Goal: Task Accomplishment & Management: Manage account settings

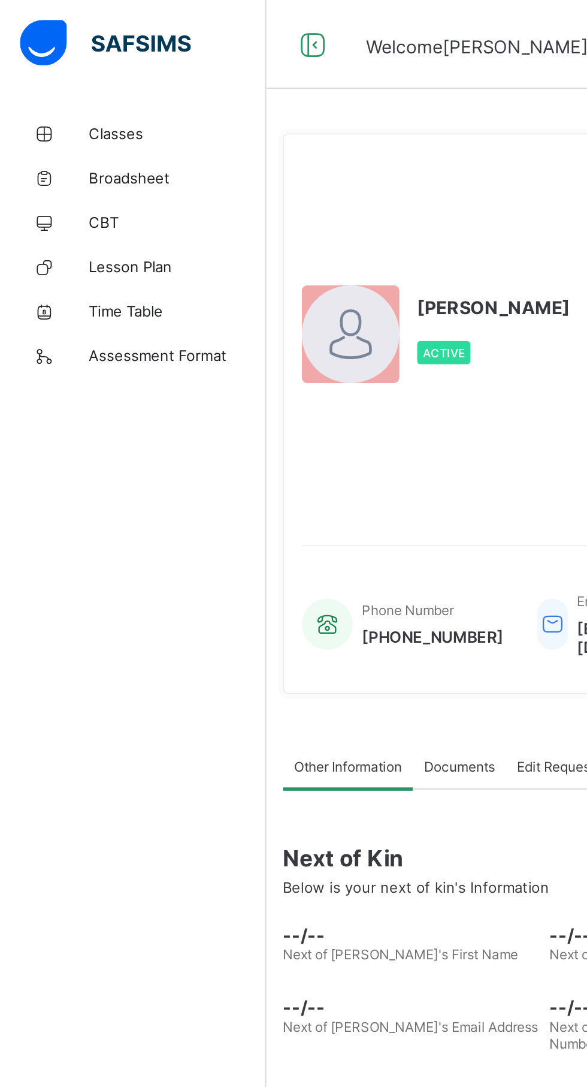
click at [61, 71] on span "Classes" at bounding box center [96, 72] width 96 height 10
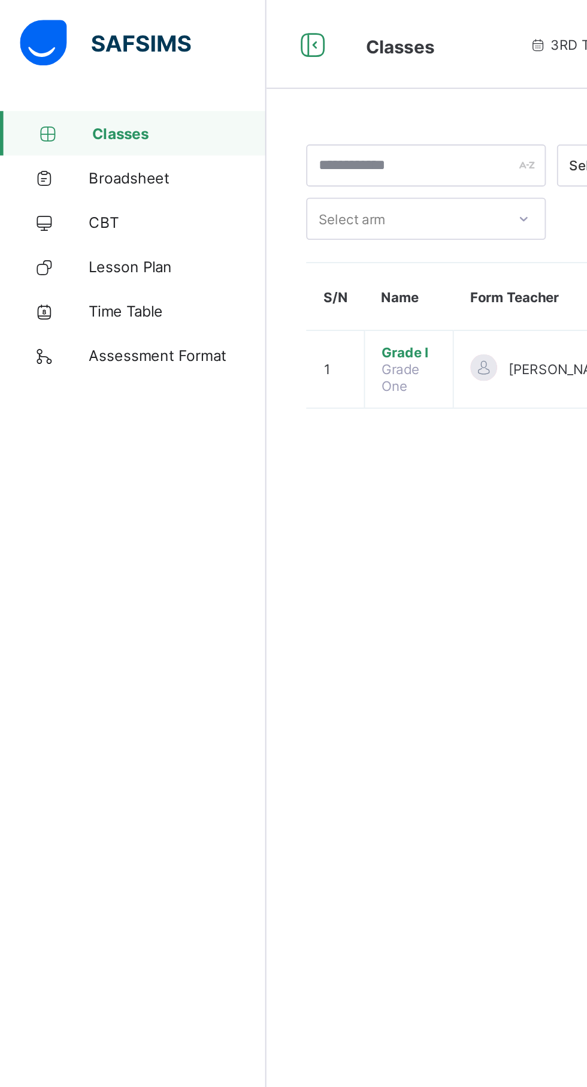
click at [66, 72] on span "Classes" at bounding box center [97, 72] width 94 height 10
click at [235, 194] on span "Grade I" at bounding box center [220, 190] width 29 height 9
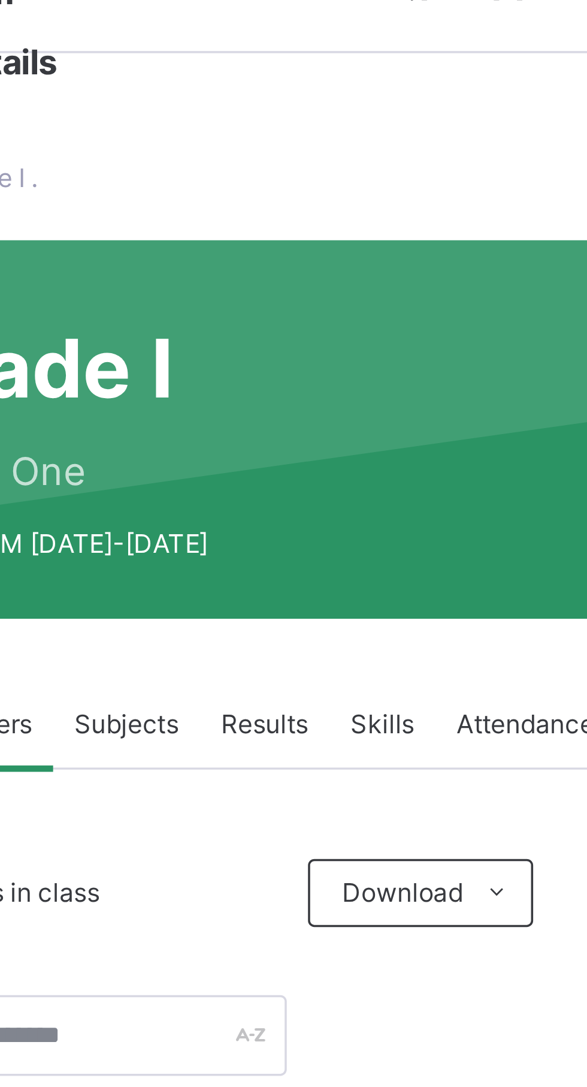
click at [291, 240] on span "Results" at bounding box center [288, 237] width 25 height 11
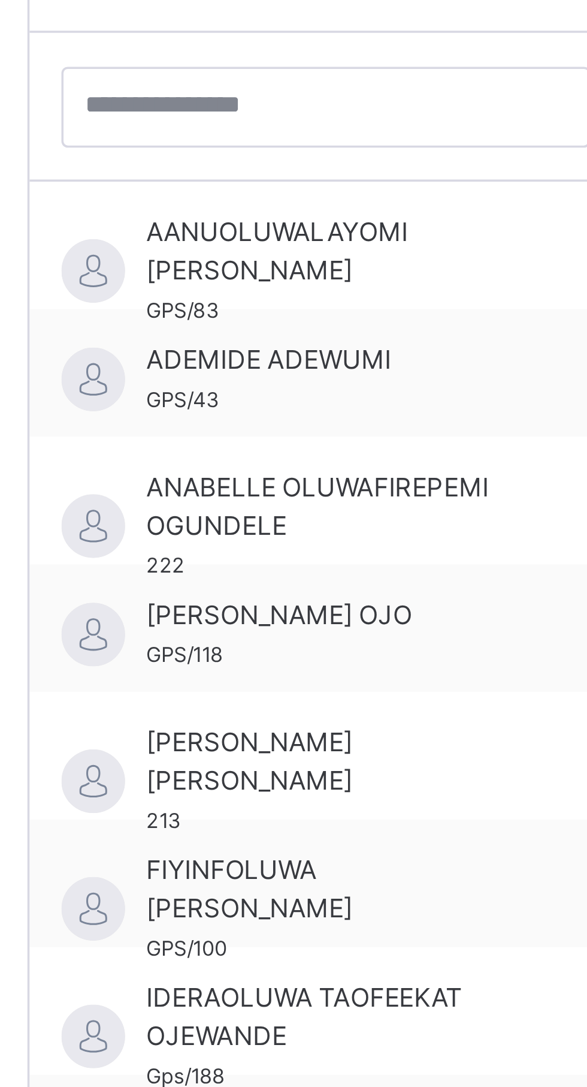
click at [288, 497] on span "ANABELLE OLUWAFIREPEMI OGUNDELE" at bounding box center [252, 493] width 107 height 22
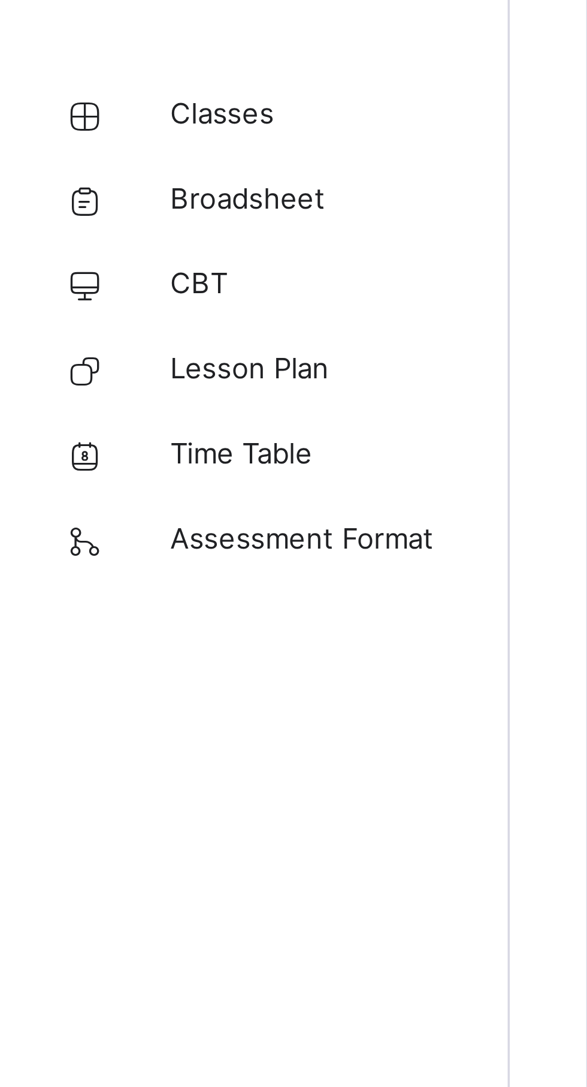
scroll to position [388, 0]
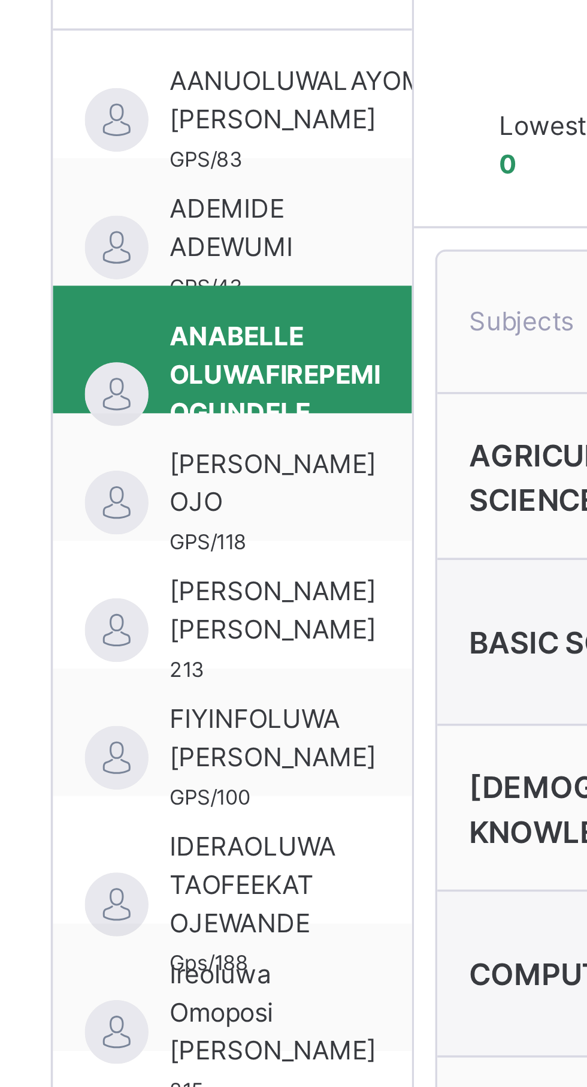
click at [221, 183] on span "[PERSON_NAME] [PERSON_NAME]" at bounding box center [228, 178] width 58 height 22
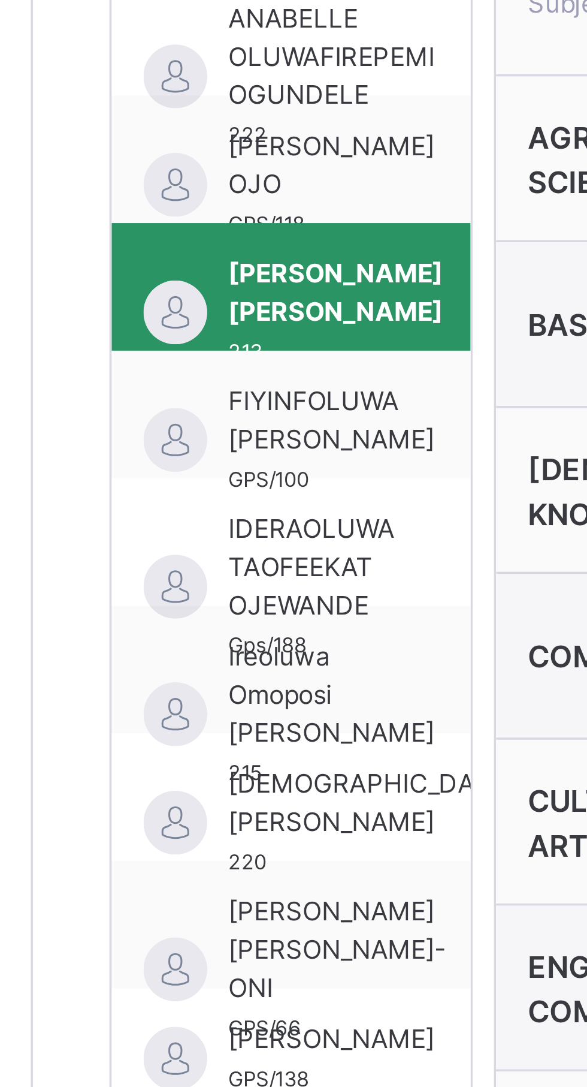
scroll to position [461, 0]
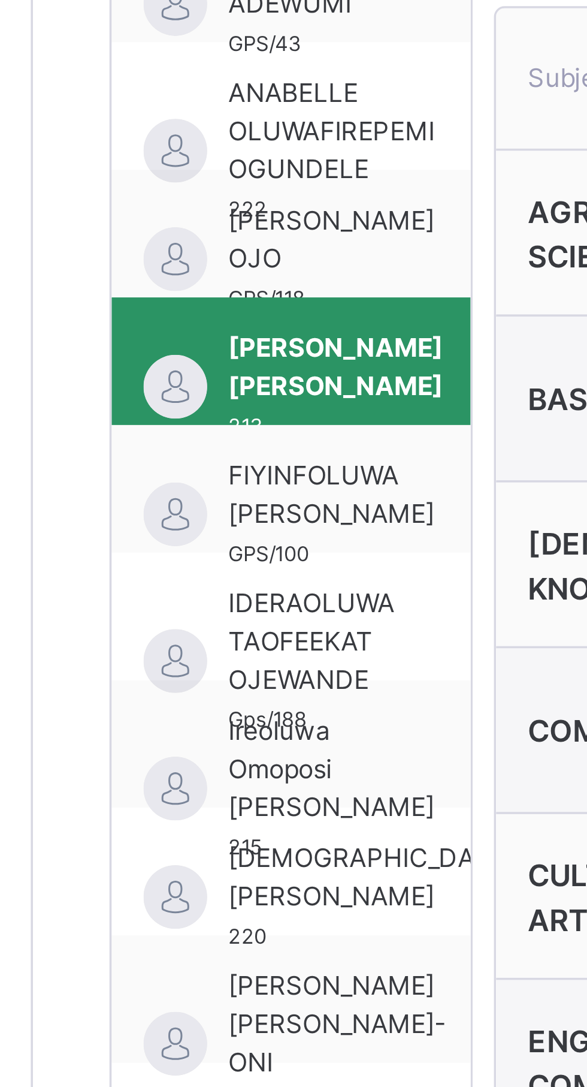
click at [240, 144] on span "FIYINFOLUWA [PERSON_NAME]" at bounding box center [228, 140] width 58 height 22
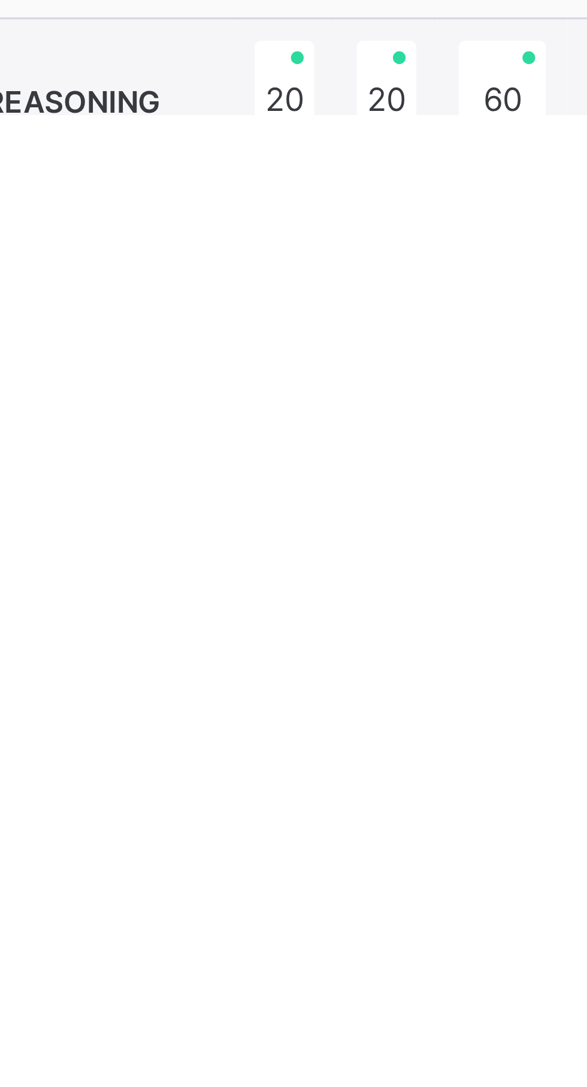
scroll to position [436, 0]
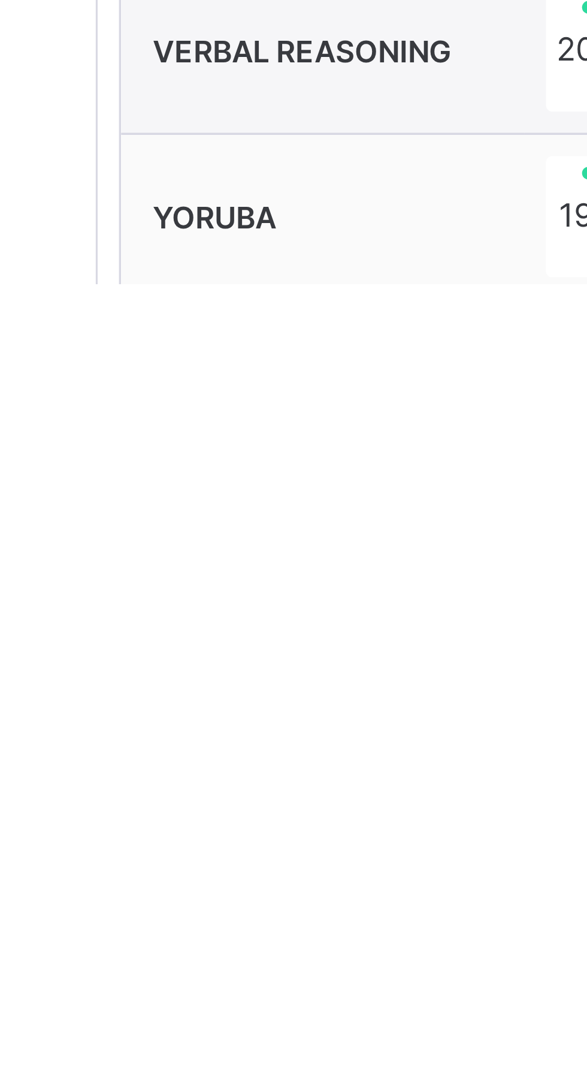
scroll to position [539, 0]
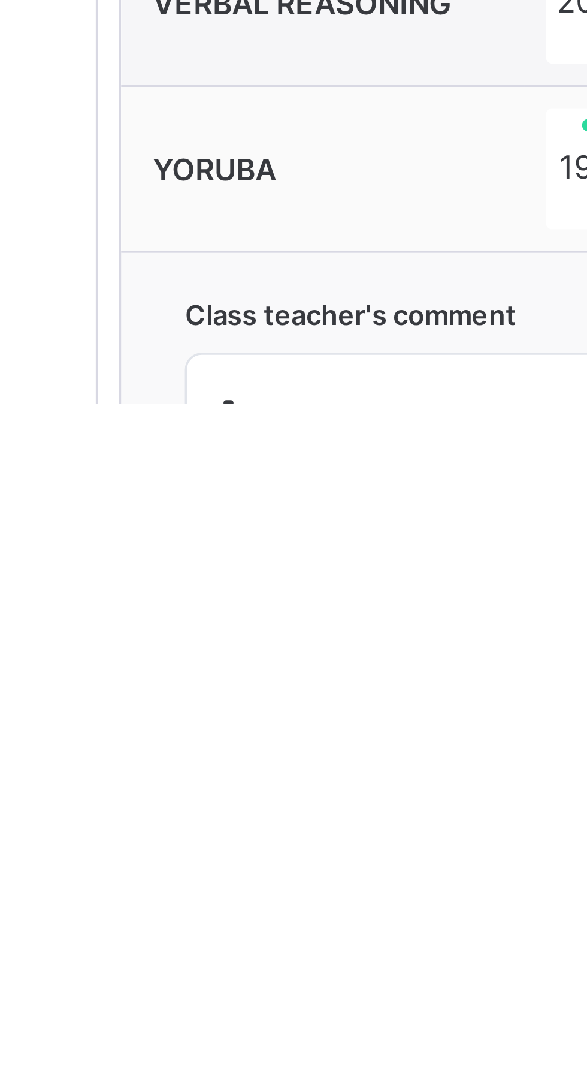
click at [303, 1086] on textarea "*" at bounding box center [412, 1106] width 229 height 57
click at [306, 1086] on textarea "*" at bounding box center [412, 1106] width 229 height 57
click at [370, 1086] on textarea "**********" at bounding box center [412, 1106] width 229 height 57
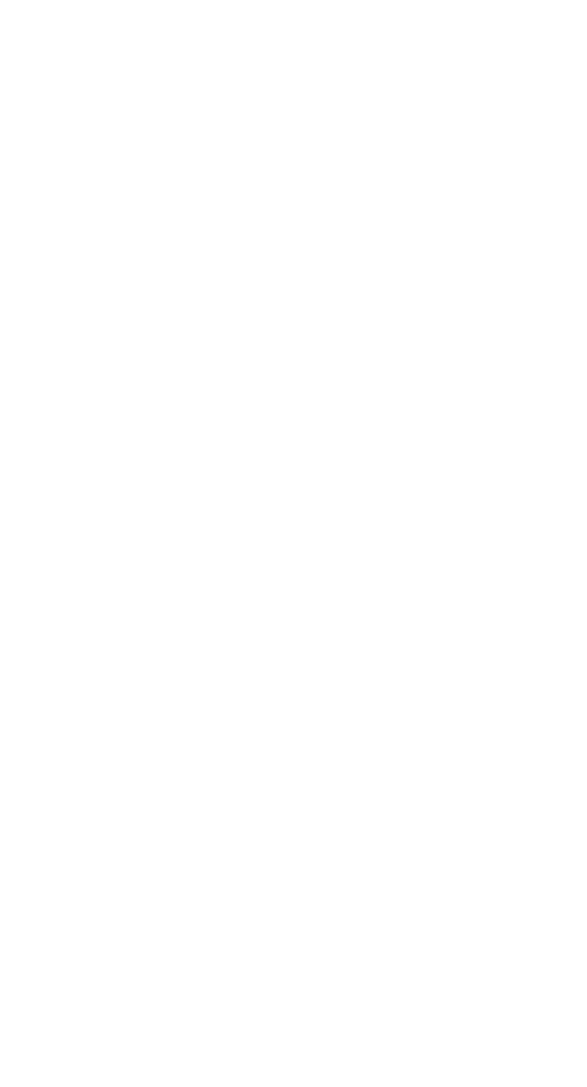
scroll to position [544, 0]
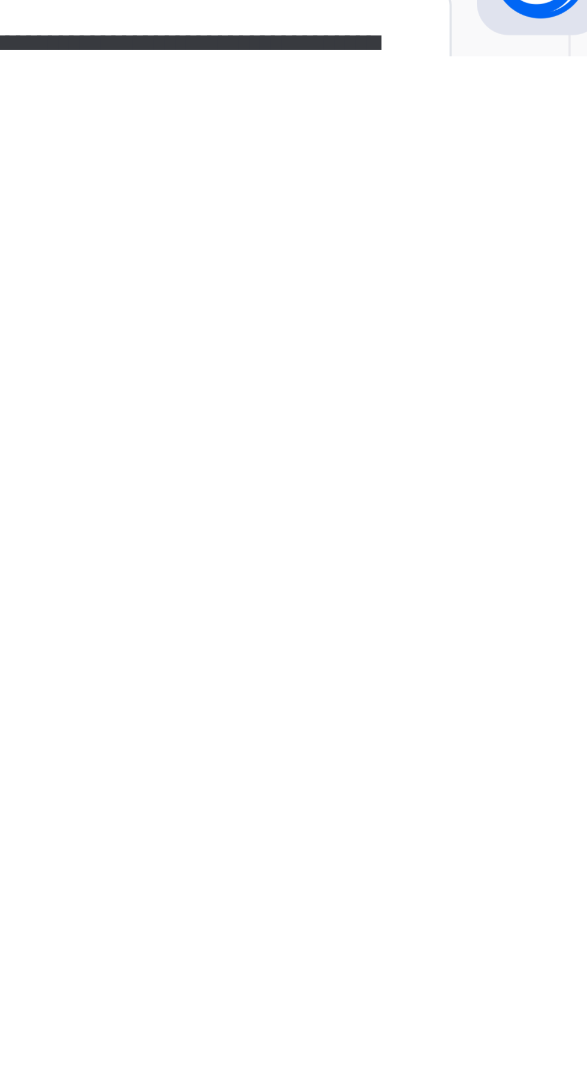
type textarea "**********"
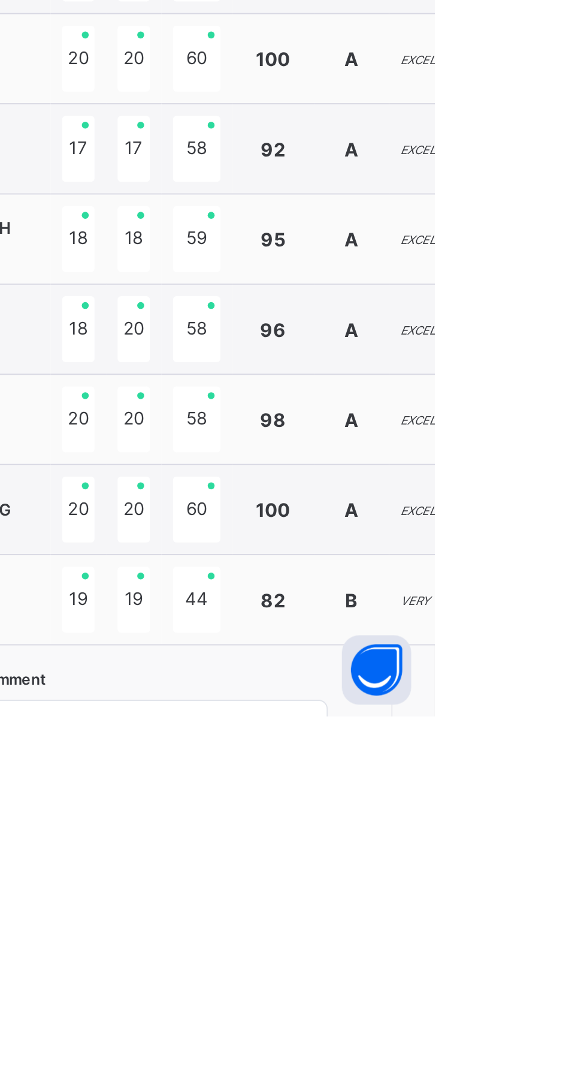
scroll to position [535, 0]
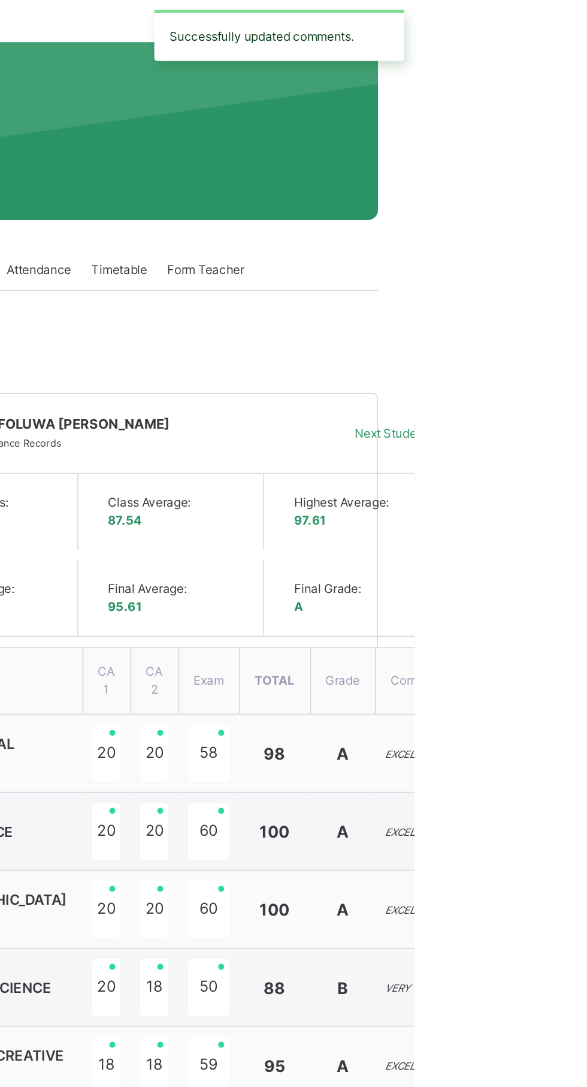
scroll to position [0, 0]
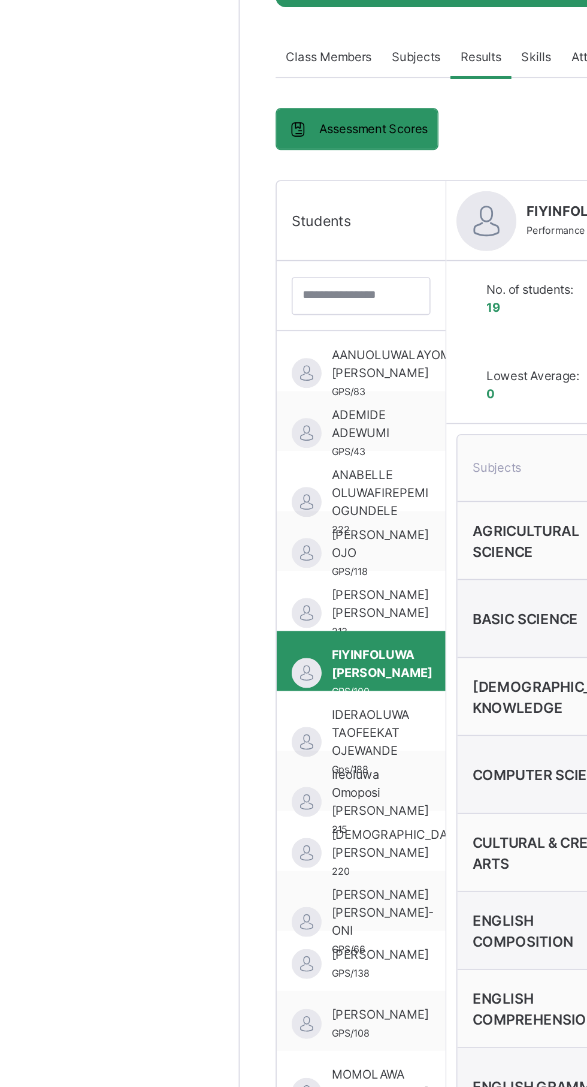
click at [239, 650] on span "IDERAOLUWA TAOFEEKAT OJEWANDE" at bounding box center [222, 642] width 47 height 32
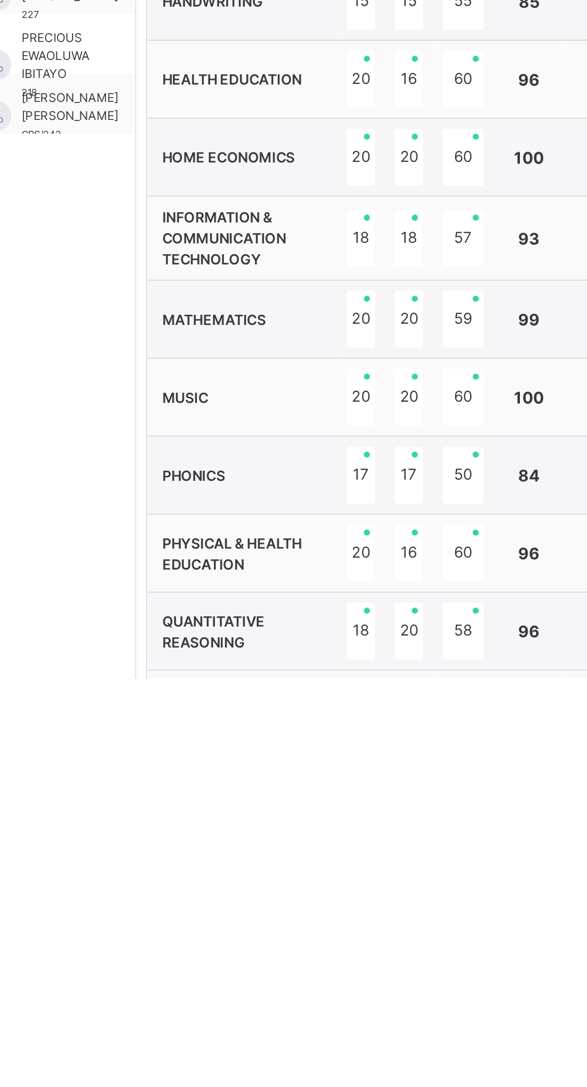
scroll to position [436, 0]
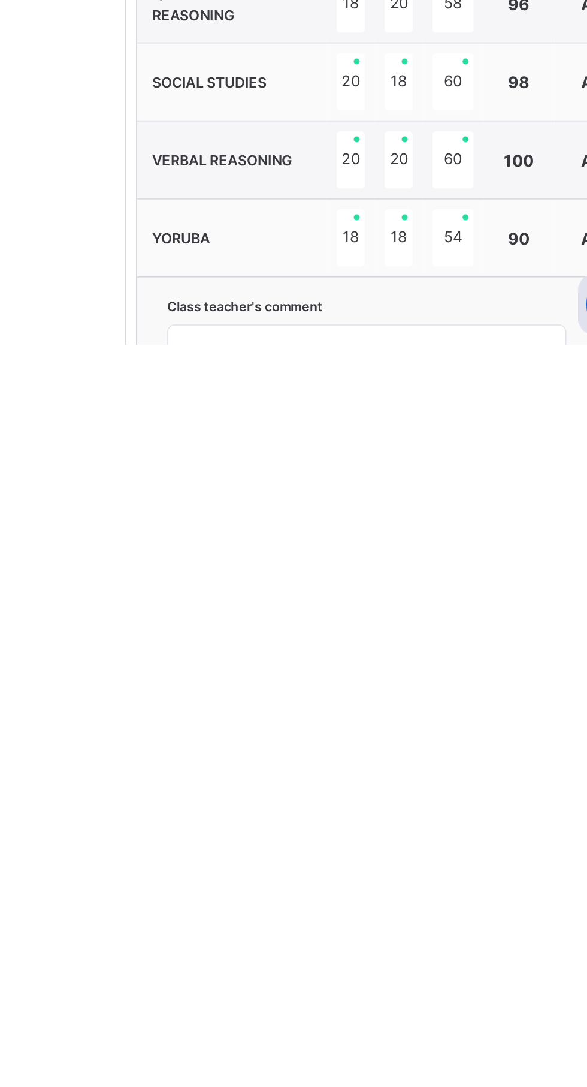
scroll to position [542, 0]
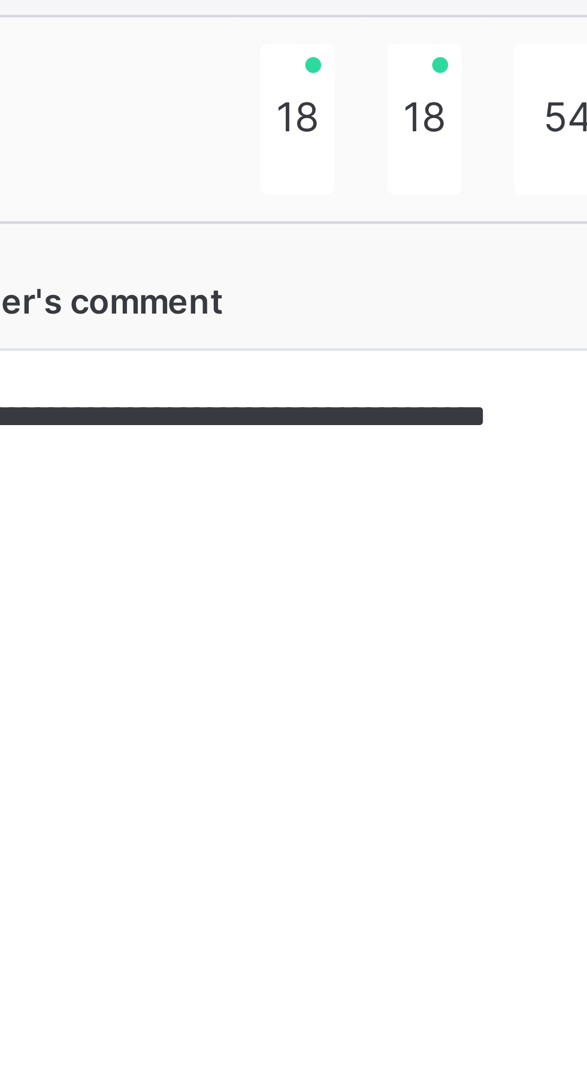
click at [429, 1086] on textarea "**********" at bounding box center [412, 1103] width 229 height 57
click at [461, 1086] on textarea "**********" at bounding box center [412, 1103] width 229 height 57
click at [446, 1086] on textarea "**********" at bounding box center [412, 1103] width 229 height 57
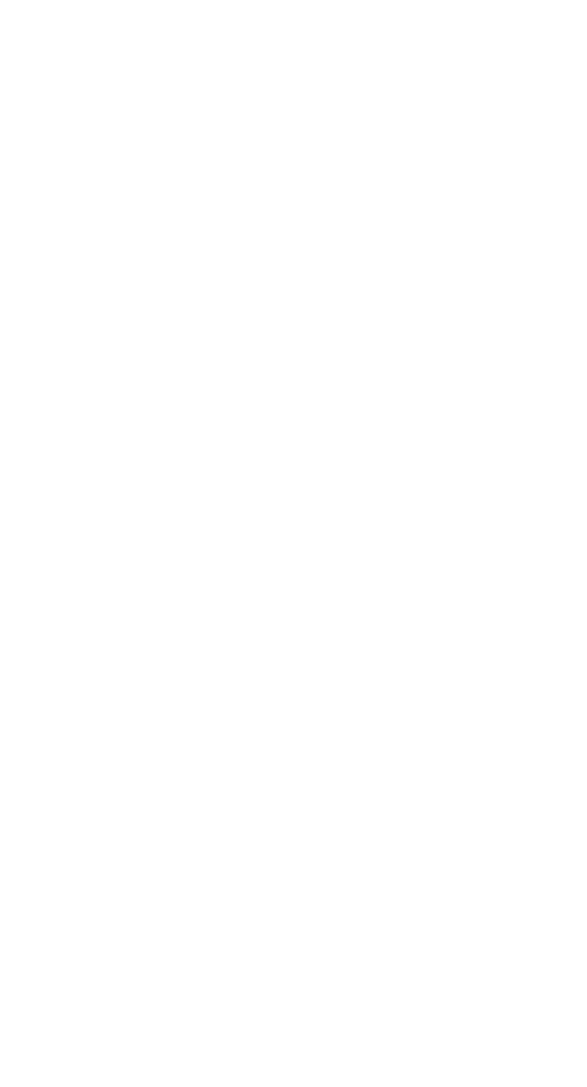
type textarea "**********"
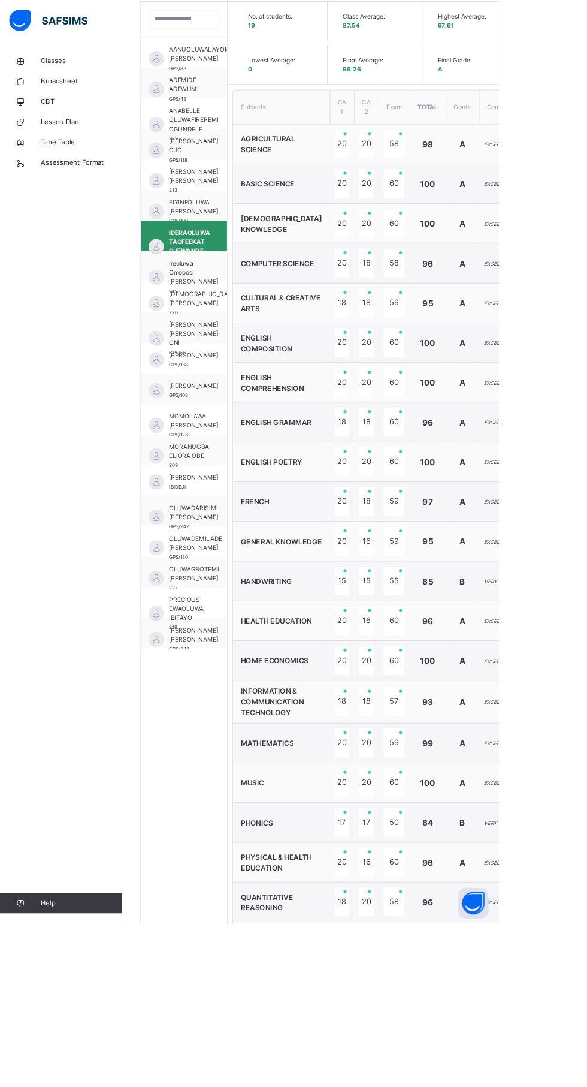
scroll to position [349, 0]
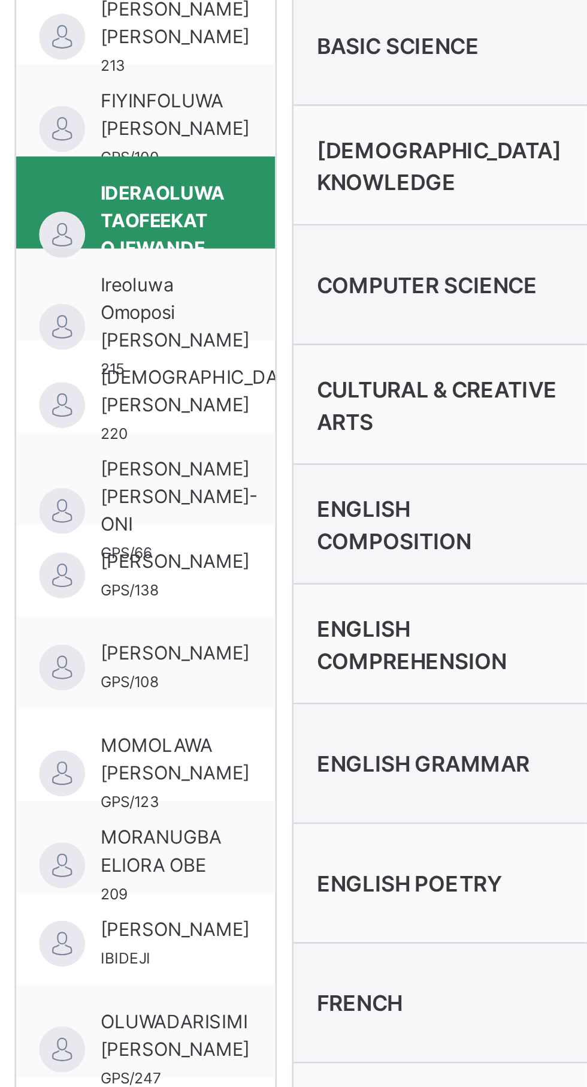
click at [212, 330] on span "Ireoluwa Omoposi [PERSON_NAME]" at bounding box center [228, 329] width 58 height 32
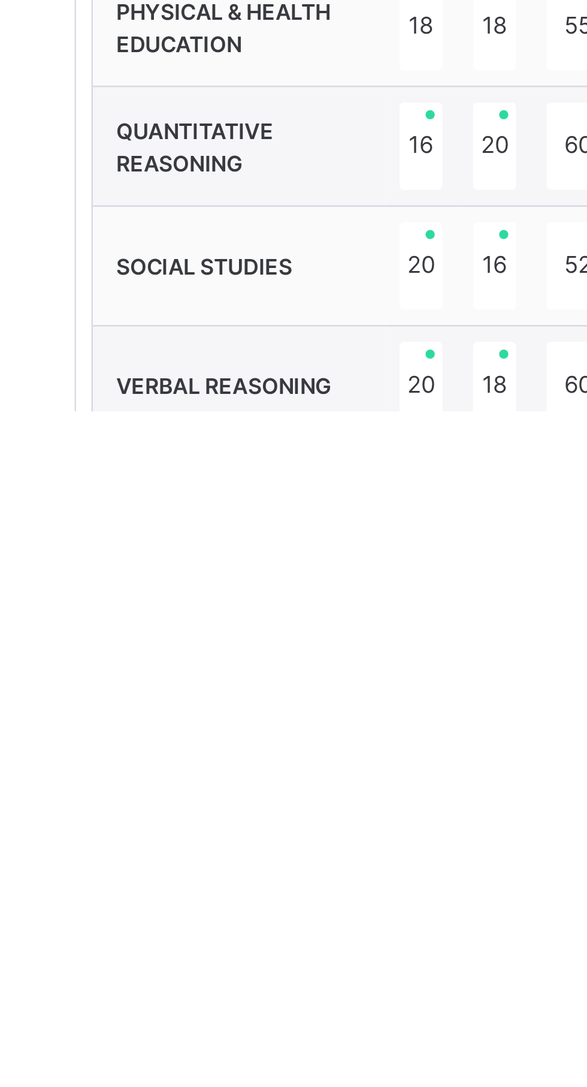
scroll to position [436, 0]
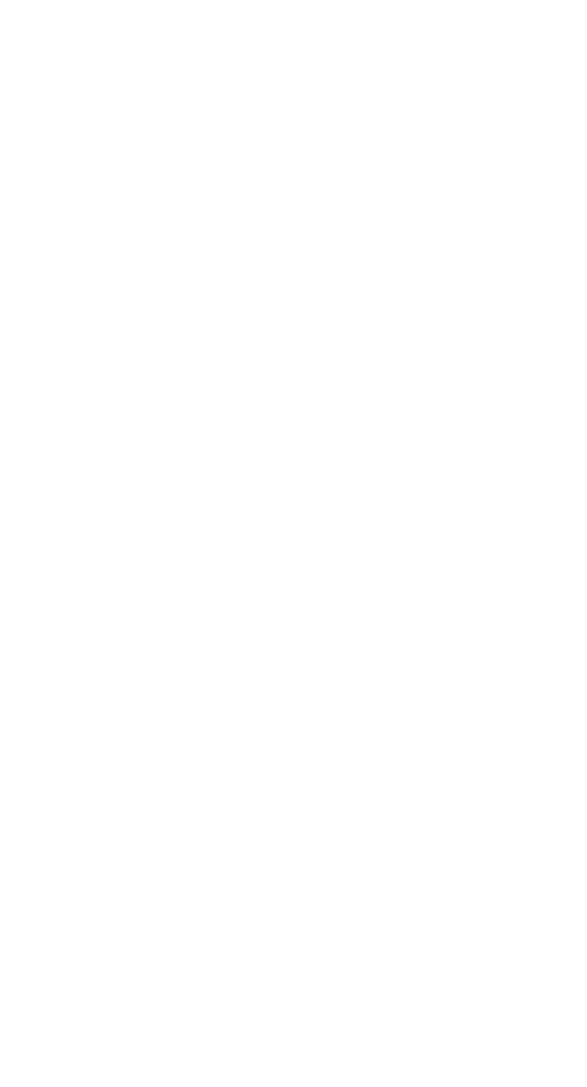
scroll to position [544, 0]
type textarea "**********"
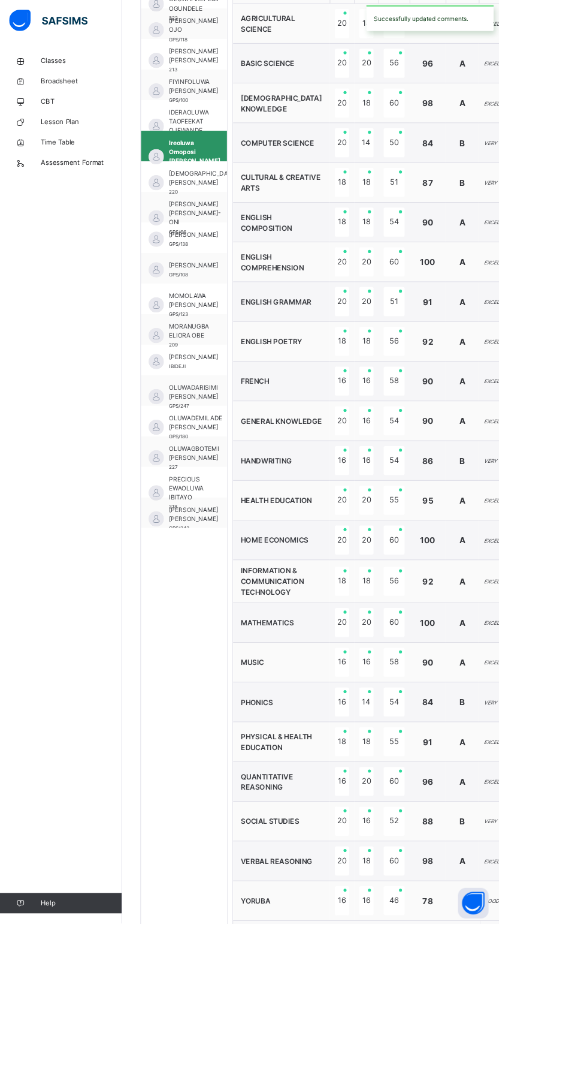
scroll to position [491, 0]
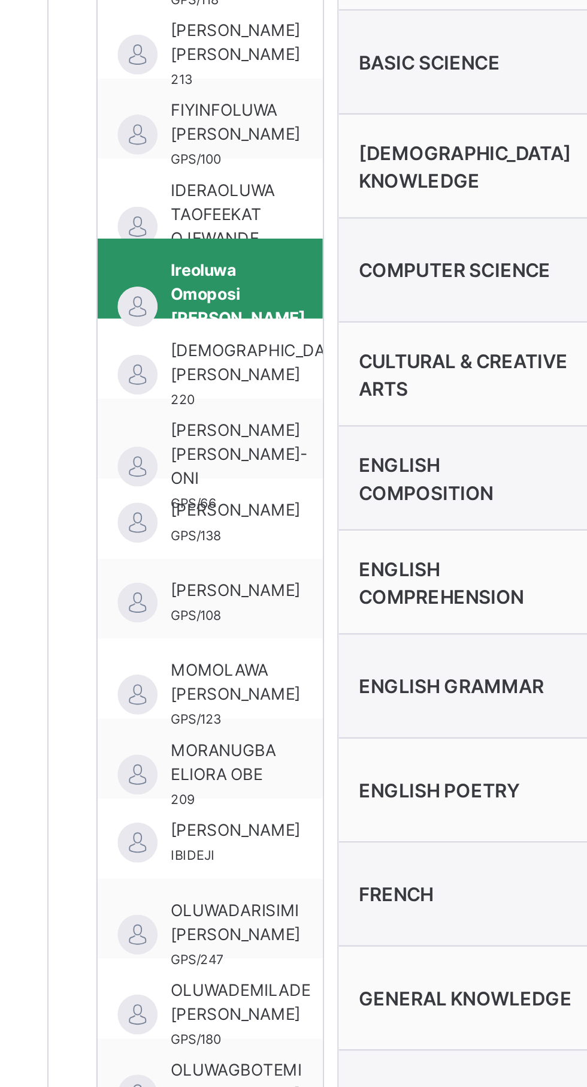
click at [206, 237] on div "[PERSON_NAME] [PERSON_NAME]-ONI GPS/66" at bounding box center [216, 252] width 101 height 36
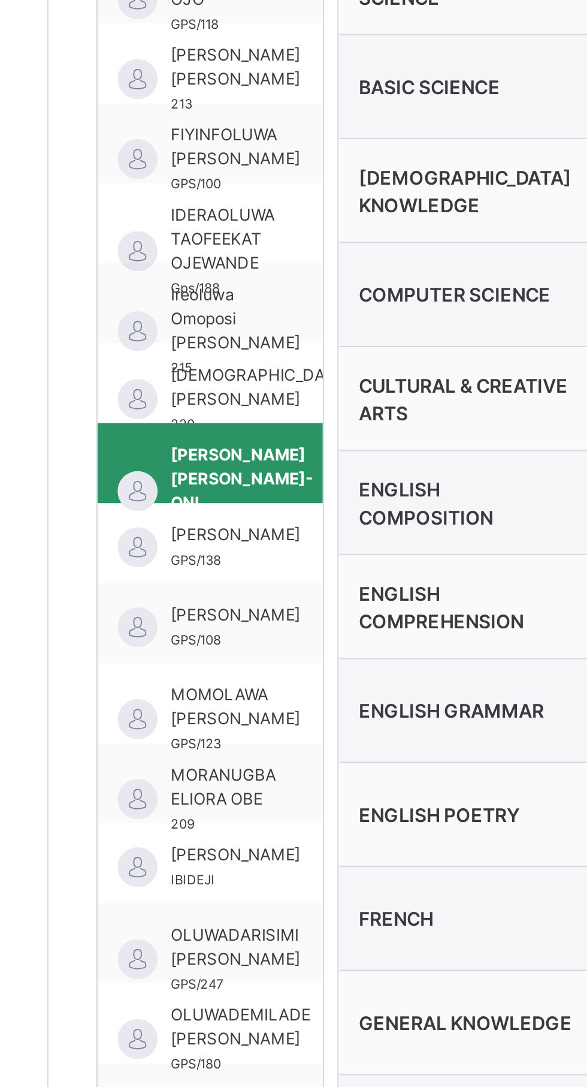
scroll to position [258, 0]
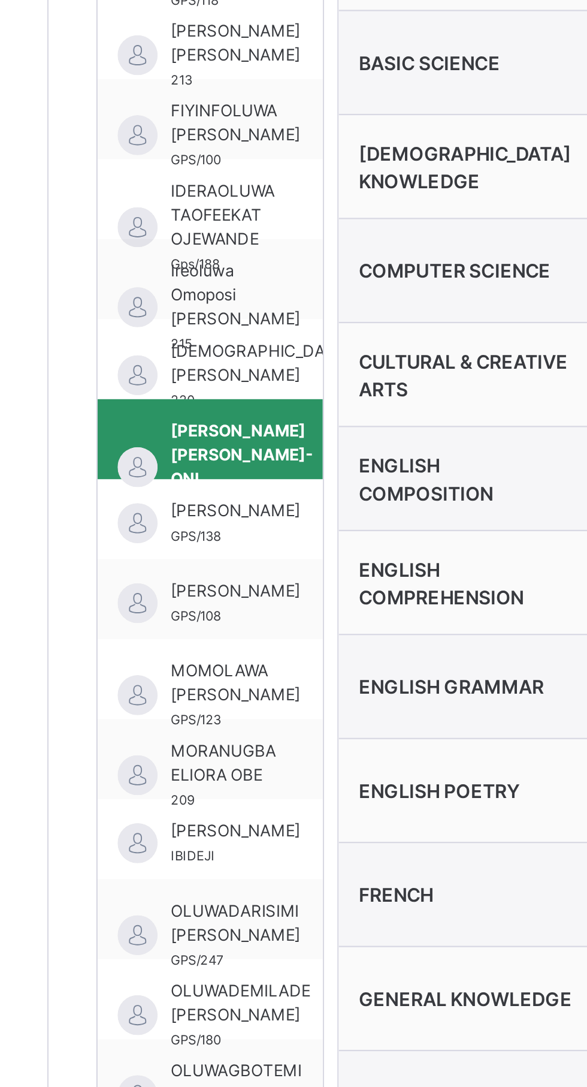
click at [211, 448] on span "[DEMOGRAPHIC_DATA] [PERSON_NAME]" at bounding box center [239, 452] width 80 height 22
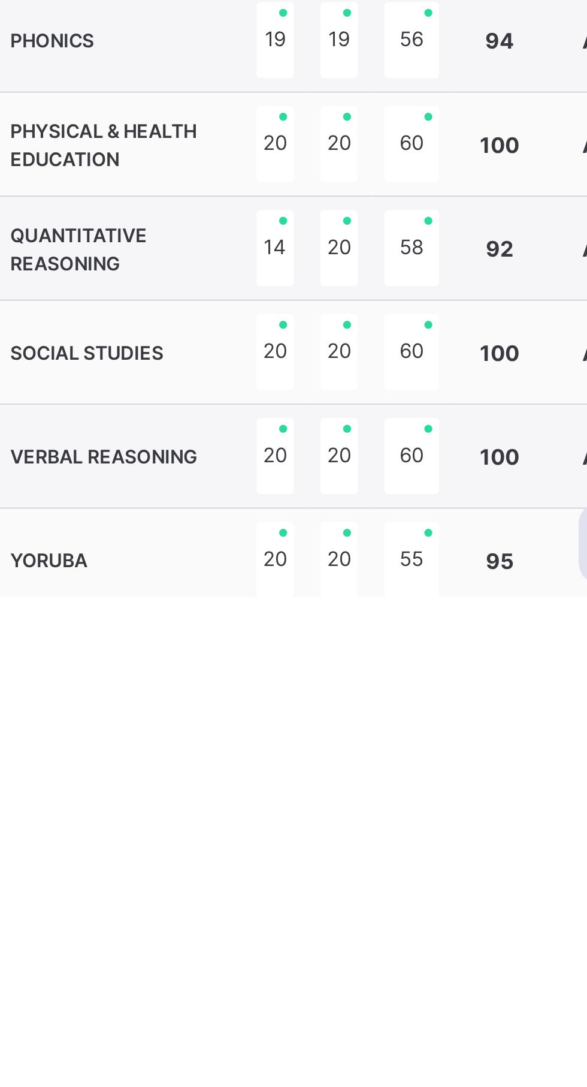
scroll to position [498, 0]
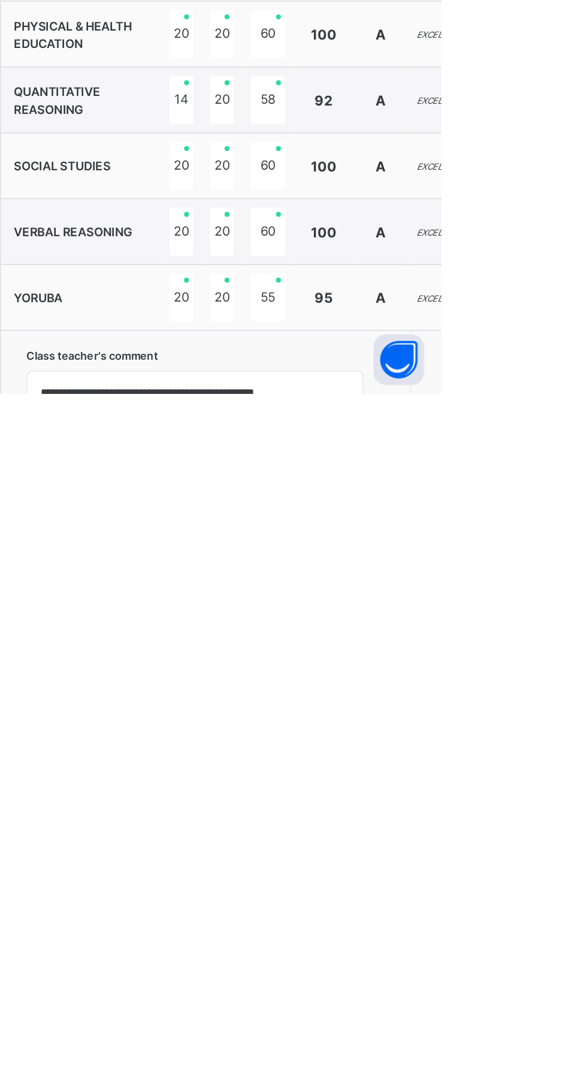
scroll to position [541, 0]
type textarea "**********"
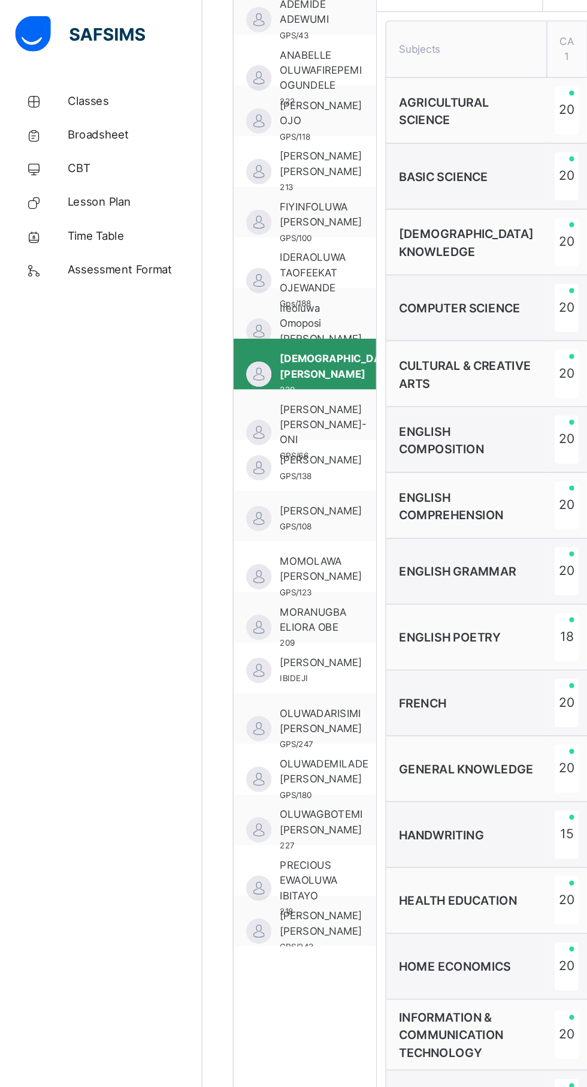
scroll to position [438, 0]
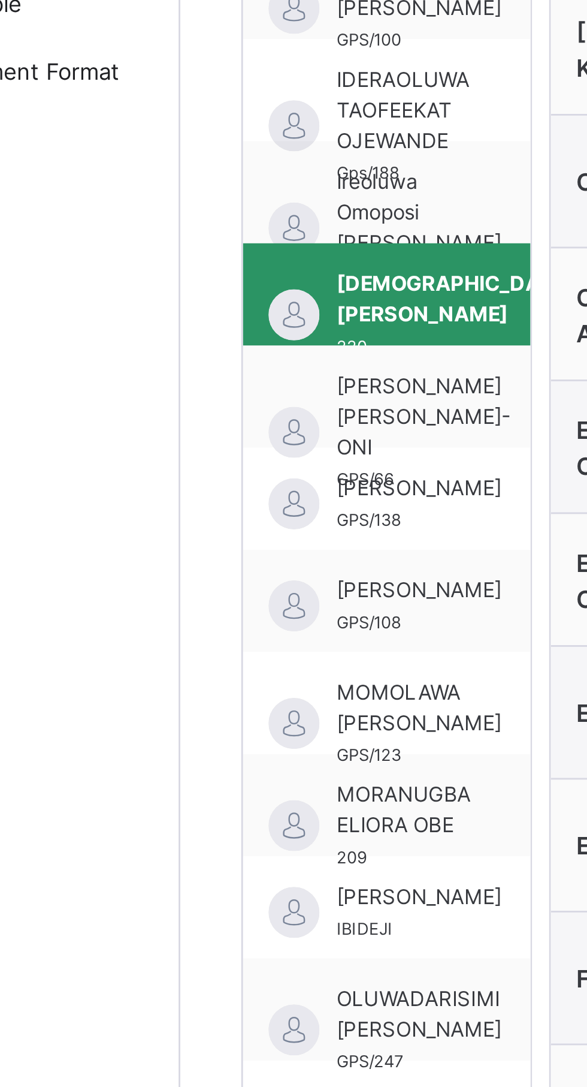
click at [217, 314] on span "[PERSON_NAME] [PERSON_NAME]-ONI" at bounding box center [230, 313] width 62 height 32
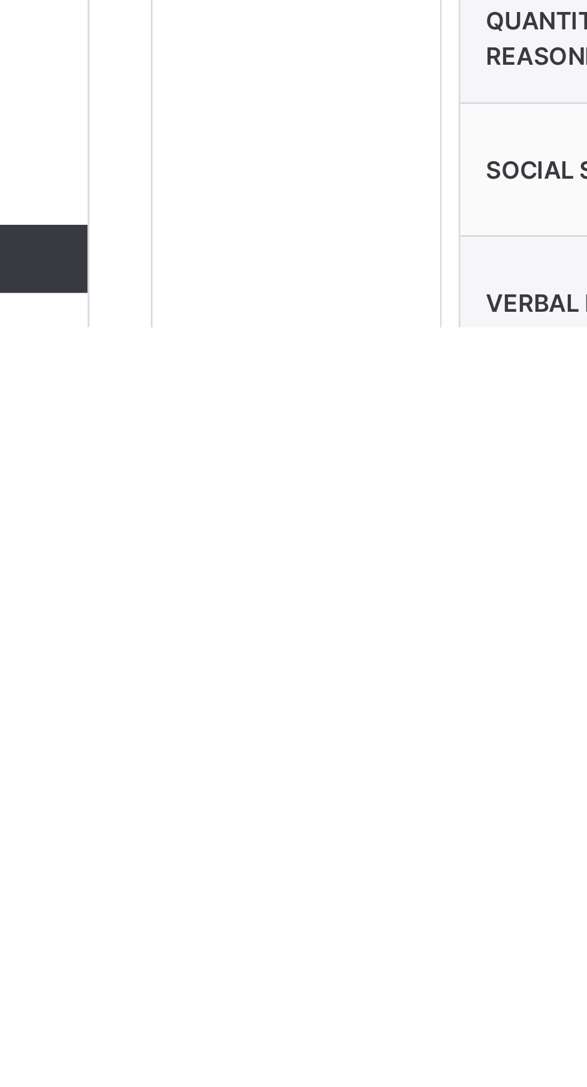
scroll to position [436, 0]
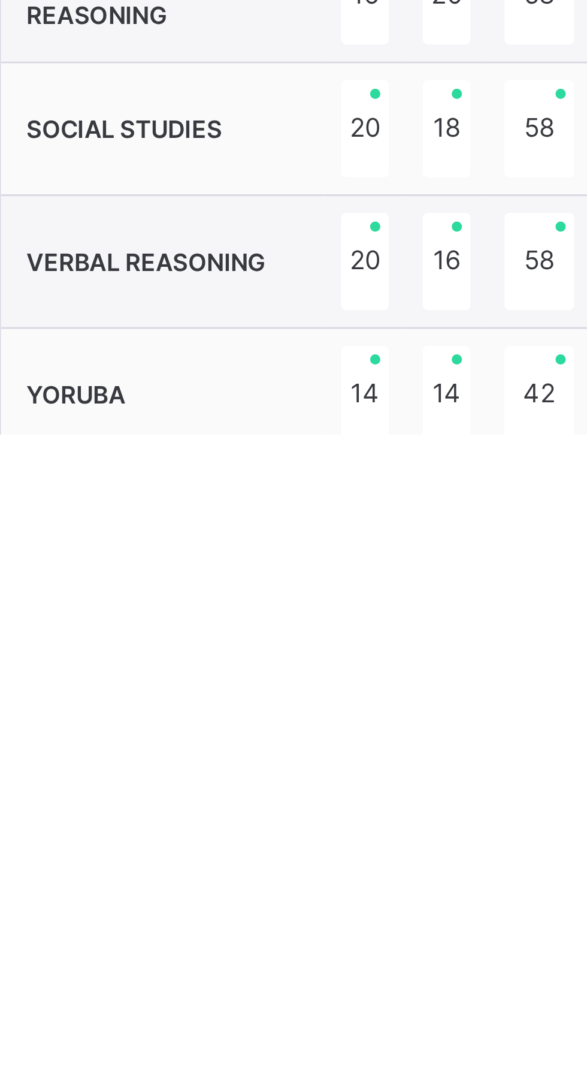
scroll to position [498, 0]
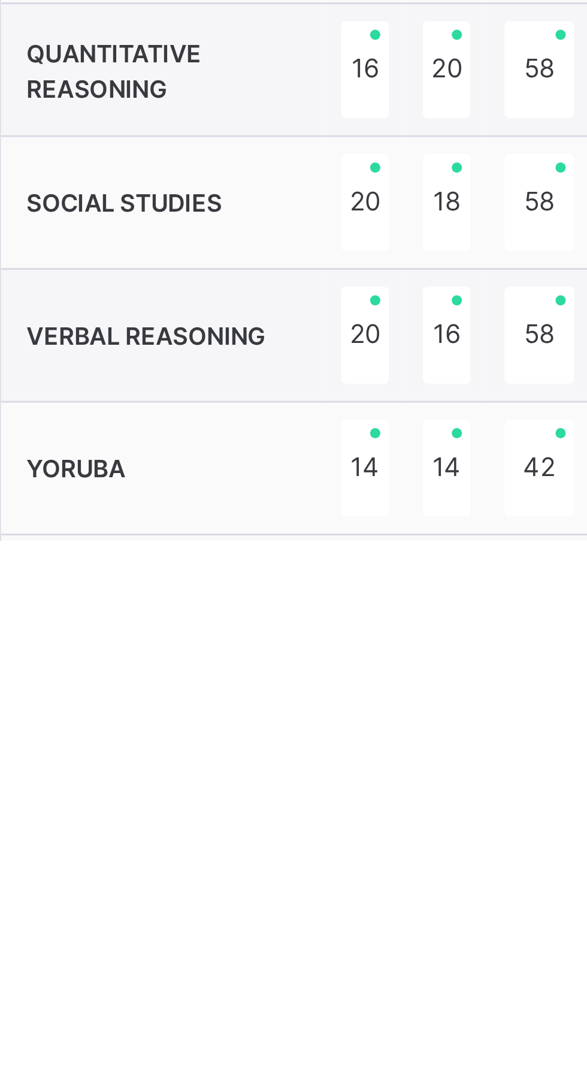
click at [390, 1086] on span "Class teacher's comment" at bounding box center [412, 1102] width 240 height 11
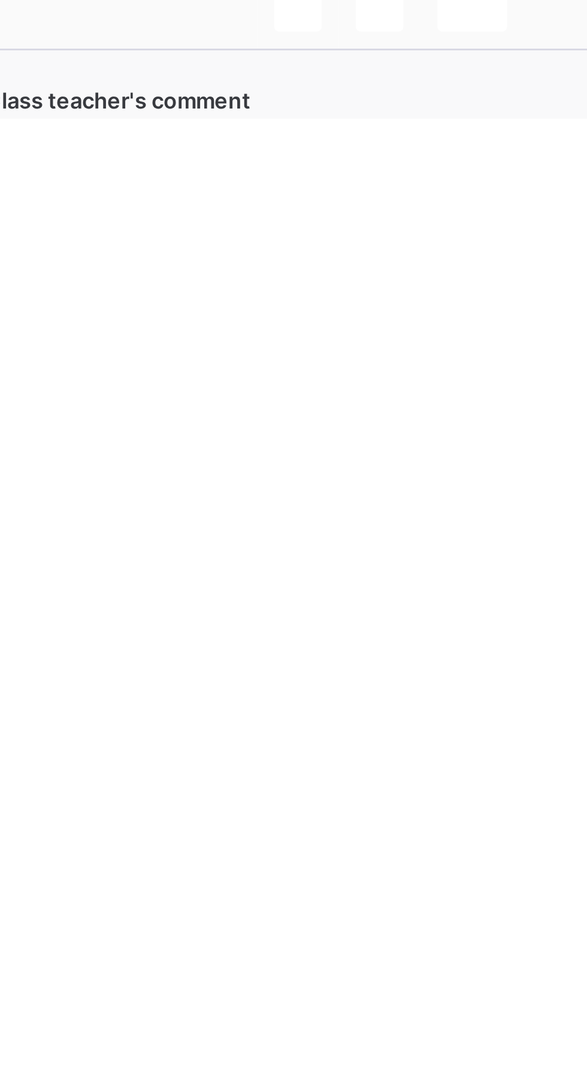
scroll to position [539, 0]
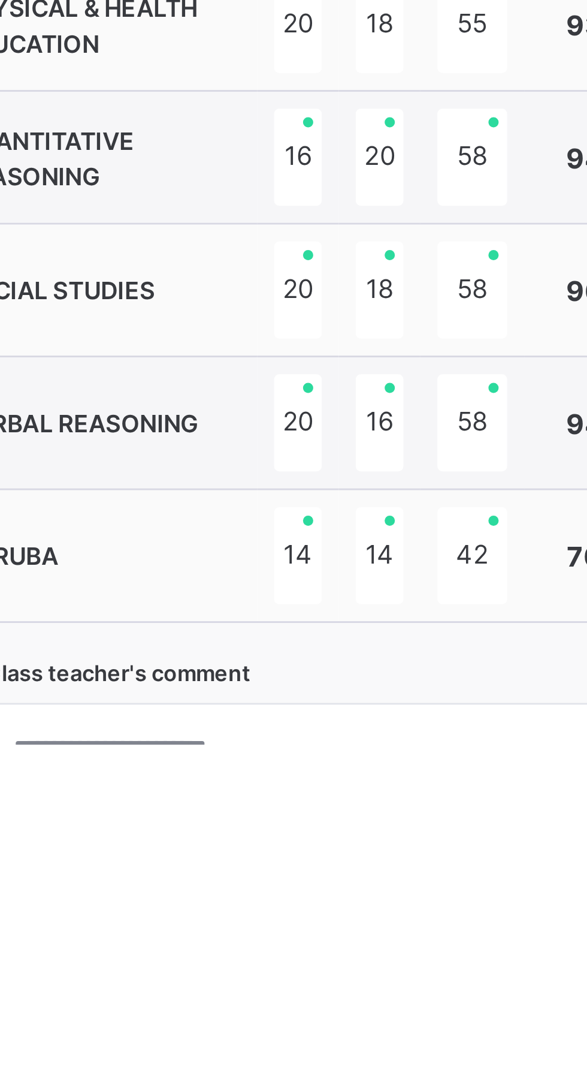
scroll to position [537, 0]
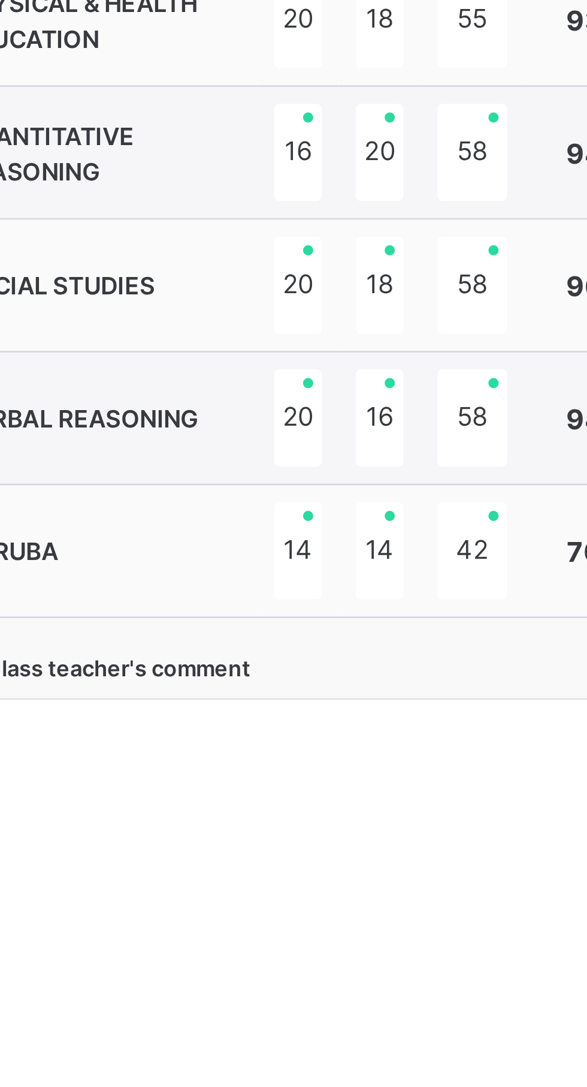
click at [414, 1086] on textarea at bounding box center [412, 1107] width 229 height 57
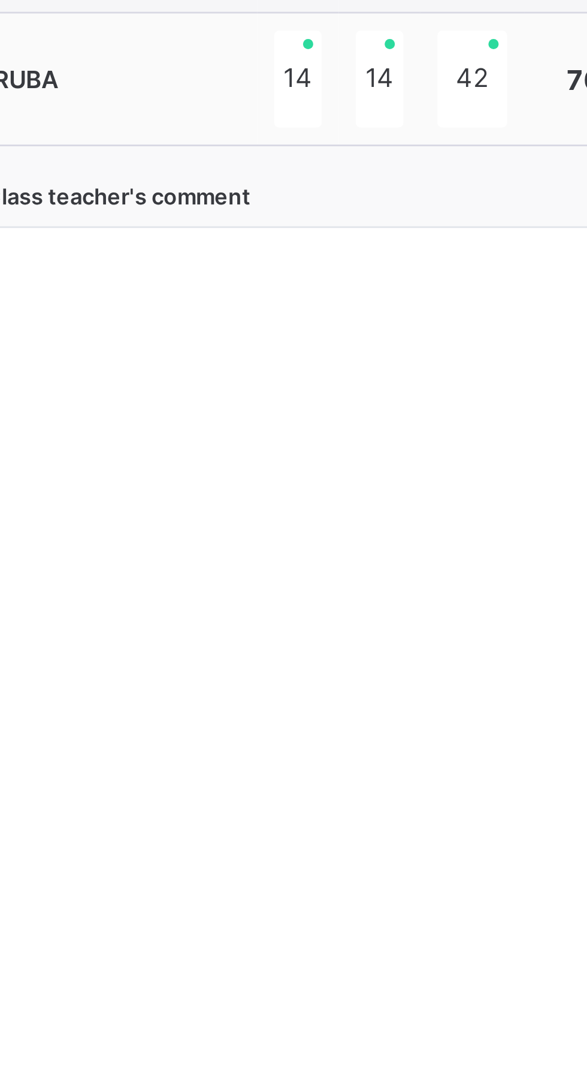
click at [357, 1086] on textarea "**********" at bounding box center [412, 1107] width 229 height 57
click at [343, 1086] on textarea "**********" at bounding box center [412, 1107] width 229 height 57
click at [357, 1086] on textarea "**********" at bounding box center [412, 1107] width 229 height 57
click at [363, 1086] on textarea "**********" at bounding box center [412, 1107] width 229 height 57
click at [355, 1086] on textarea "**********" at bounding box center [412, 1107] width 229 height 57
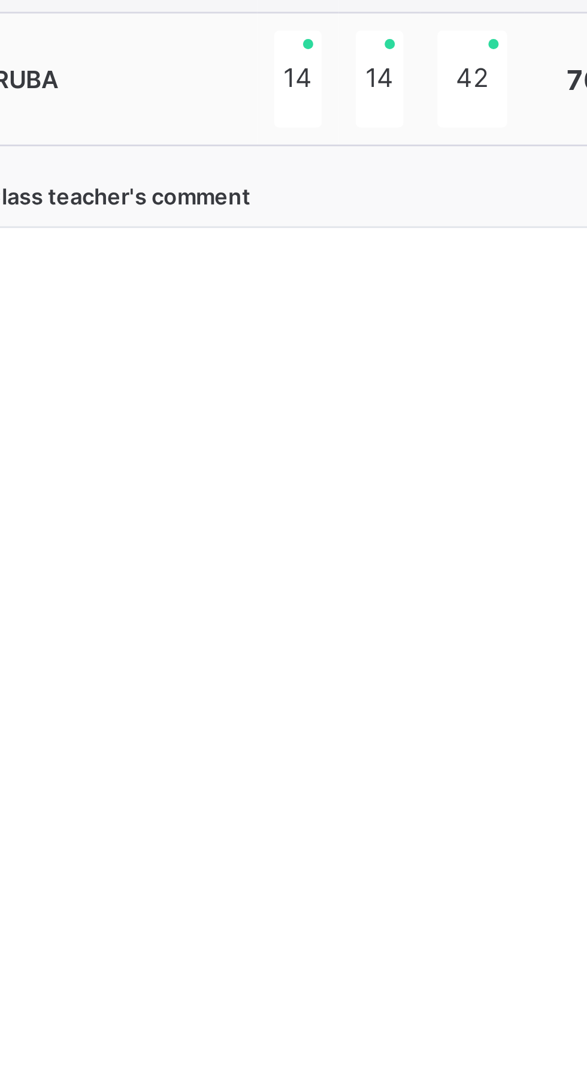
click at [361, 1086] on textarea "**********" at bounding box center [412, 1107] width 229 height 57
click at [504, 1086] on textarea "**********" at bounding box center [412, 1107] width 229 height 57
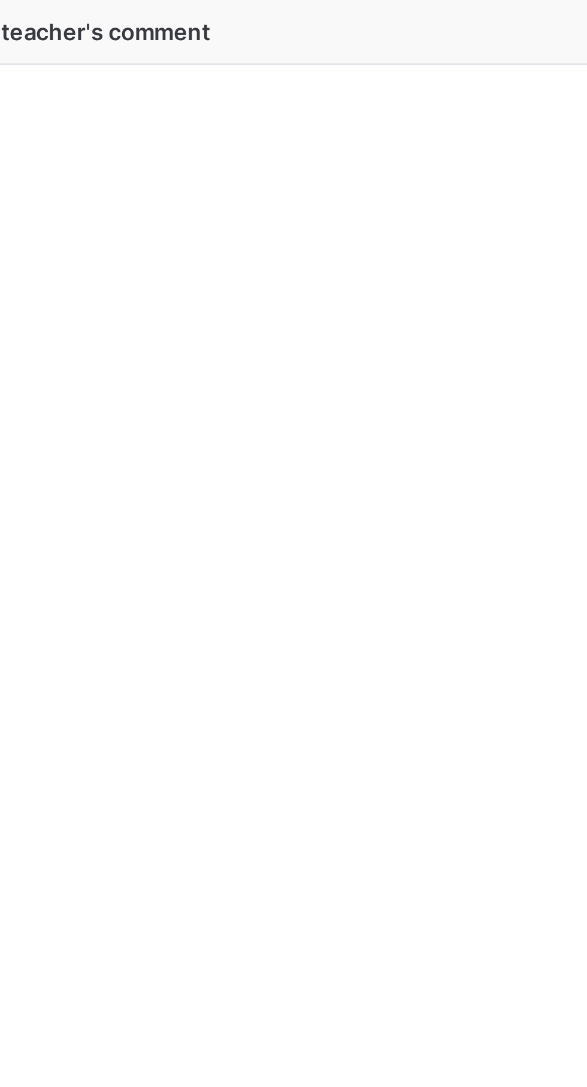
scroll to position [544, 0]
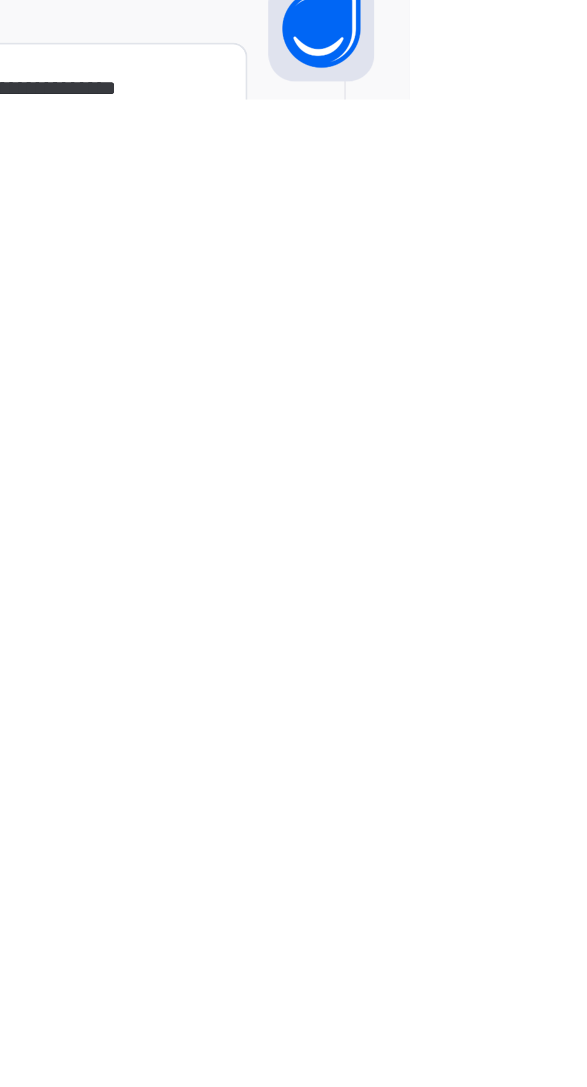
type textarea "**********"
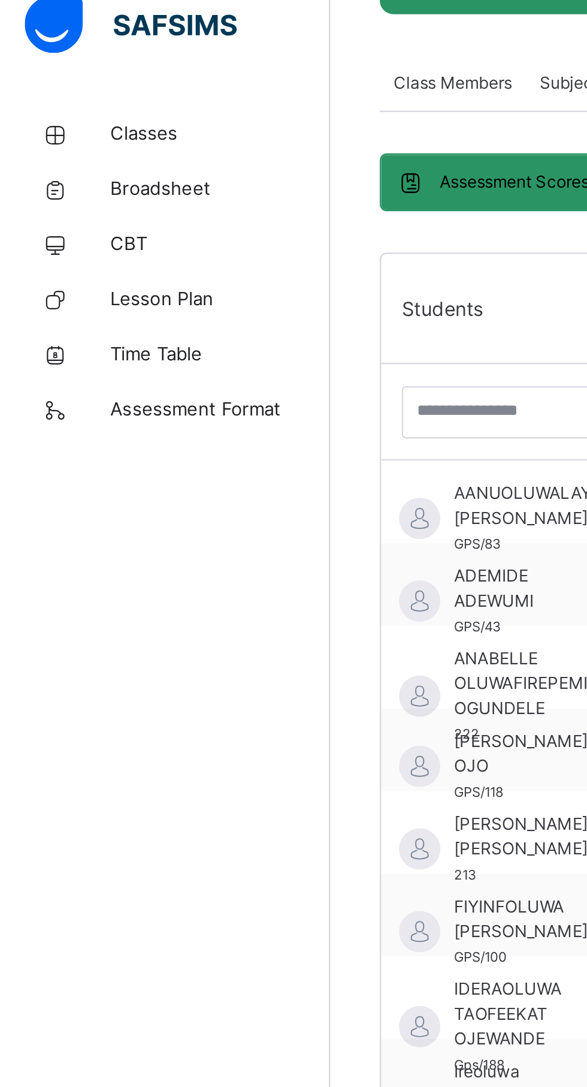
scroll to position [16, 1]
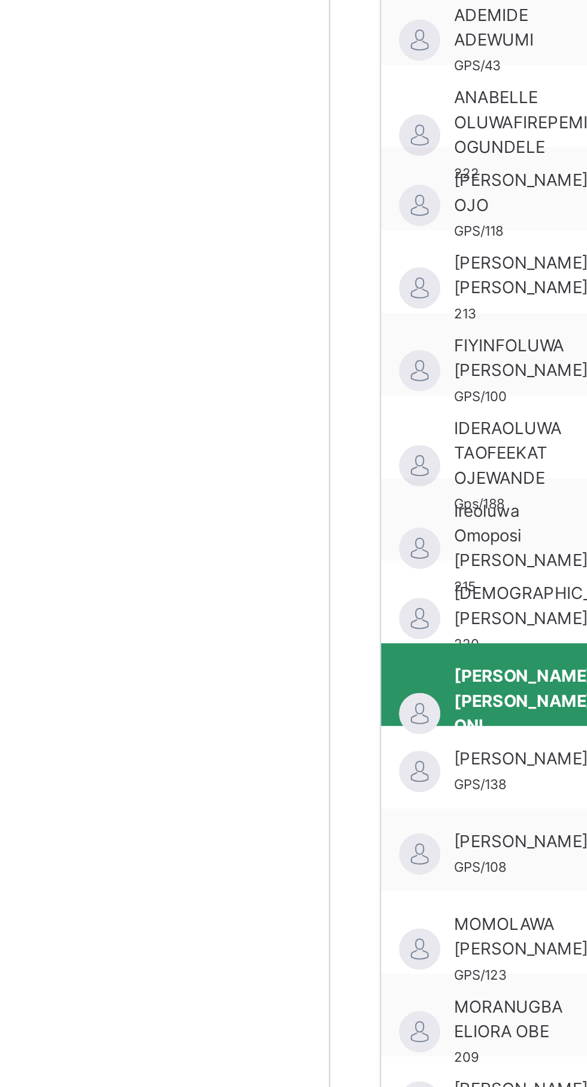
click at [227, 613] on span "[PERSON_NAME]" at bounding box center [227, 618] width 58 height 11
click at [227, 599] on div "[PERSON_NAME] GPS/138" at bounding box center [227, 588] width 58 height 22
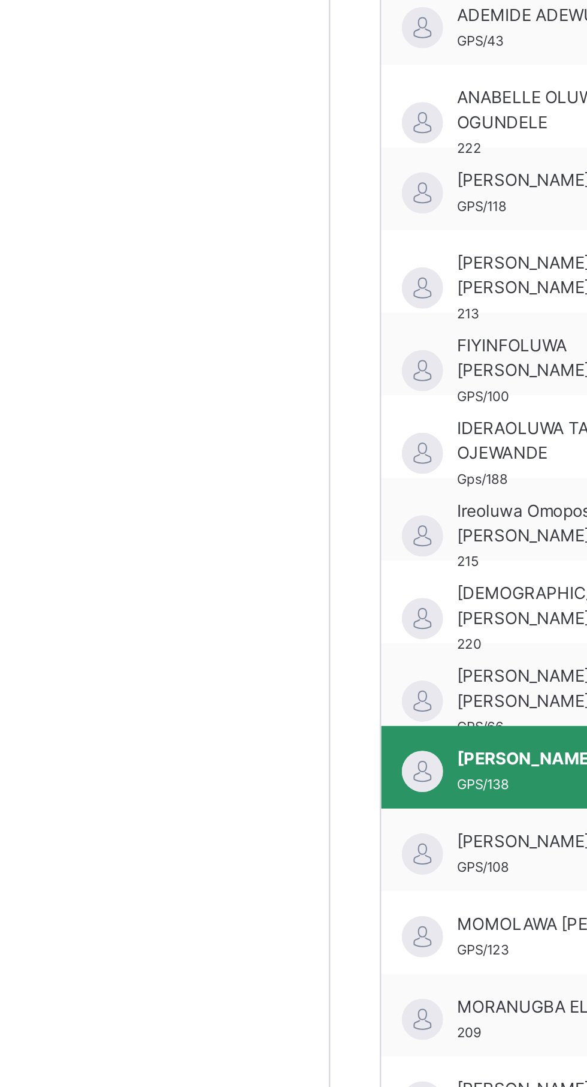
click at [214, 597] on span "GPS/138" at bounding box center [210, 593] width 23 height 7
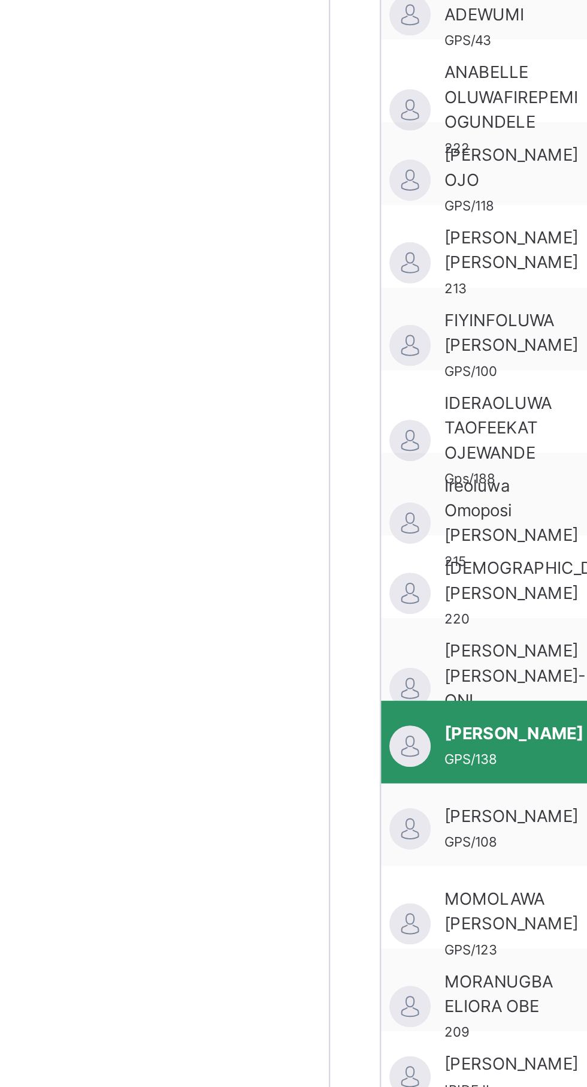
scroll to position [16, 5]
click at [223, 622] on span "[PERSON_NAME]" at bounding box center [224, 625] width 61 height 11
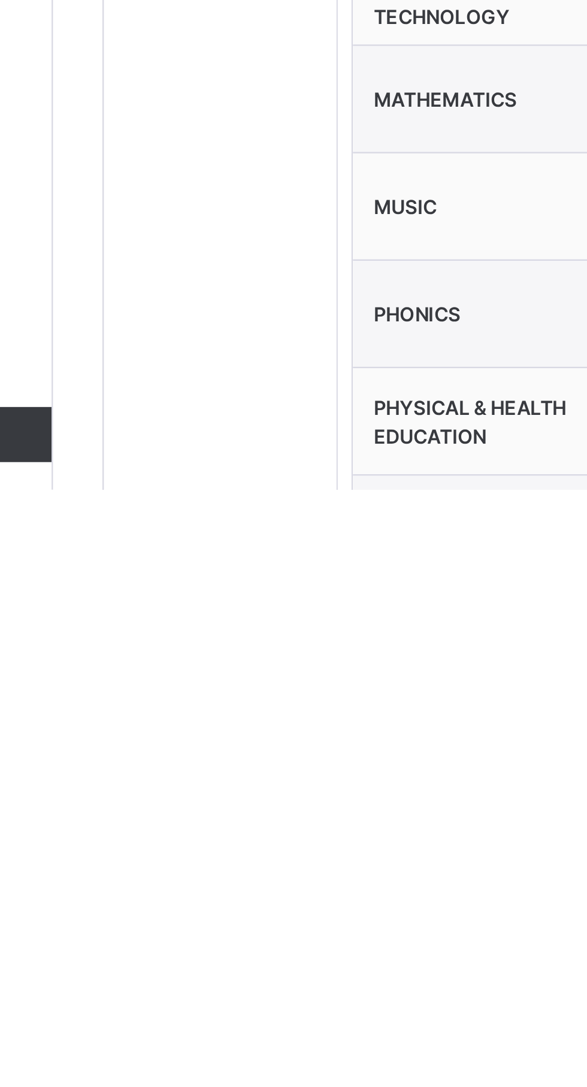
scroll to position [436, 0]
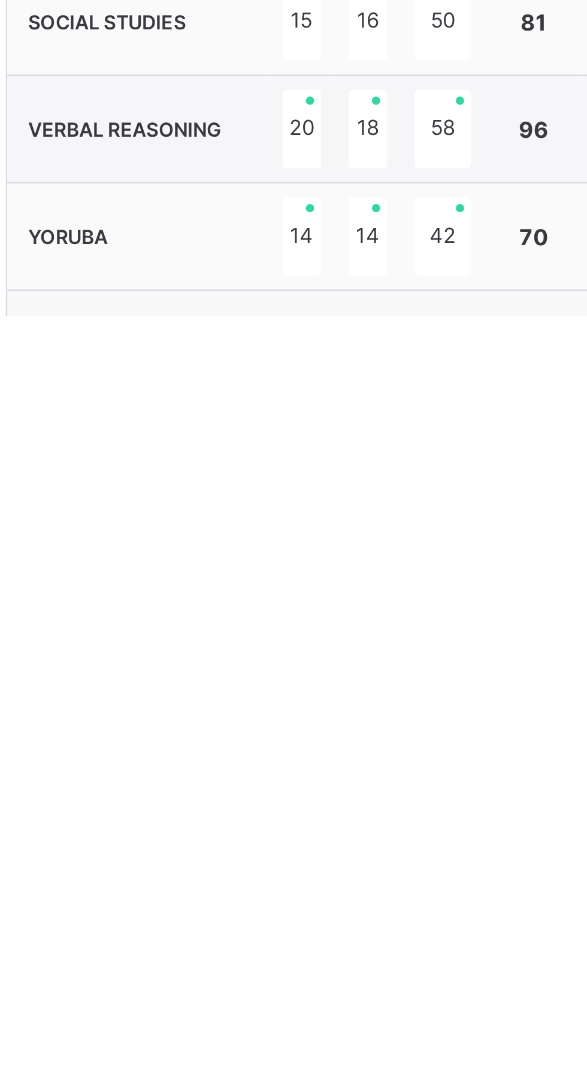
scroll to position [507, 0]
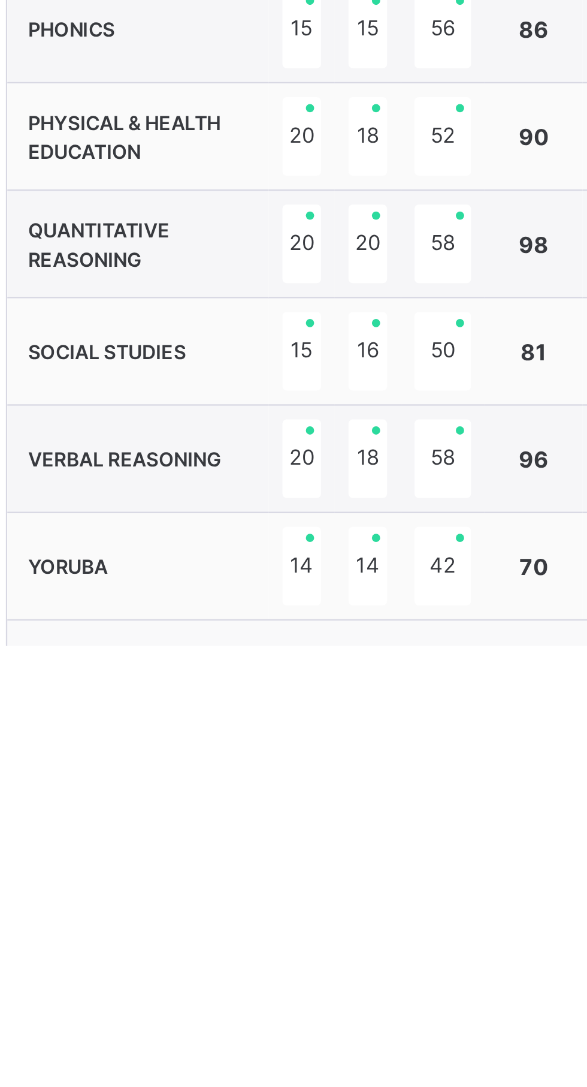
paste textarea "**********"
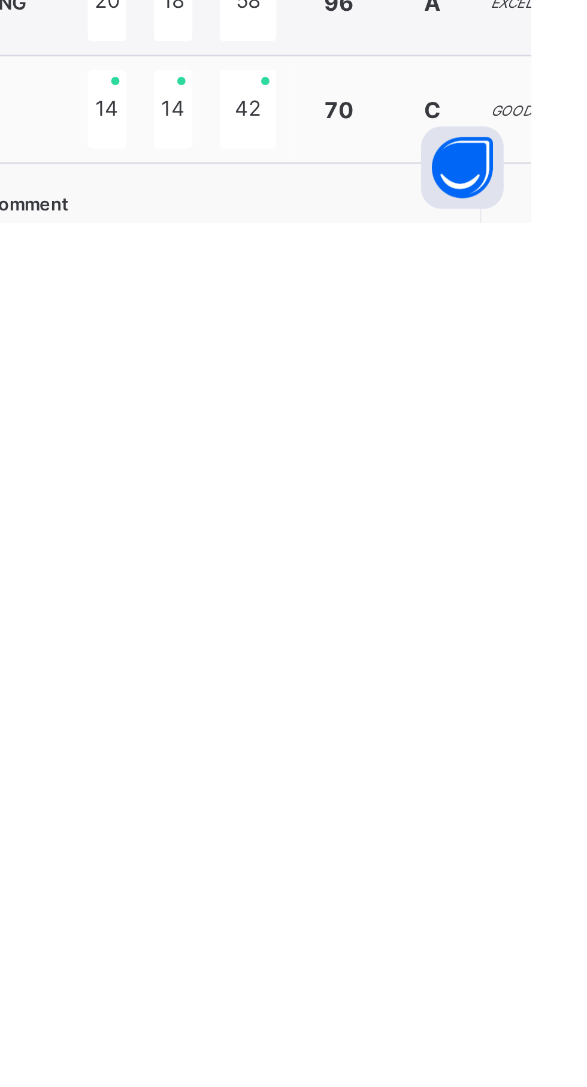
scroll to position [526, 0]
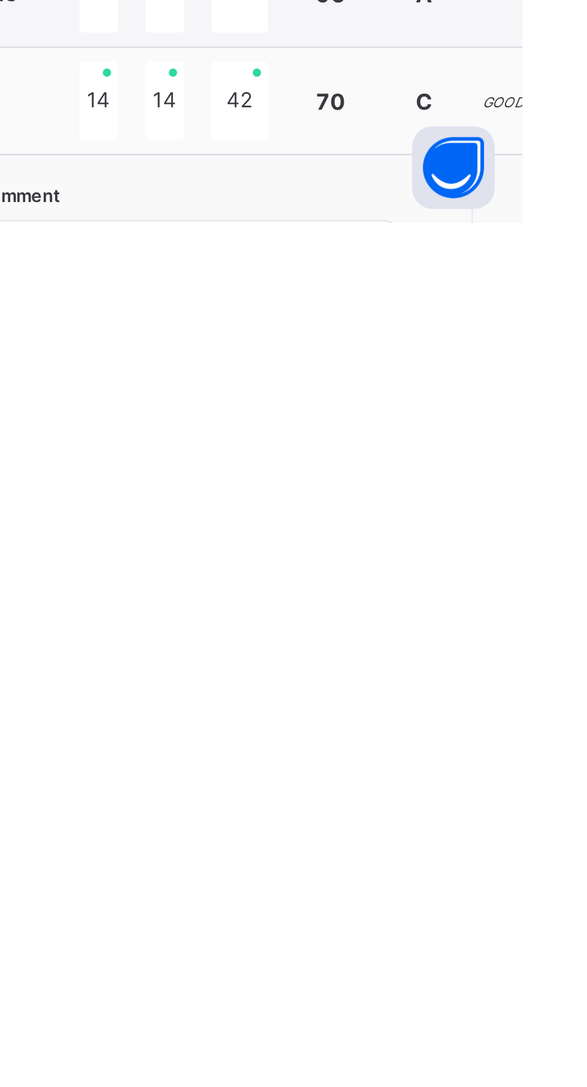
type textarea "**********"
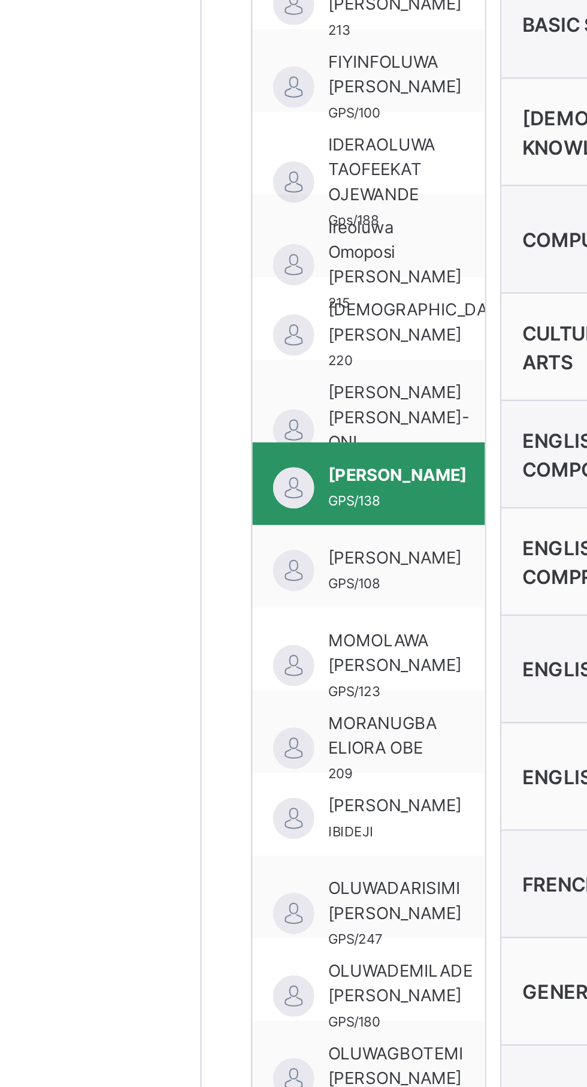
scroll to position [16, 5]
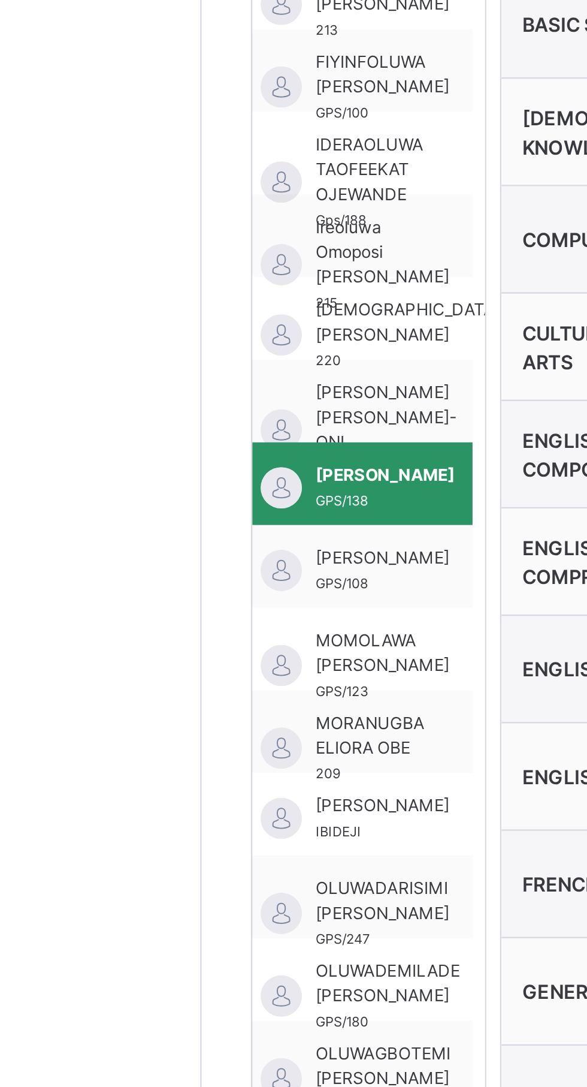
click at [225, 811] on span "[PERSON_NAME]" at bounding box center [223, 806] width 58 height 11
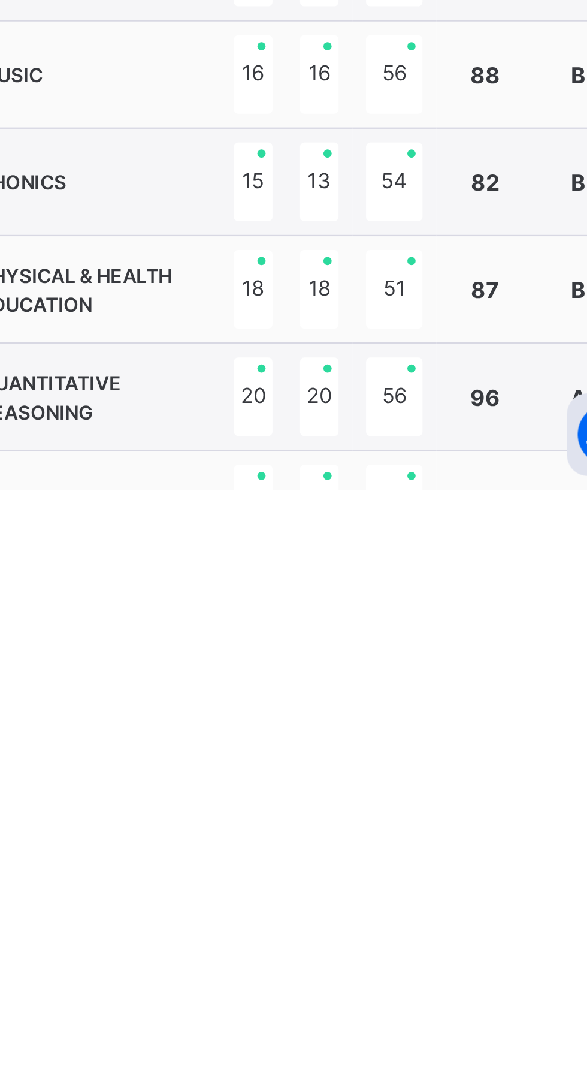
scroll to position [436, 0]
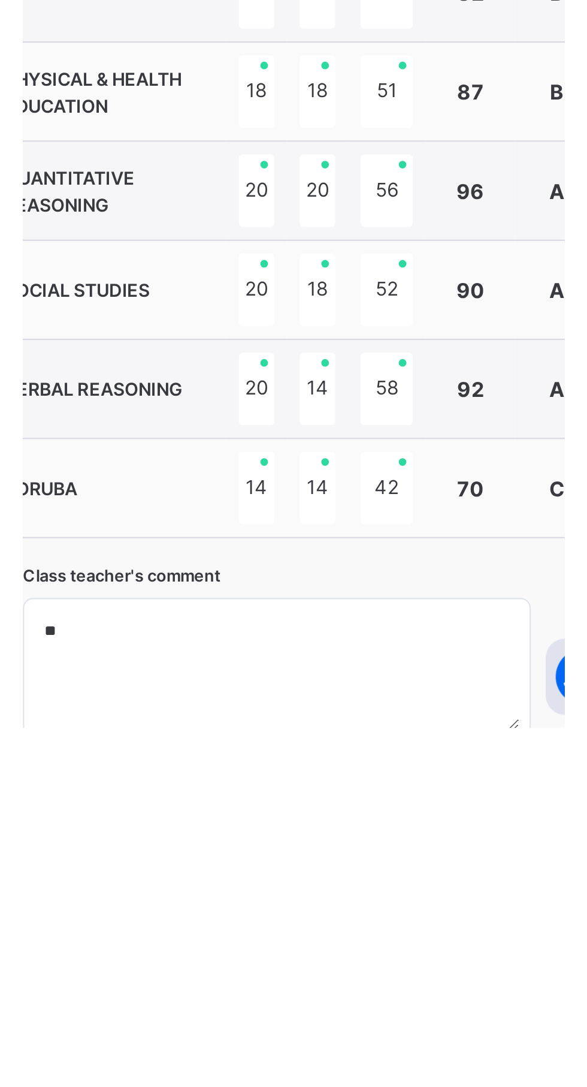
scroll to position [507, 0]
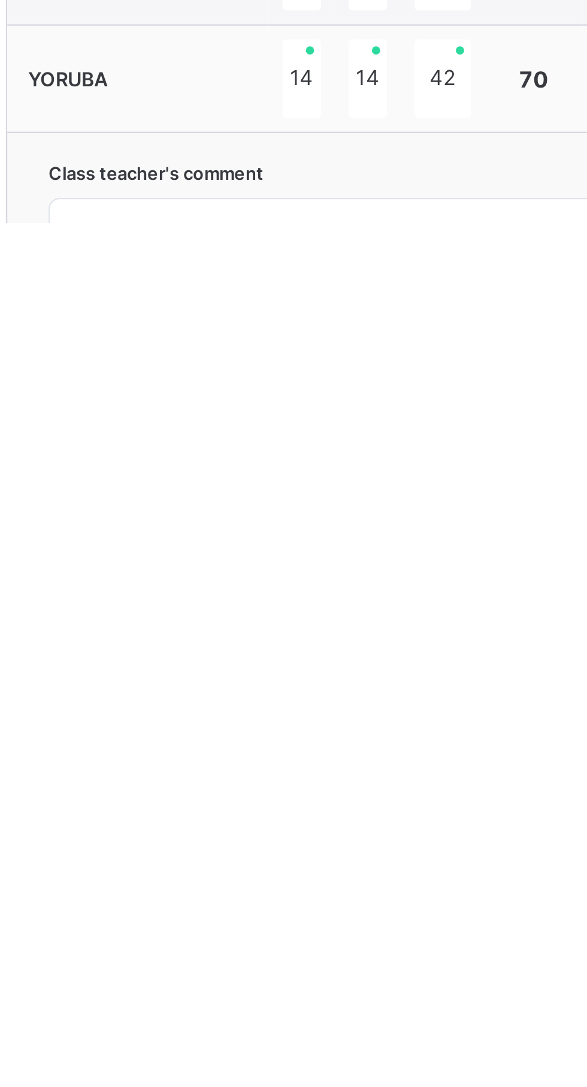
scroll to position [544, 0]
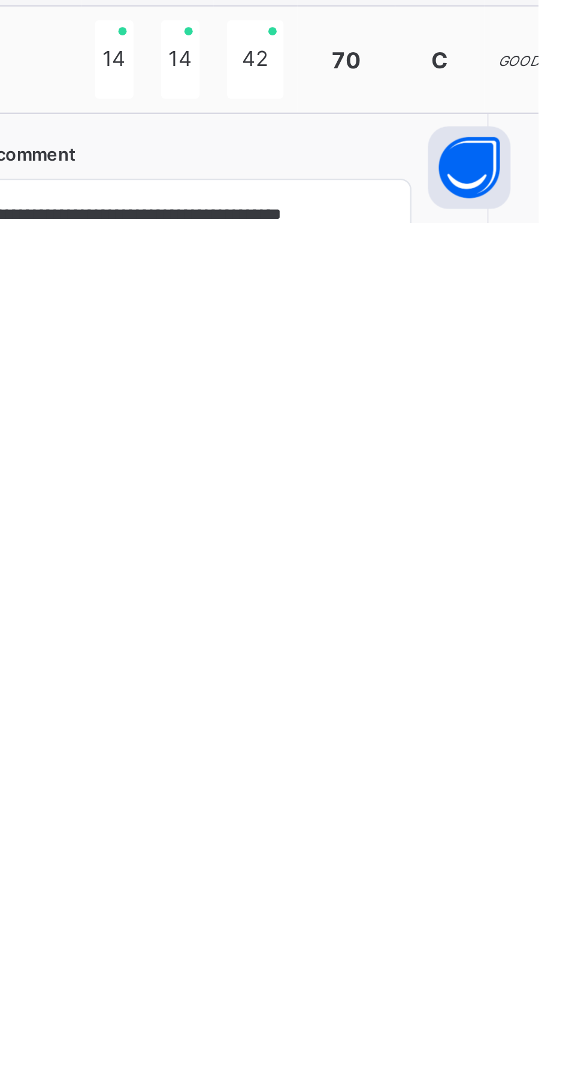
type textarea "**********"
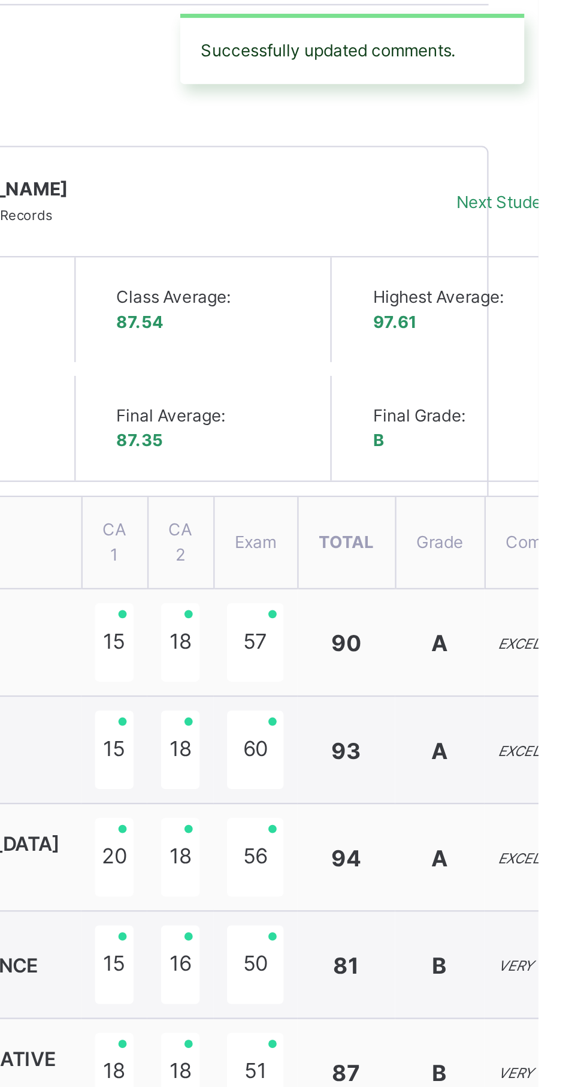
scroll to position [0, 0]
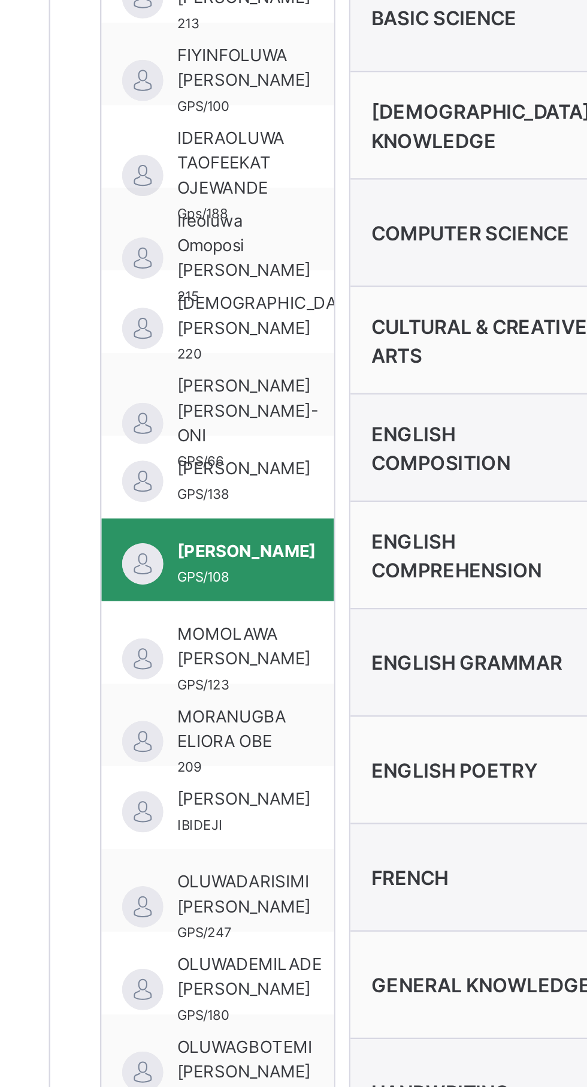
click at [234, 846] on span "MOMOLAWA [PERSON_NAME]" at bounding box center [228, 848] width 58 height 22
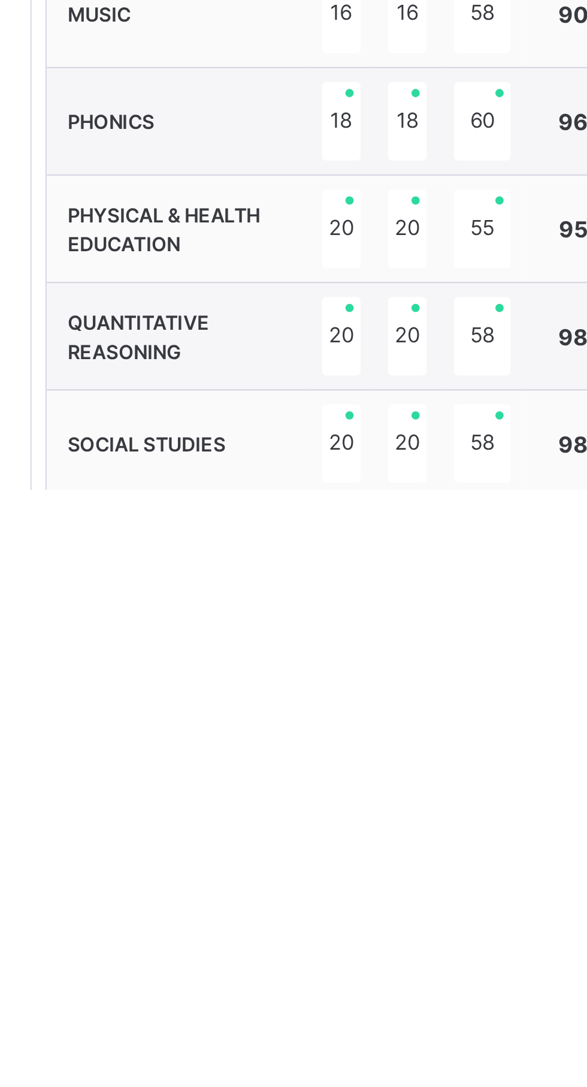
scroll to position [436, 0]
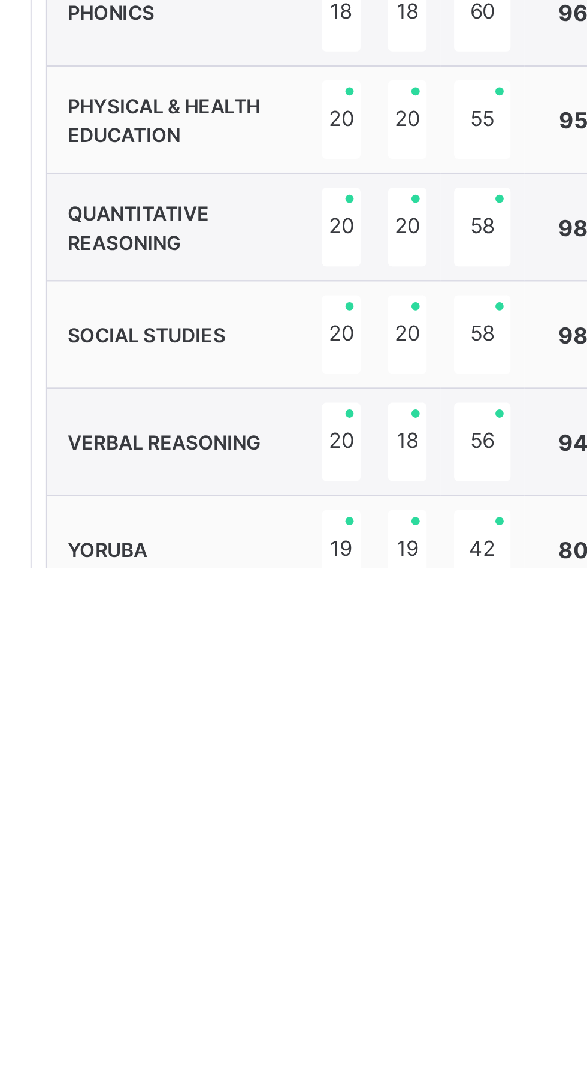
scroll to position [494, 0]
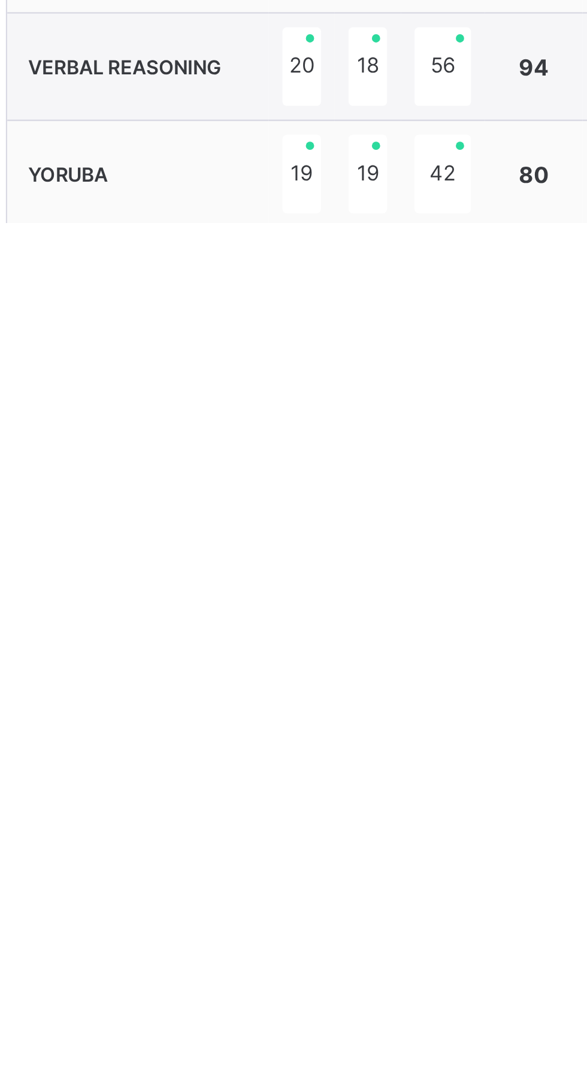
type textarea "**********"
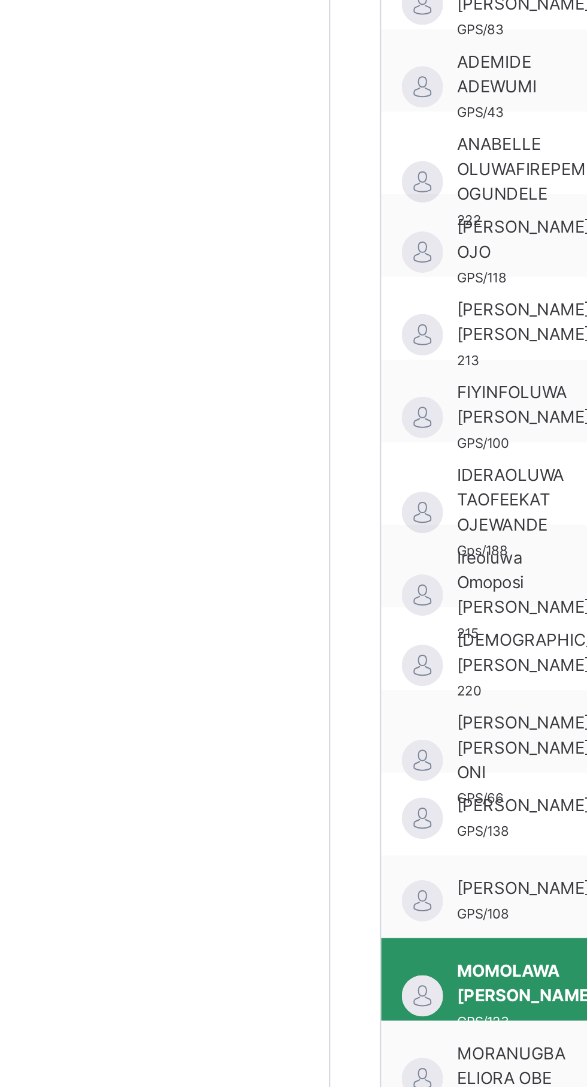
scroll to position [16, 5]
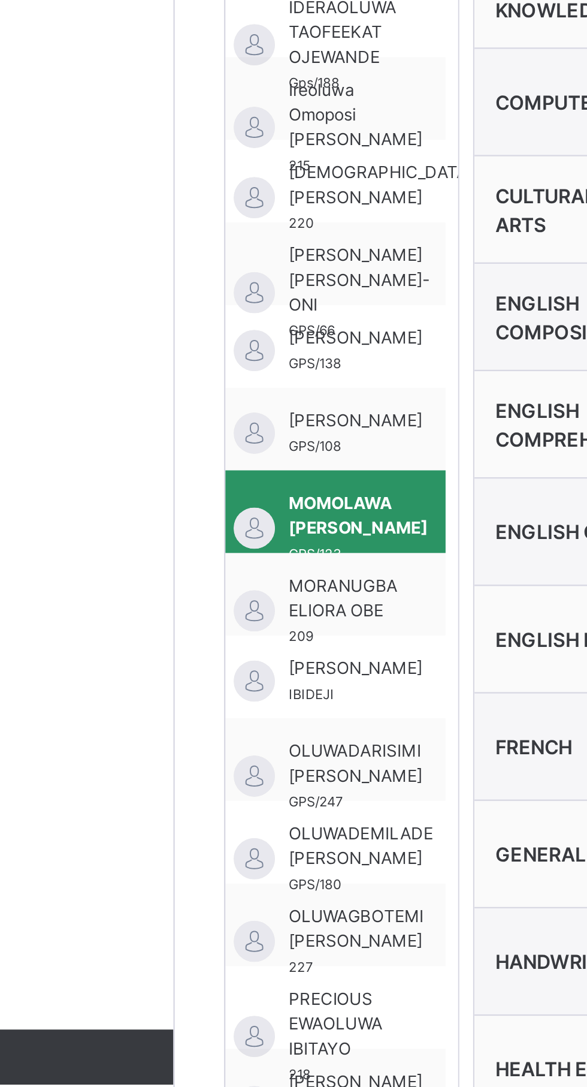
click at [252, 892] on span "[PERSON_NAME]" at bounding box center [223, 893] width 58 height 11
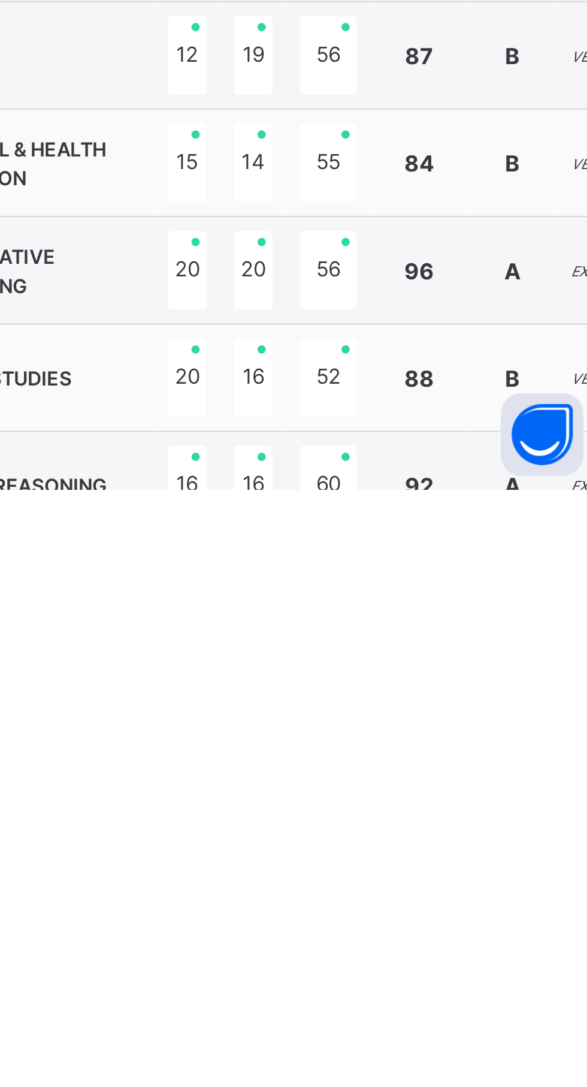
scroll to position [436, 0]
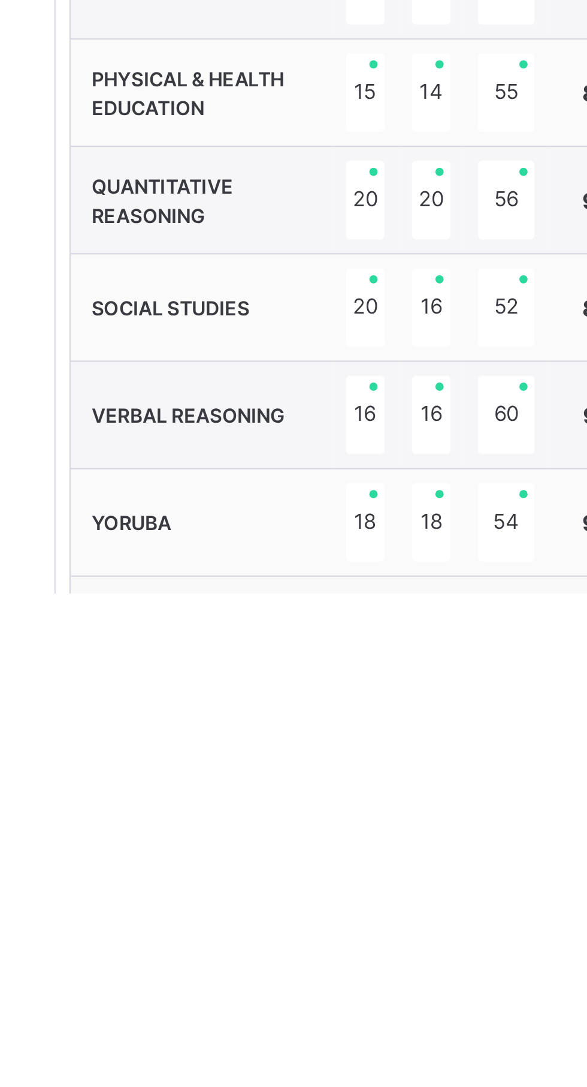
scroll to position [534, 0]
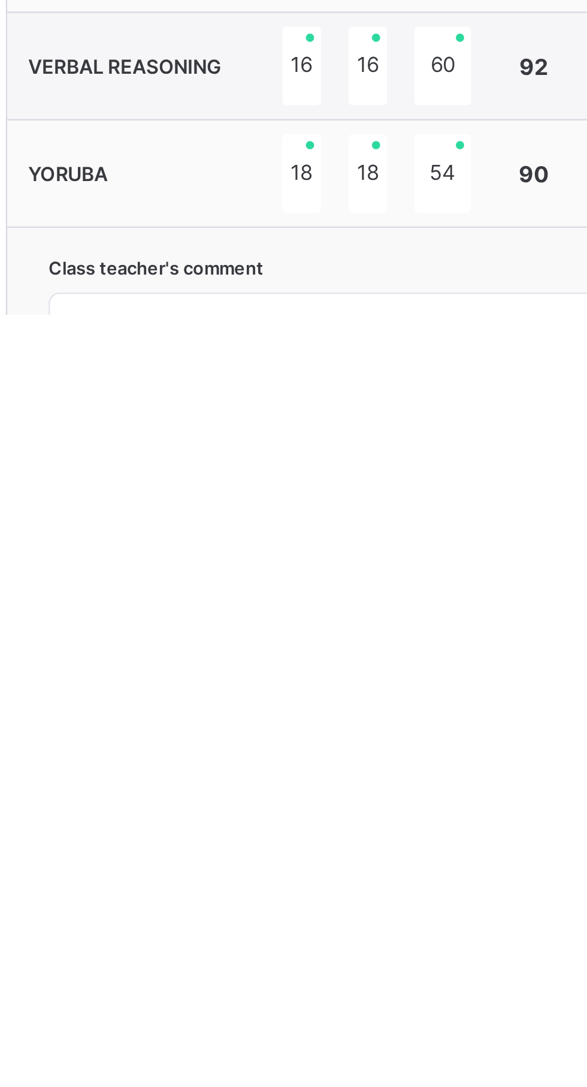
type textarea "**********"
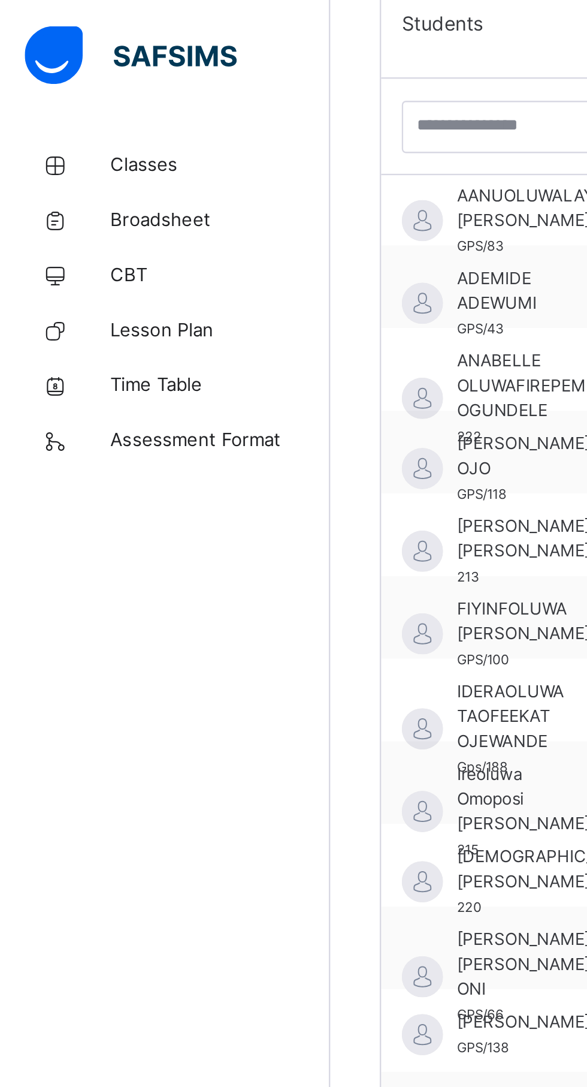
scroll to position [16, 5]
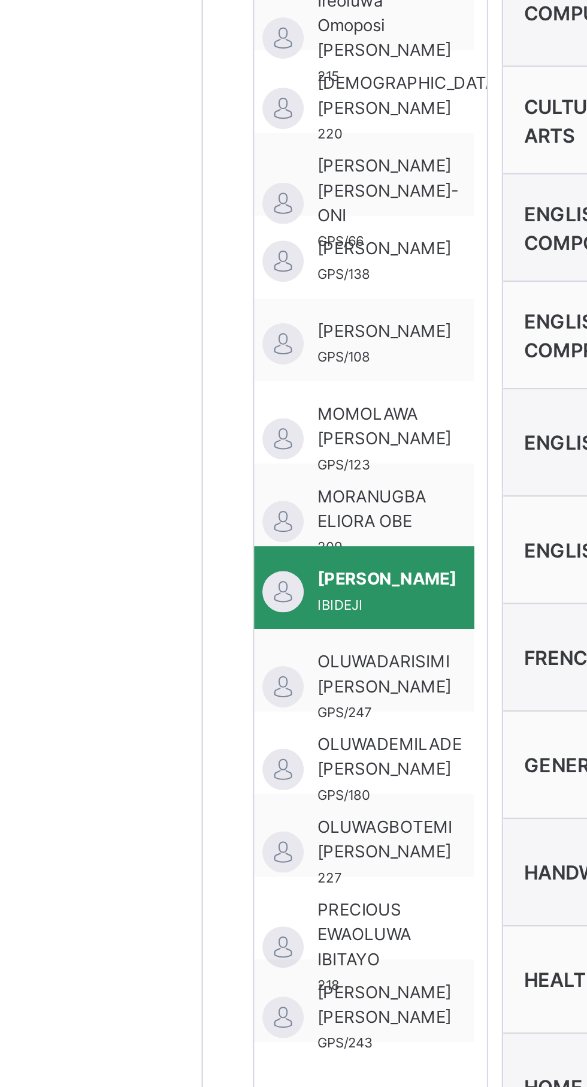
click at [249, 635] on span "OLUWADARISIMI [PERSON_NAME]" at bounding box center [223, 630] width 58 height 22
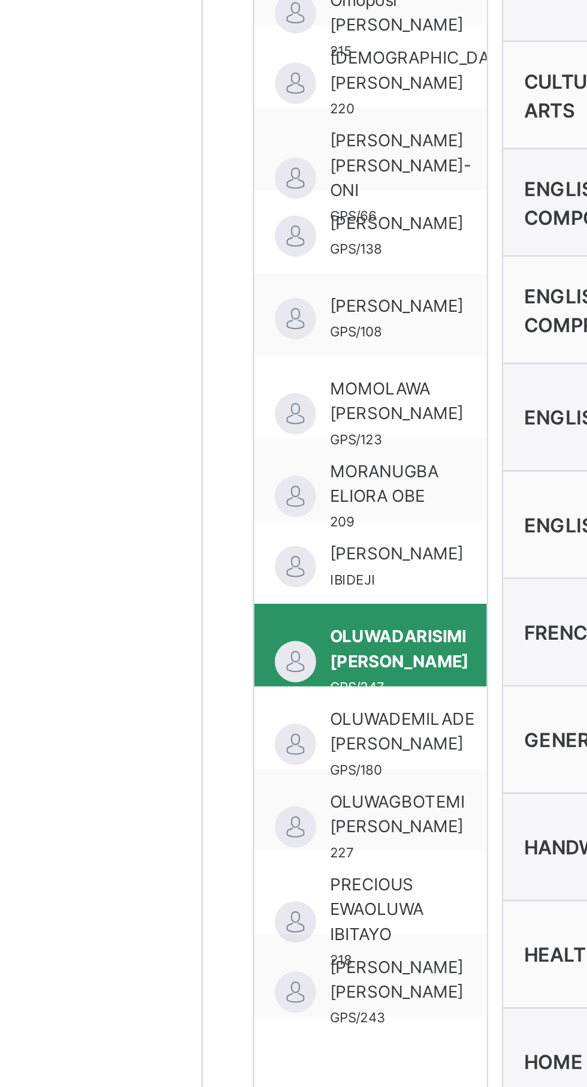
scroll to position [16, 0]
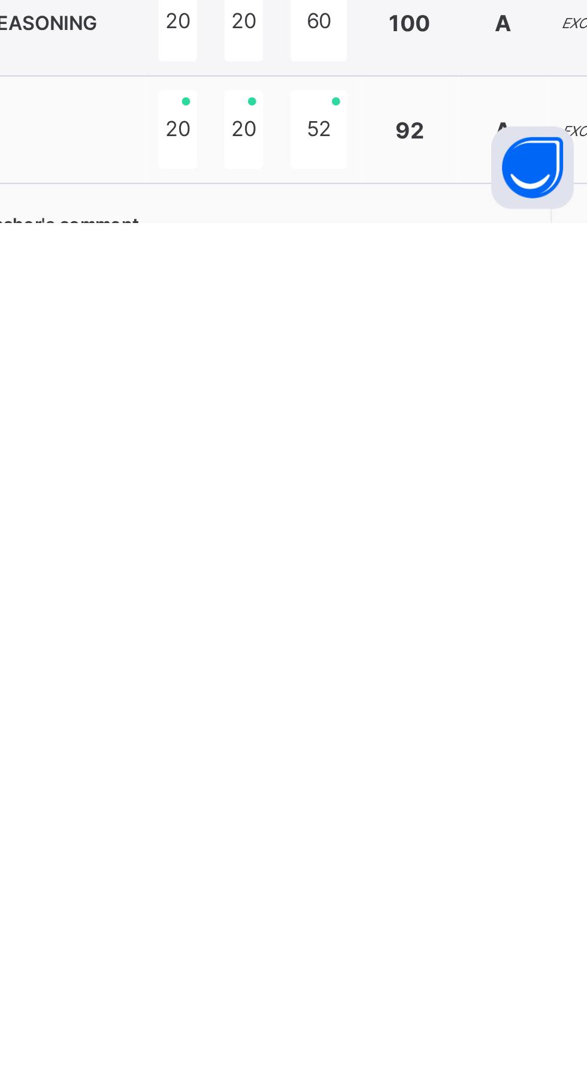
scroll to position [544, 0]
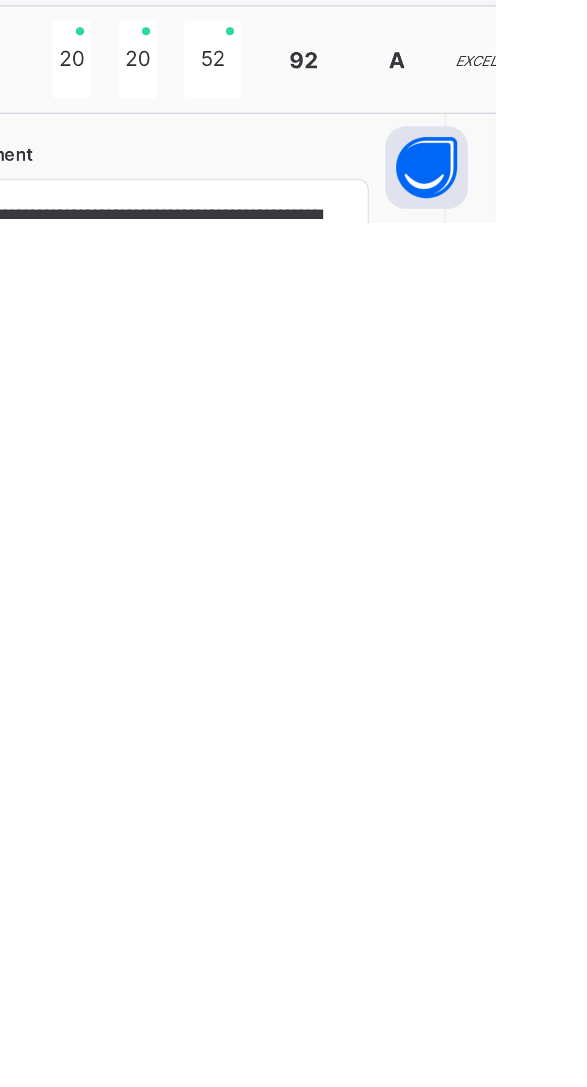
type textarea "**********"
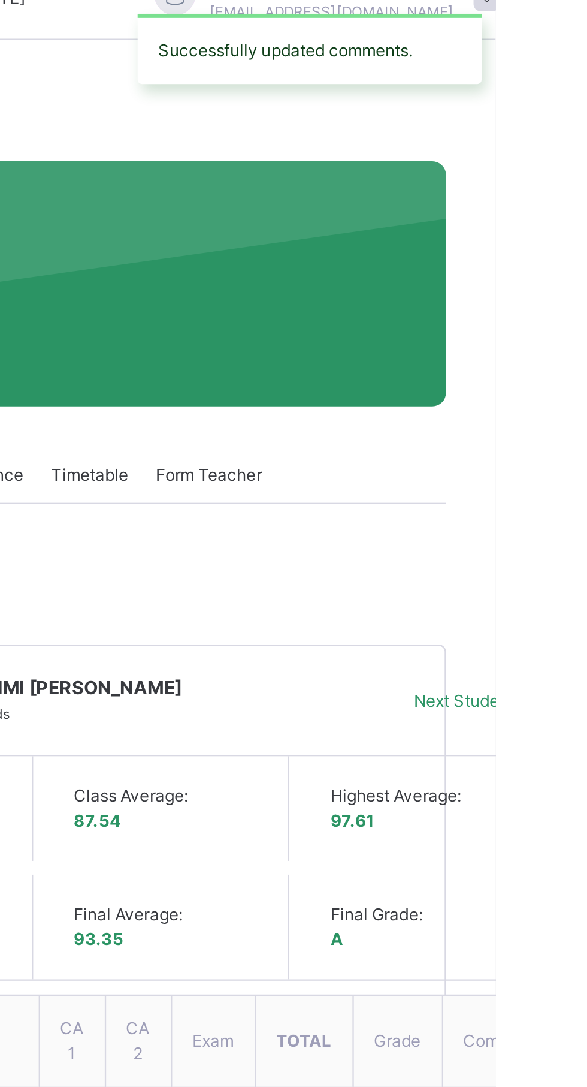
scroll to position [29, 0]
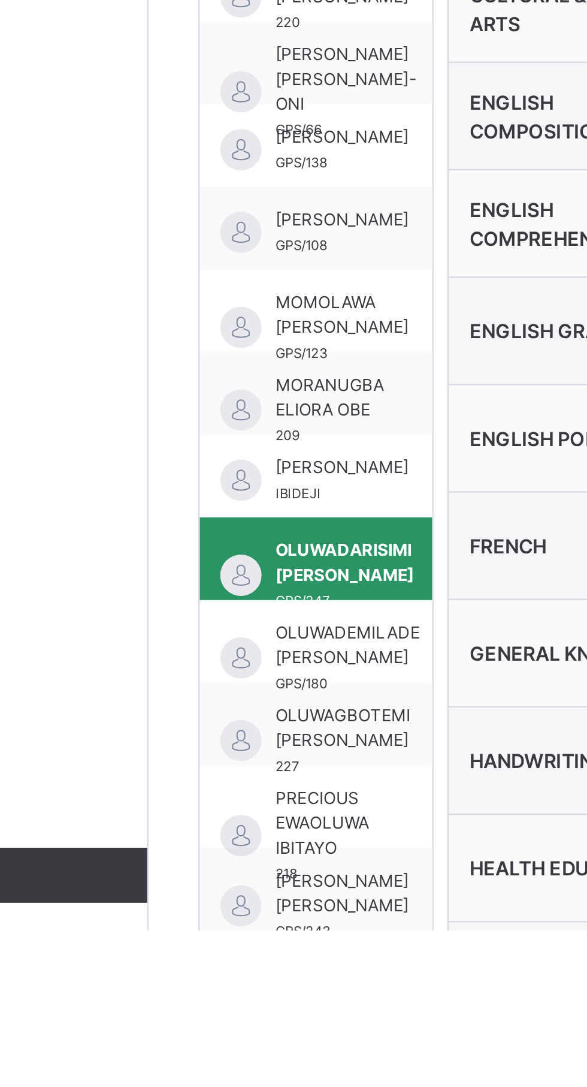
click at [262, 954] on div "OLUWADEMILADE [PERSON_NAME] GPS/180" at bounding box center [216, 961] width 101 height 36
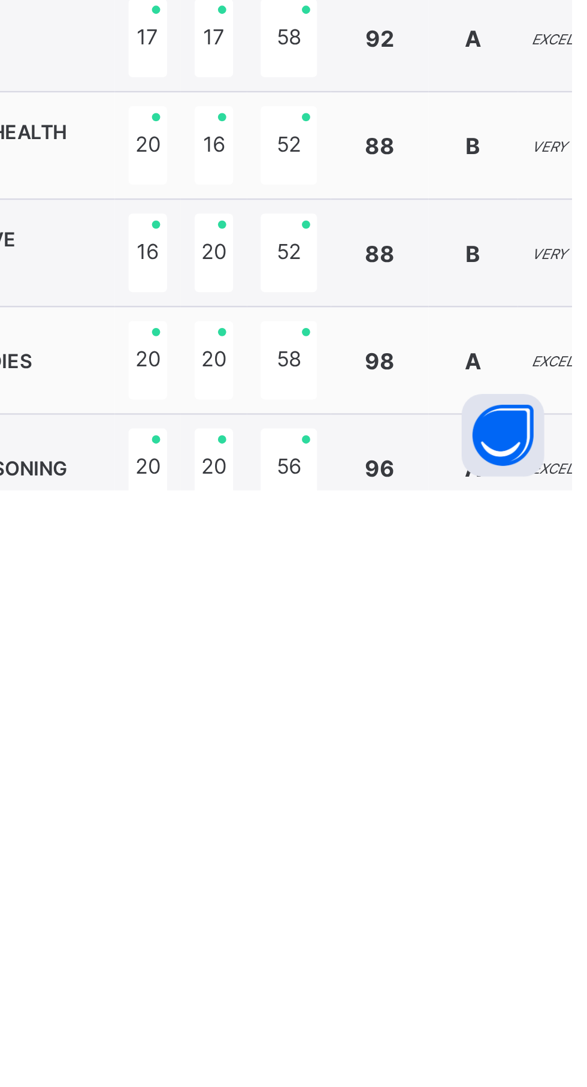
scroll to position [435, 0]
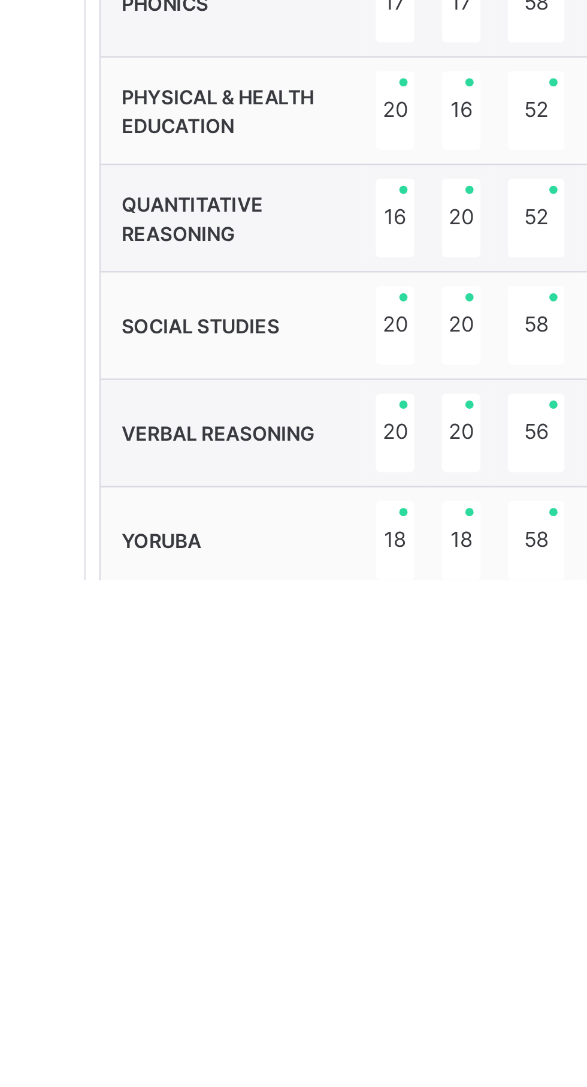
scroll to position [499, 0]
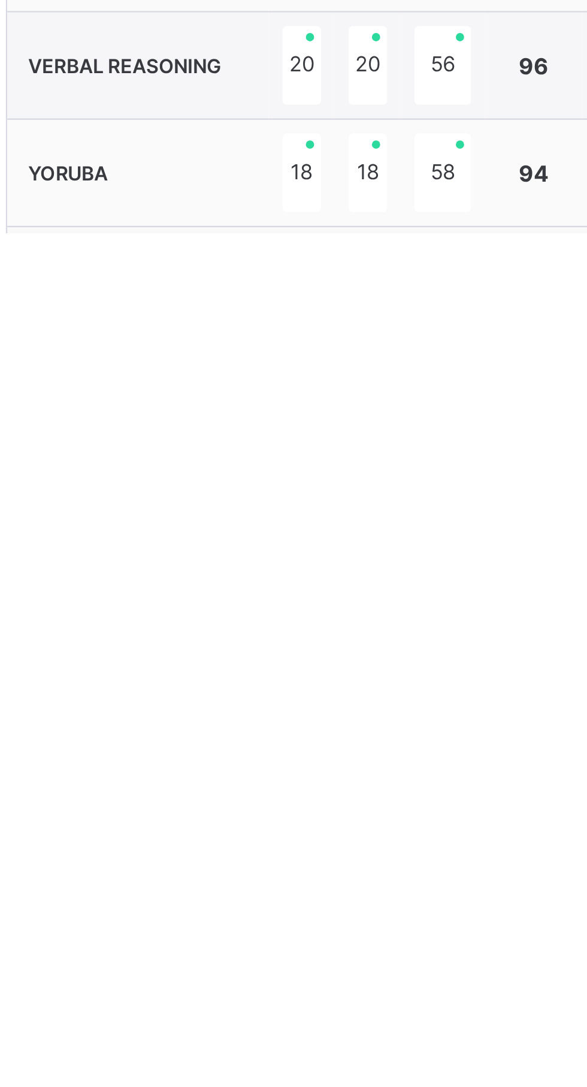
type textarea "**********"
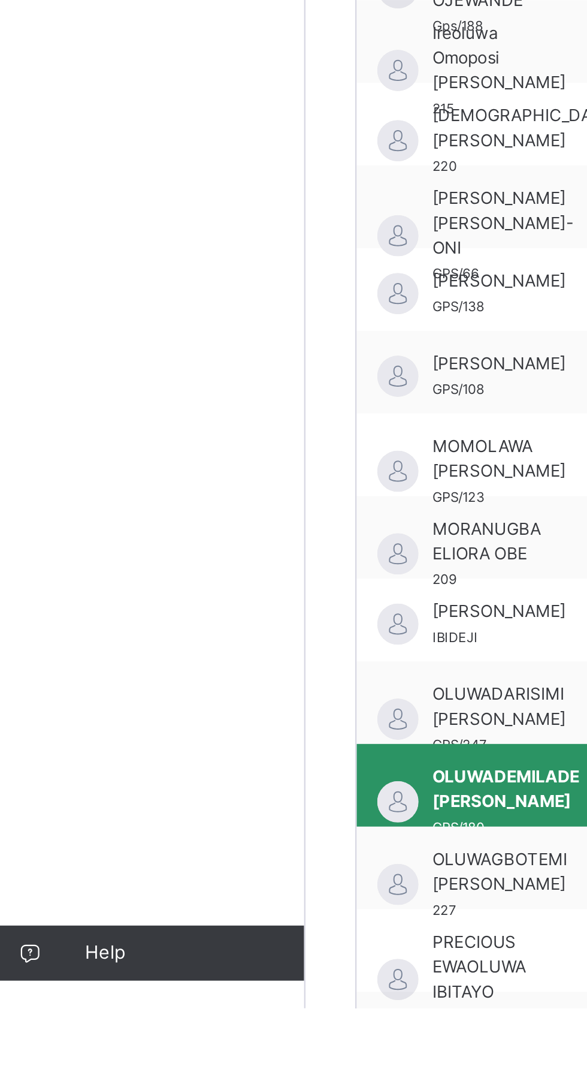
scroll to position [16, 5]
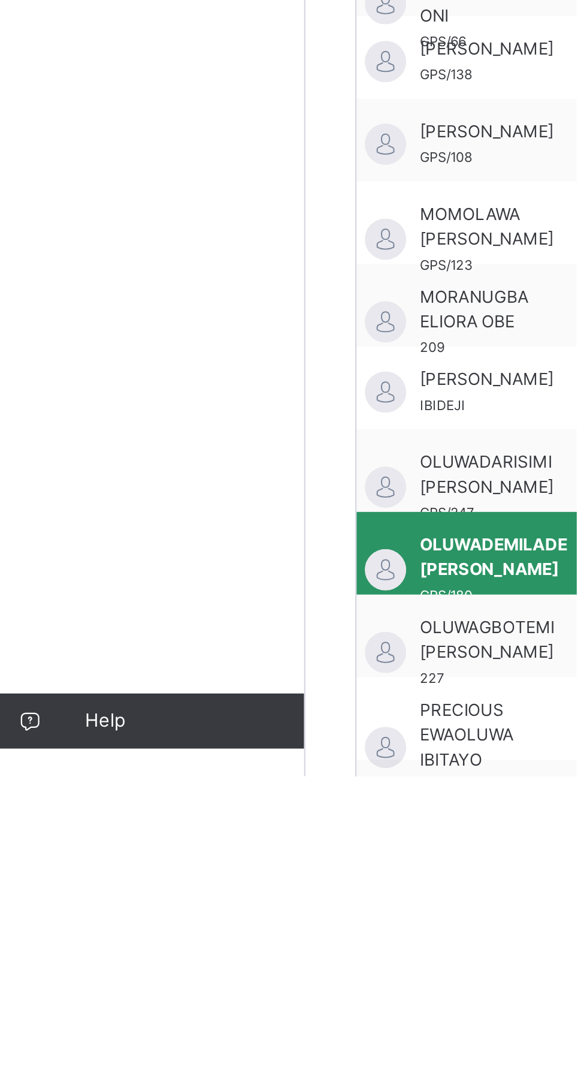
click at [232, 1059] on span "PRECIOUS EWAOLUWA IBITAYO" at bounding box center [214, 1068] width 41 height 32
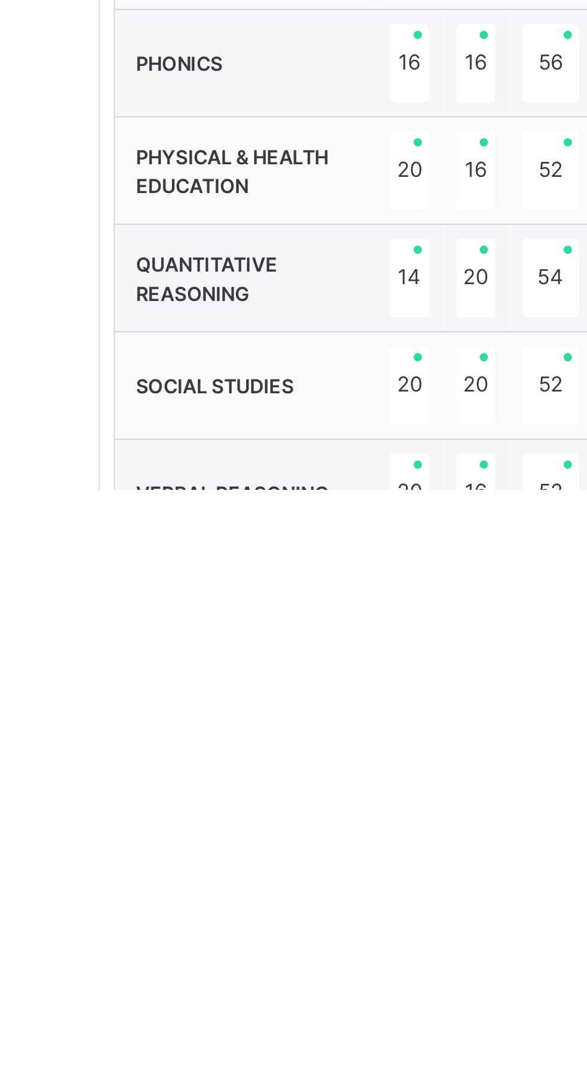
scroll to position [436, 0]
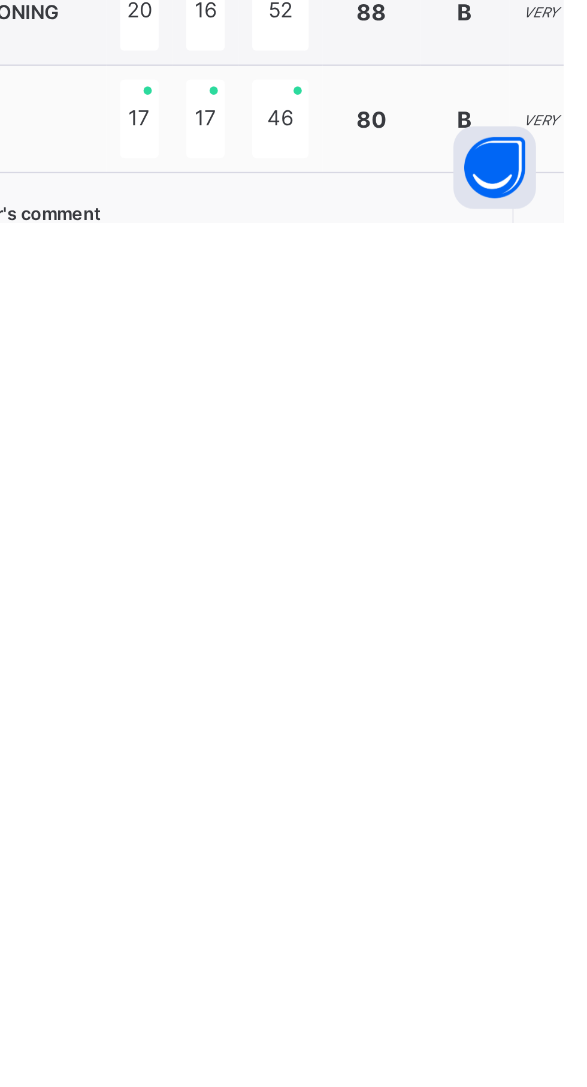
scroll to position [544, 0]
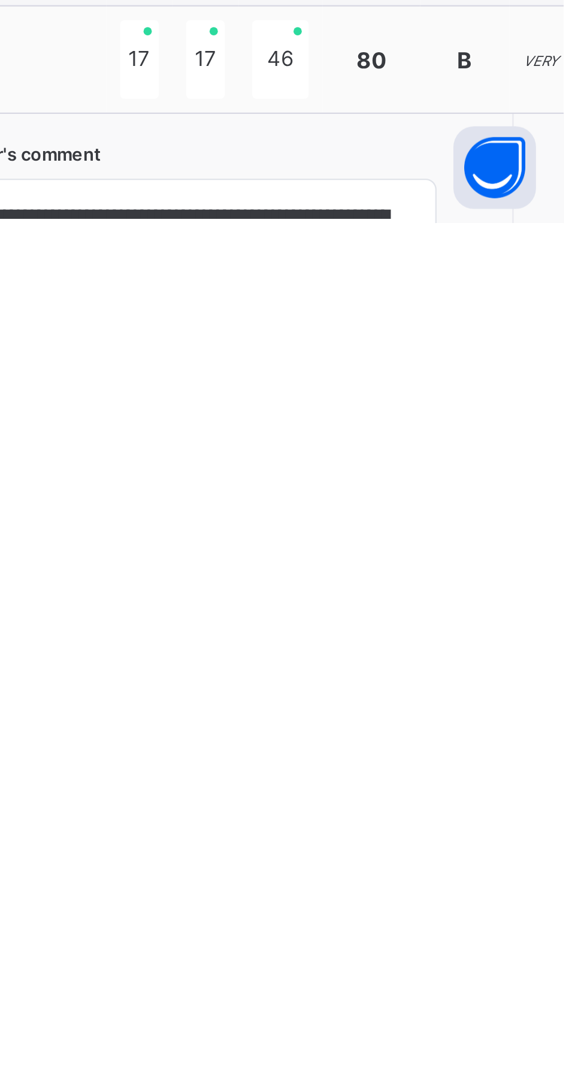
type textarea "**********"
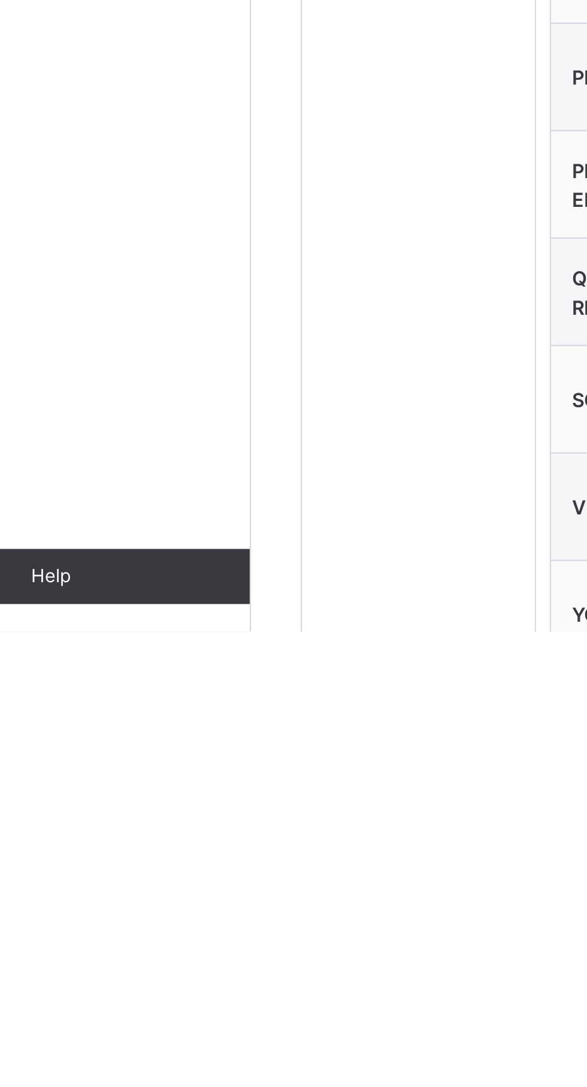
scroll to position [492, 0]
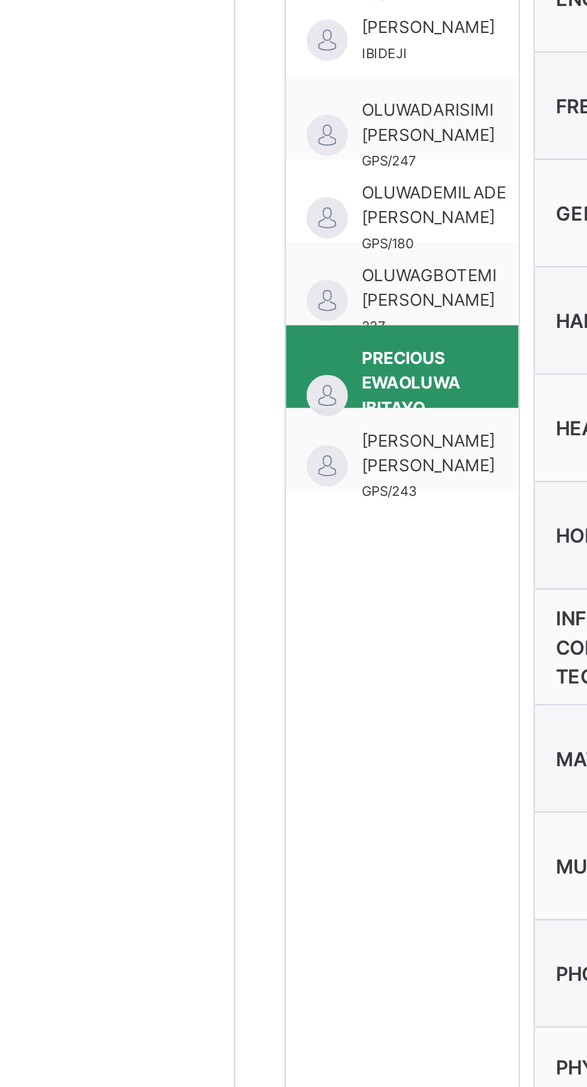
click at [252, 599] on div "[PERSON_NAME] [PERSON_NAME] GPS/243" at bounding box center [216, 605] width 101 height 36
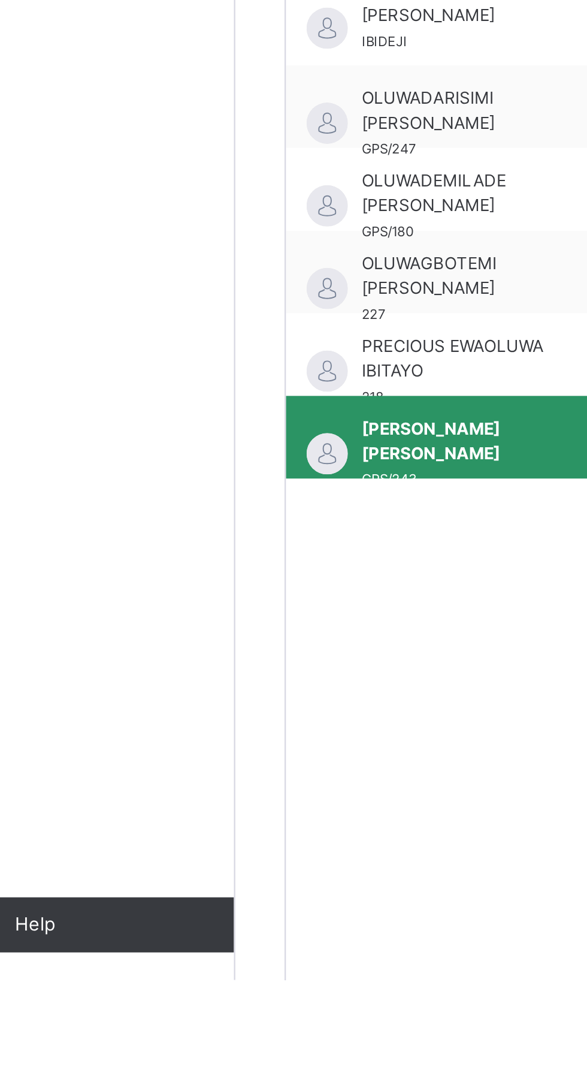
scroll to position [5, 0]
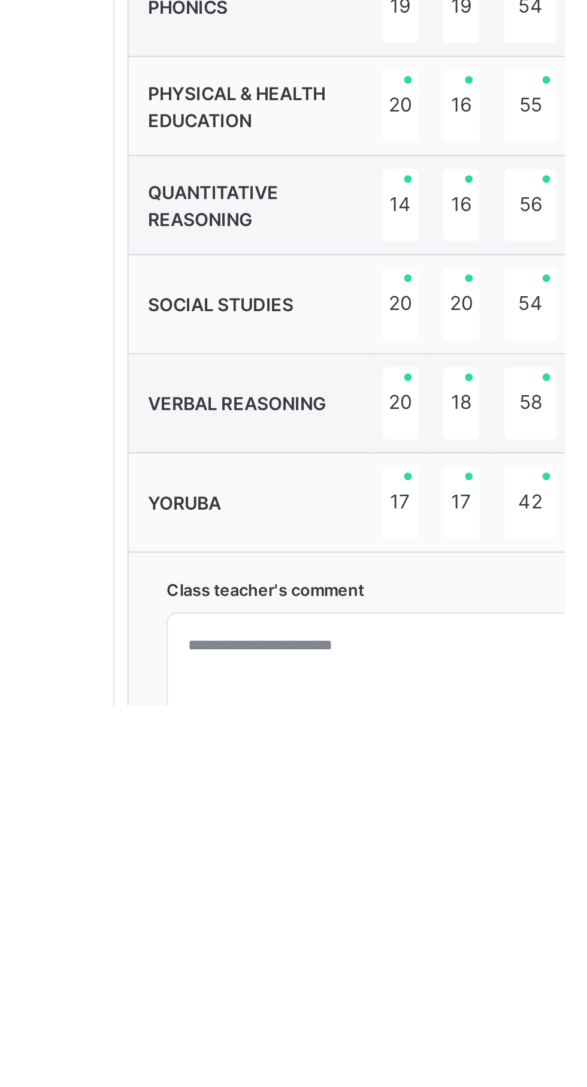
scroll to position [490, 0]
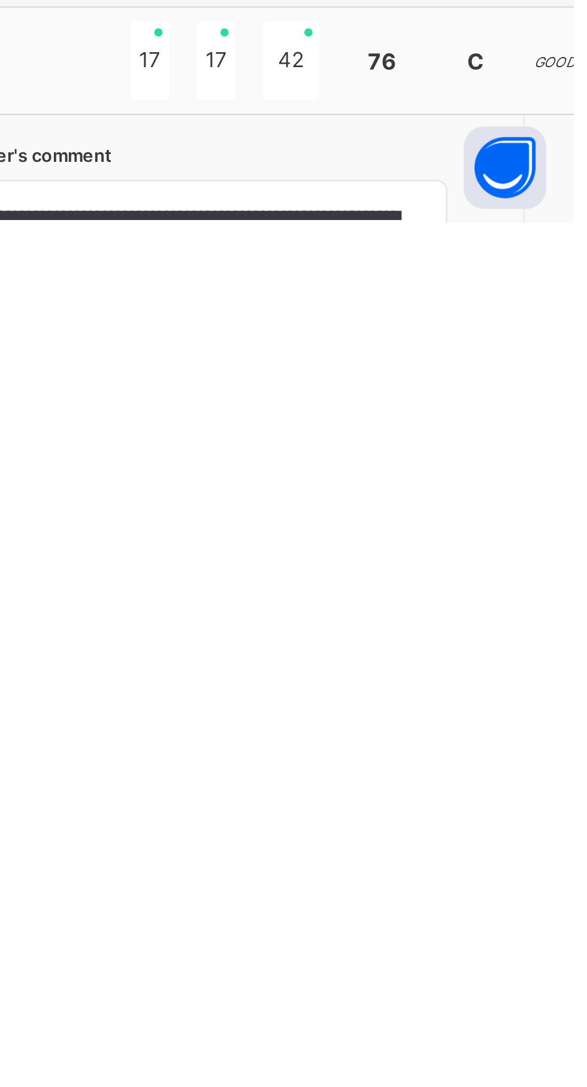
scroll to position [543, 0]
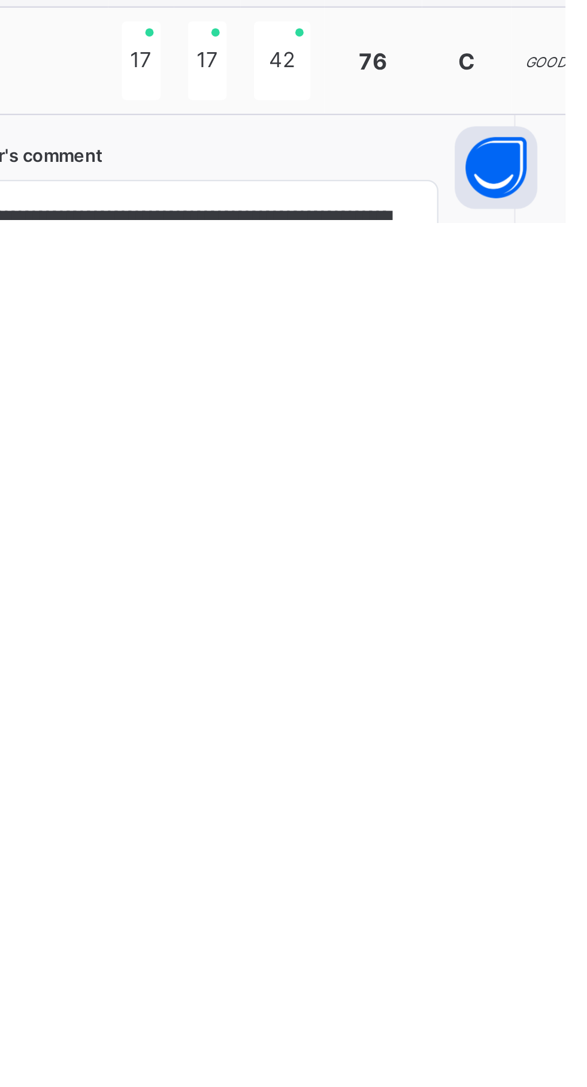
type textarea "**********"
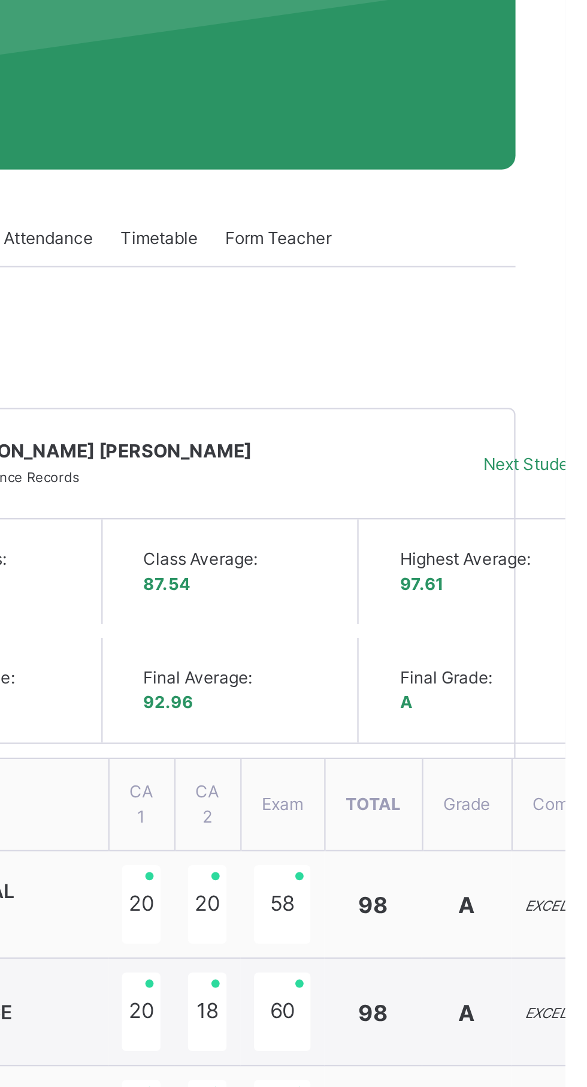
scroll to position [0, 0]
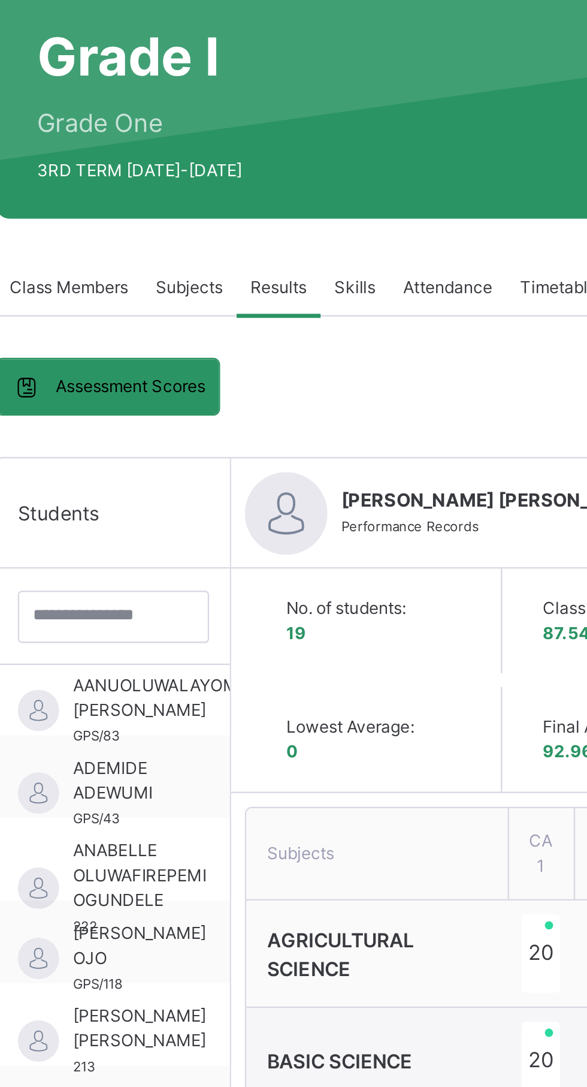
click at [330, 246] on div "Skills" at bounding box center [322, 237] width 30 height 24
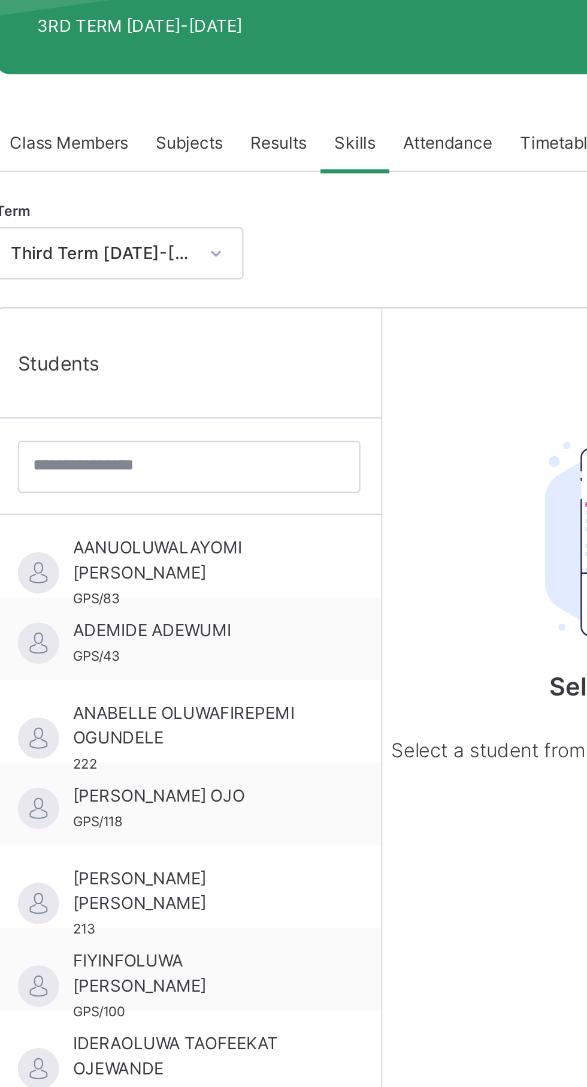
click at [242, 420] on span "AANUOLUWALAYOMI [PERSON_NAME]" at bounding box center [252, 419] width 107 height 22
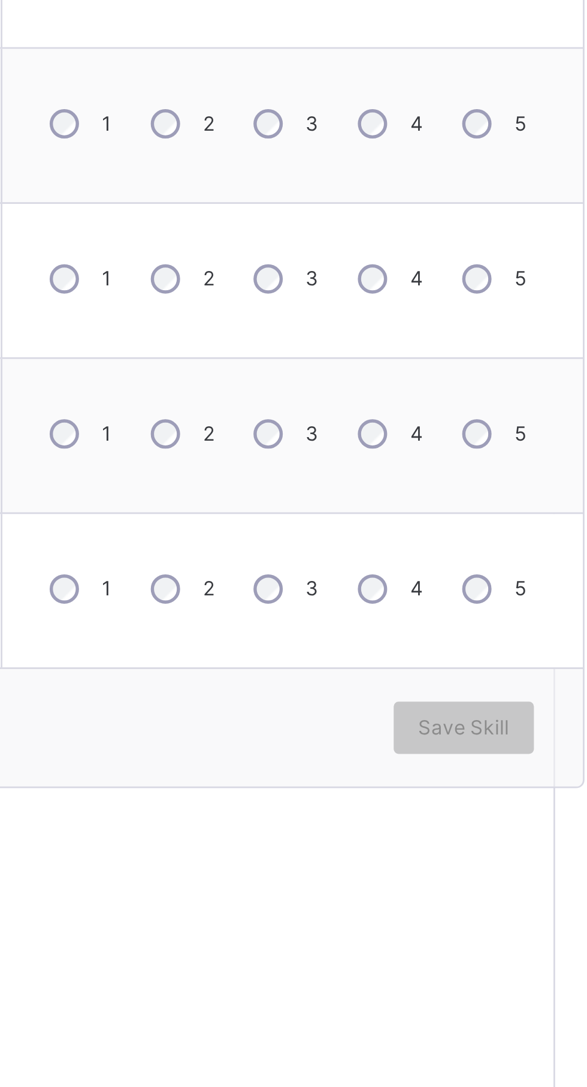
click at [504, 777] on div "4" at bounding box center [504, 774] width 32 height 25
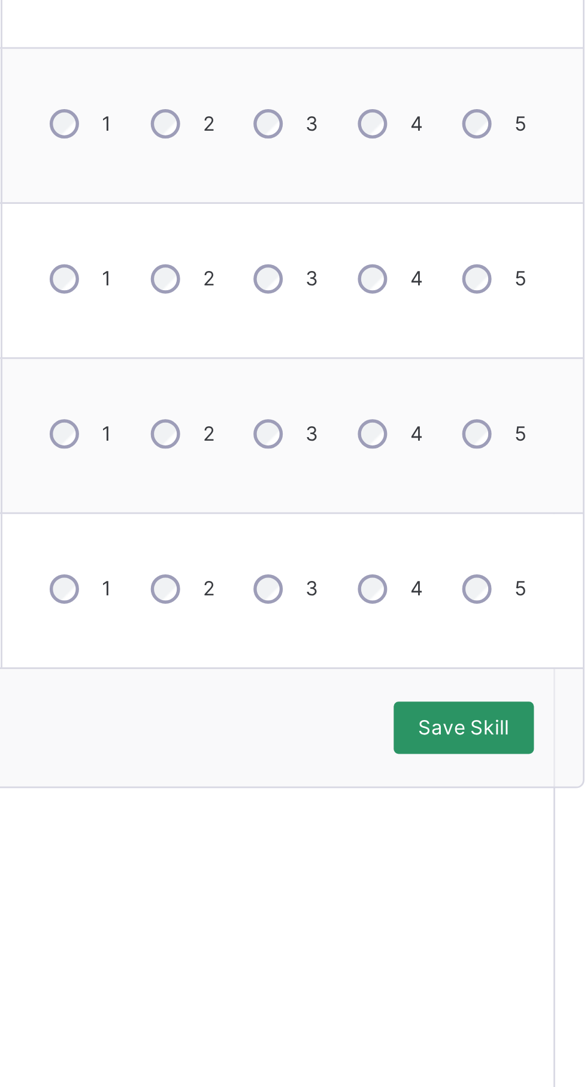
click at [537, 883] on span "Save Skill" at bounding box center [532, 882] width 34 height 11
click at [535, 882] on span "Save Skill" at bounding box center [532, 882] width 34 height 11
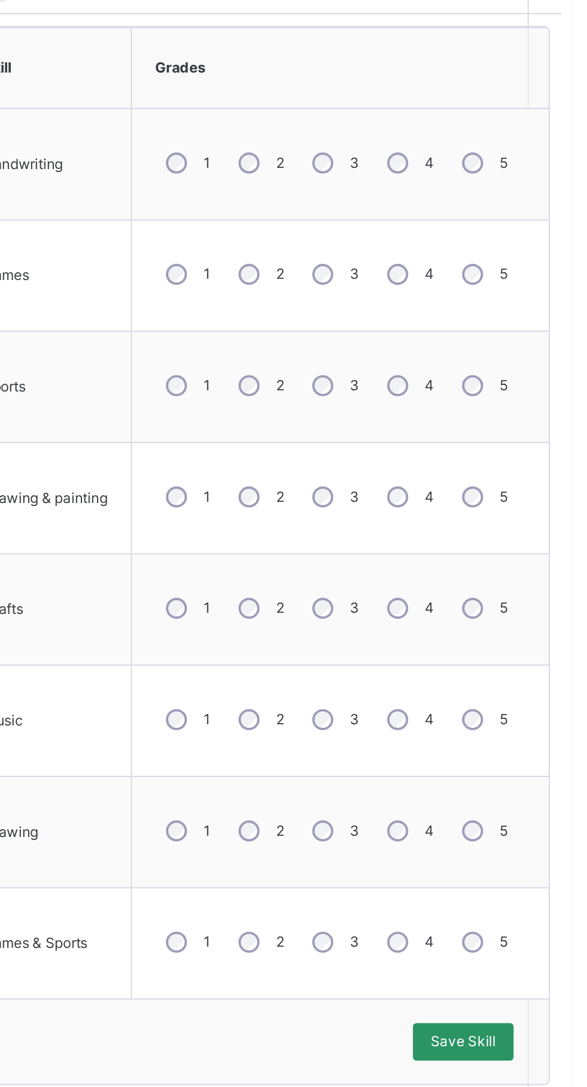
click at [534, 885] on span "Save Skill" at bounding box center [532, 882] width 34 height 11
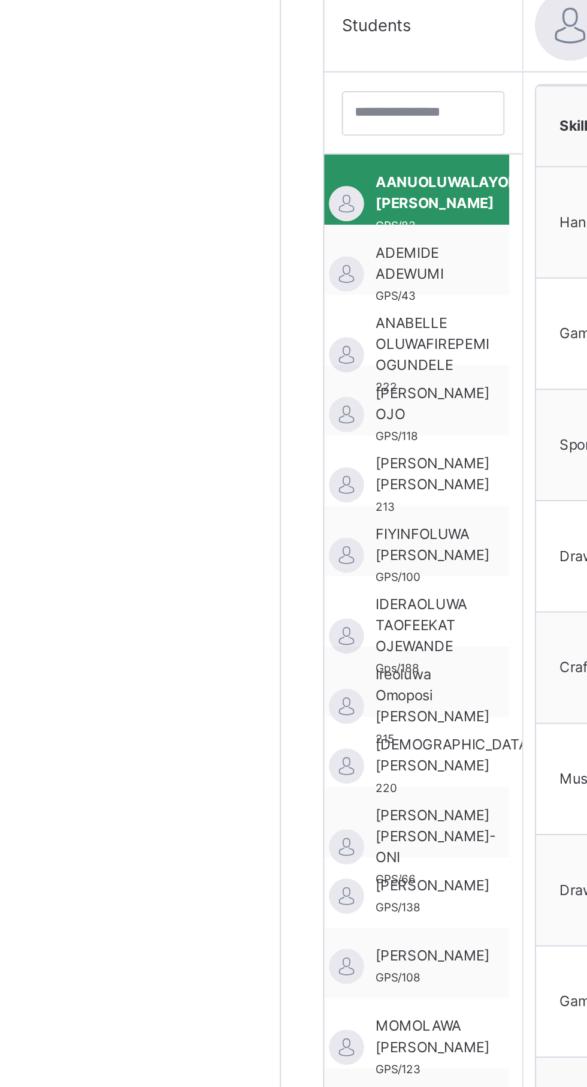
scroll to position [16, 7]
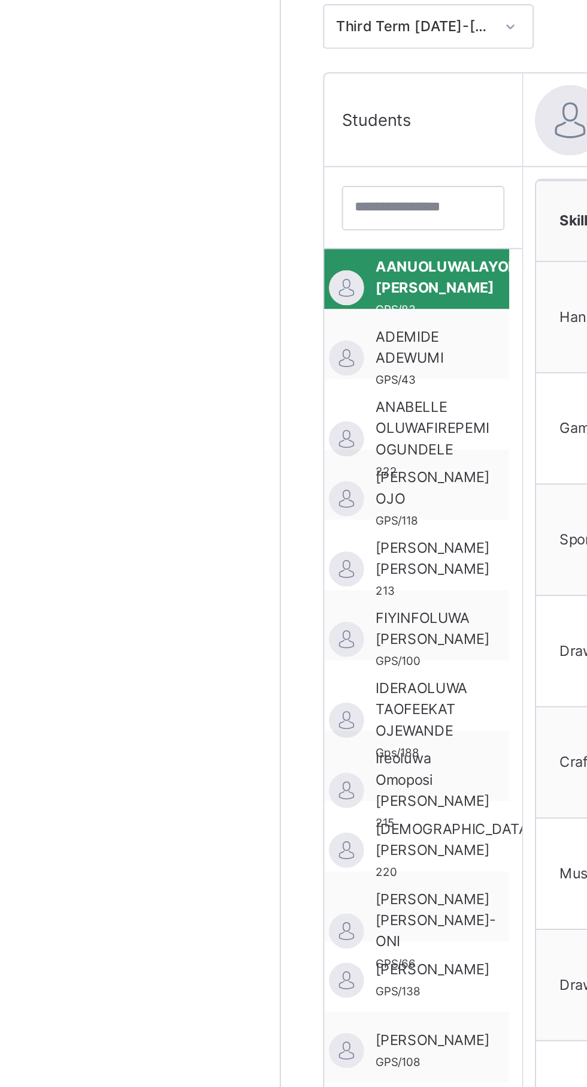
click at [233, 452] on div "ADEMIDE ADEWUMI GPS/43" at bounding box center [212, 455] width 41 height 32
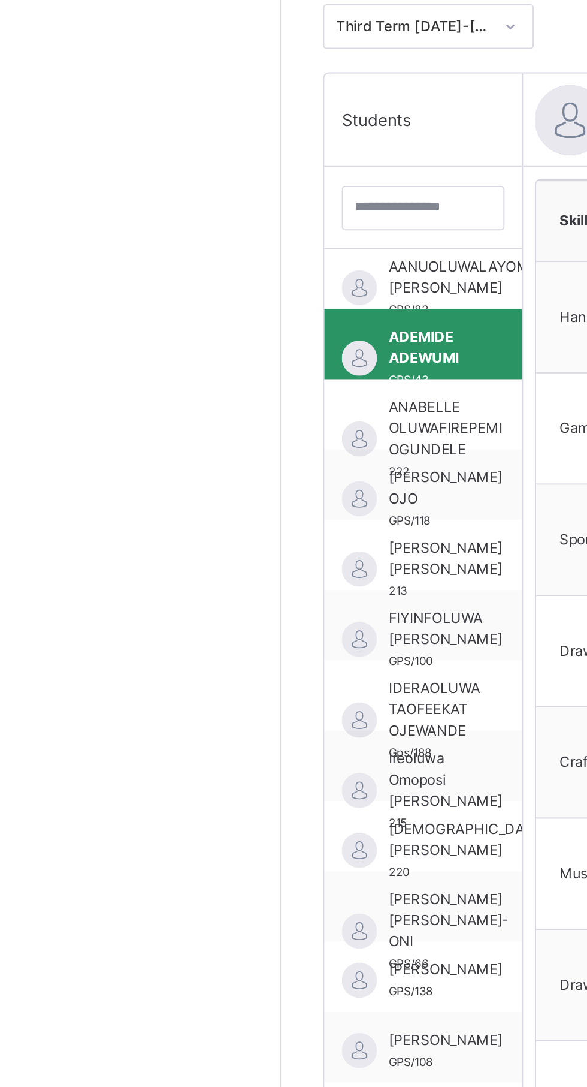
scroll to position [16, 5]
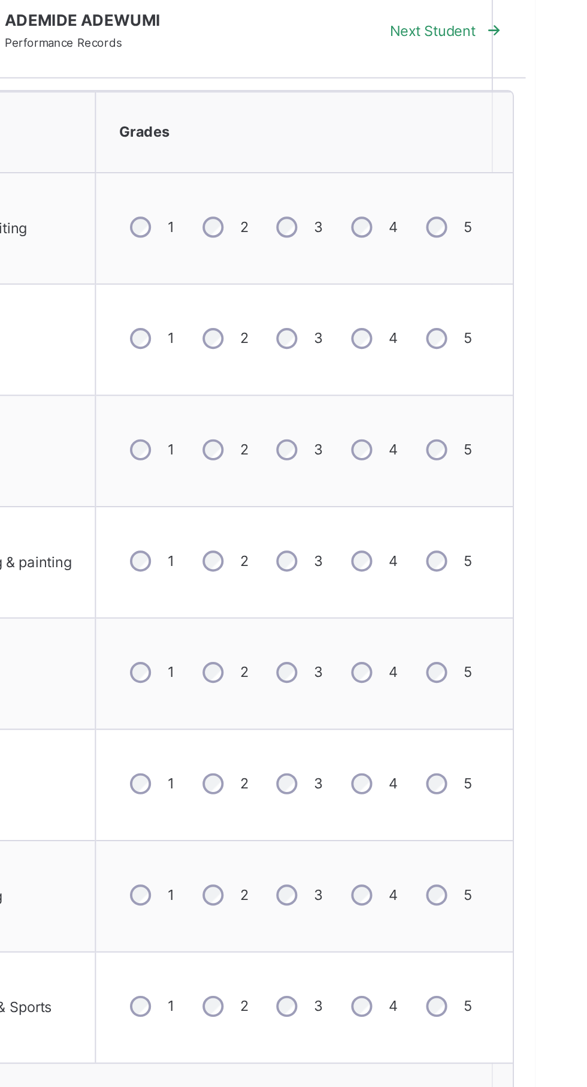
click at [536, 883] on span "Save Skill" at bounding box center [532, 882] width 34 height 11
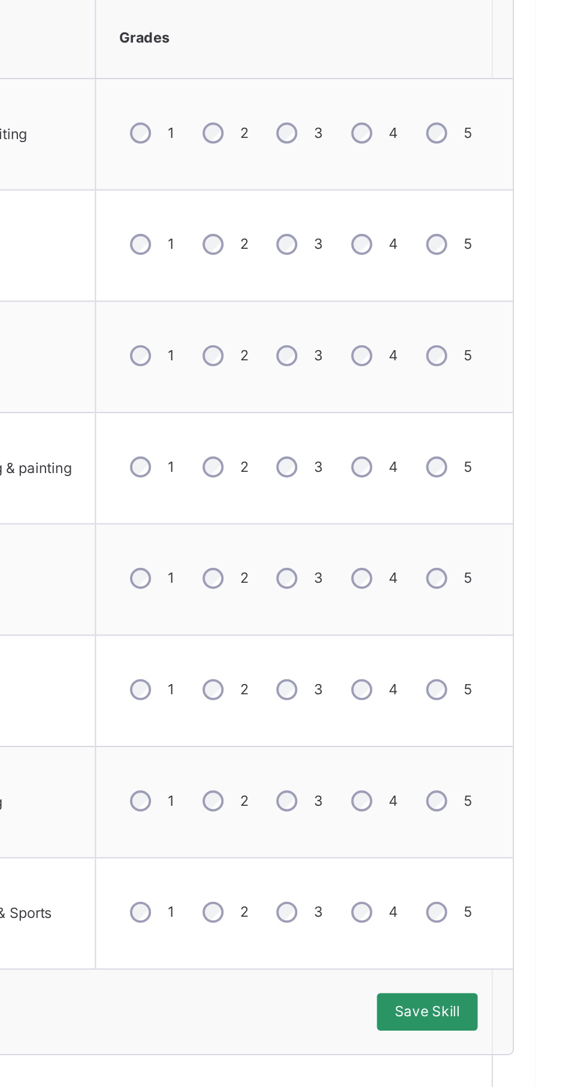
click at [541, 884] on span "Save Skill" at bounding box center [532, 882] width 34 height 11
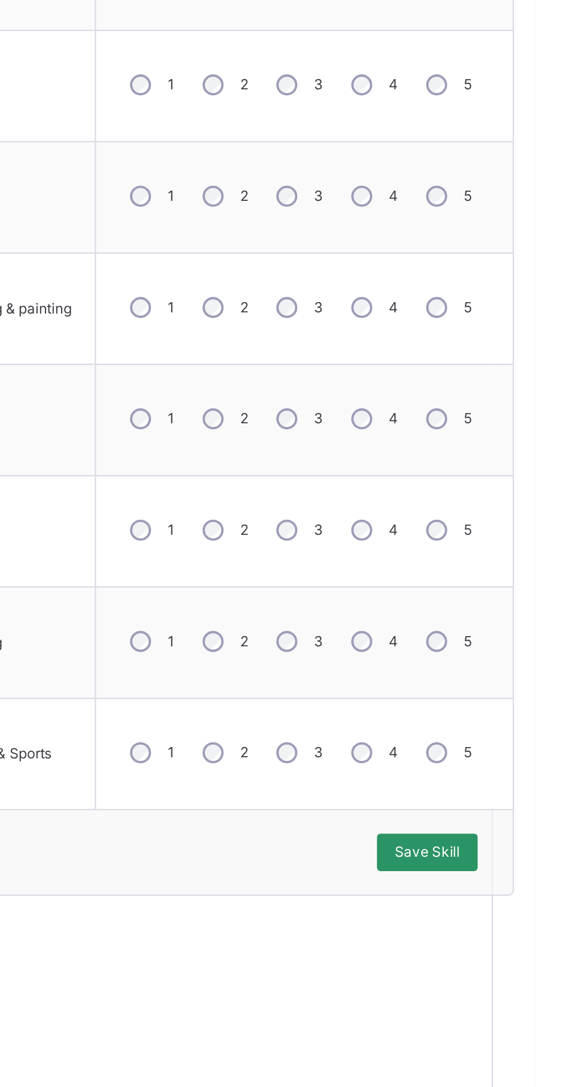
click at [533, 883] on span "Save Skill" at bounding box center [532, 882] width 34 height 11
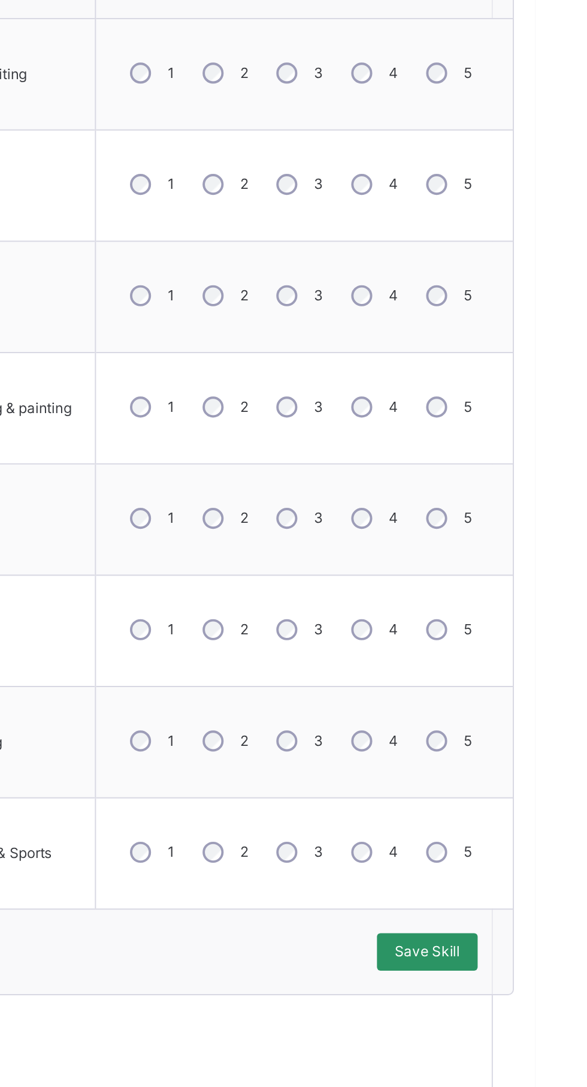
click at [533, 886] on span "Save Skill" at bounding box center [532, 882] width 34 height 11
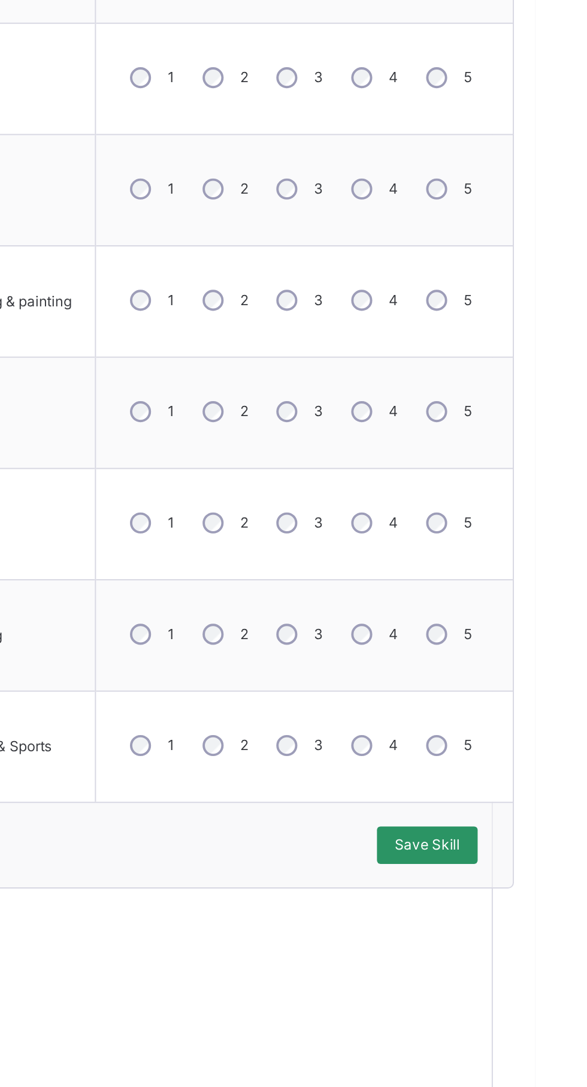
click at [531, 882] on span "Save Skill" at bounding box center [532, 882] width 34 height 11
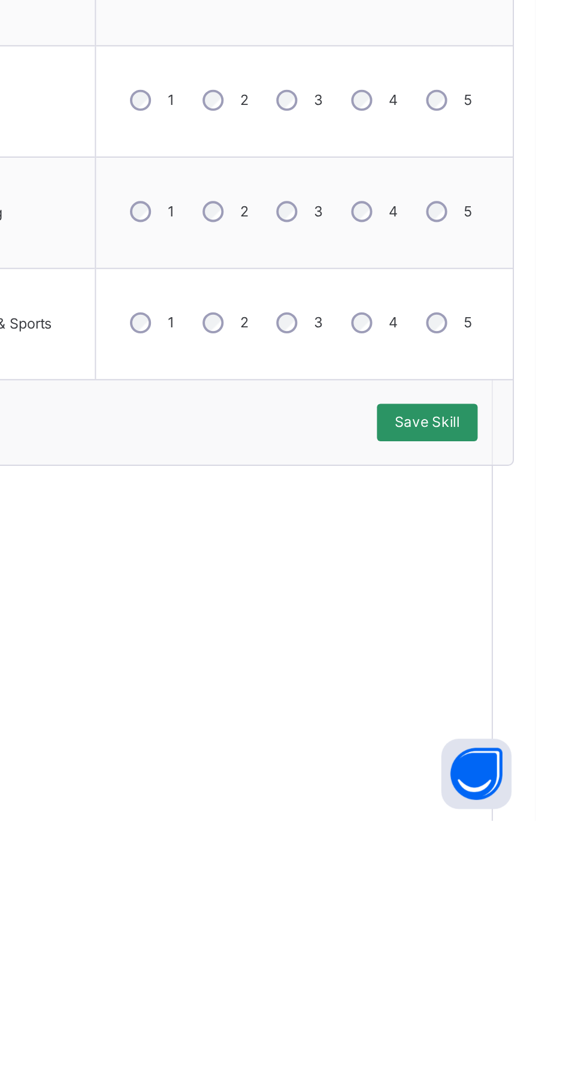
click at [532, 885] on span "Save Skill" at bounding box center [532, 882] width 34 height 11
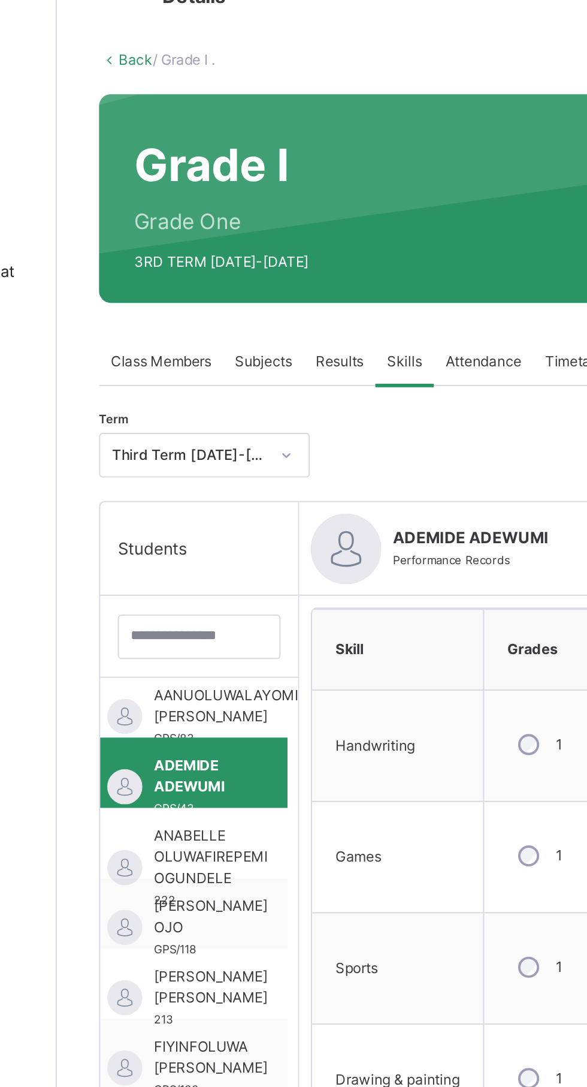
click at [242, 412] on span "AANUOLUWALAYOMI [PERSON_NAME]" at bounding box center [231, 414] width 74 height 22
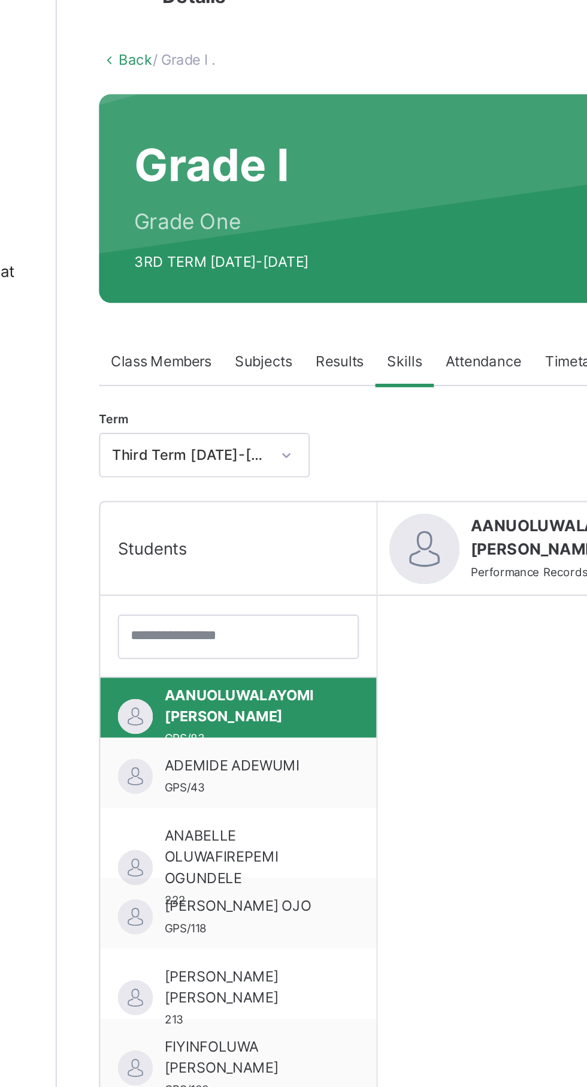
scroll to position [16, 0]
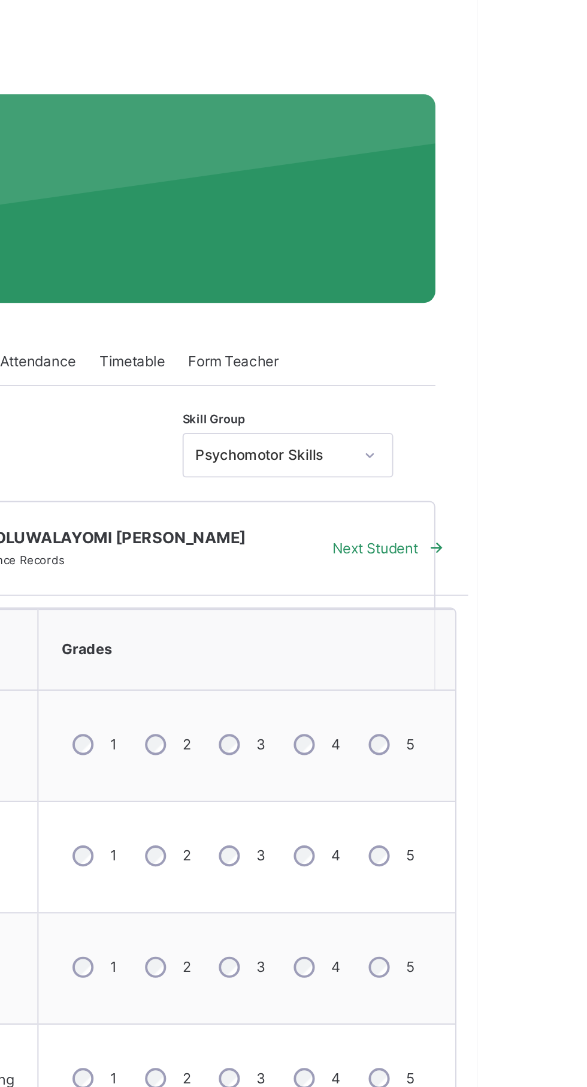
click at [504, 433] on div "4" at bounding box center [504, 433] width 32 height 25
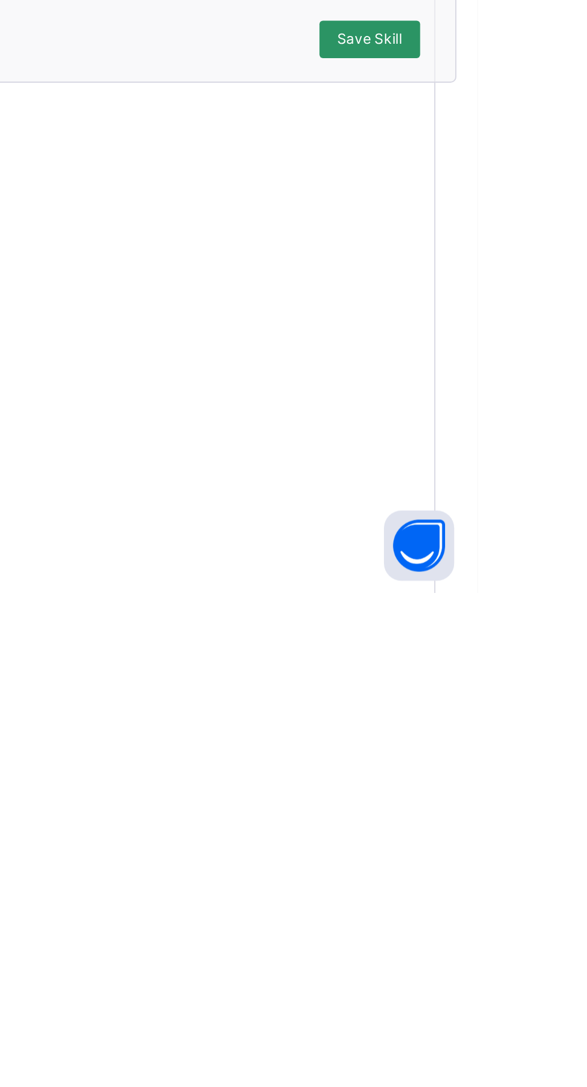
scroll to position [79, 0]
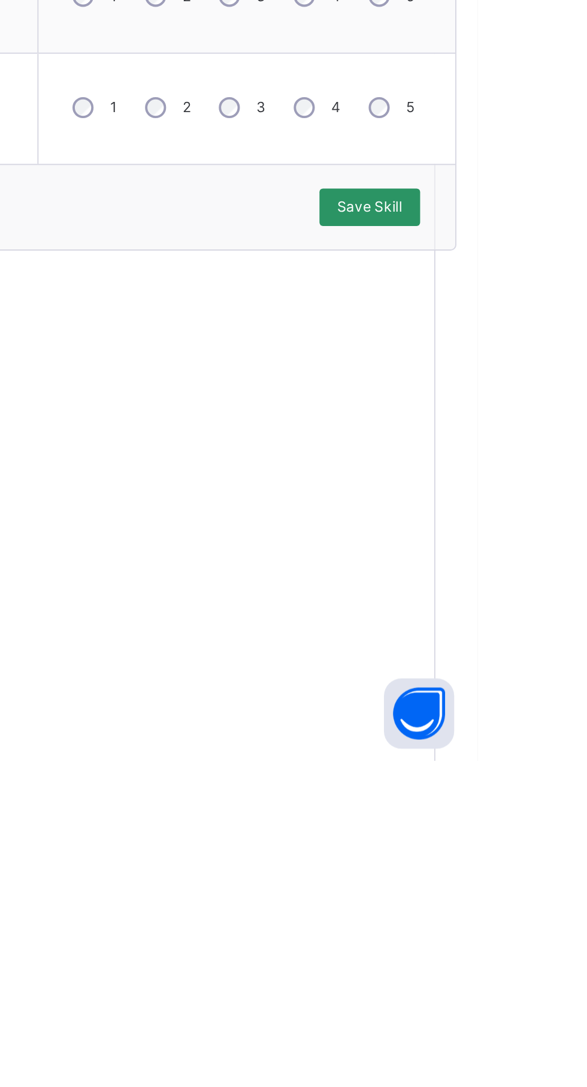
click at [557, 807] on div "Save Skill" at bounding box center [532, 803] width 52 height 19
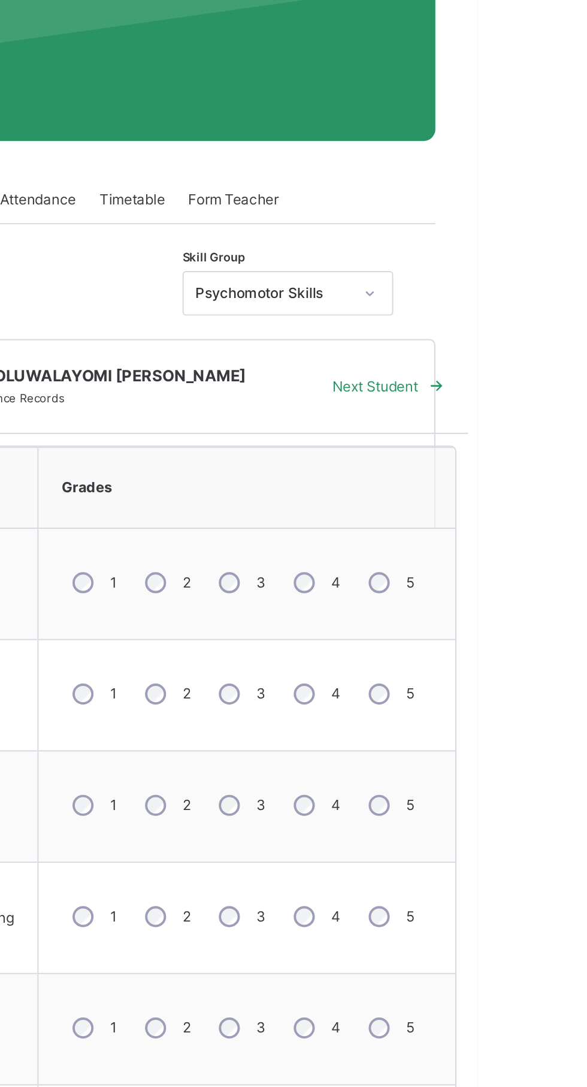
scroll to position [0, 0]
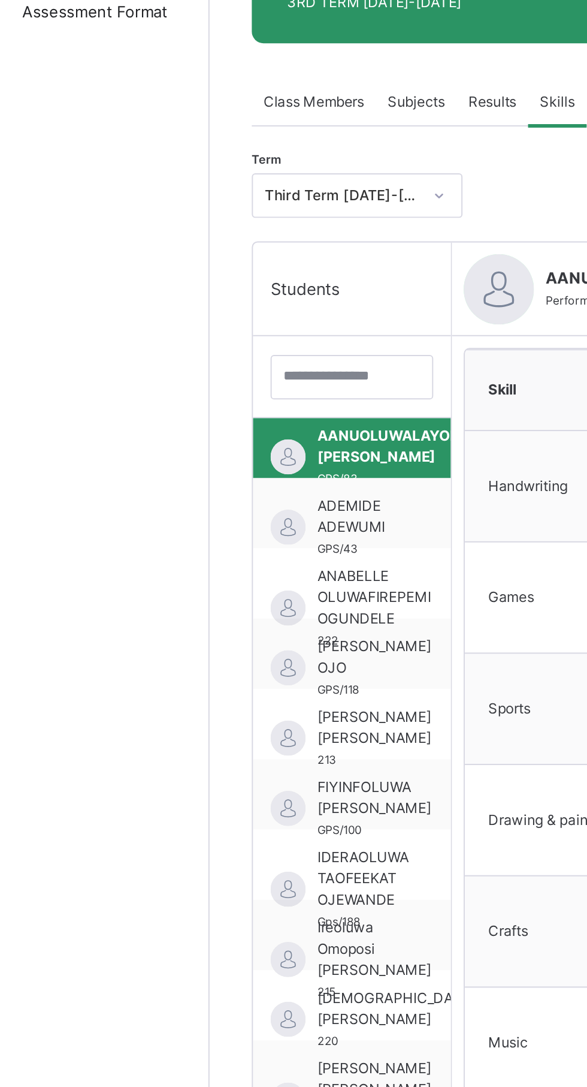
click at [253, 486] on span "ANABELLE OLUWAFIREPEMI OGUNDELE" at bounding box center [228, 491] width 58 height 32
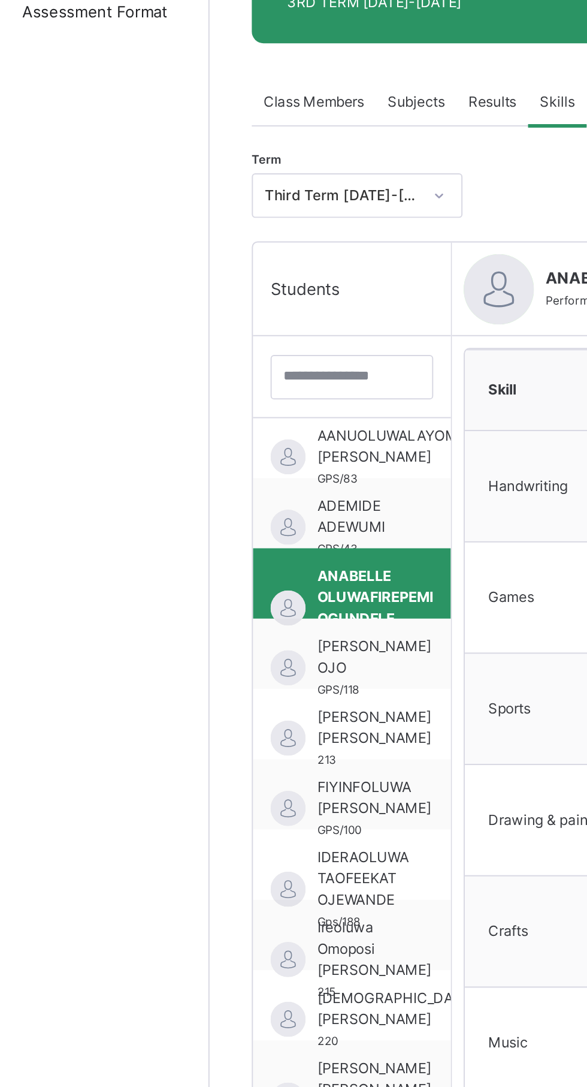
scroll to position [16, 0]
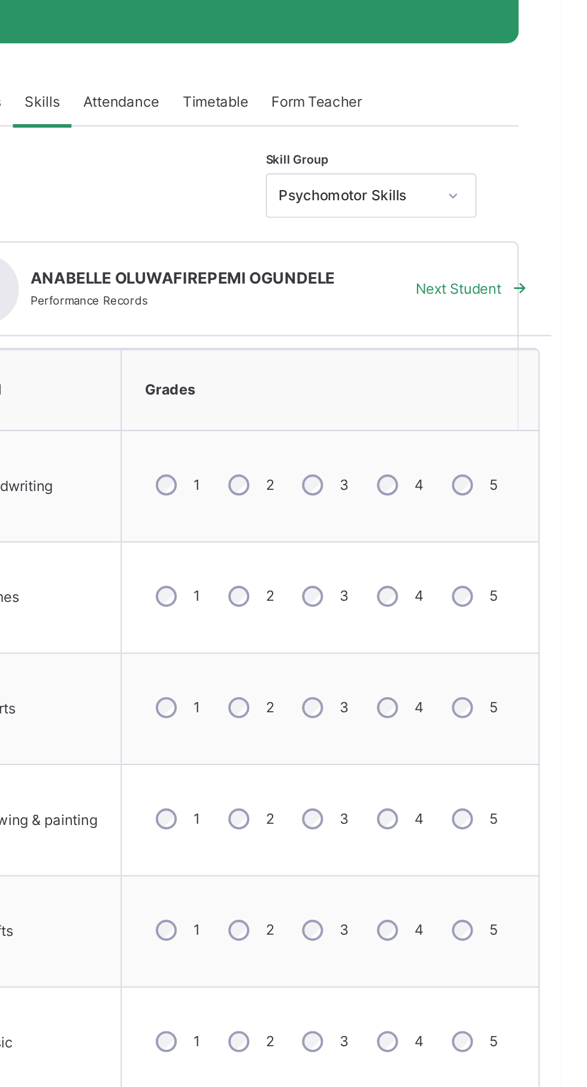
click at [502, 438] on div "4" at bounding box center [504, 433] width 32 height 25
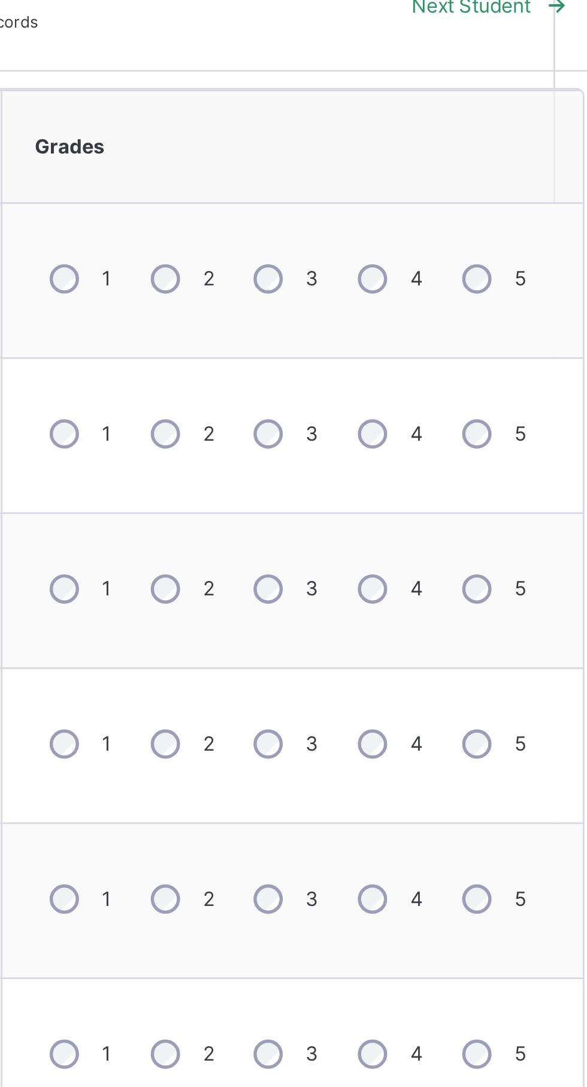
click at [512, 556] on div "4" at bounding box center [504, 547] width 32 height 25
click at [510, 488] on div "4" at bounding box center [504, 490] width 32 height 25
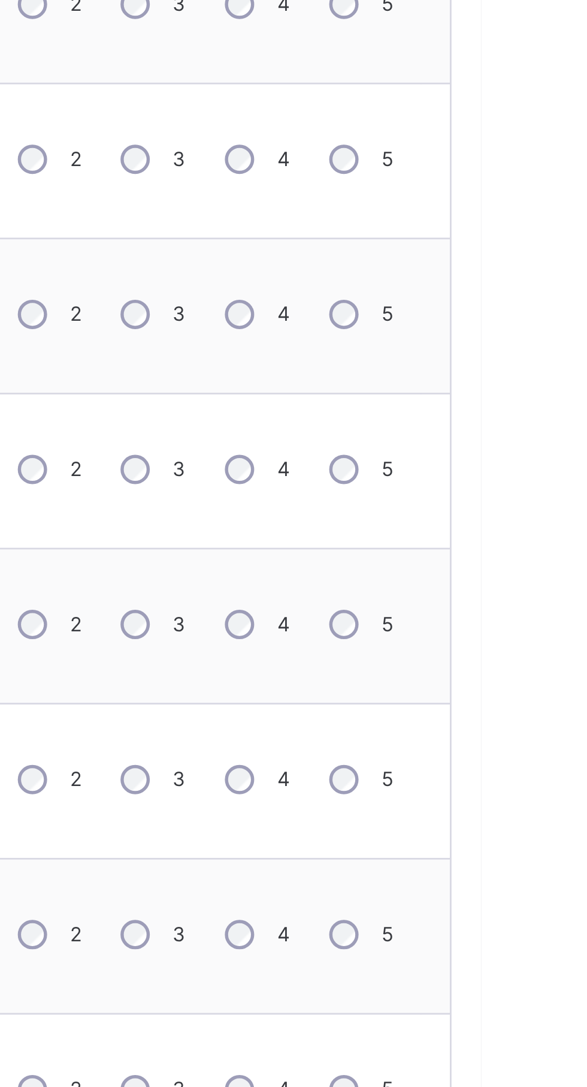
click at [551, 656] on label "5" at bounding box center [553, 661] width 4 height 11
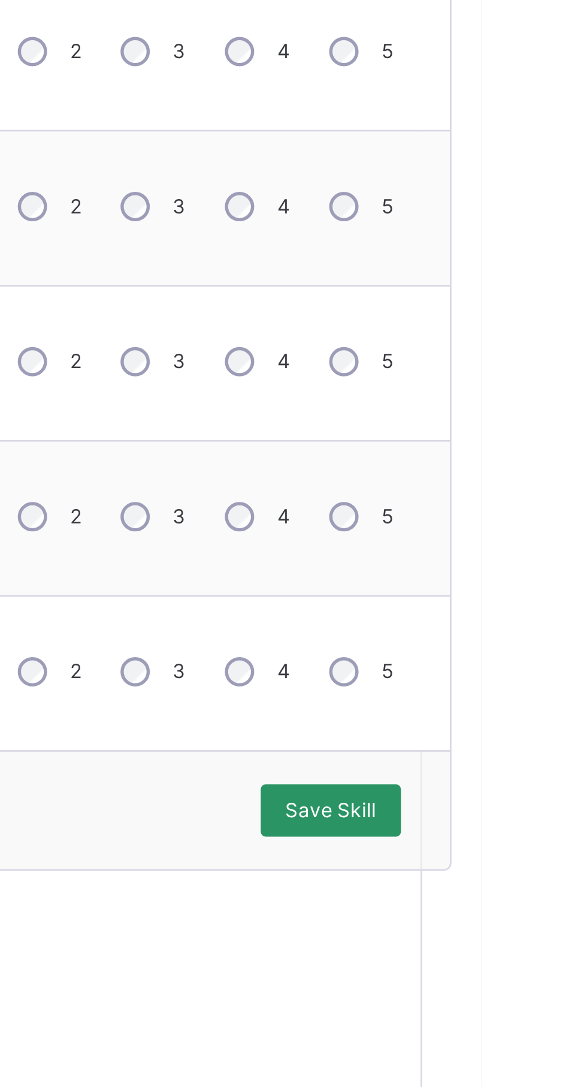
click at [536, 885] on span "Save Skill" at bounding box center [532, 882] width 34 height 11
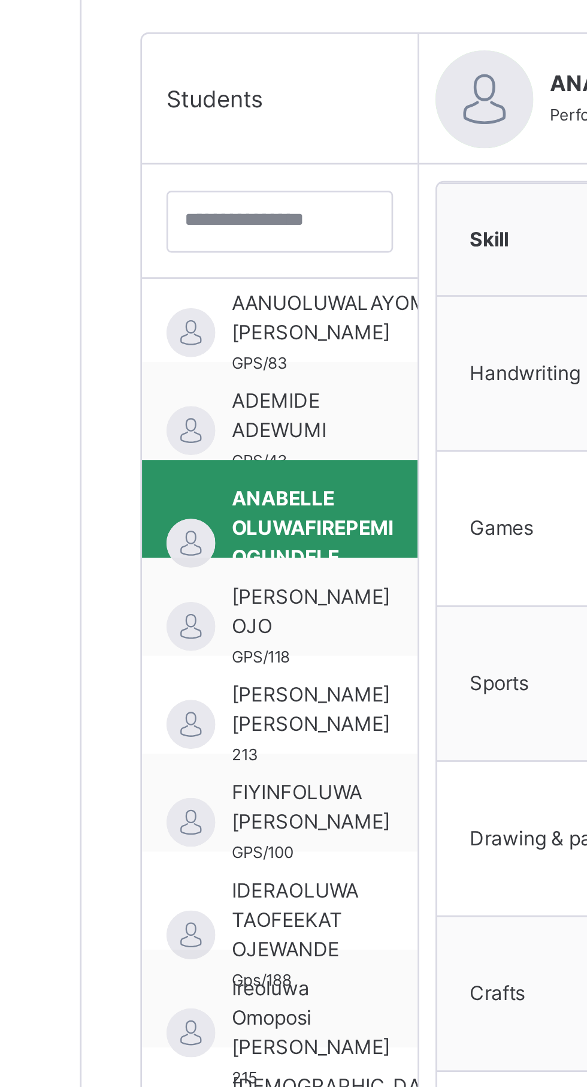
click at [253, 511] on span "[PERSON_NAME] OJO" at bounding box center [228, 522] width 58 height 22
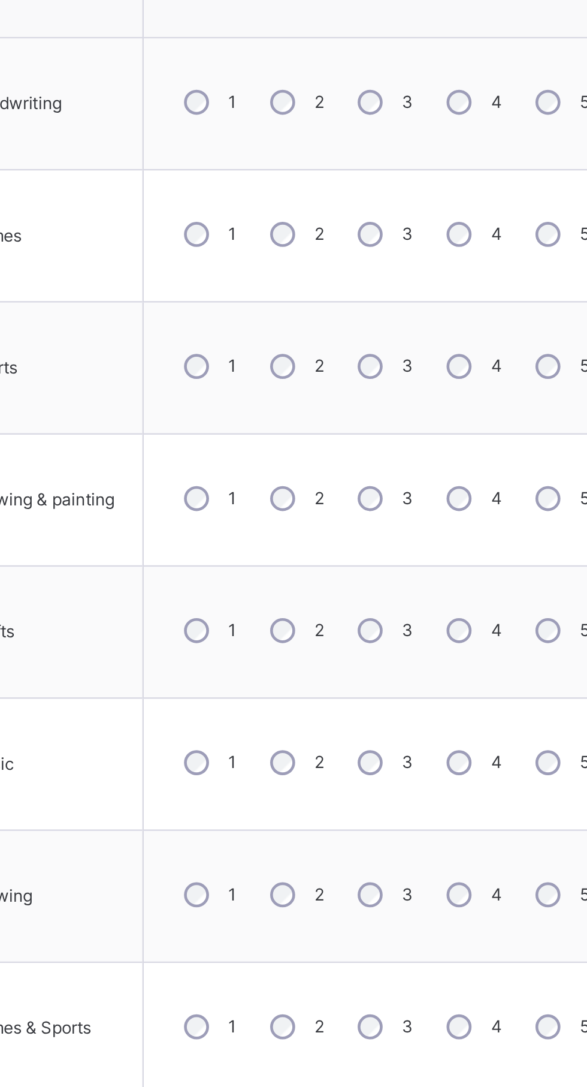
click at [502, 841] on div "4" at bounding box center [504, 831] width 32 height 25
click at [533, 885] on span "Save Skill" at bounding box center [532, 882] width 34 height 11
click at [529, 884] on span "Save Skill" at bounding box center [532, 882] width 34 height 11
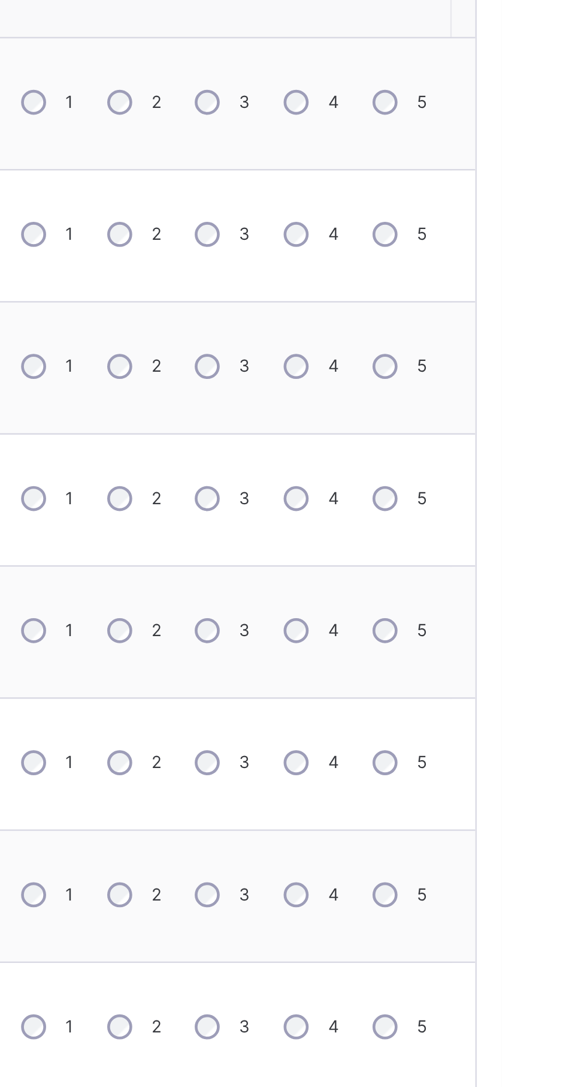
click at [539, 884] on span "Save Skill" at bounding box center [532, 882] width 34 height 11
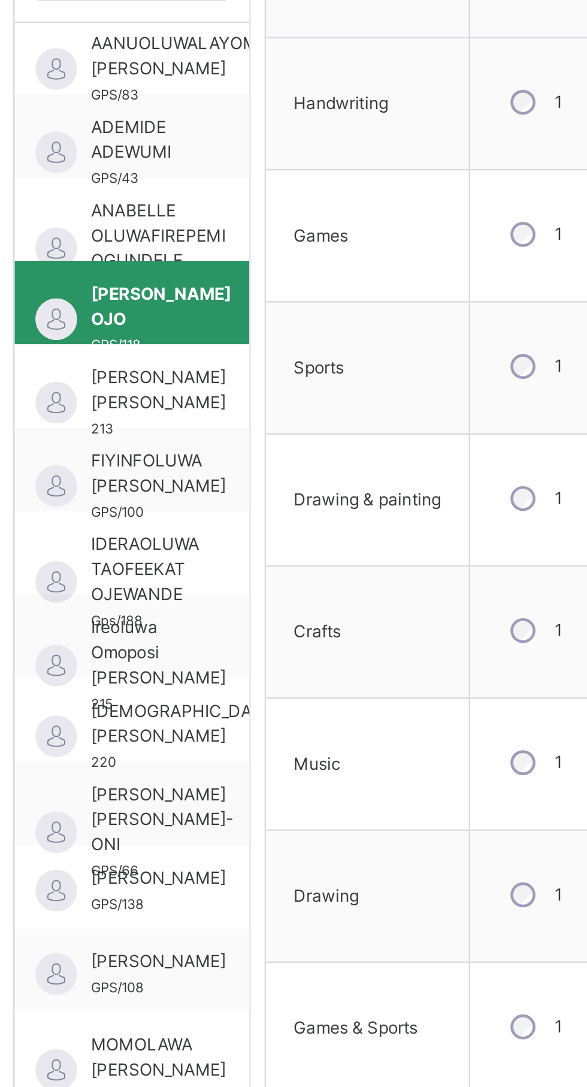
click at [237, 558] on span "[PERSON_NAME] [PERSON_NAME]" at bounding box center [228, 558] width 58 height 22
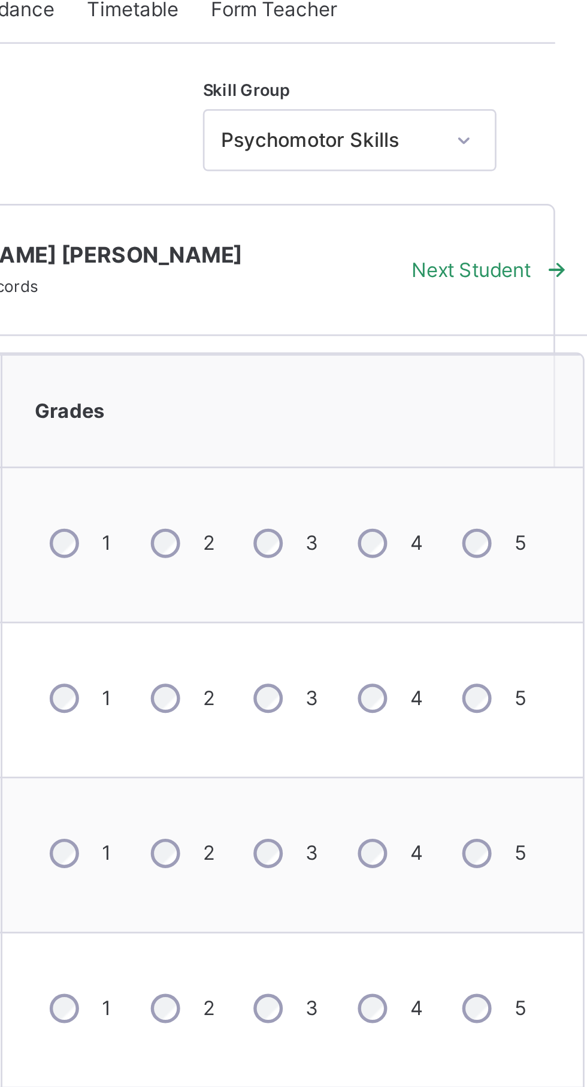
click at [457, 428] on div "3" at bounding box center [465, 433] width 32 height 25
click at [503, 486] on div "4" at bounding box center [504, 490] width 32 height 25
click at [511, 593] on div "4" at bounding box center [504, 604] width 32 height 25
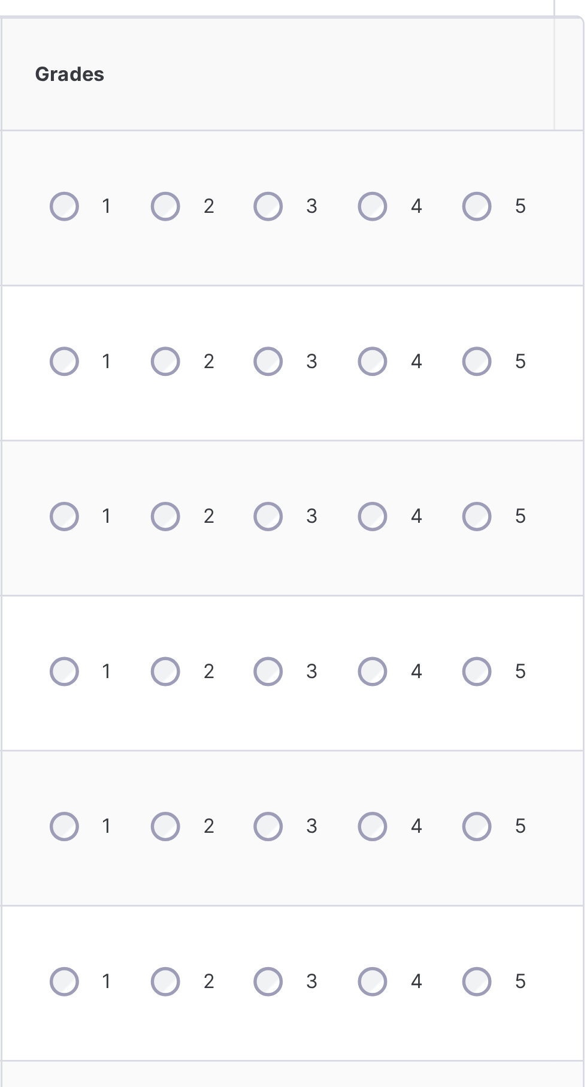
click at [503, 671] on div "4" at bounding box center [504, 660] width 32 height 25
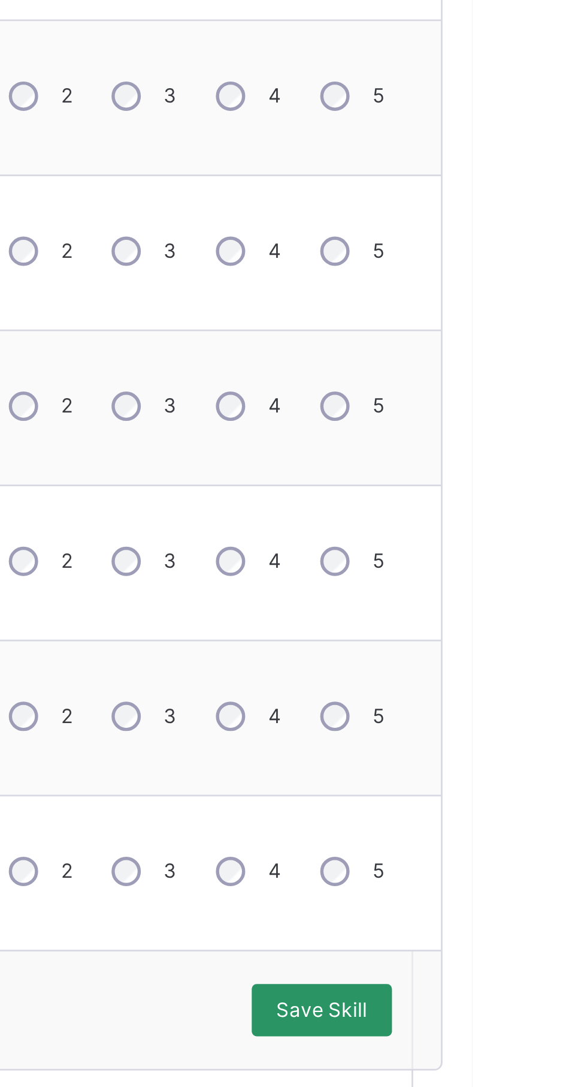
click at [540, 879] on span "Save Skill" at bounding box center [532, 882] width 34 height 11
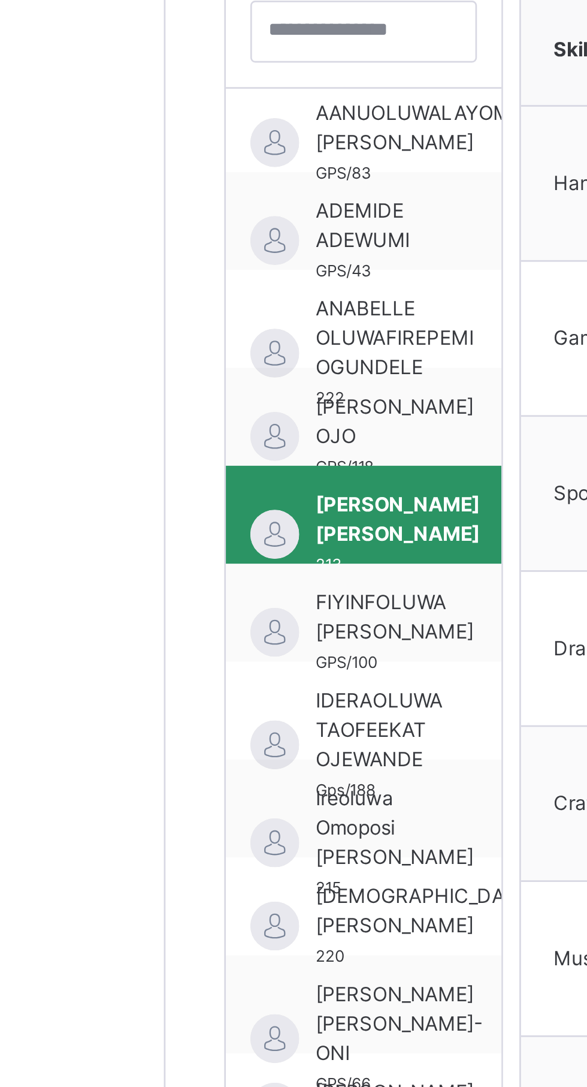
click at [235, 593] on span "FIYINFOLUWA [PERSON_NAME]" at bounding box center [228, 594] width 58 height 22
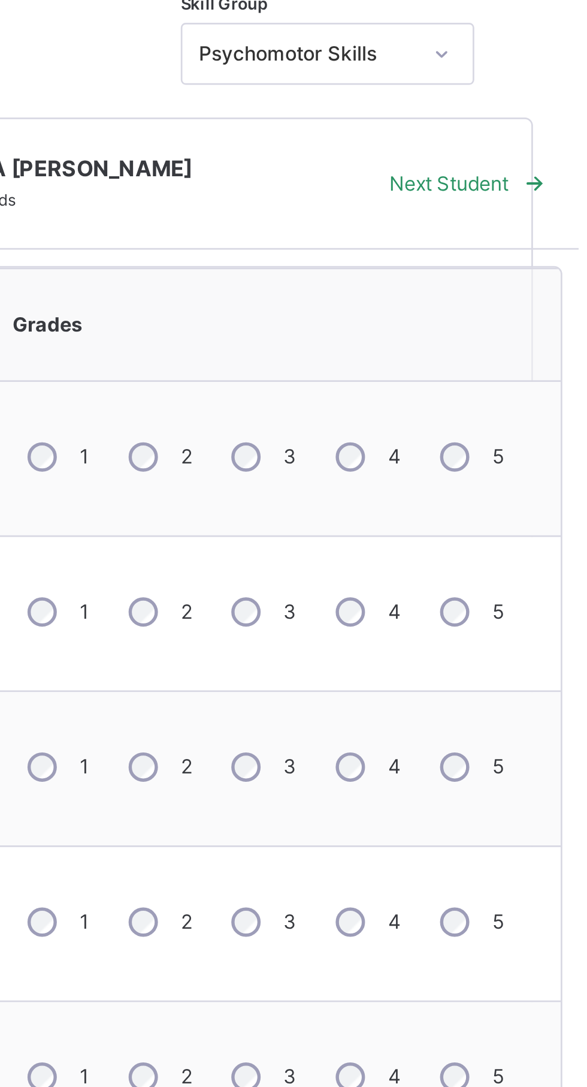
click at [517, 548] on label "4" at bounding box center [514, 547] width 5 height 11
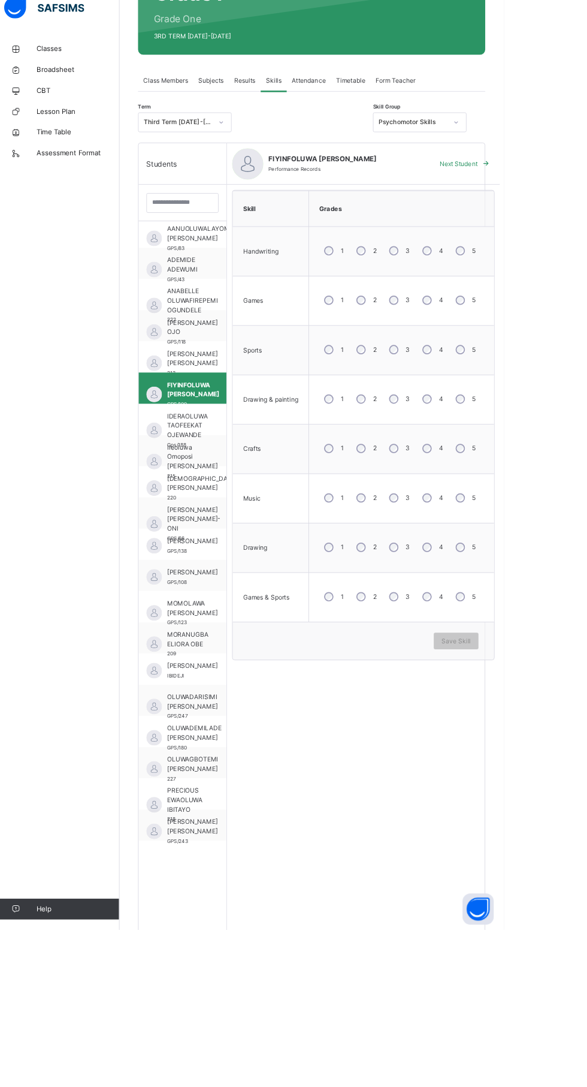
scroll to position [8, 0]
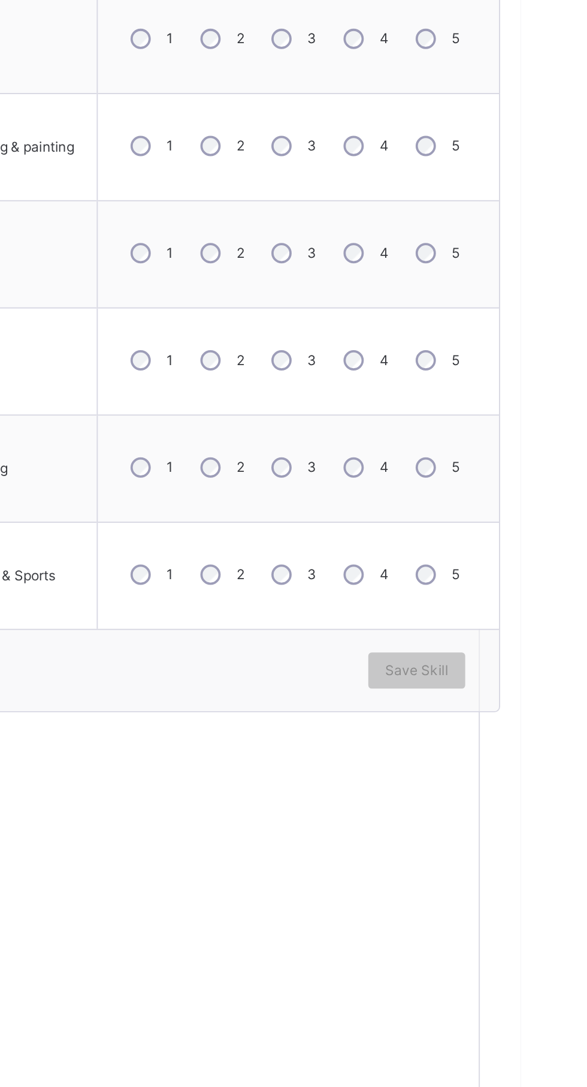
click at [553, 589] on label "5" at bounding box center [553, 589] width 4 height 11
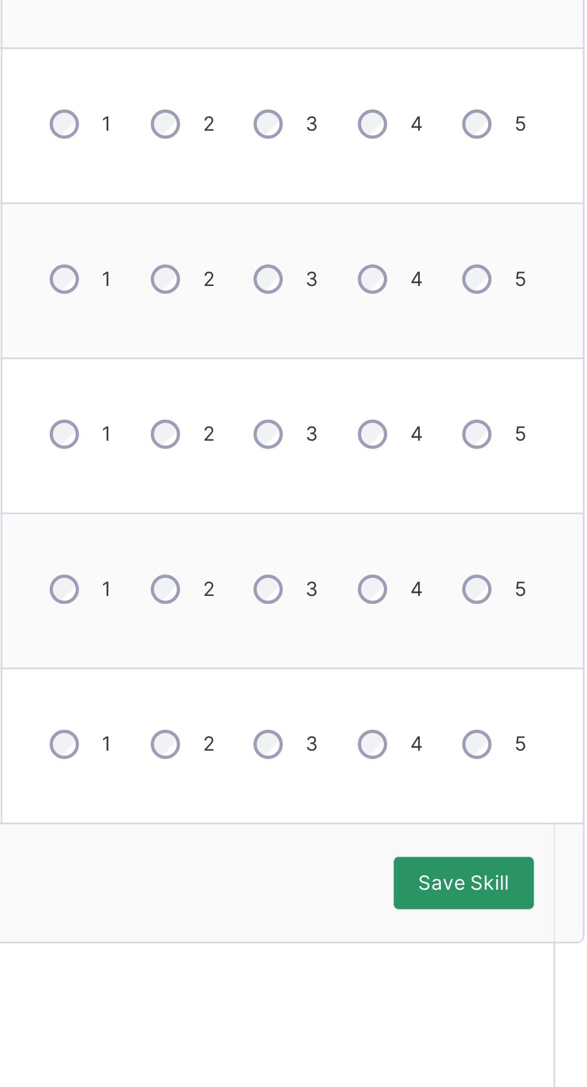
click at [536, 753] on span "Save Skill" at bounding box center [532, 754] width 34 height 11
click at [539, 761] on div "Save Skill" at bounding box center [532, 753] width 52 height 19
click at [539, 751] on span "Save Skill" at bounding box center [532, 754] width 34 height 11
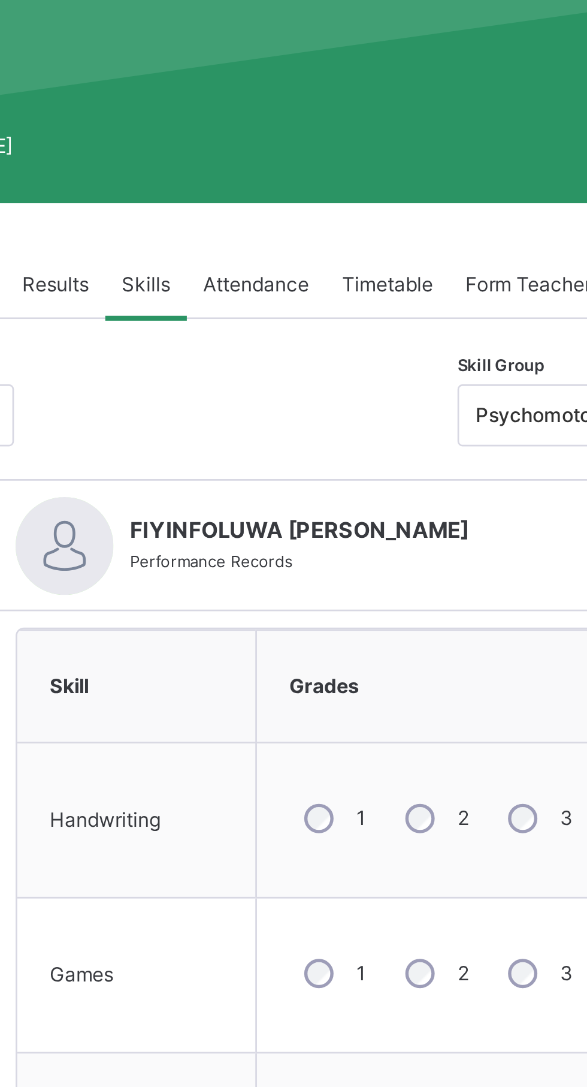
scroll to position [0, 0]
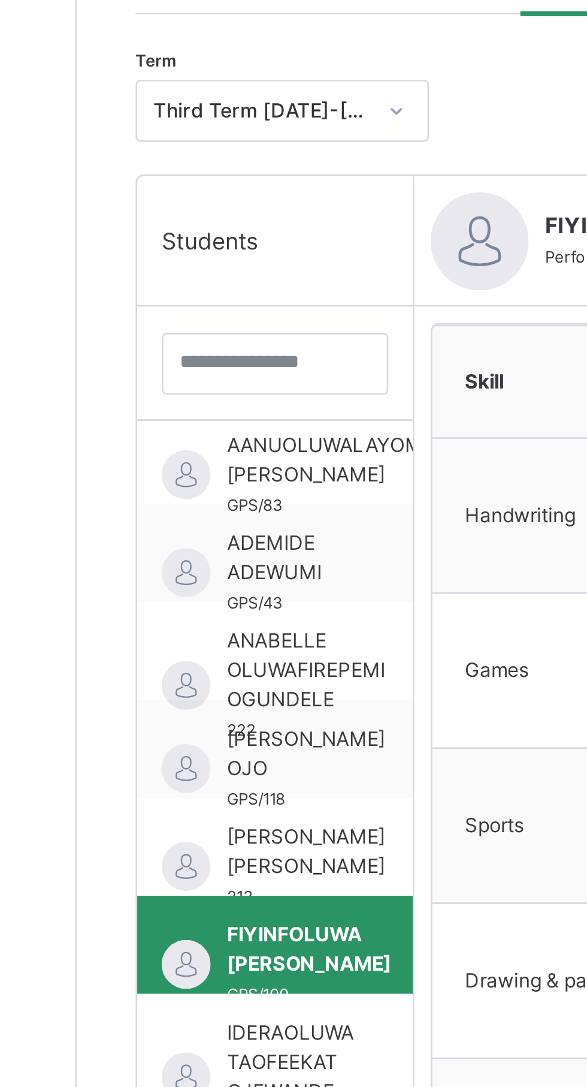
click at [243, 449] on div "ADEMIDE ADEWUMI GPS/43" at bounding box center [216, 448] width 101 height 36
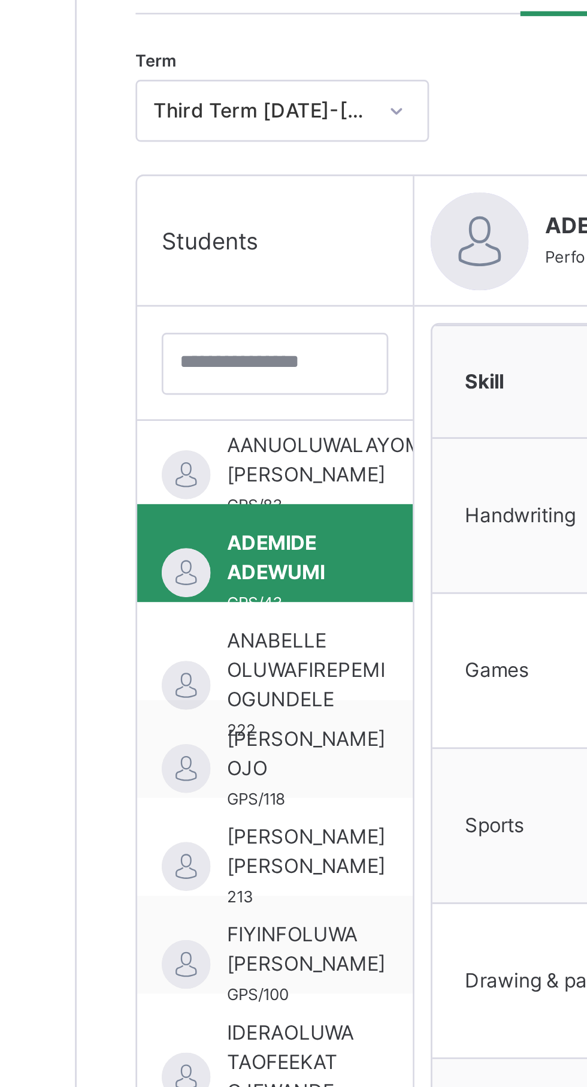
scroll to position [8, 0]
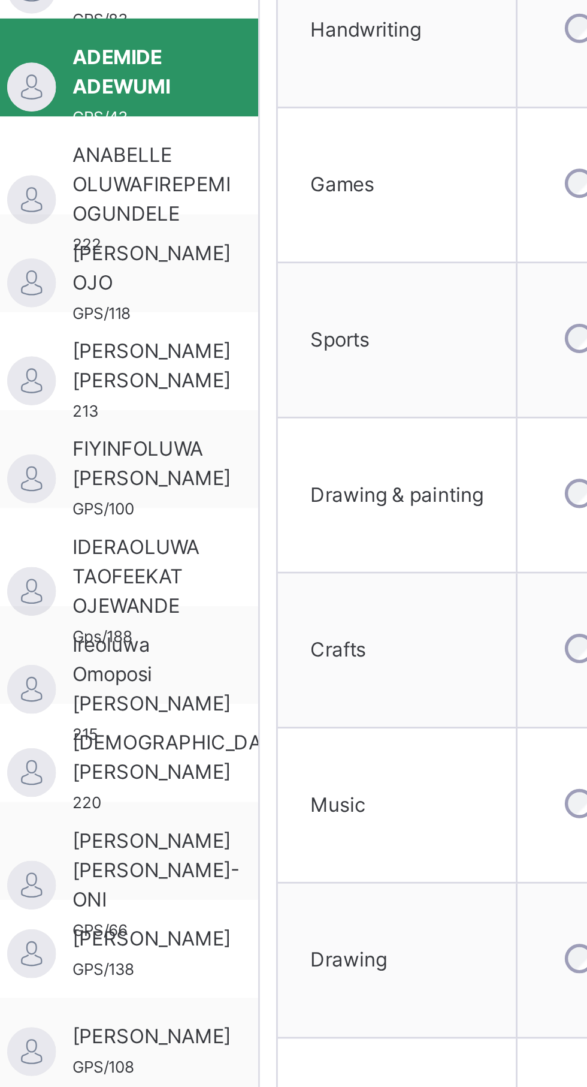
click at [216, 630] on span "IDERAOLUWA TAOFEEKAT OJEWANDE" at bounding box center [222, 635] width 47 height 32
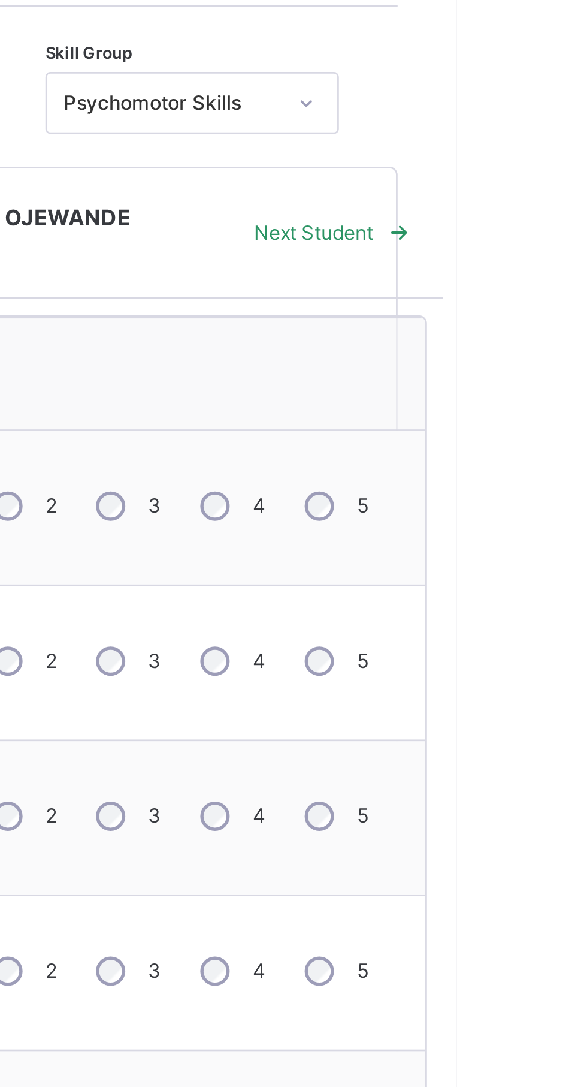
click at [512, 433] on label "4" at bounding box center [514, 433] width 5 height 11
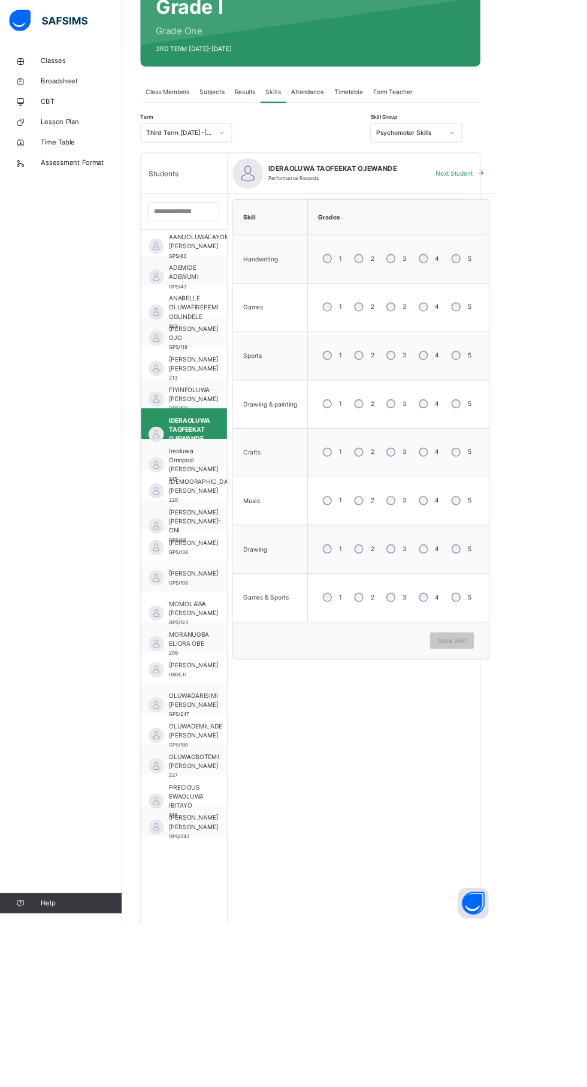
scroll to position [120, 0]
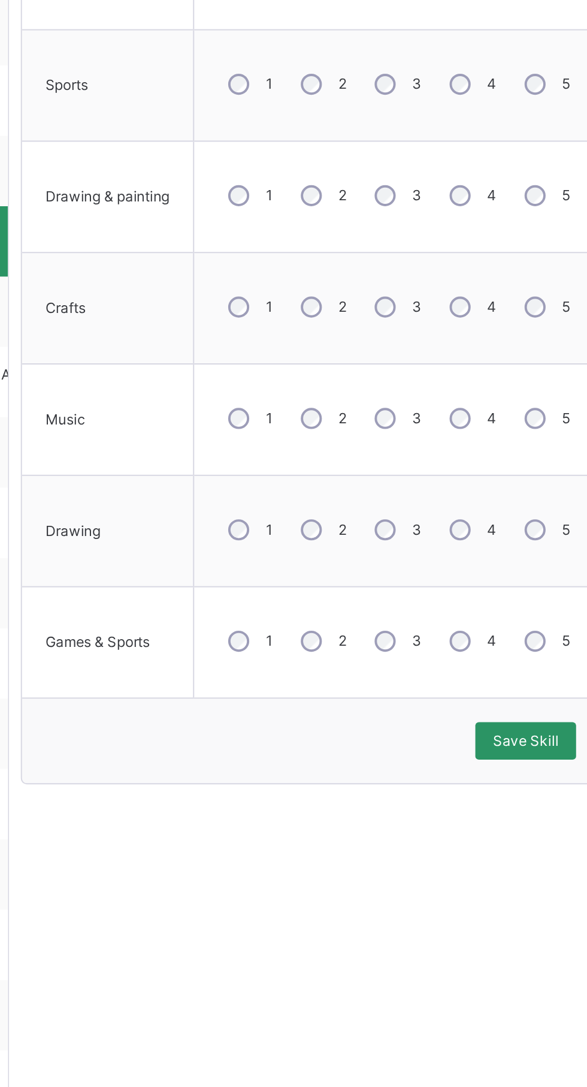
click at [536, 765] on span "Save Skill" at bounding box center [532, 763] width 34 height 11
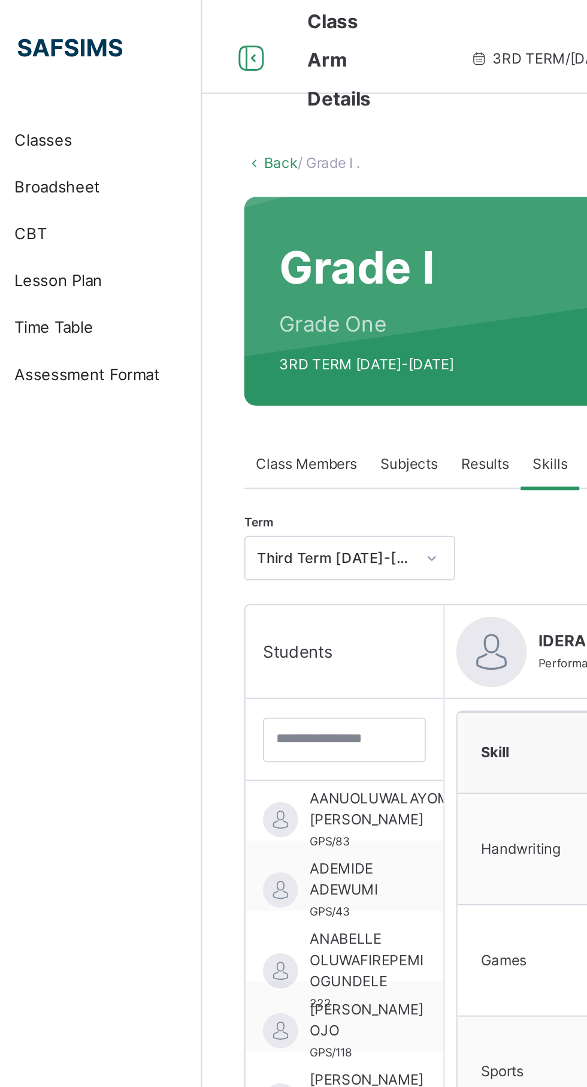
scroll to position [16, 0]
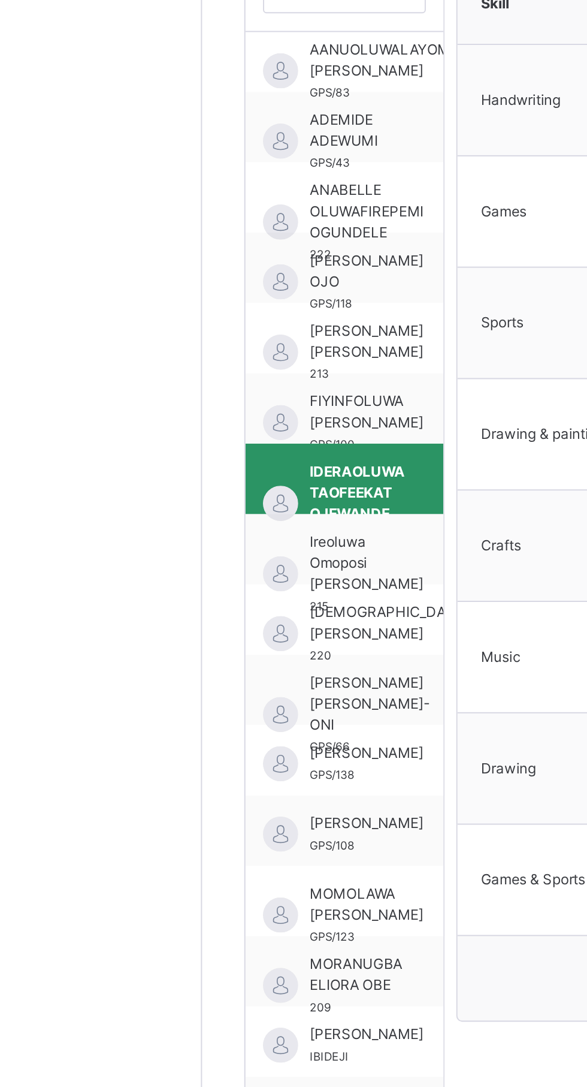
click at [234, 663] on span "Ireoluwa Omoposi [PERSON_NAME]" at bounding box center [228, 670] width 58 height 32
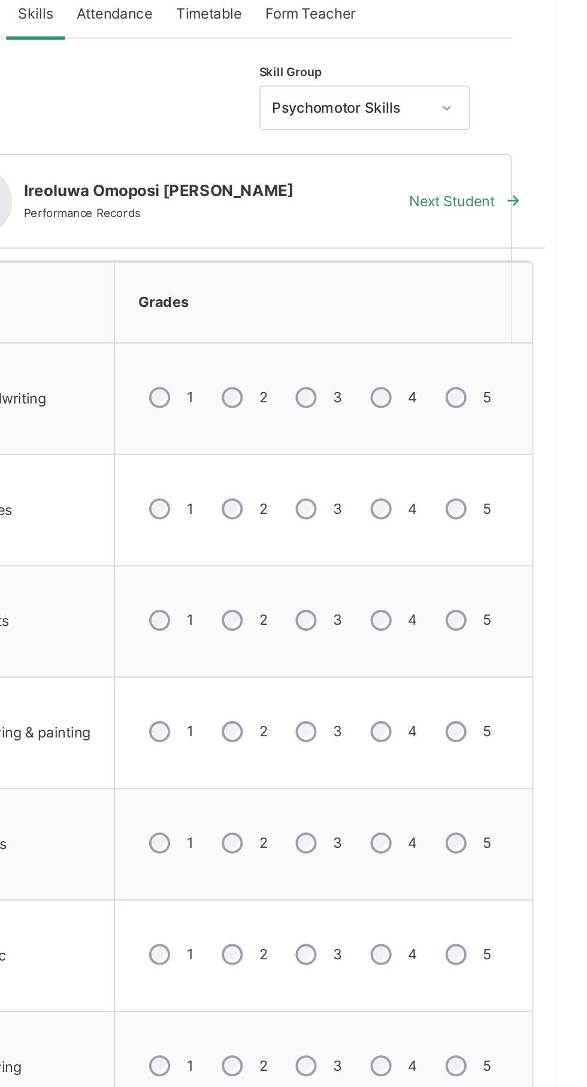
click at [515, 434] on label "4" at bounding box center [514, 433] width 5 height 11
click at [503, 495] on div "4" at bounding box center [504, 490] width 32 height 25
click at [515, 607] on label "4" at bounding box center [514, 604] width 5 height 11
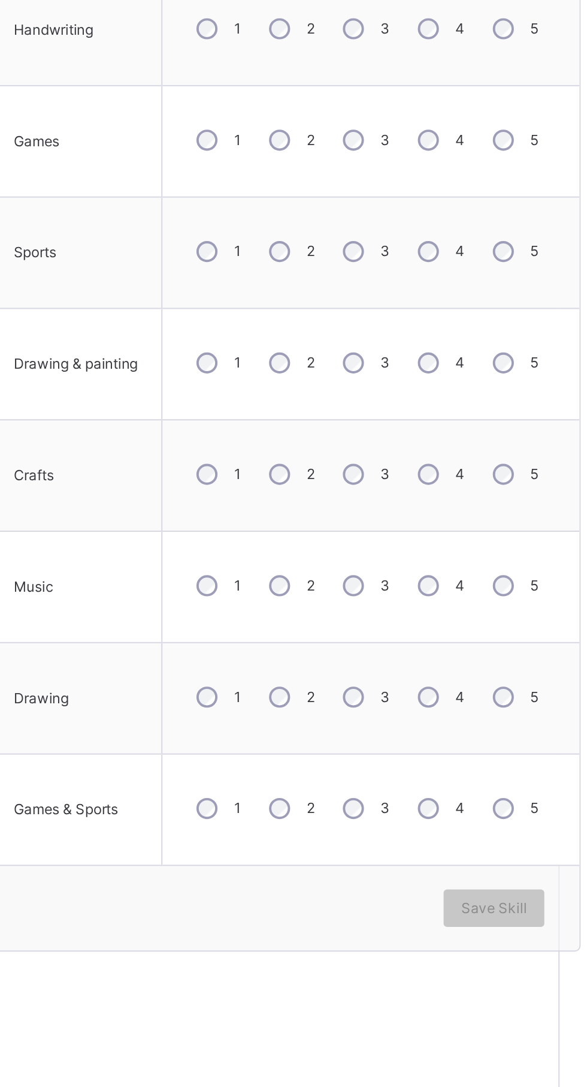
click at [511, 774] on div "4" at bounding box center [504, 774] width 32 height 25
click at [533, 885] on span "Save Skill" at bounding box center [532, 882] width 34 height 11
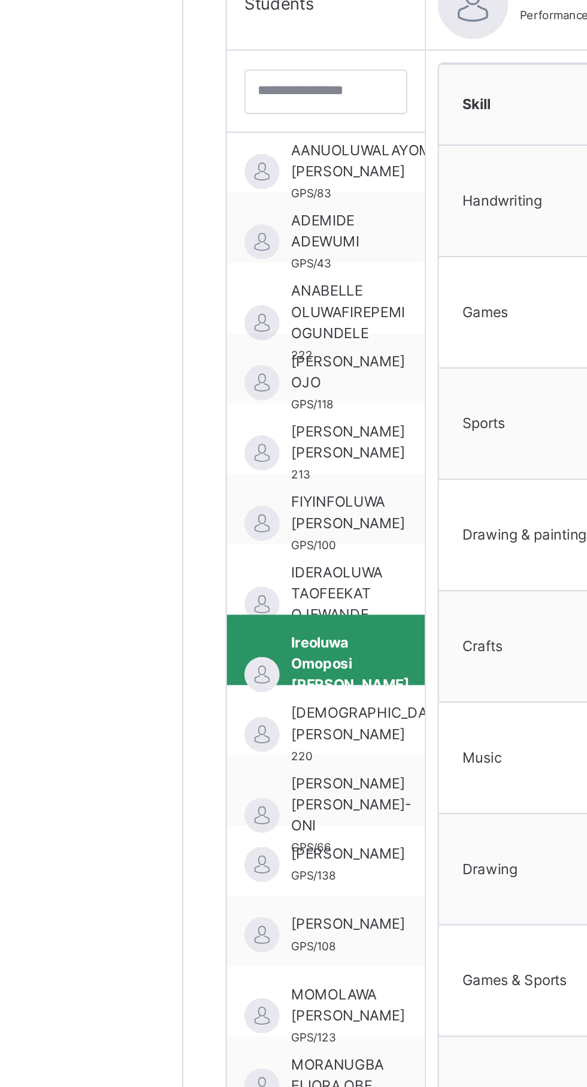
click at [233, 705] on span "[DEMOGRAPHIC_DATA] [PERSON_NAME]" at bounding box center [239, 701] width 80 height 22
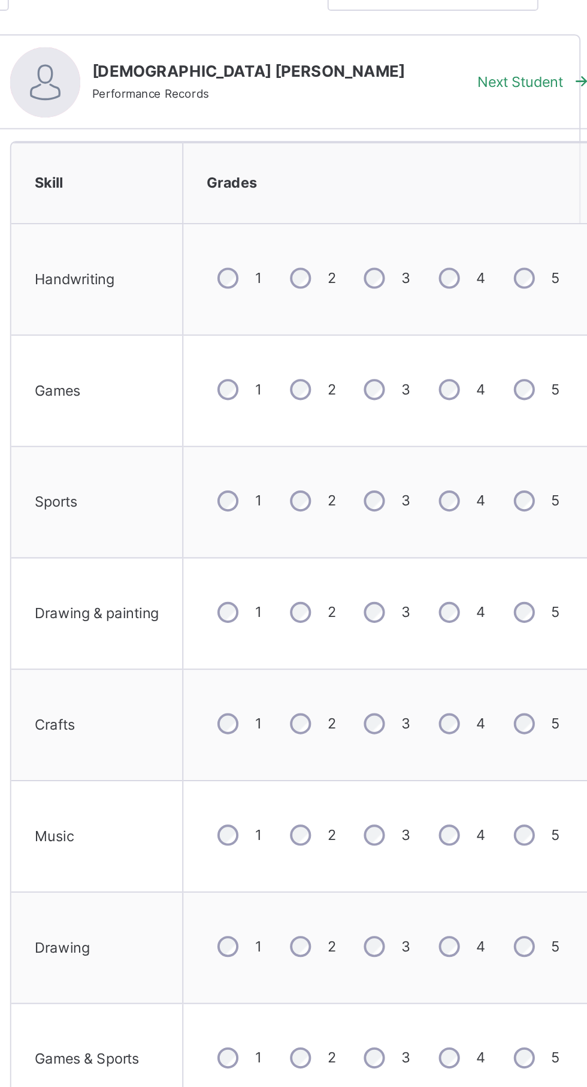
click at [508, 481] on div "4" at bounding box center [504, 490] width 32 height 25
click at [496, 599] on div "4" at bounding box center [504, 604] width 32 height 25
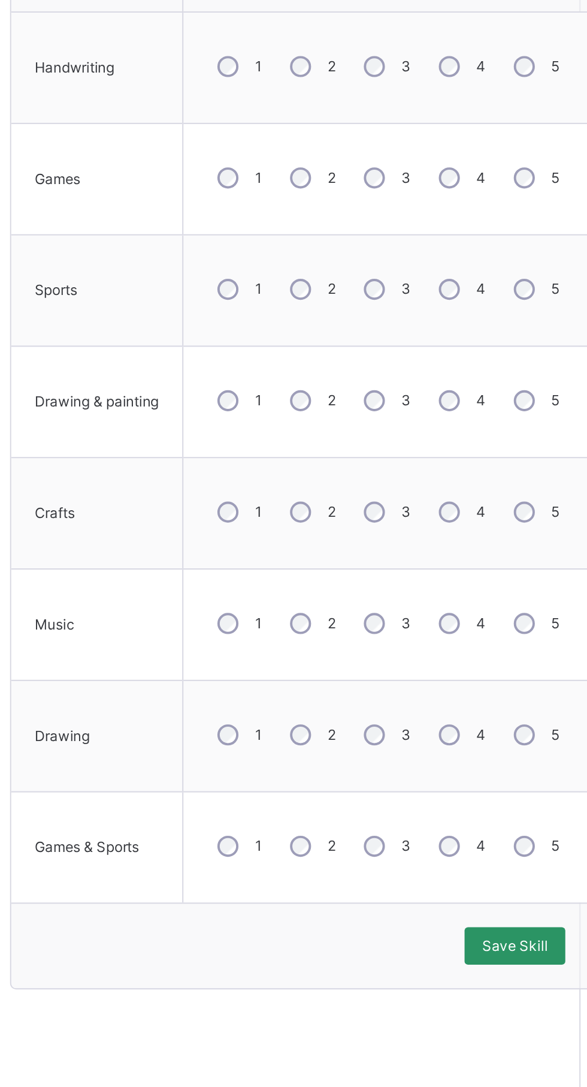
click at [533, 889] on div "Save Skill" at bounding box center [532, 882] width 52 height 19
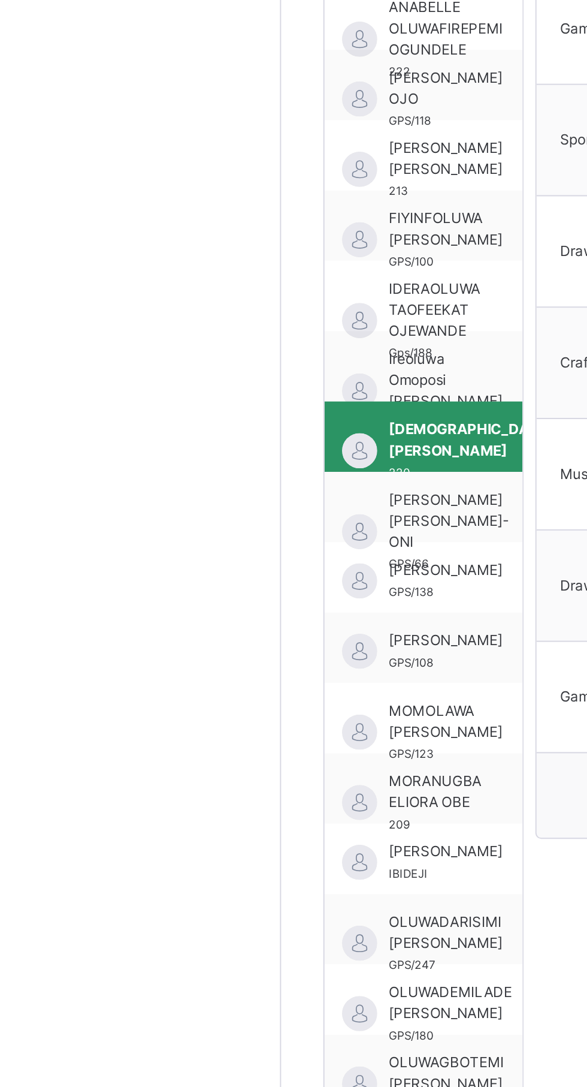
click at [240, 741] on div "[PERSON_NAME] [PERSON_NAME]-ONI GPS/66" at bounding box center [216, 735] width 101 height 36
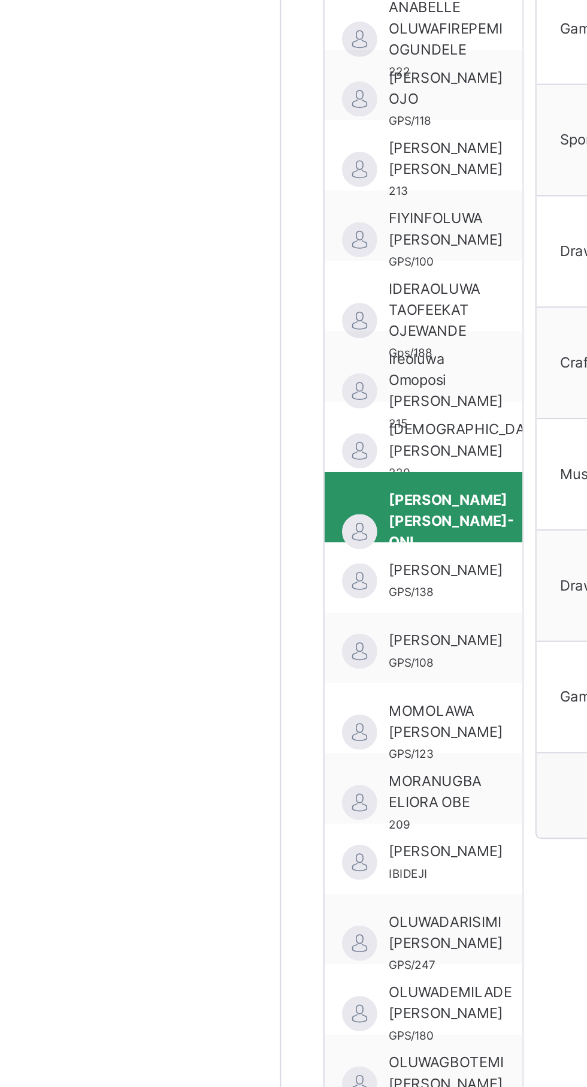
scroll to position [16, 5]
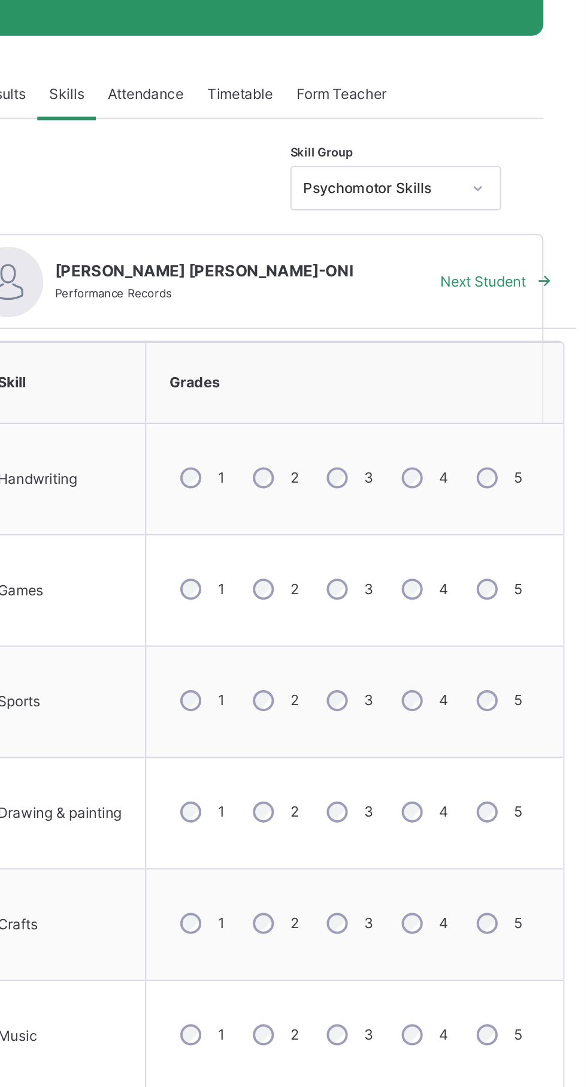
click at [509, 435] on div "4" at bounding box center [504, 433] width 32 height 25
click at [514, 559] on div "4" at bounding box center [504, 547] width 32 height 25
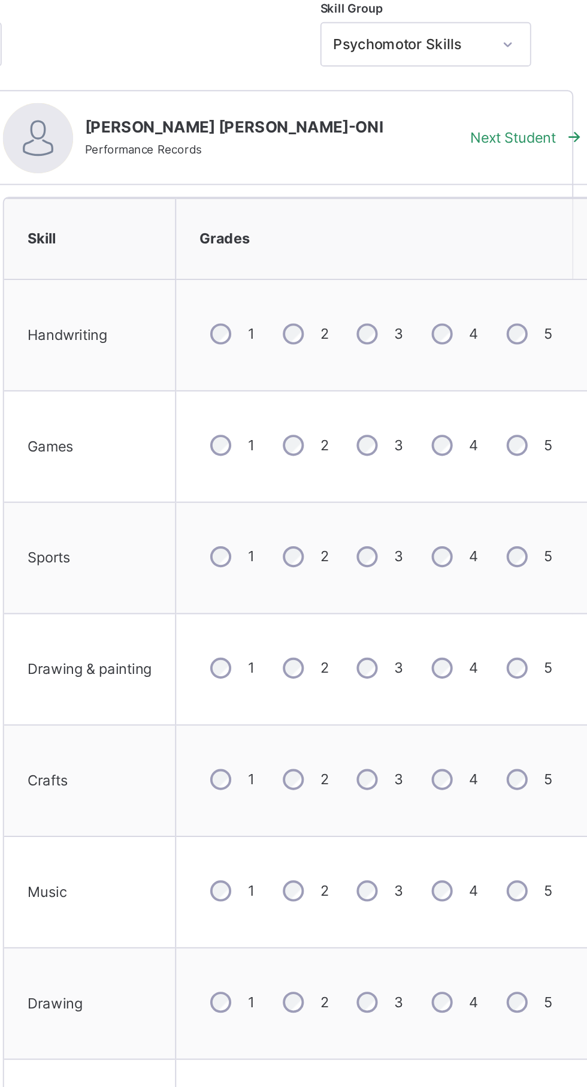
click at [513, 771] on label "4" at bounding box center [514, 775] width 5 height 11
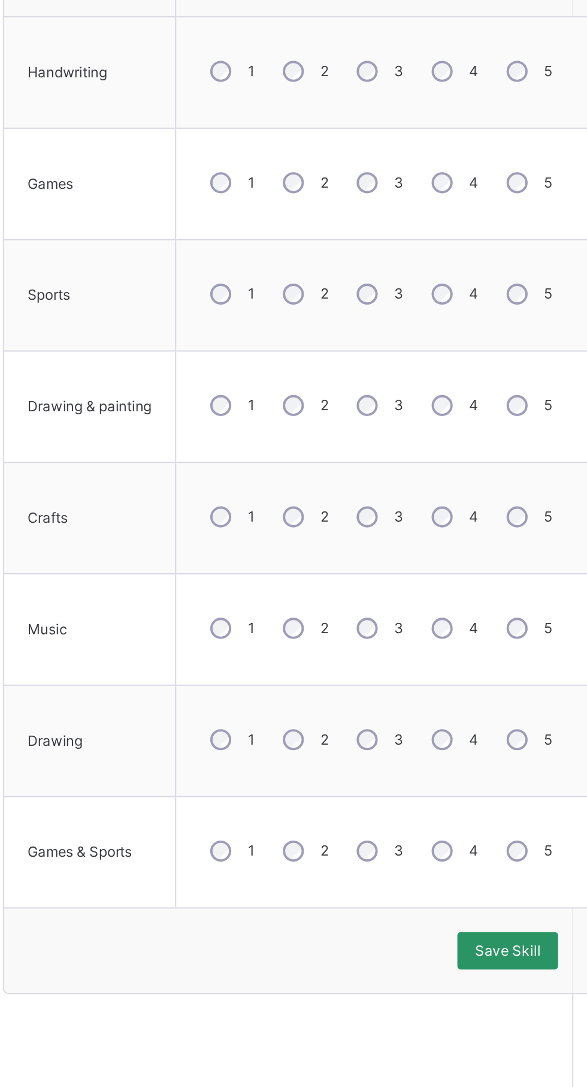
click at [538, 877] on div "Save Skill" at bounding box center [532, 882] width 52 height 19
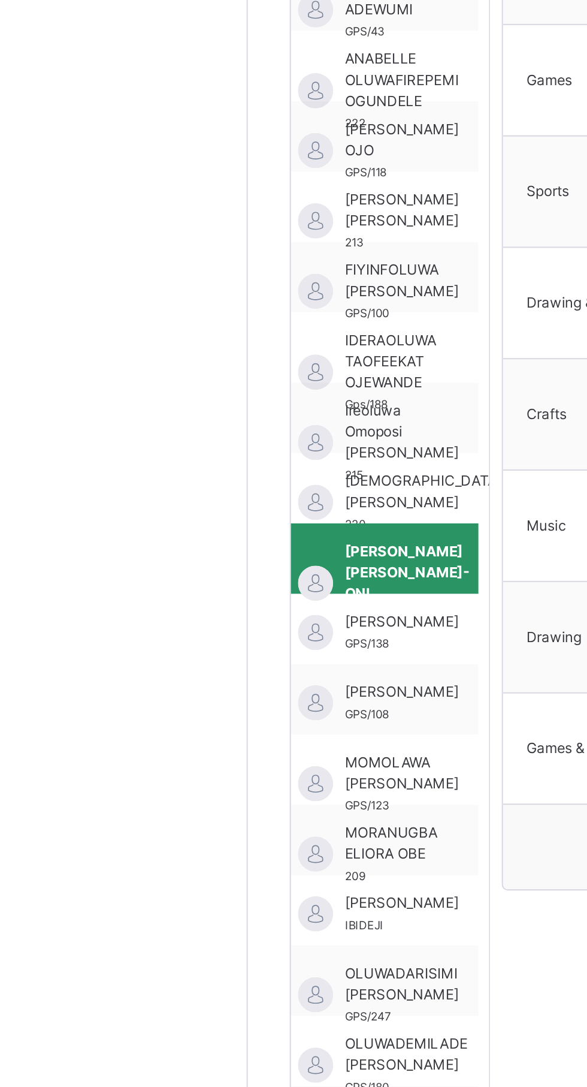
click at [219, 789] on div "[PERSON_NAME] GPS/108" at bounding box center [211, 807] width 101 height 36
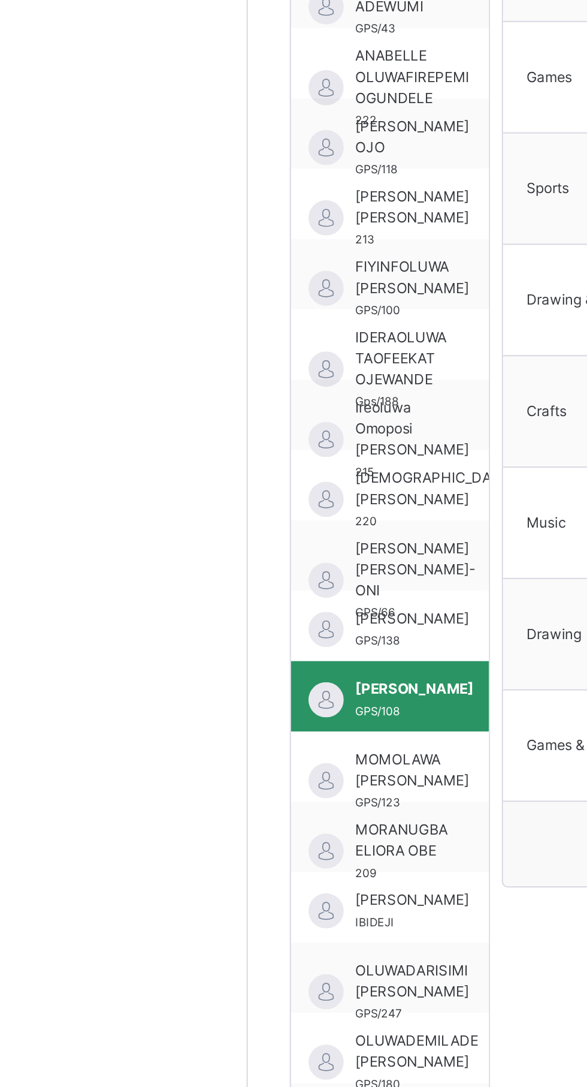
scroll to position [16, 0]
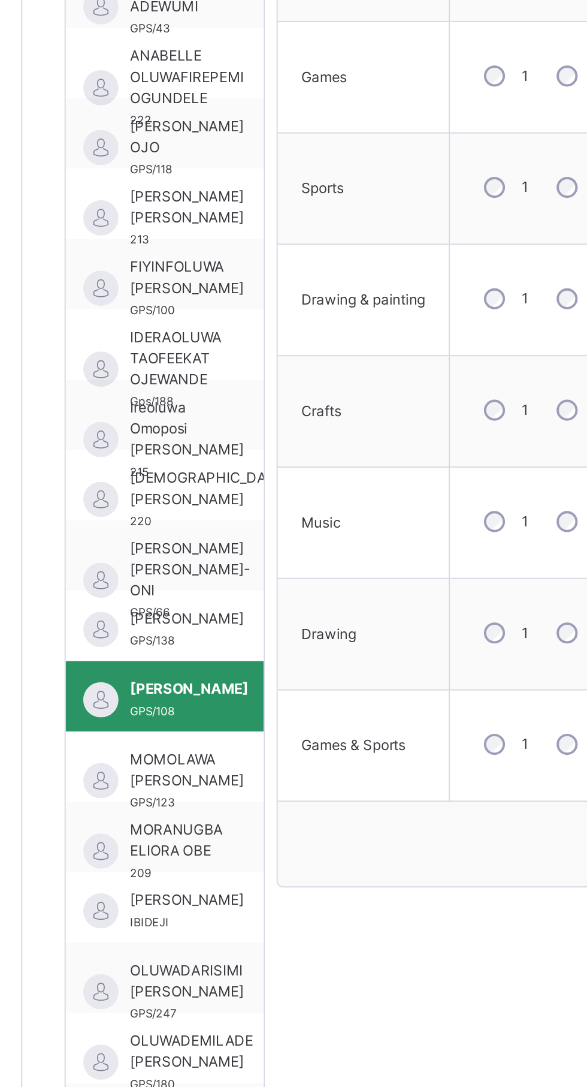
click at [212, 765] on span "[PERSON_NAME]" at bounding box center [228, 767] width 58 height 11
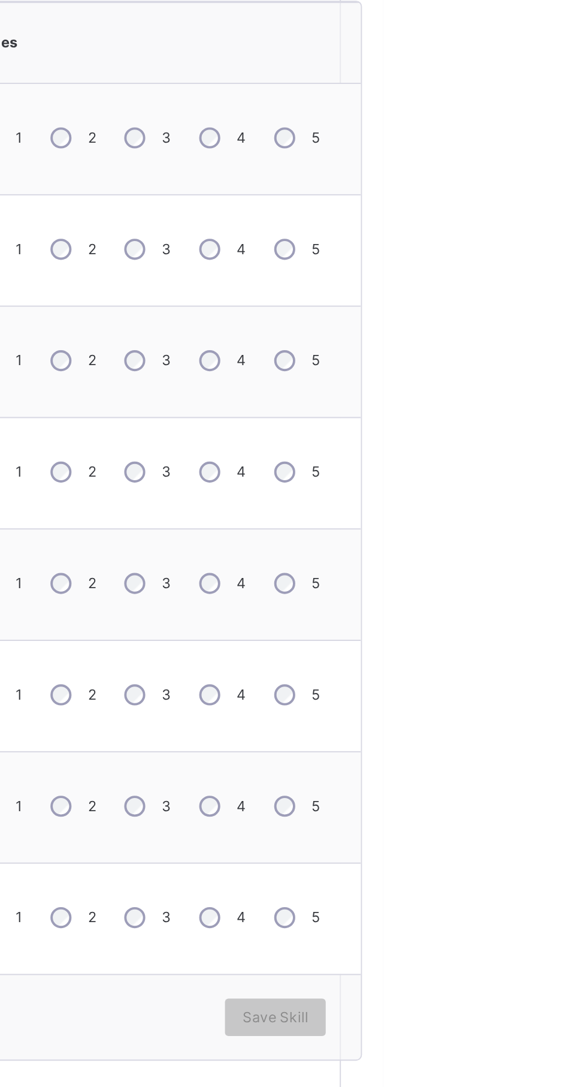
scroll to position [11, 0]
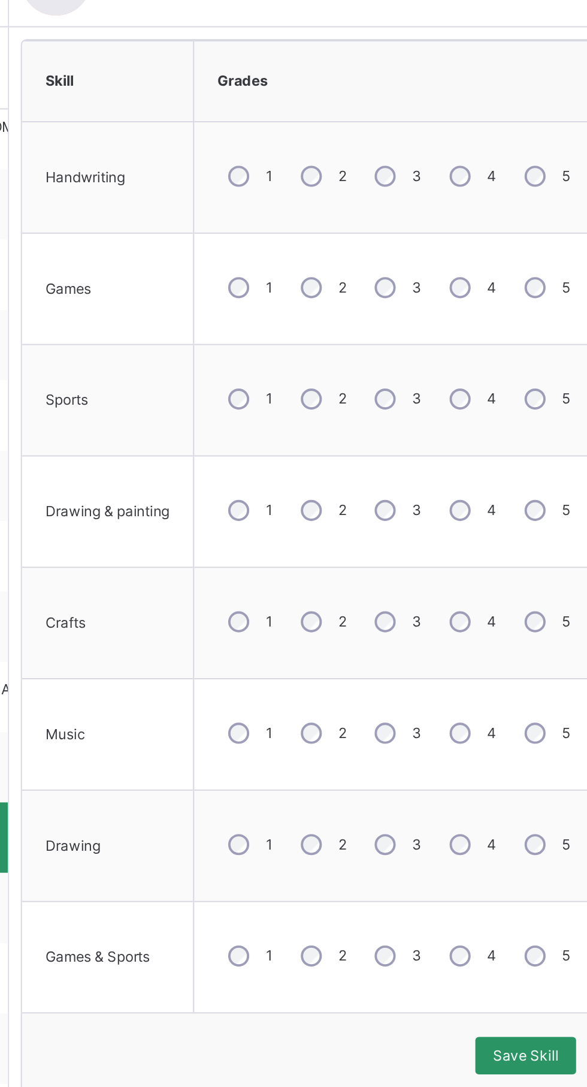
click at [545, 880] on div "Save Skill" at bounding box center [532, 871] width 52 height 19
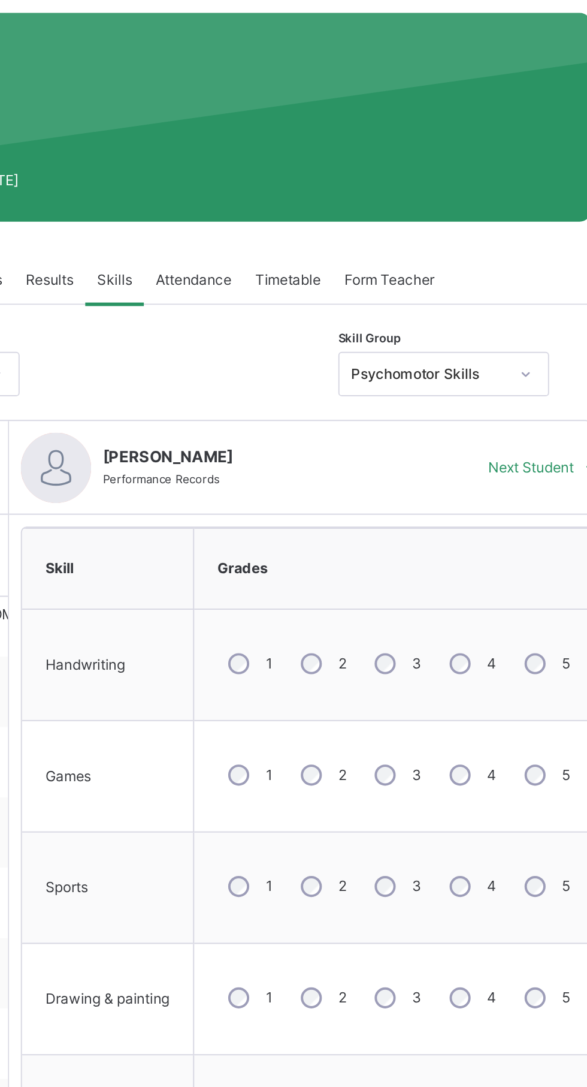
scroll to position [0, 0]
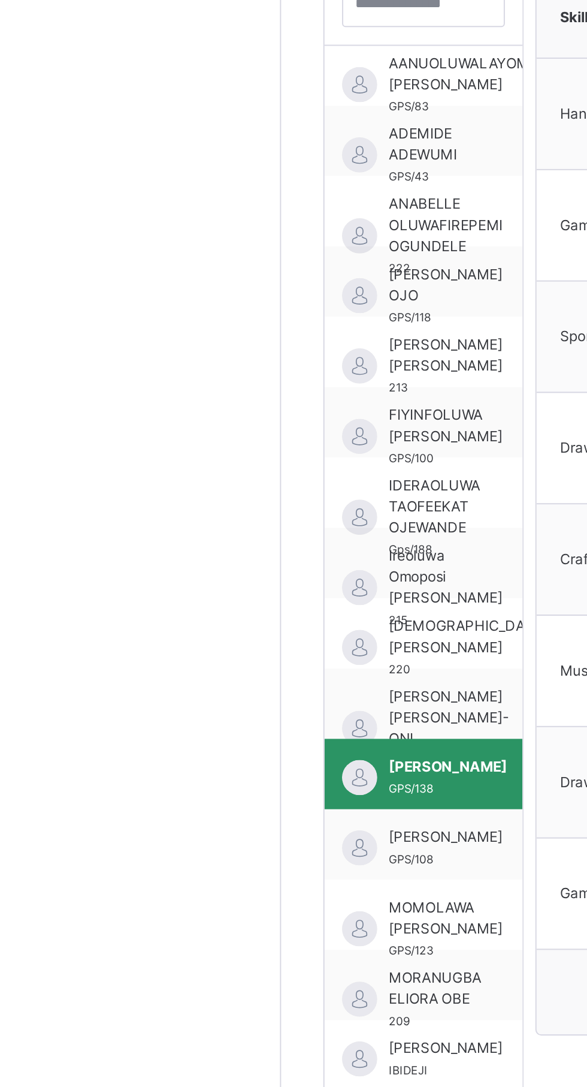
click at [224, 825] on div "MOMOLAWA [PERSON_NAME] GPS/123" at bounding box center [216, 843] width 101 height 36
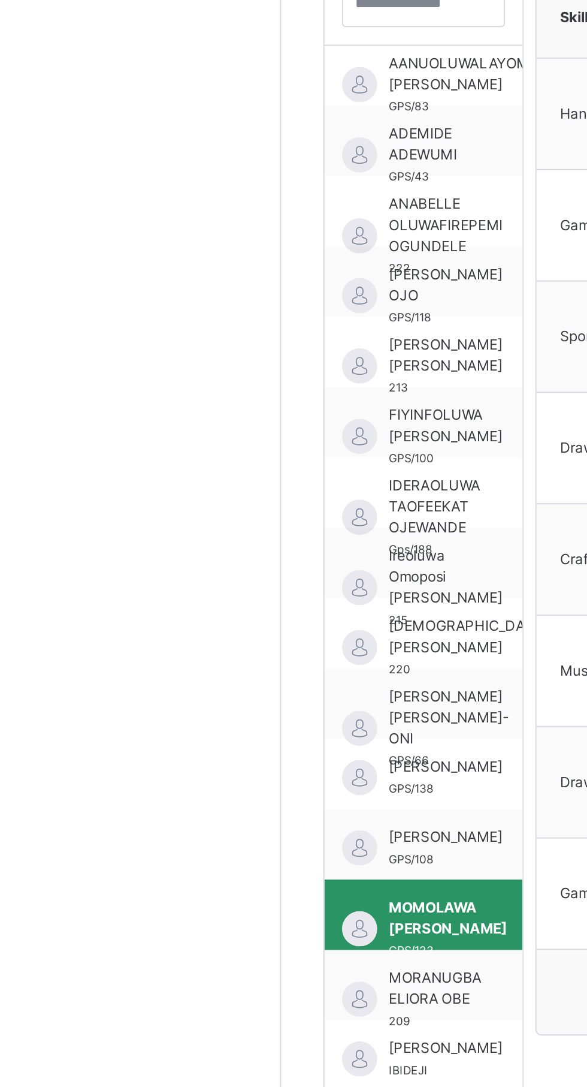
scroll to position [16, 0]
click at [234, 801] on span "[PERSON_NAME]" at bounding box center [228, 803] width 58 height 11
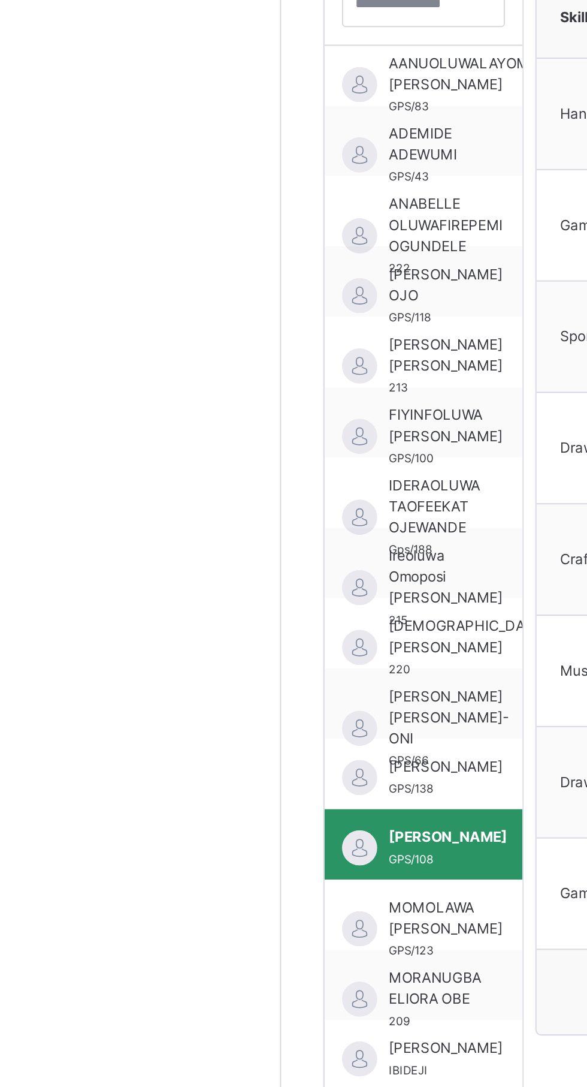
scroll to position [16, 5]
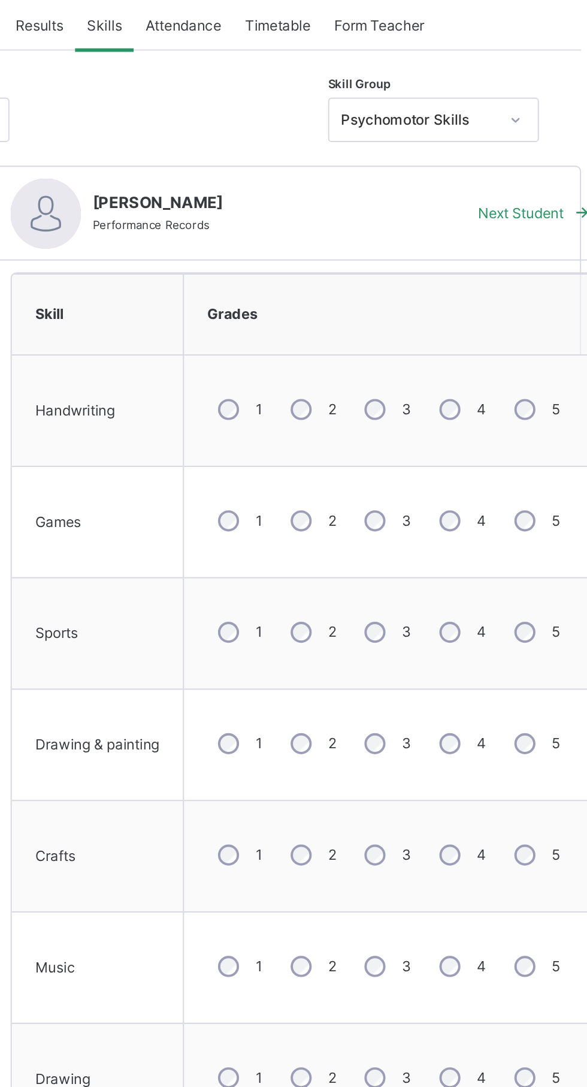
click at [508, 492] on div "4" at bounding box center [504, 490] width 32 height 25
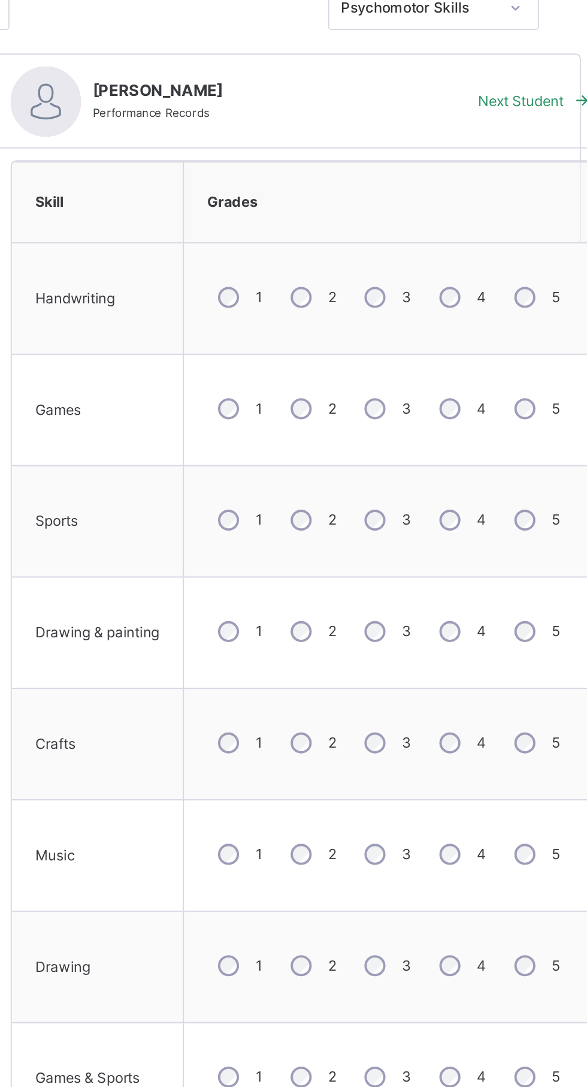
click at [539, 880] on span "Save Skill" at bounding box center [532, 882] width 34 height 11
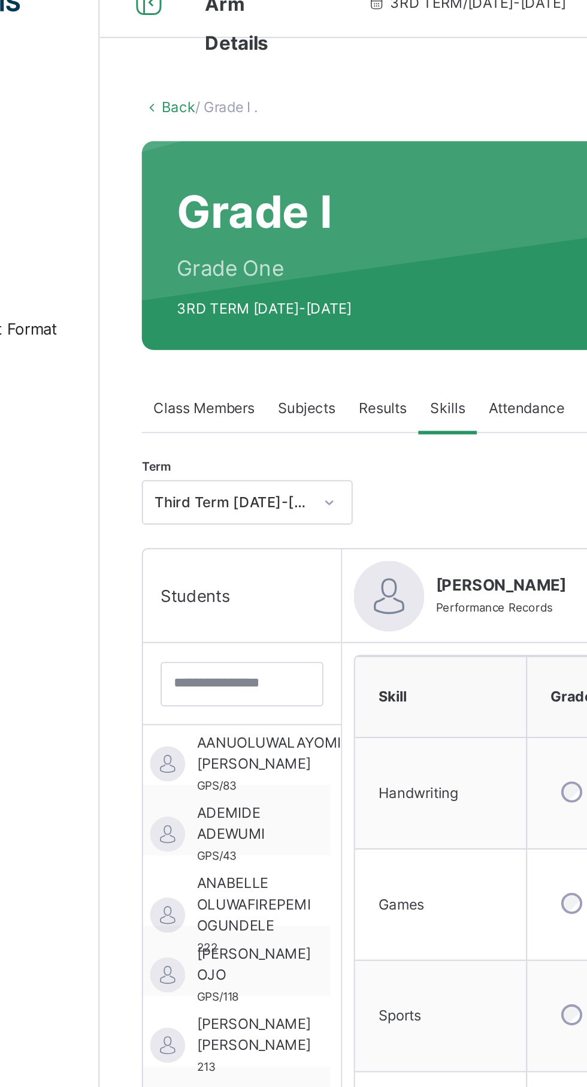
scroll to position [5, 0]
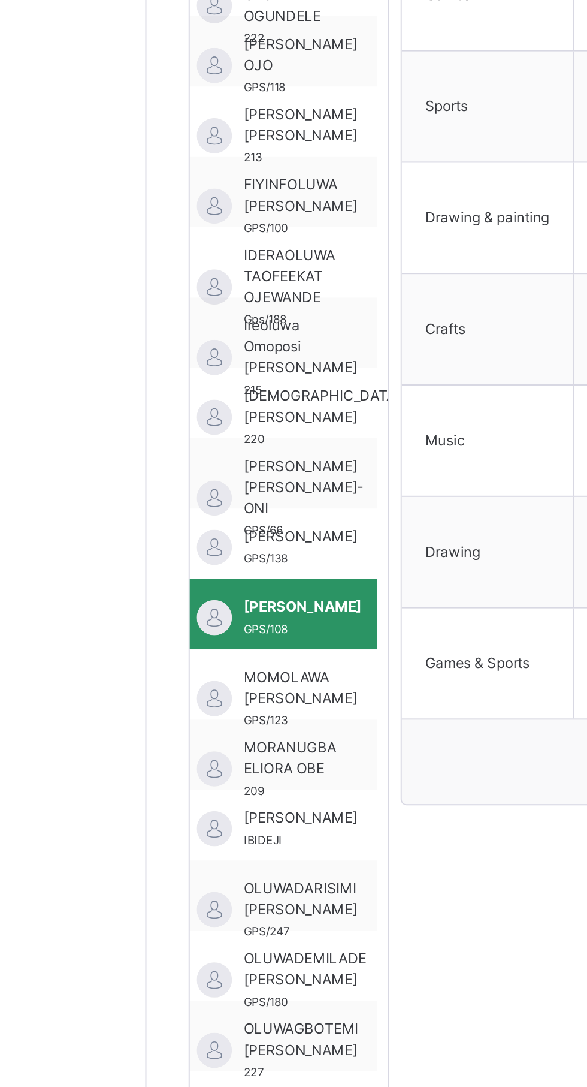
click at [228, 835] on span "MOMOLAWA [PERSON_NAME]" at bounding box center [223, 840] width 58 height 22
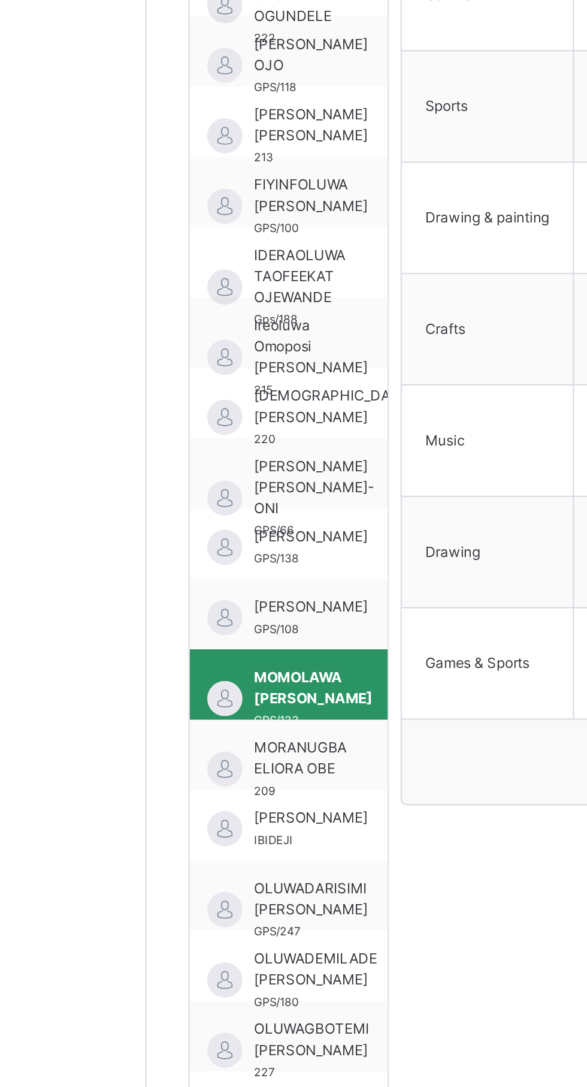
scroll to position [16, 0]
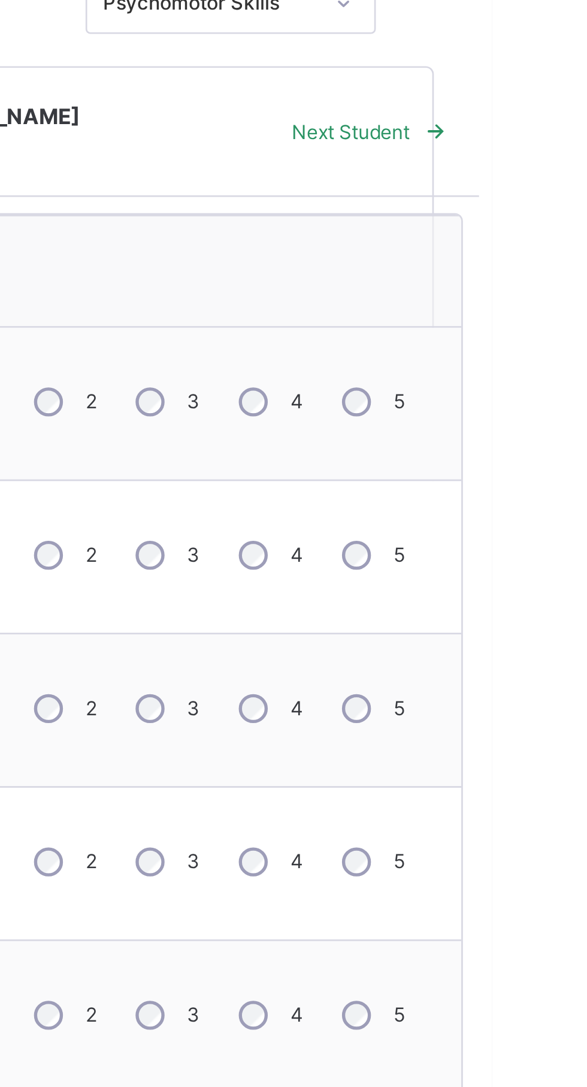
click at [549, 627] on td "1 2 3 4 5" at bounding box center [470, 599] width 214 height 57
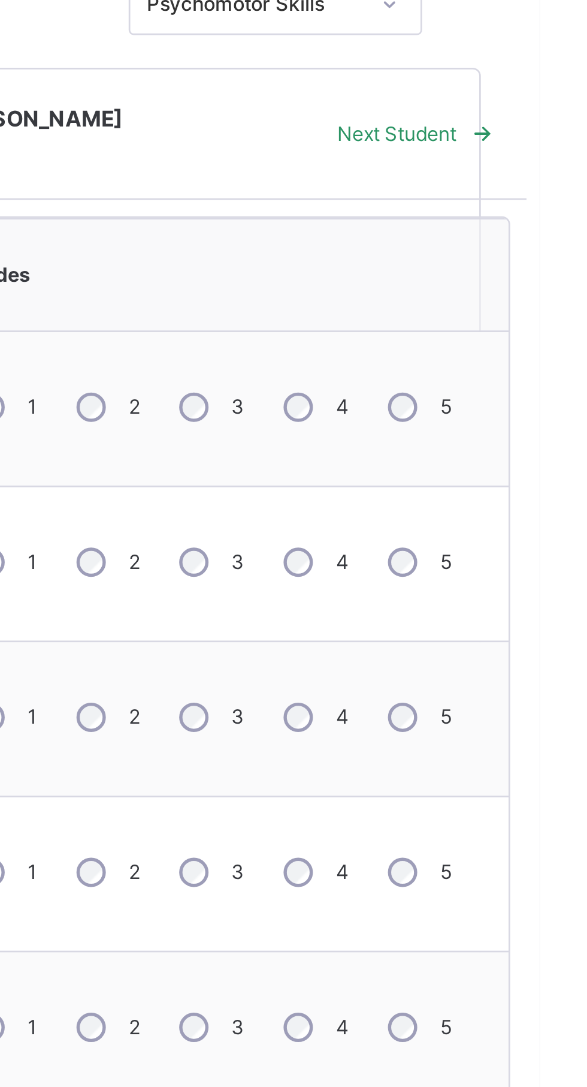
click at [511, 535] on div "4" at bounding box center [504, 541] width 32 height 25
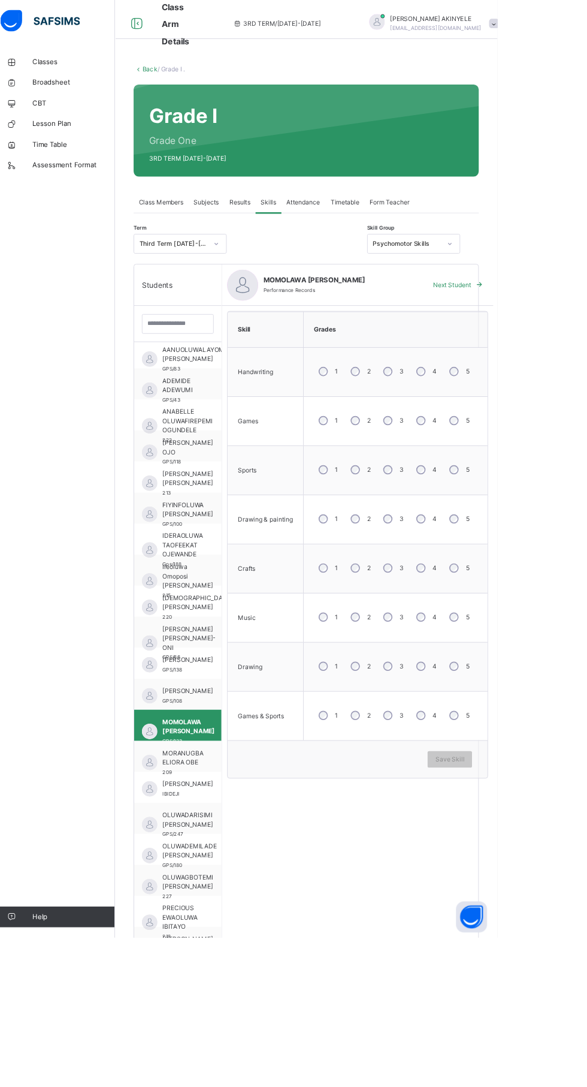
scroll to position [131, 0]
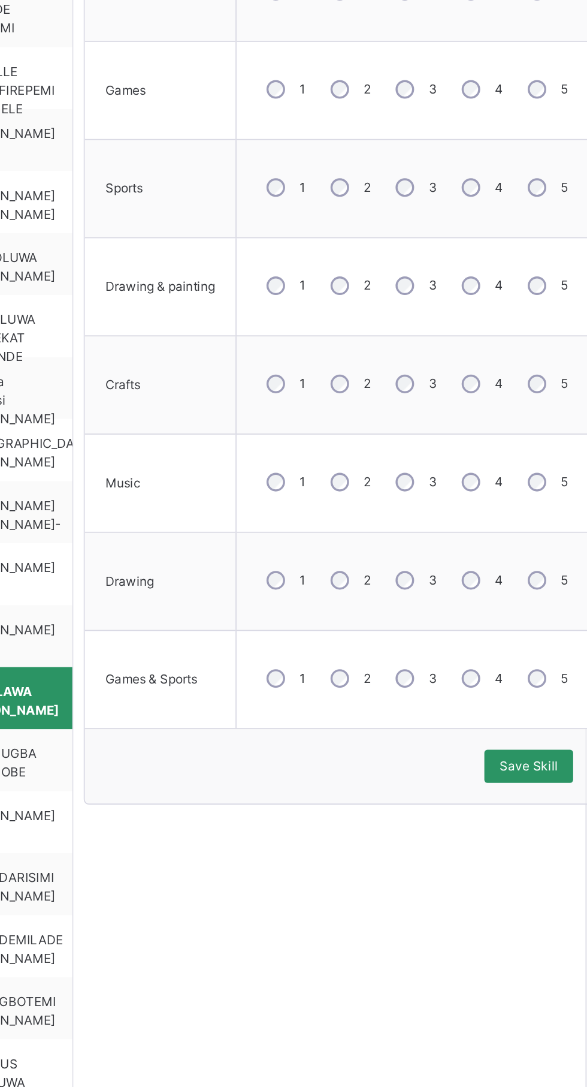
click at [542, 759] on div "Save Skill" at bounding box center [532, 751] width 52 height 19
click at [536, 748] on span "Save Skill" at bounding box center [532, 751] width 34 height 11
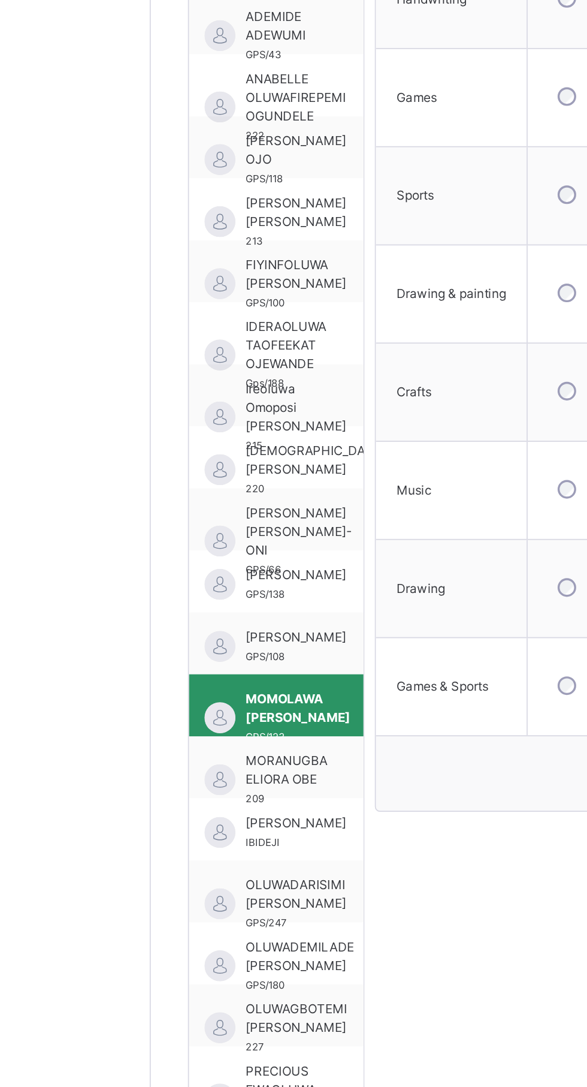
click at [244, 785] on span "[PERSON_NAME]" at bounding box center [228, 780] width 58 height 11
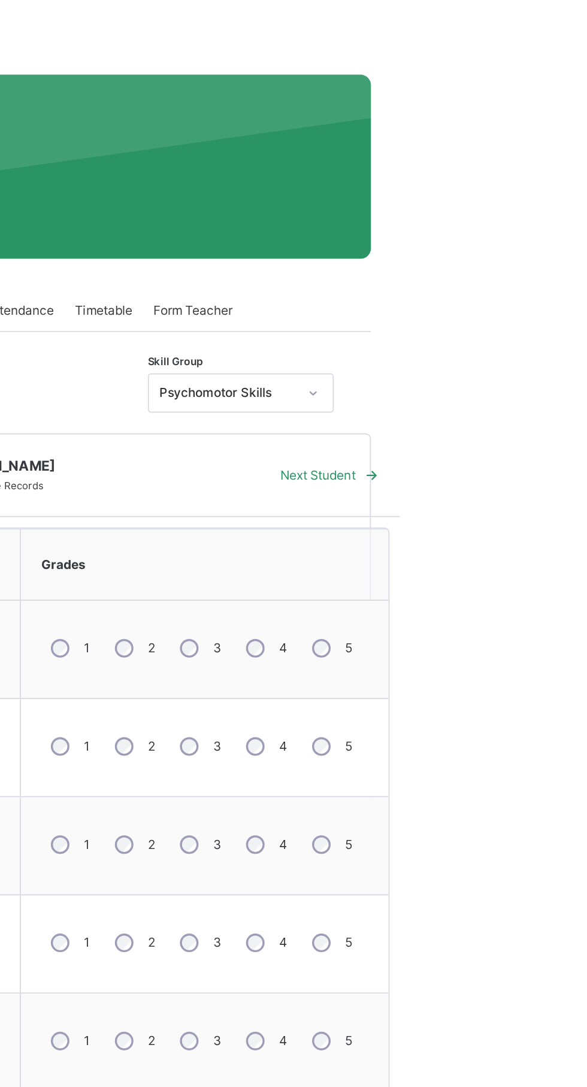
scroll to position [0, 0]
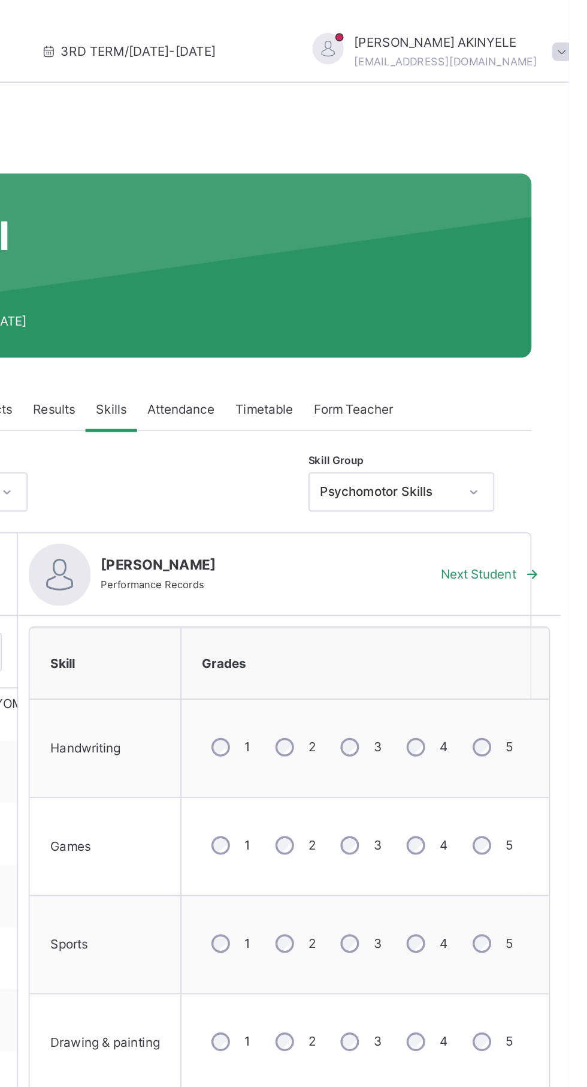
click at [515, 433] on label "4" at bounding box center [514, 433] width 5 height 11
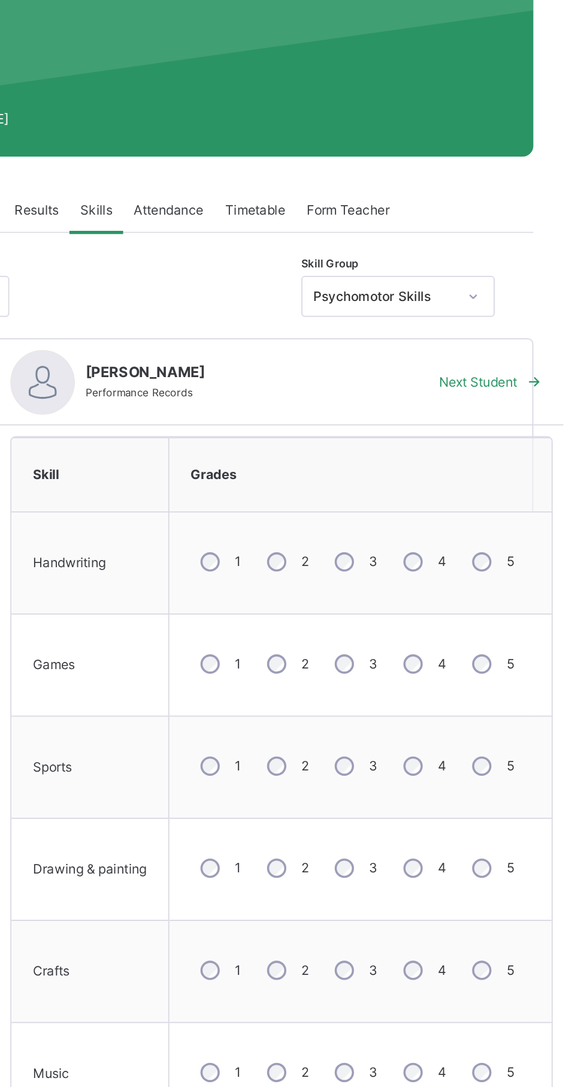
click at [514, 614] on div "4" at bounding box center [504, 604] width 32 height 25
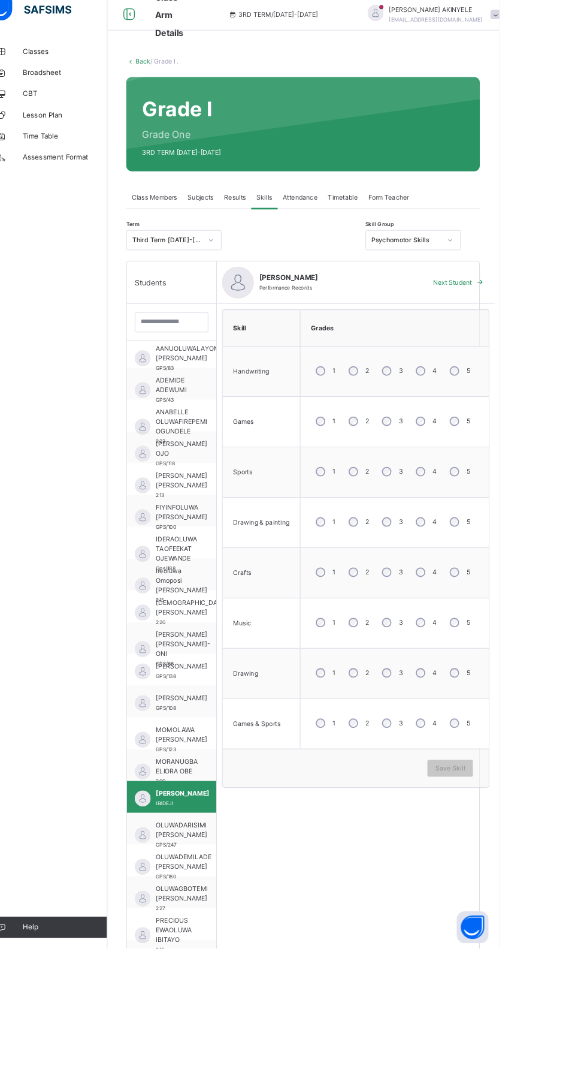
click at [317, 1086] on div "Skill Grades Handwriting 1 2 3 4 5 Games 1 2 3 4 5 Sports 1 2 3 4 5 Drawing & p…" at bounding box center [425, 876] width 315 height 1039
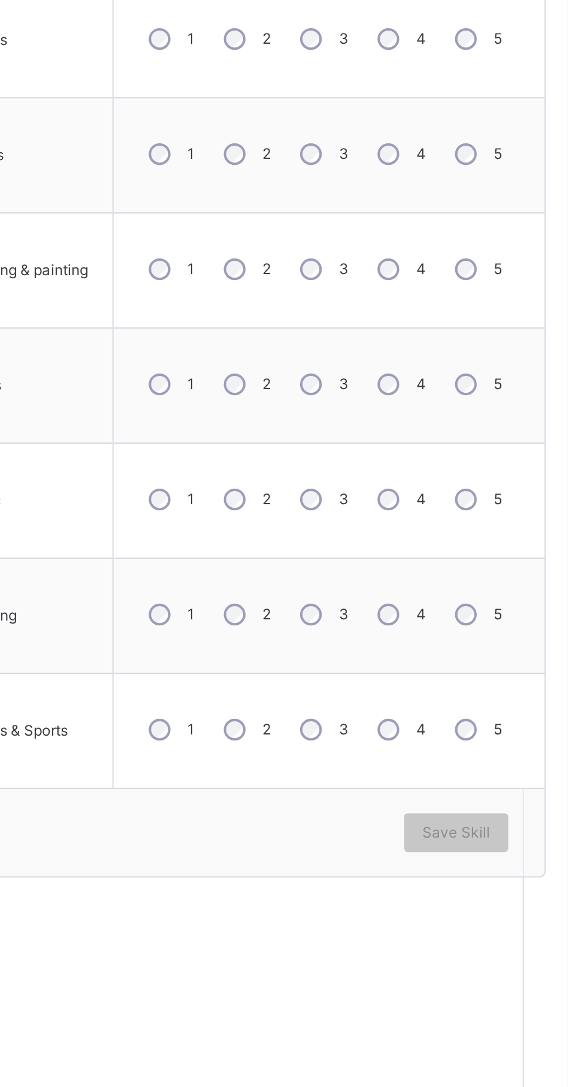
click at [503, 713] on div "4" at bounding box center [504, 717] width 32 height 25
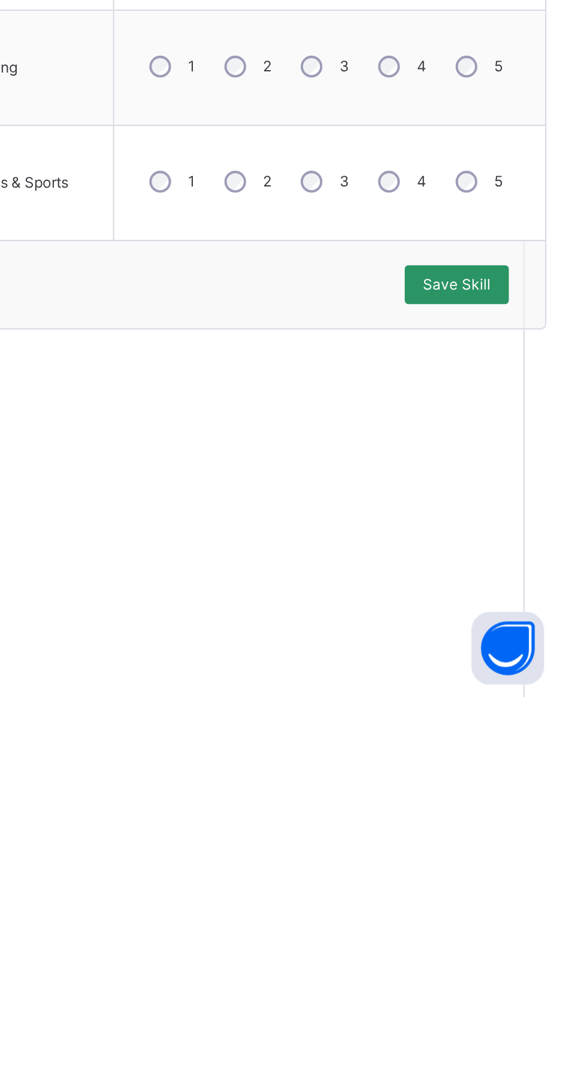
scroll to position [2, 0]
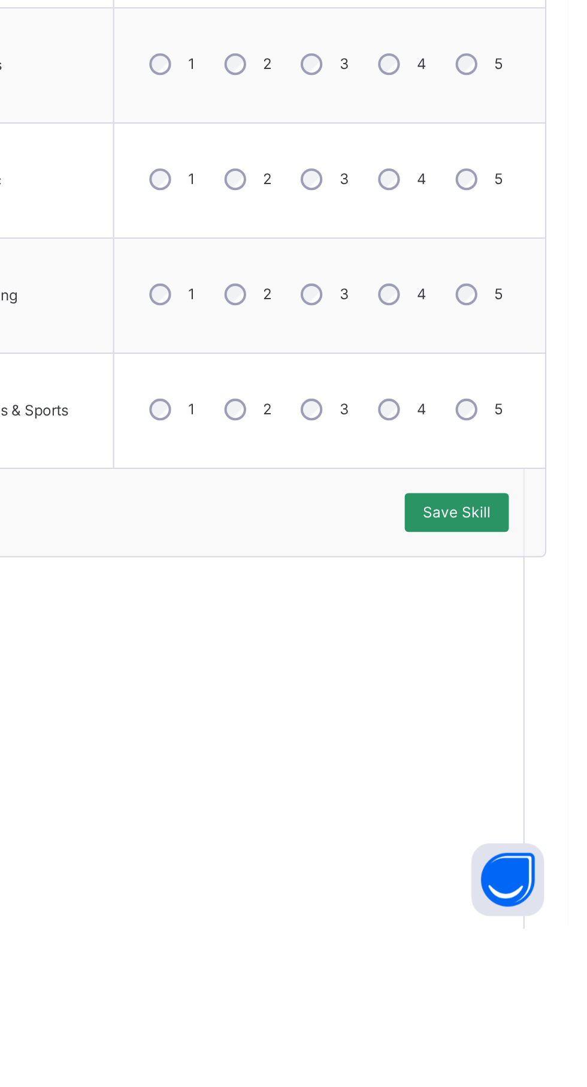
click at [549, 878] on span "Save Skill" at bounding box center [532, 881] width 34 height 11
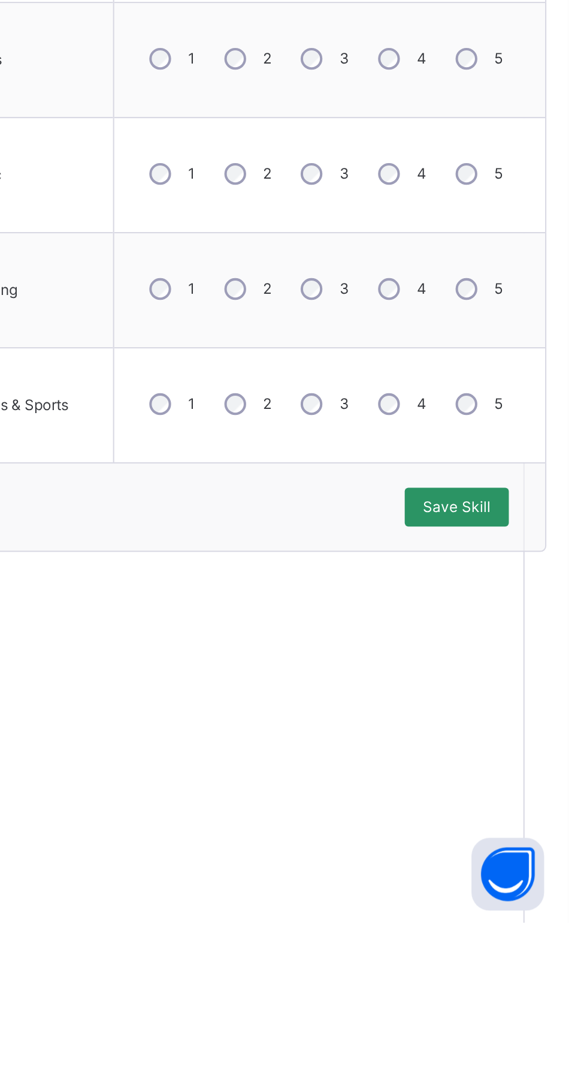
click at [549, 877] on span "Save Skill" at bounding box center [532, 881] width 34 height 11
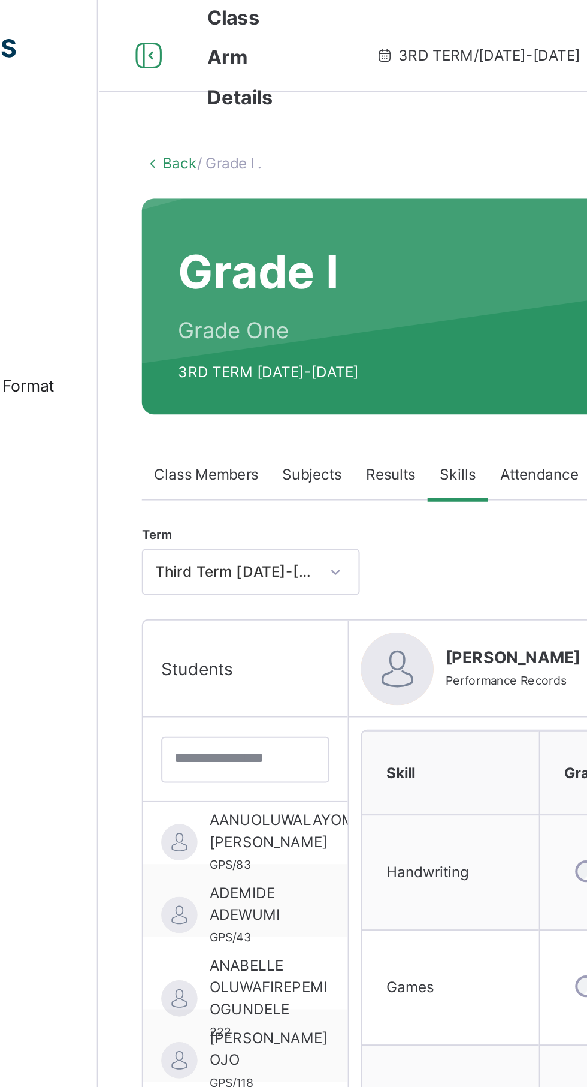
scroll to position [0, 0]
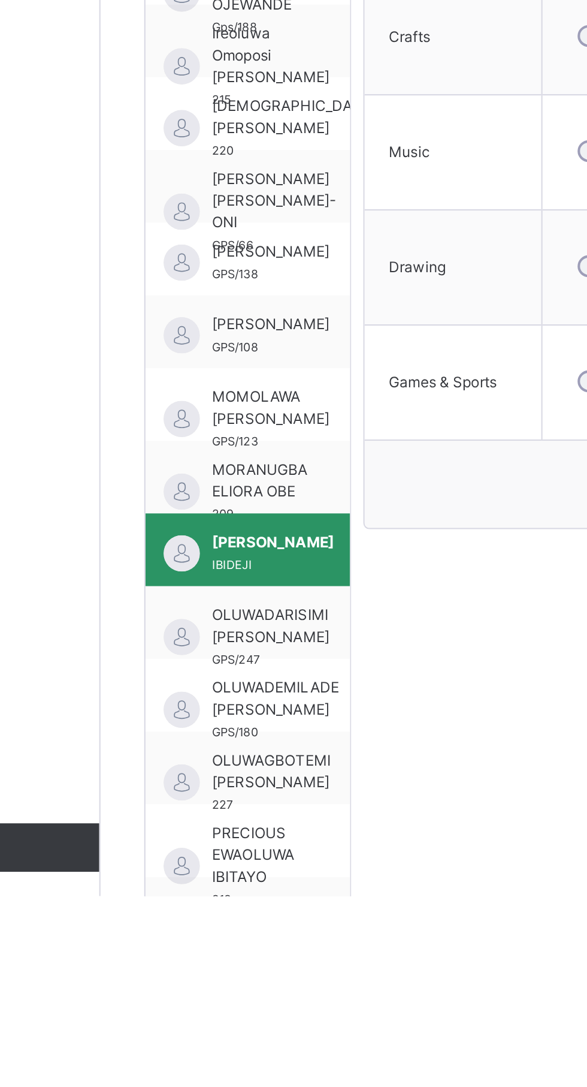
click at [248, 955] on span "OLUWADARISIMI [PERSON_NAME]" at bounding box center [228, 953] width 58 height 22
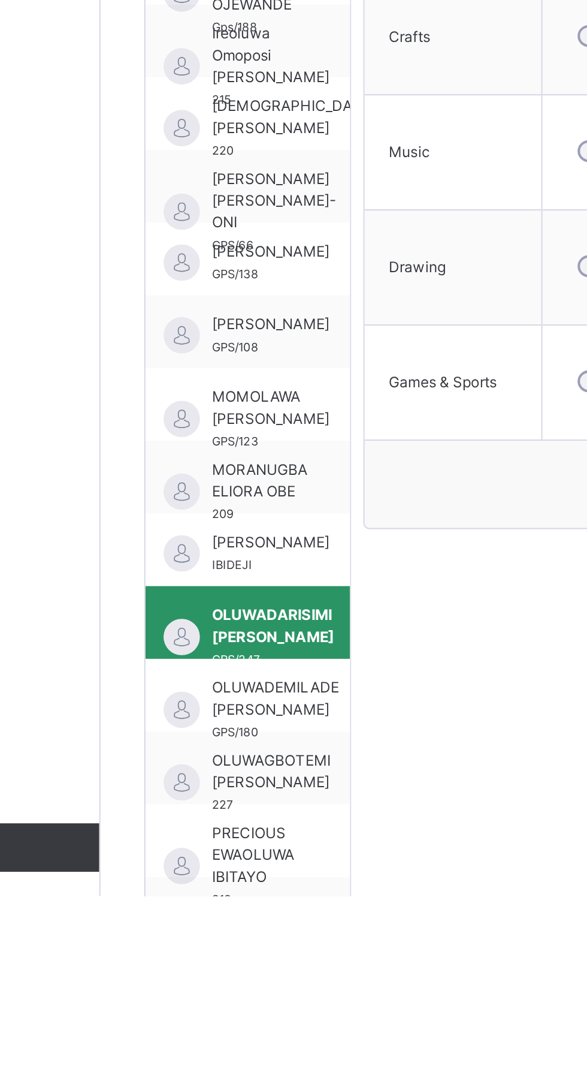
scroll to position [16, 0]
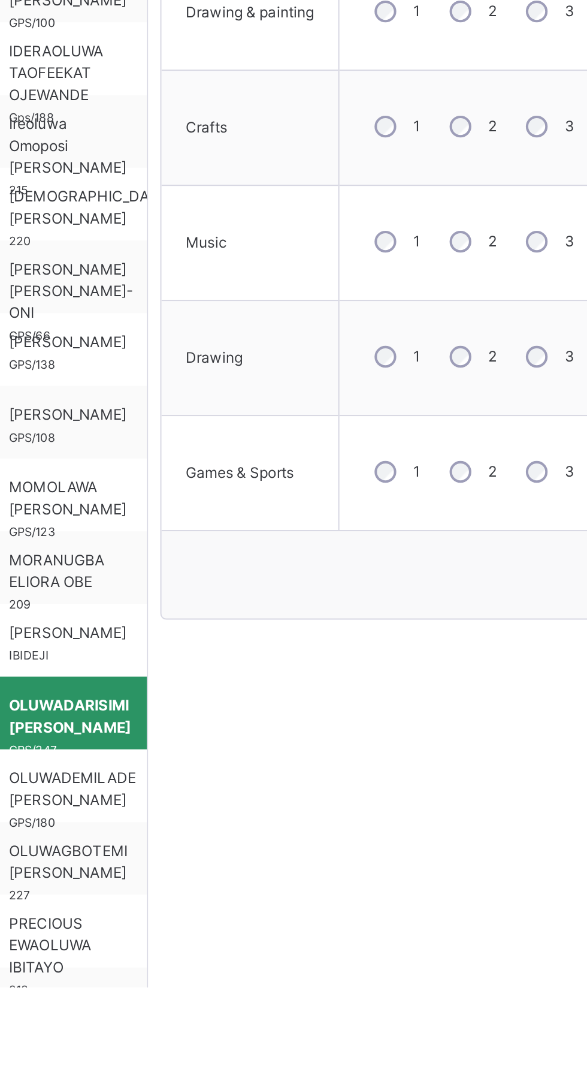
click at [256, 912] on span "[PERSON_NAME]" at bounding box center [228, 911] width 58 height 11
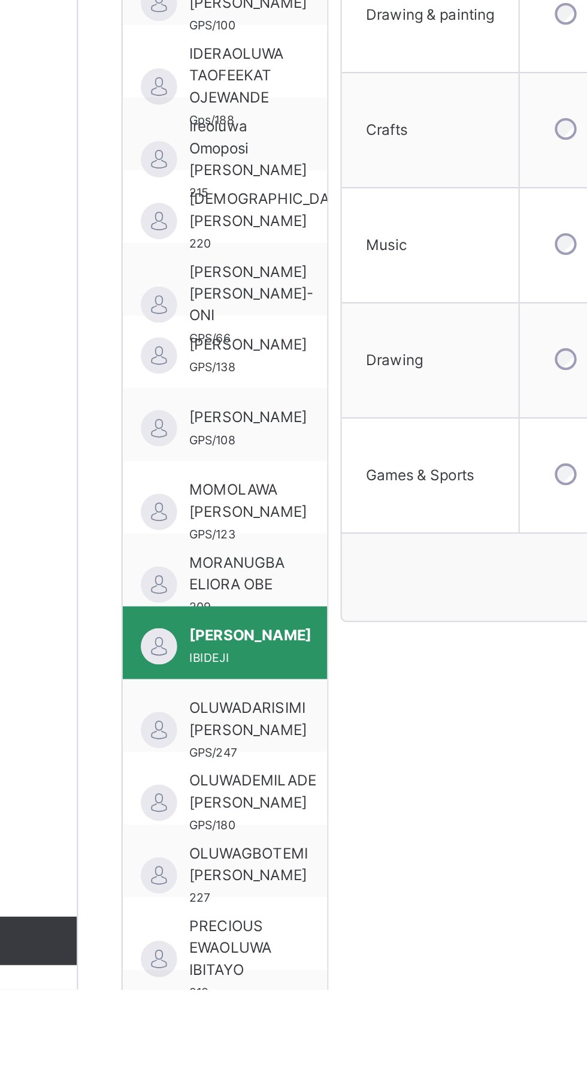
click at [246, 945] on span "OLUWADARISIMI [PERSON_NAME]" at bounding box center [228, 953] width 58 height 22
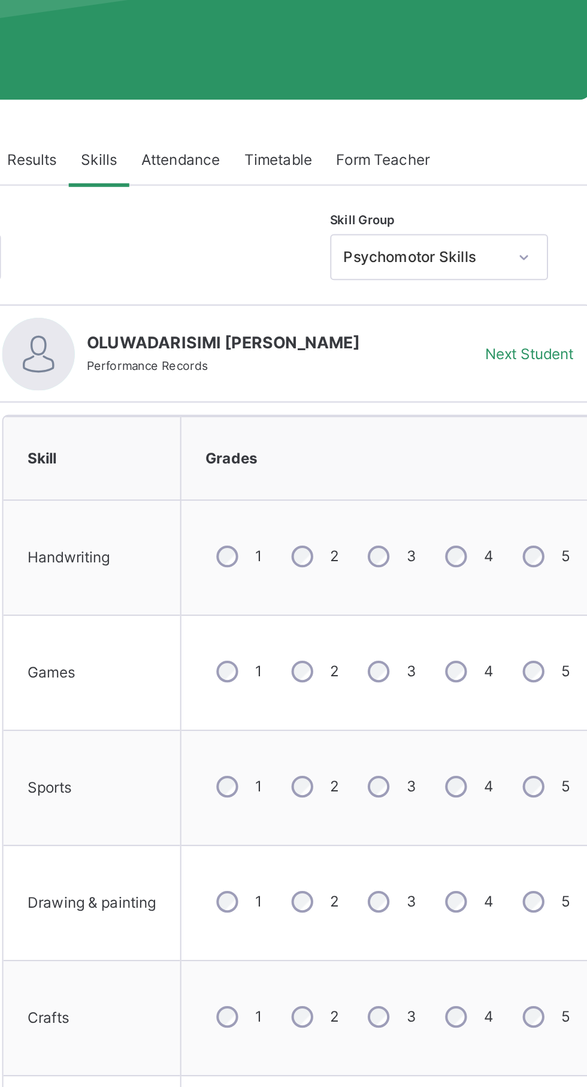
click at [515, 433] on label "4" at bounding box center [514, 433] width 5 height 11
click at [504, 491] on div "4" at bounding box center [504, 490] width 32 height 25
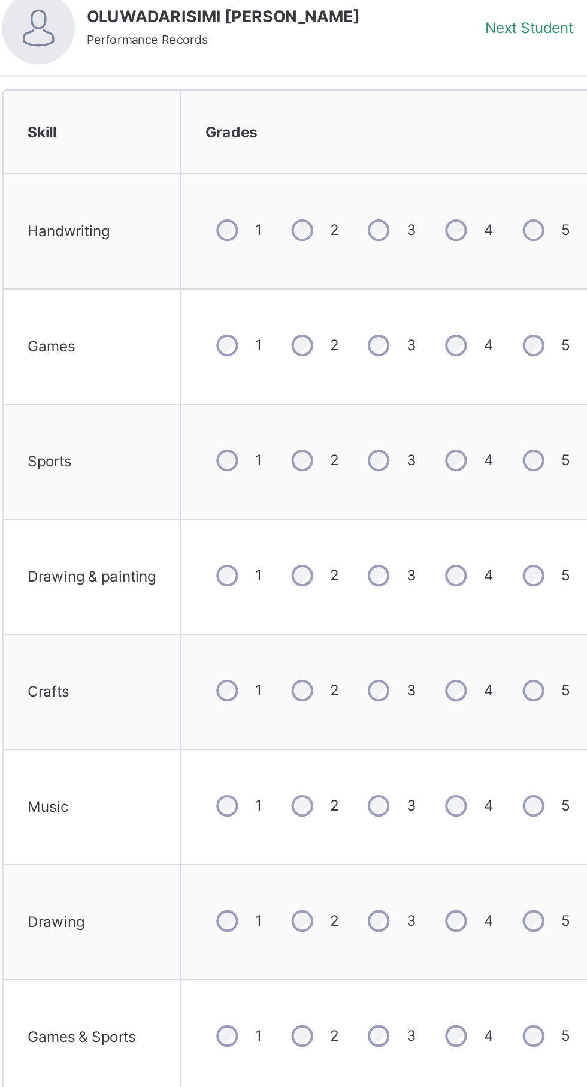
click at [539, 883] on span "Save Skill" at bounding box center [532, 882] width 34 height 11
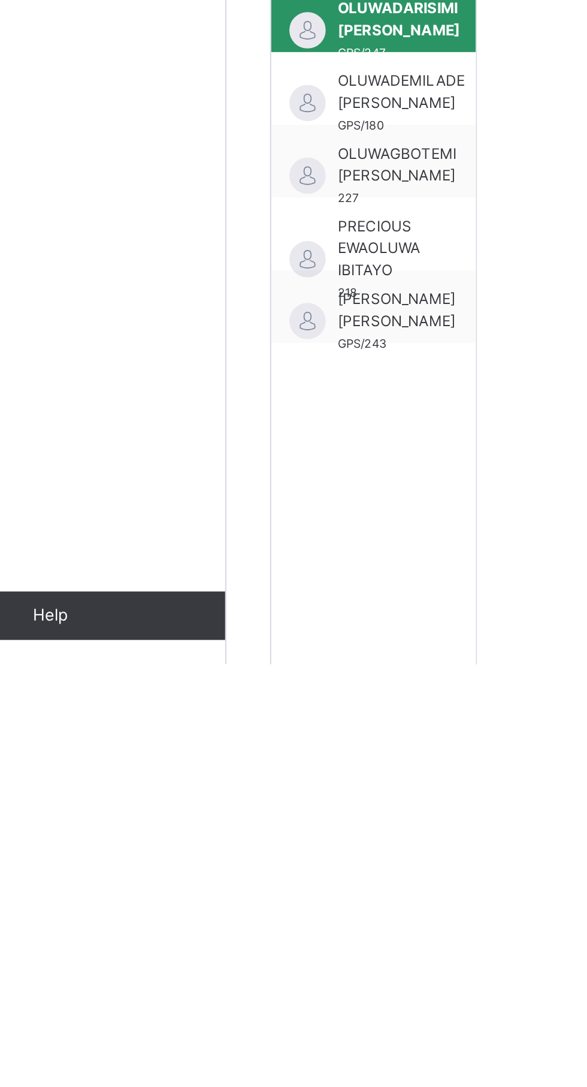
scroll to position [218, 0]
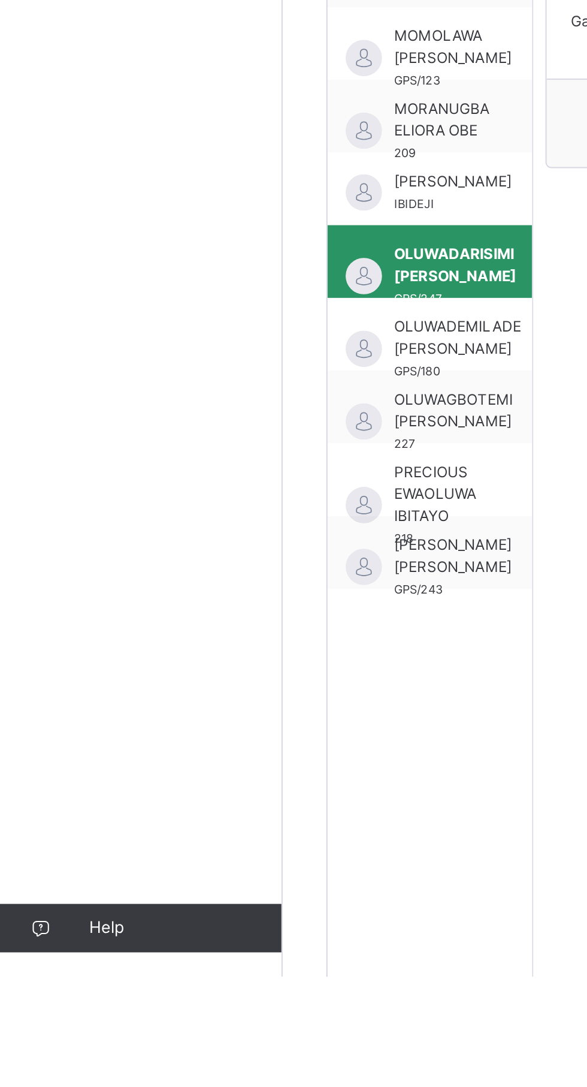
click at [247, 770] on span "OLUWADEMILADE [PERSON_NAME]" at bounding box center [230, 771] width 63 height 22
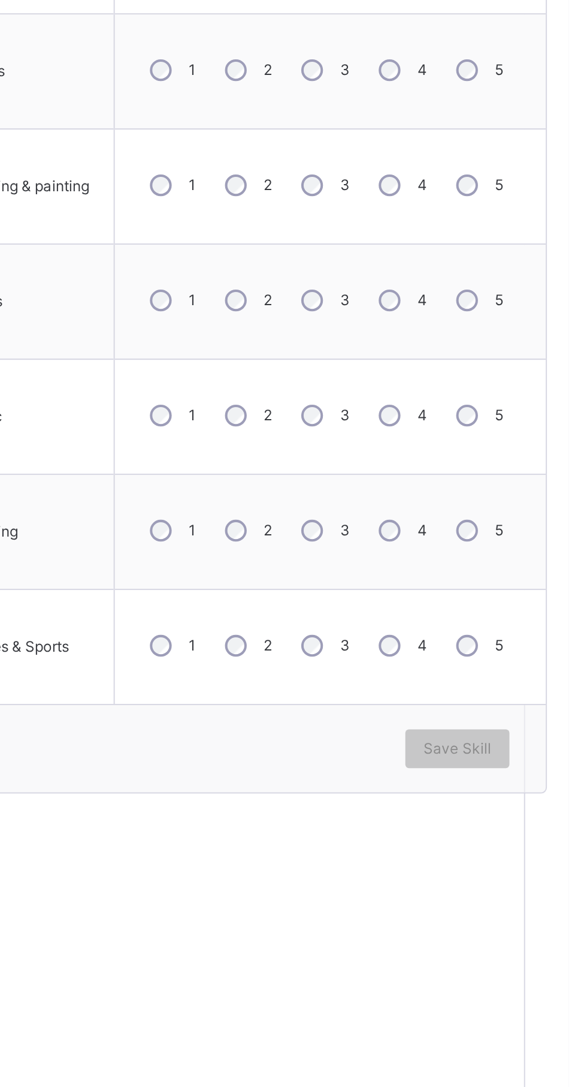
click at [464, 503] on div "3" at bounding box center [465, 499] width 32 height 25
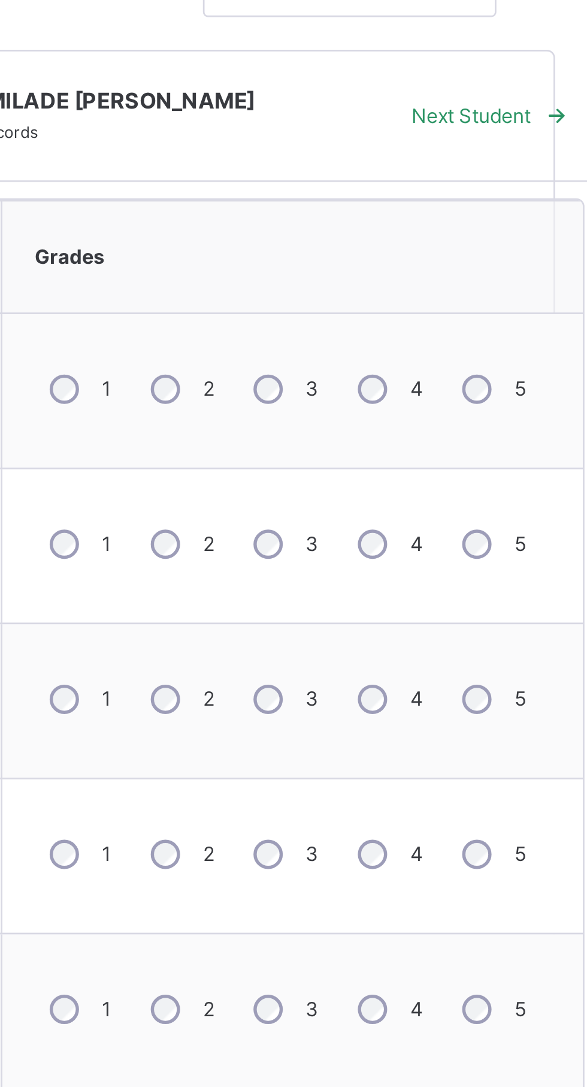
click at [503, 159] on div "Grades" at bounding box center [469, 166] width 201 height 29
click at [500, 323] on div "4" at bounding box center [504, 328] width 32 height 25
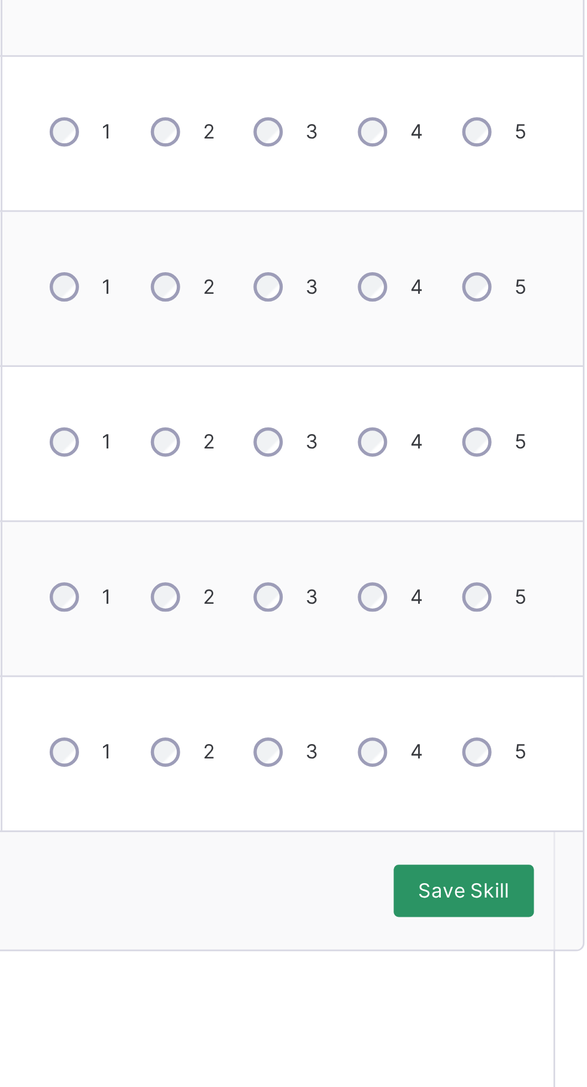
click at [539, 748] on span "Save Skill" at bounding box center [532, 751] width 34 height 11
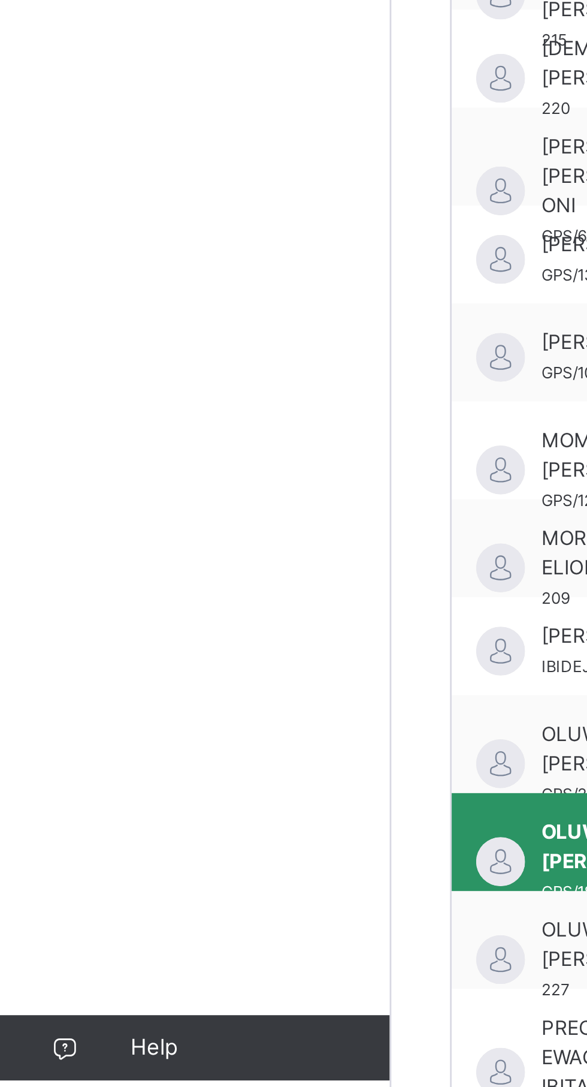
scroll to position [16, 5]
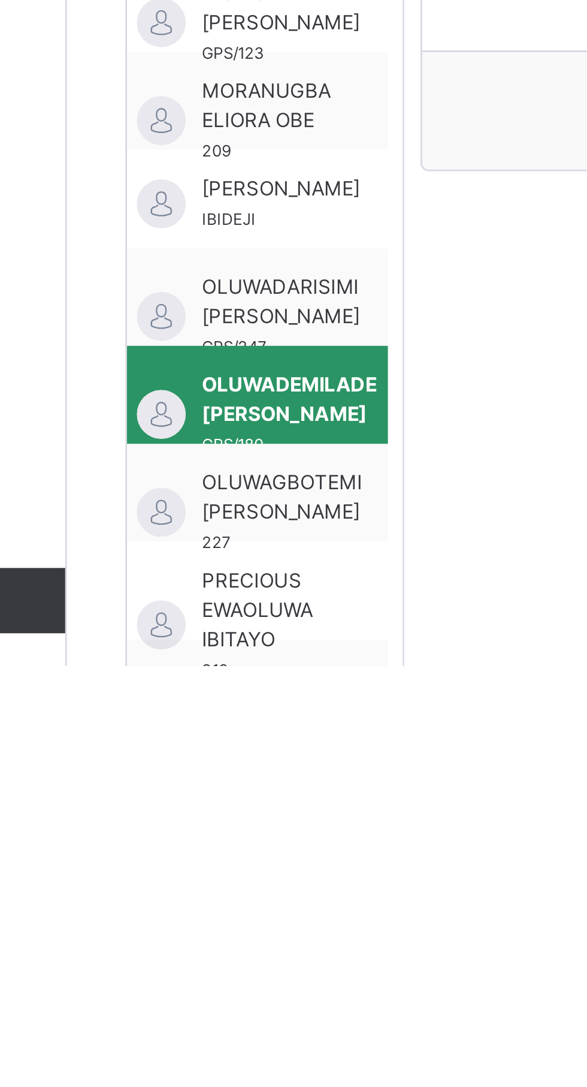
click at [232, 1060] on span "PRECIOUS EWAOLUWA IBITAYO" at bounding box center [214, 1066] width 41 height 32
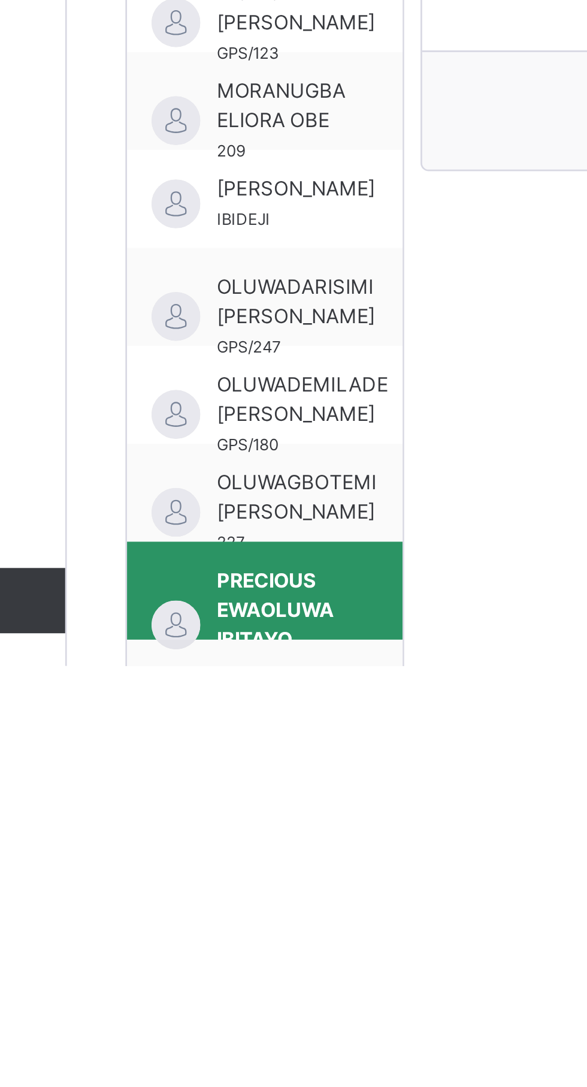
scroll to position [16, 0]
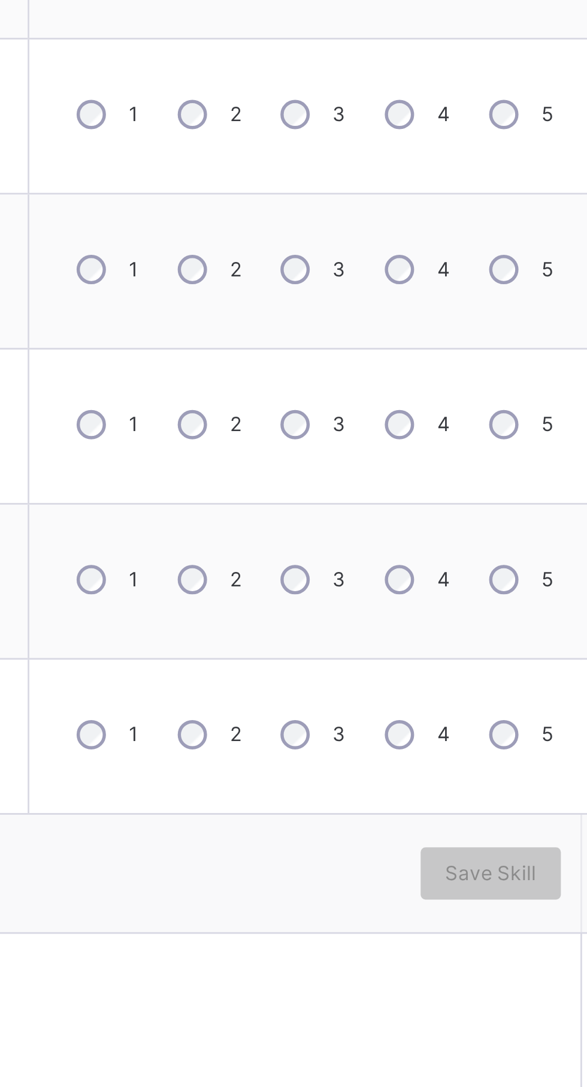
click at [466, 722] on div "3" at bounding box center [465, 717] width 32 height 25
click at [503, 663] on div "4" at bounding box center [504, 660] width 32 height 25
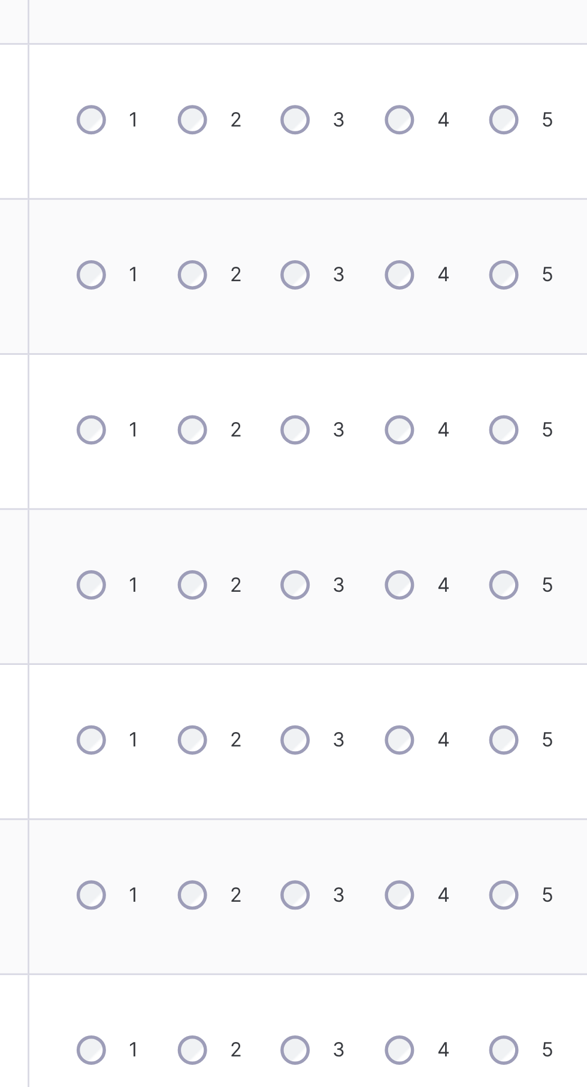
click at [512, 557] on div "4" at bounding box center [504, 547] width 32 height 25
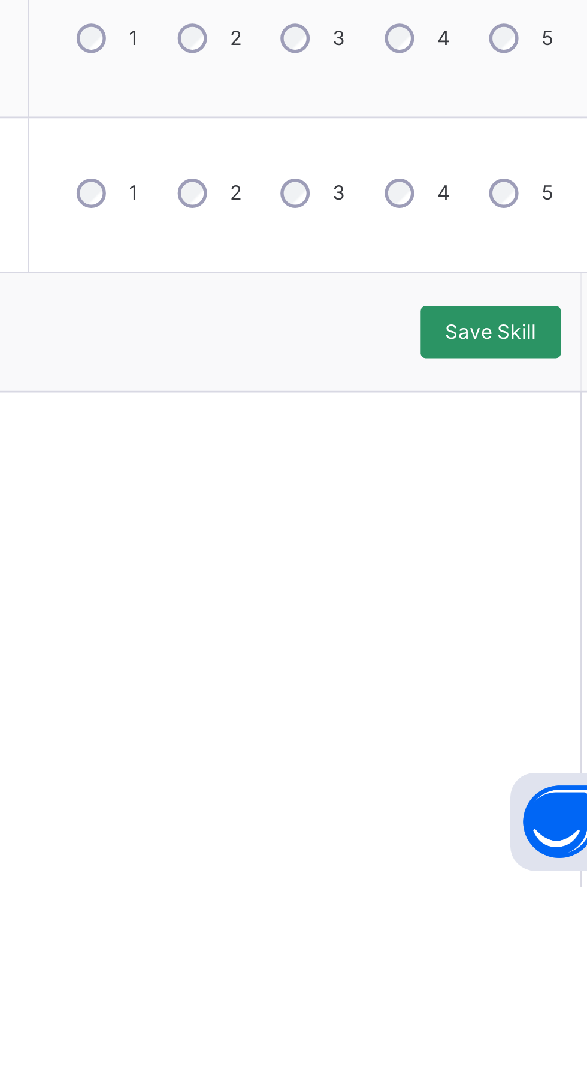
click at [535, 884] on span "Save Skill" at bounding box center [532, 882] width 34 height 11
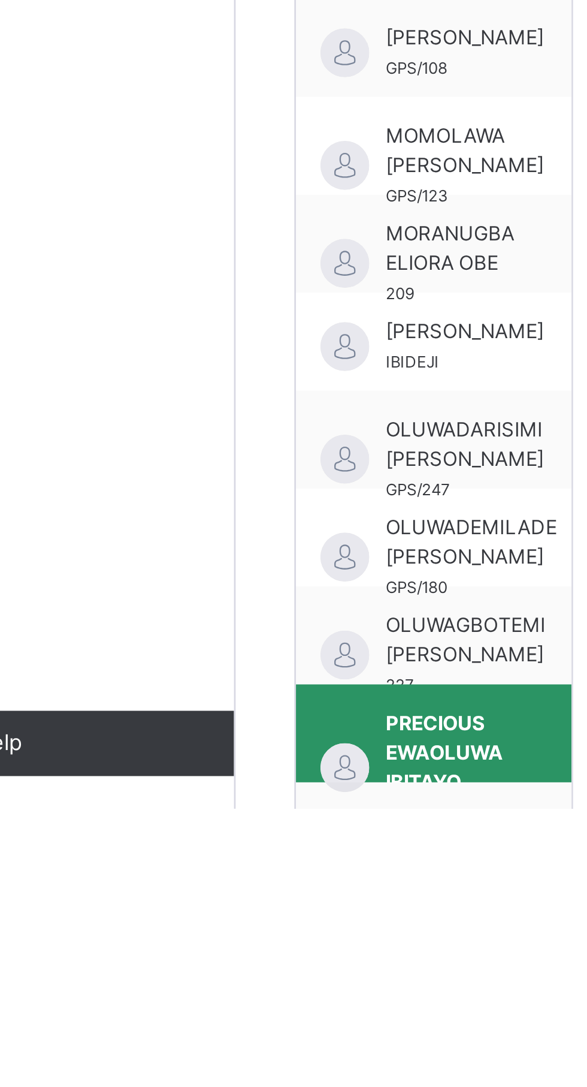
click at [220, 1086] on span "[PERSON_NAME] [PERSON_NAME]" at bounding box center [228, 1097] width 58 height 22
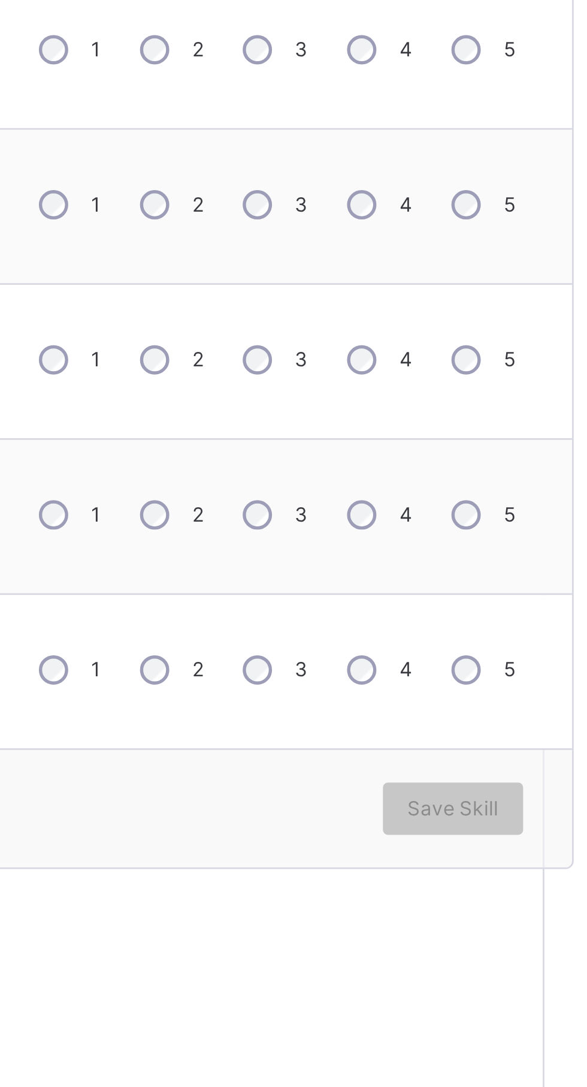
click at [503, 825] on div "4" at bounding box center [504, 820] width 32 height 25
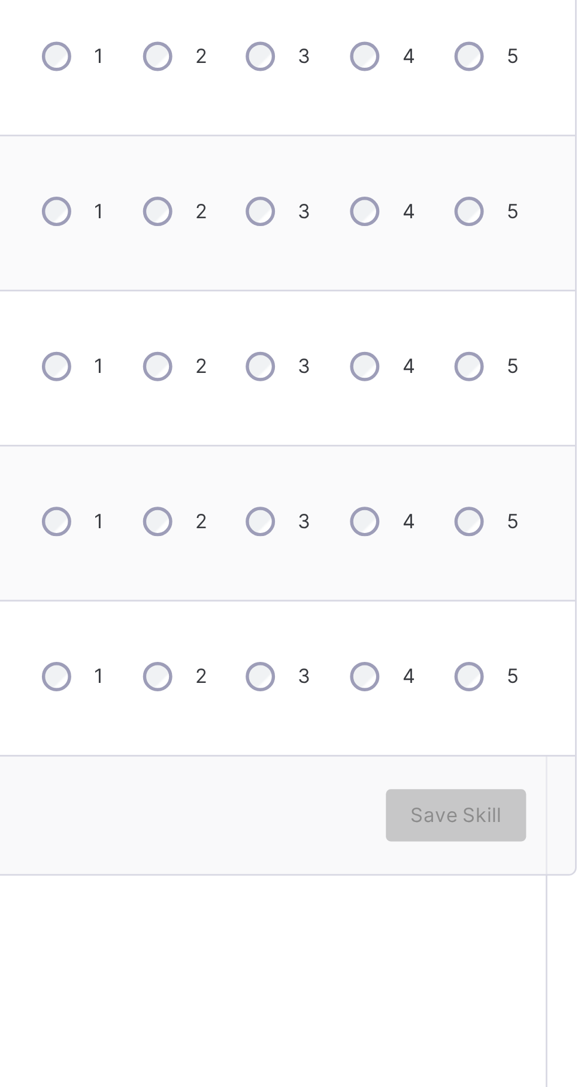
click at [502, 654] on div "4" at bounding box center [504, 650] width 32 height 25
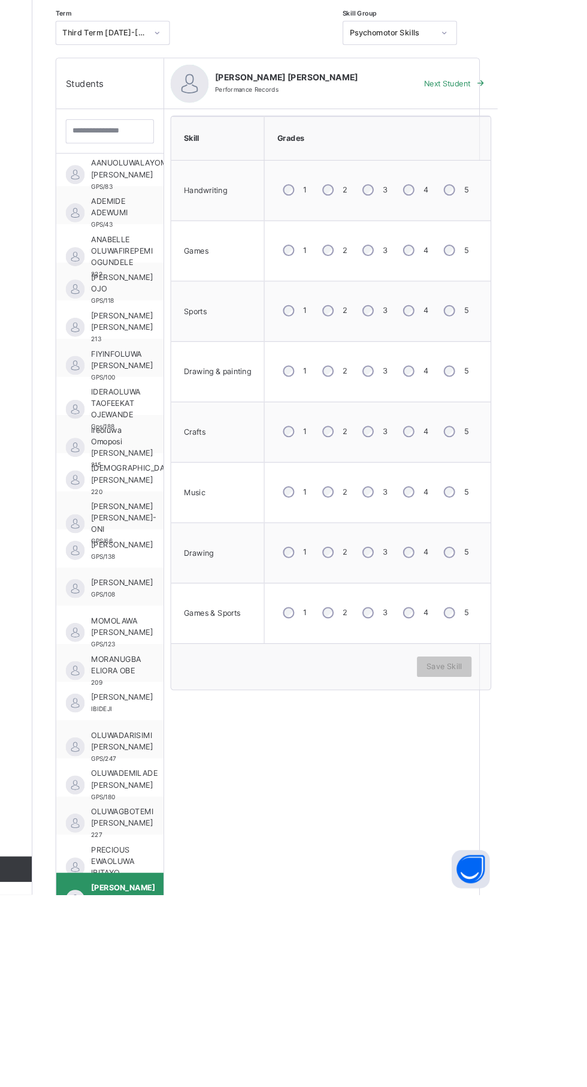
scroll to position [164, 0]
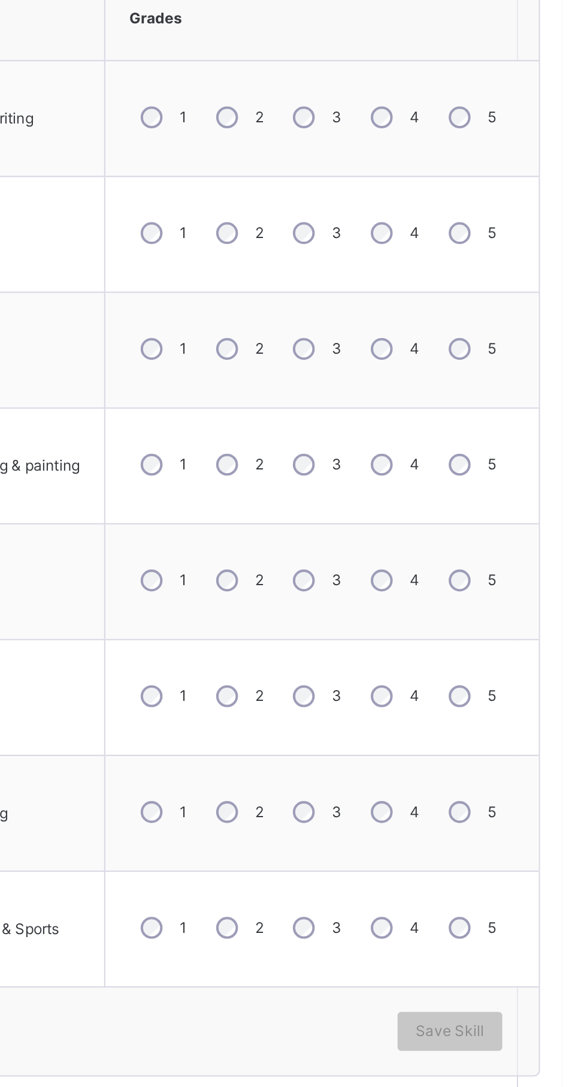
click at [476, 269] on label "3" at bounding box center [476, 269] width 5 height 11
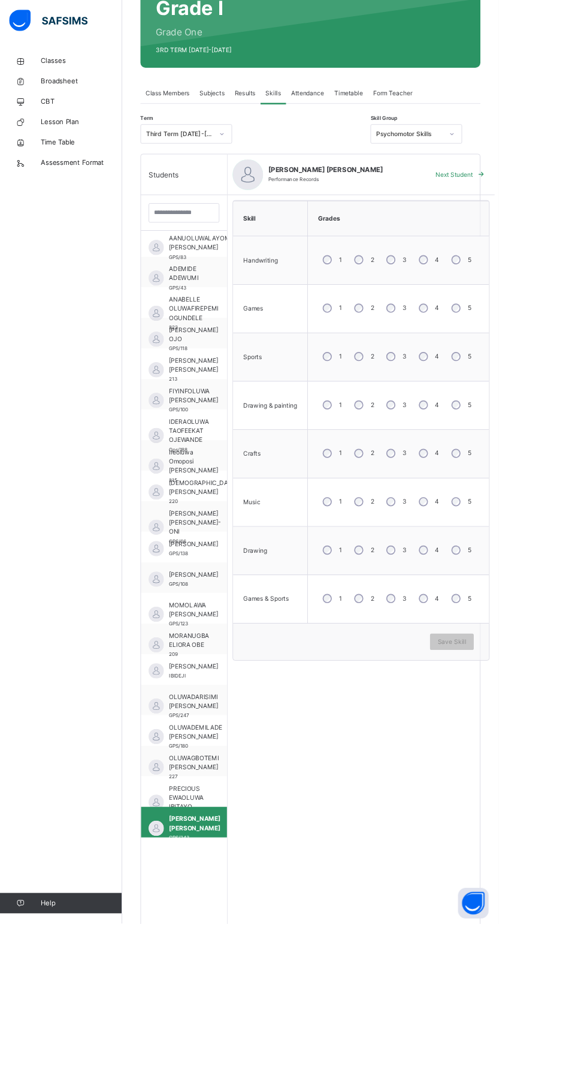
scroll to position [120, 0]
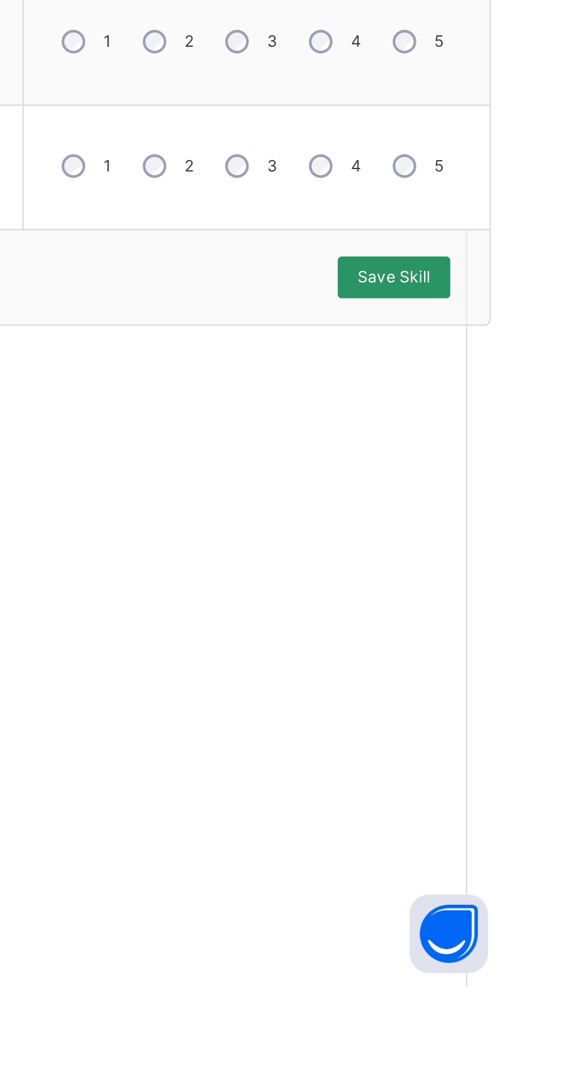
click at [543, 760] on span "Save Skill" at bounding box center [532, 762] width 34 height 11
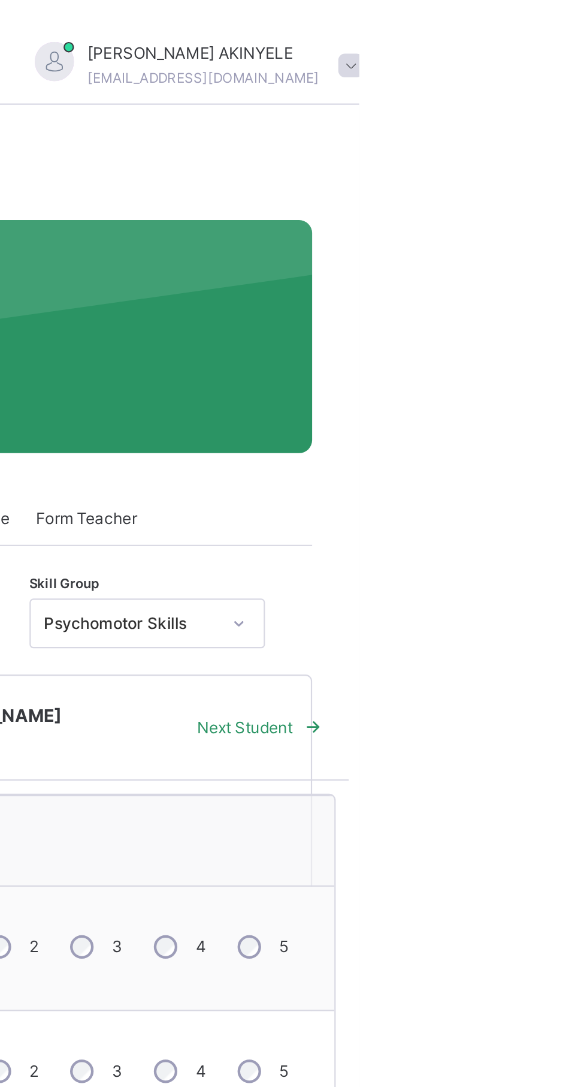
scroll to position [0, 0]
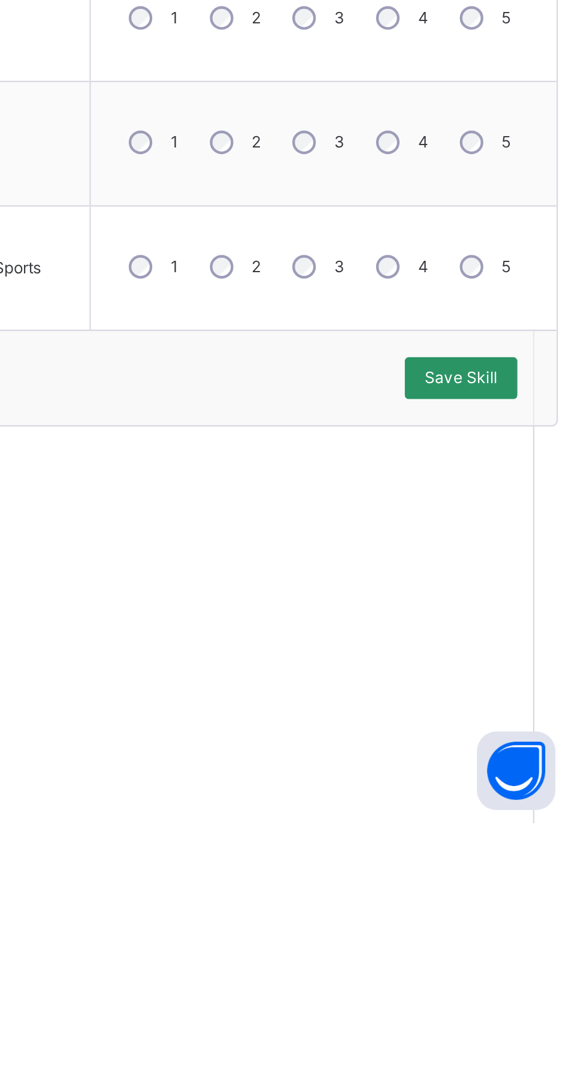
click at [539, 876] on div "Save Skill" at bounding box center [532, 882] width 52 height 19
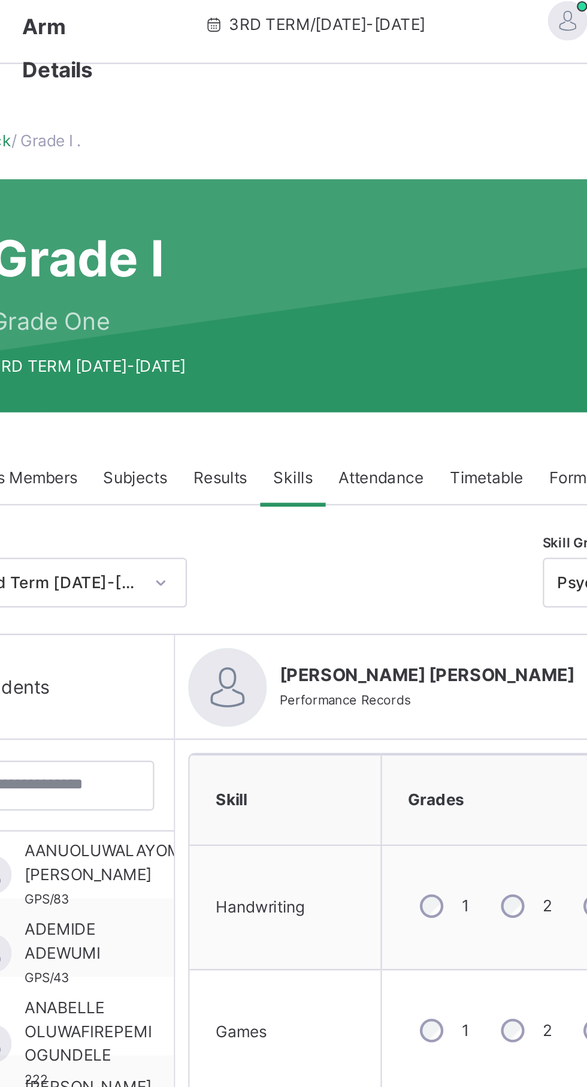
click at [370, 244] on div "Attendance" at bounding box center [362, 237] width 51 height 24
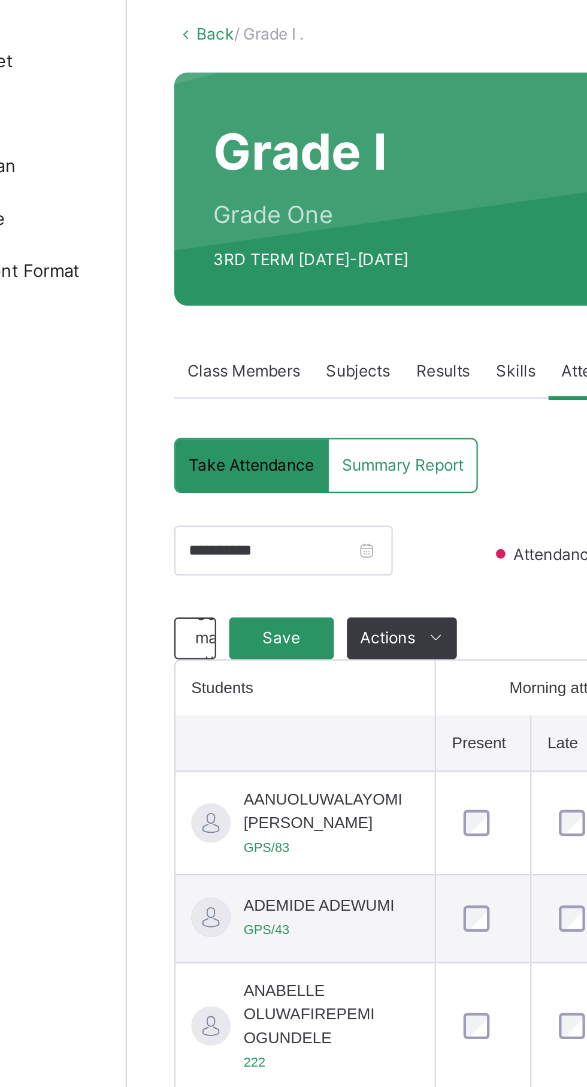
click at [177, 365] on span "Use manual attendance" at bounding box center [194, 359] width 38 height 32
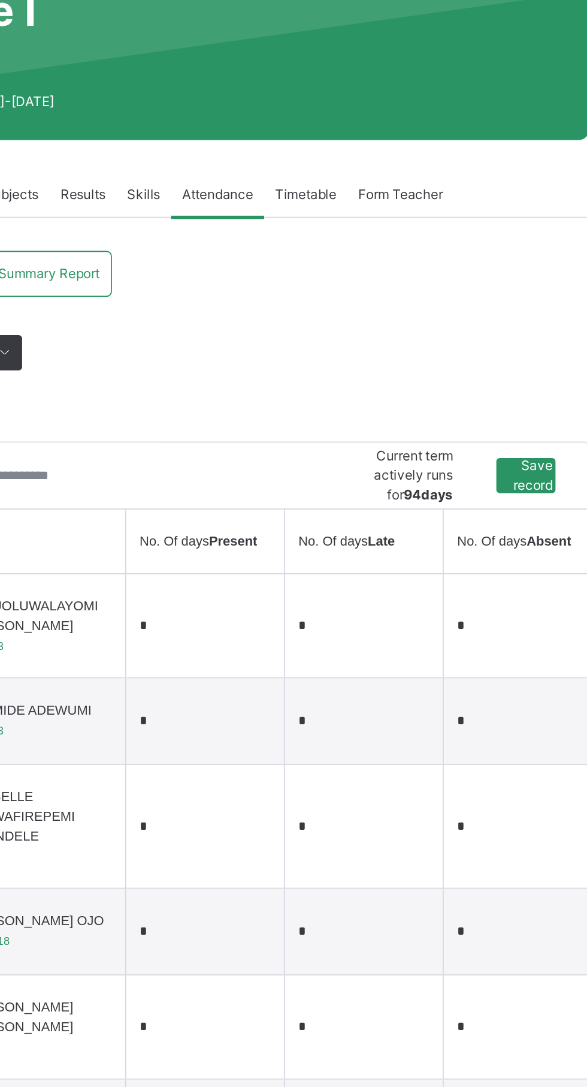
click at [375, 481] on input "*" at bounding box center [355, 472] width 72 height 17
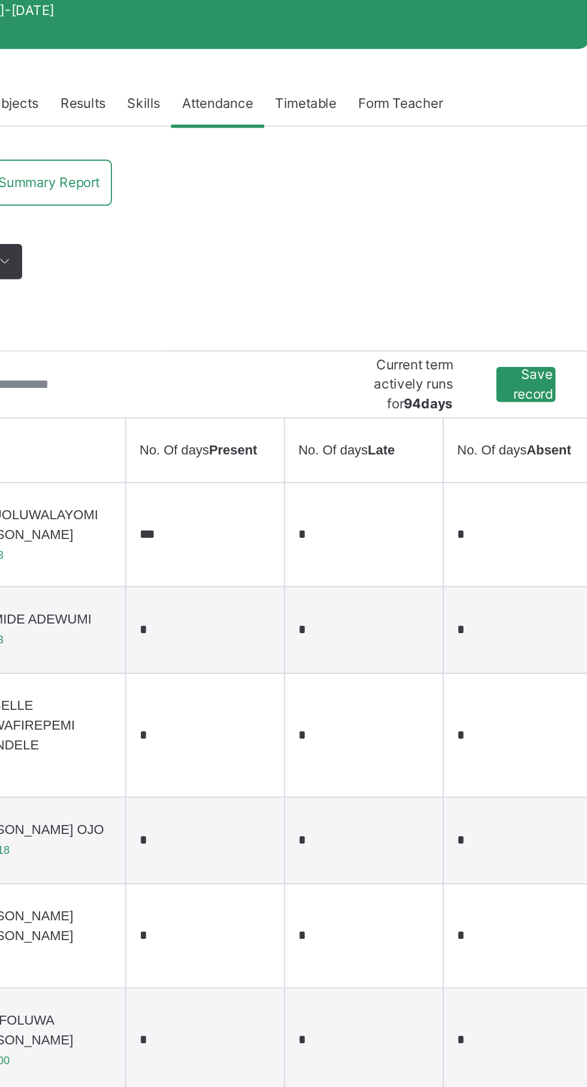
type input "***"
click at [549, 481] on input "*" at bounding box center [529, 472] width 72 height 17
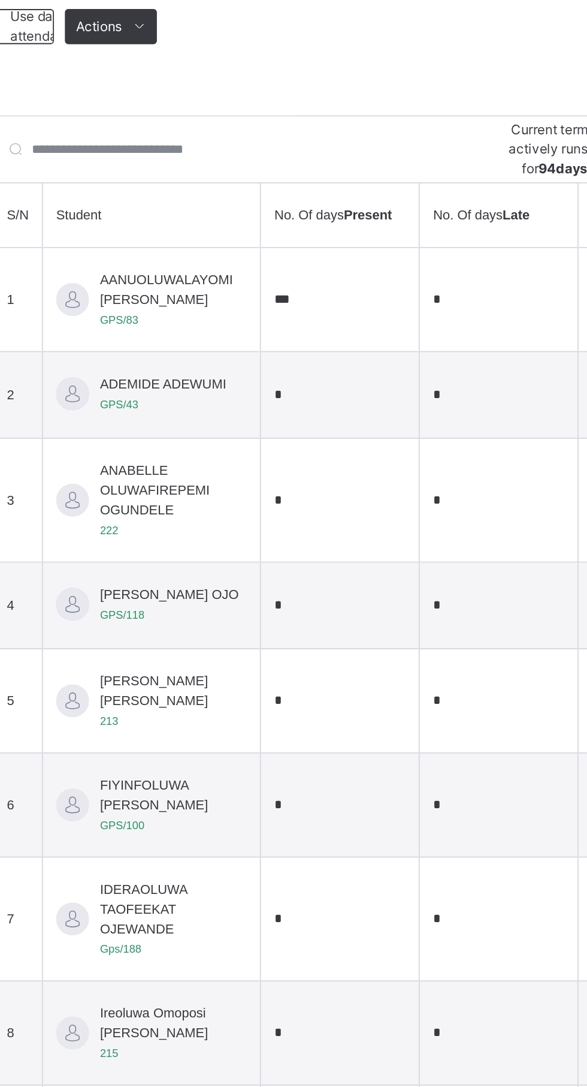
type input "*"
click at [357, 533] on input "*" at bounding box center [355, 525] width 72 height 17
type input "***"
click at [319, 591] on input "*" at bounding box center [355, 582] width 72 height 17
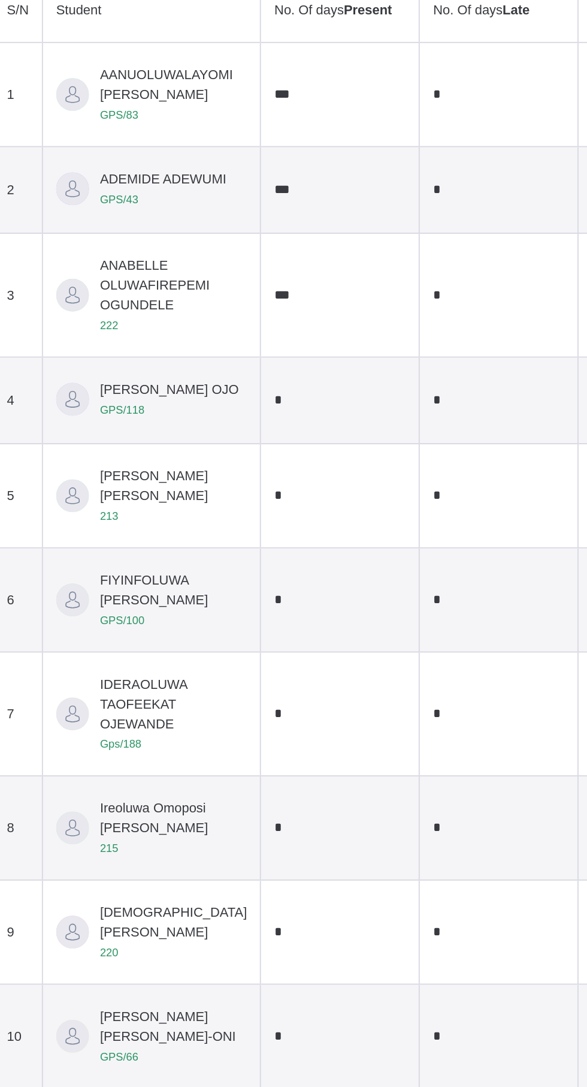
type input "***"
click at [325, 648] on input "*" at bounding box center [355, 640] width 72 height 17
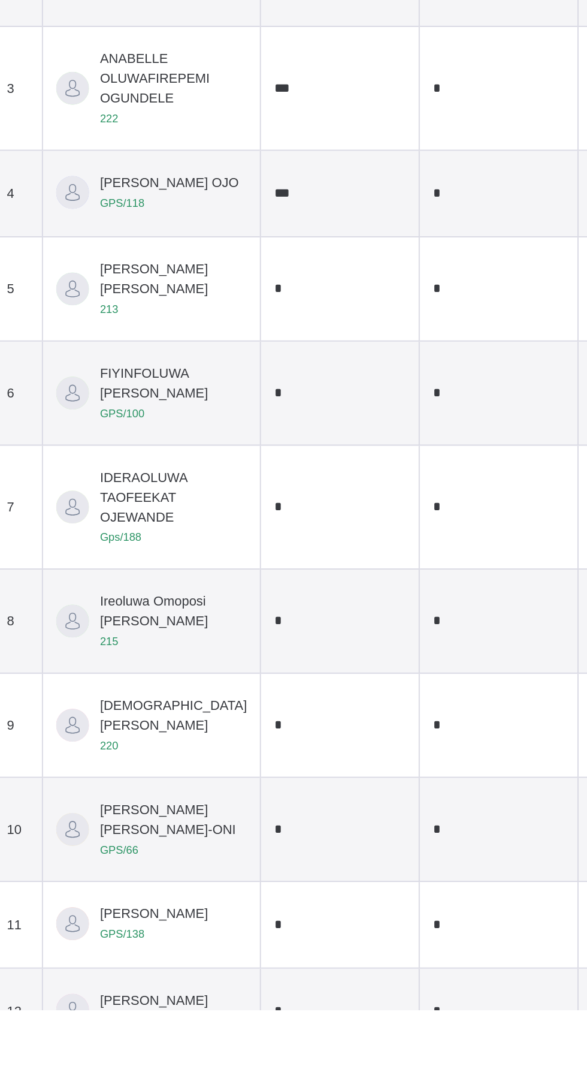
type input "***"
click at [319, 701] on input "*" at bounding box center [355, 692] width 72 height 17
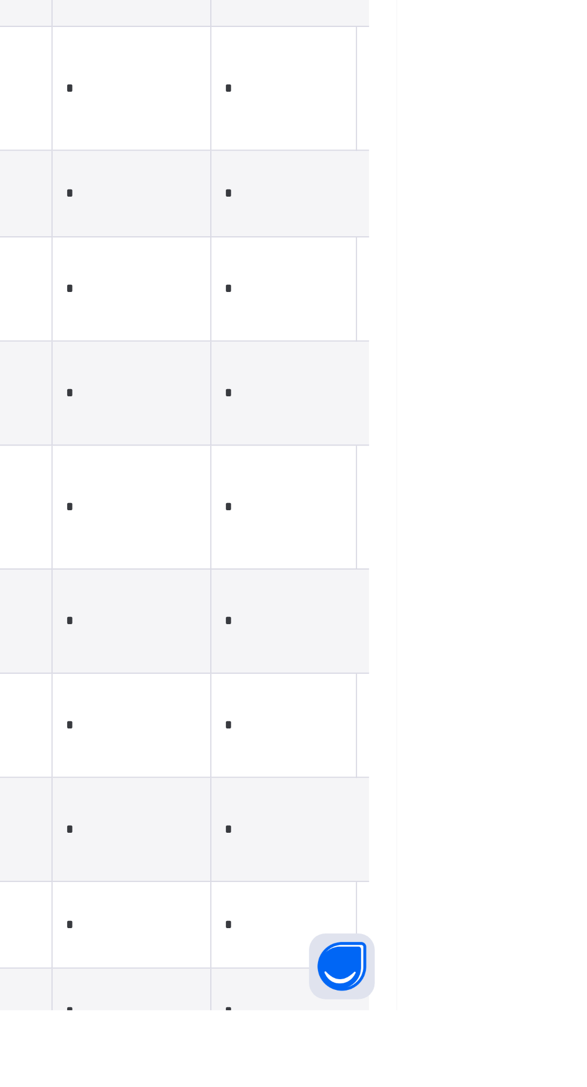
type input "***"
click at [556, 701] on input "*" at bounding box center [529, 692] width 72 height 17
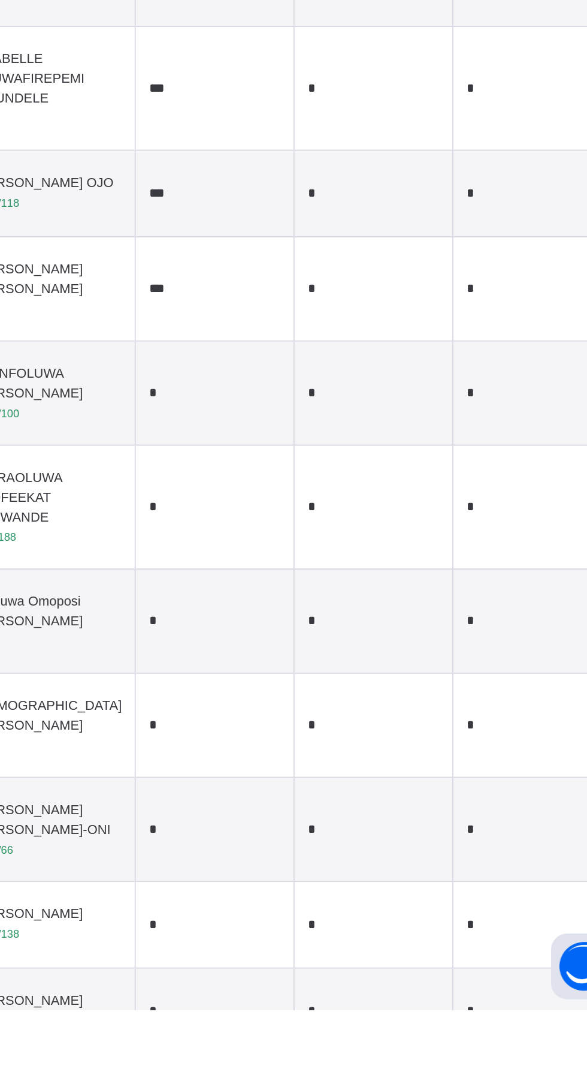
type input "*"
click at [328, 758] on input "*" at bounding box center [355, 749] width 72 height 17
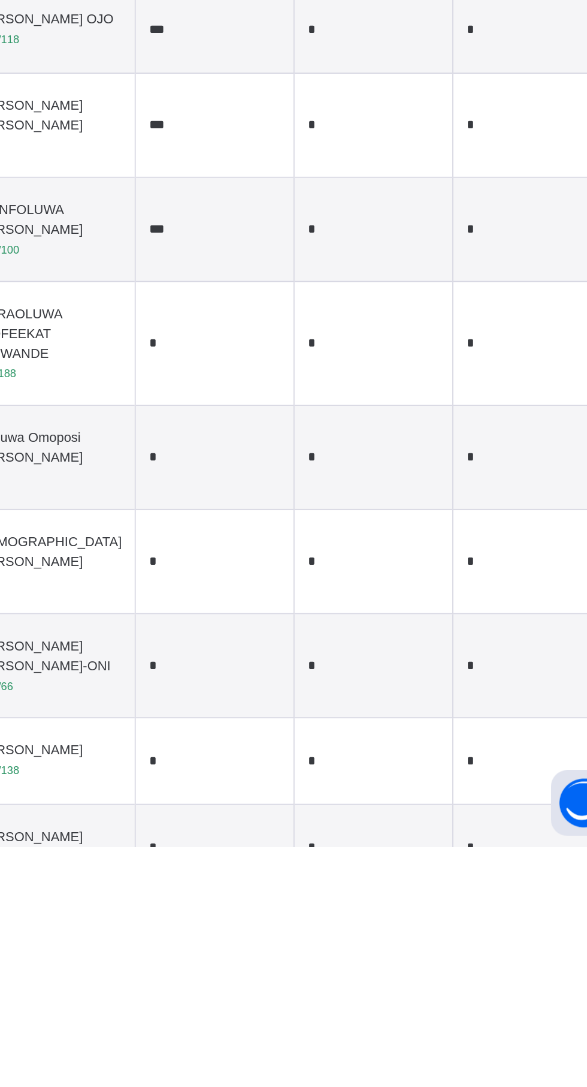
type input "***"
click at [320, 820] on input "*" at bounding box center [355, 811] width 72 height 17
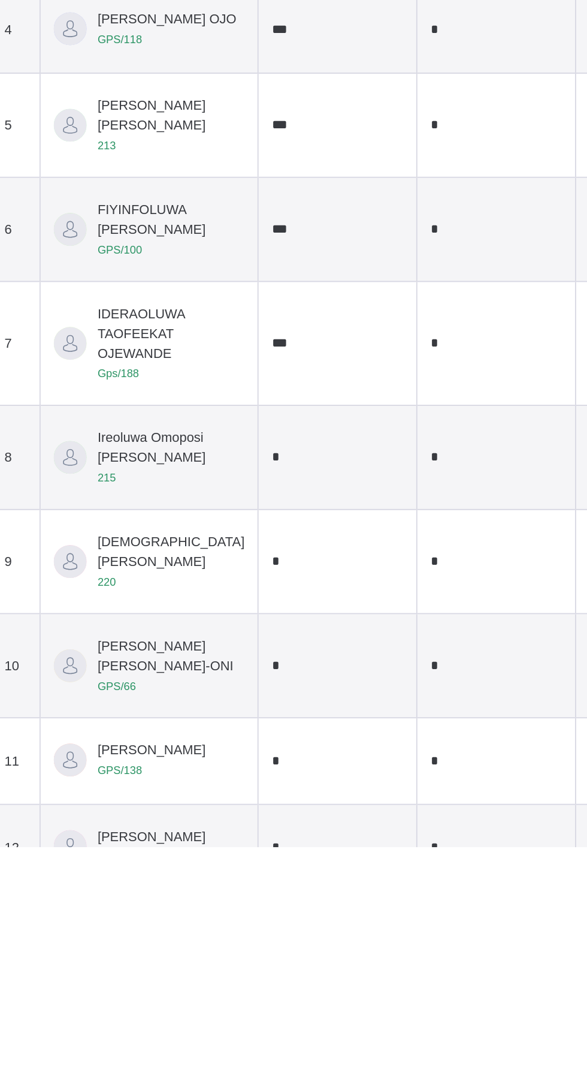
type input "***"
click at [327, 882] on input "*" at bounding box center [355, 873] width 72 height 17
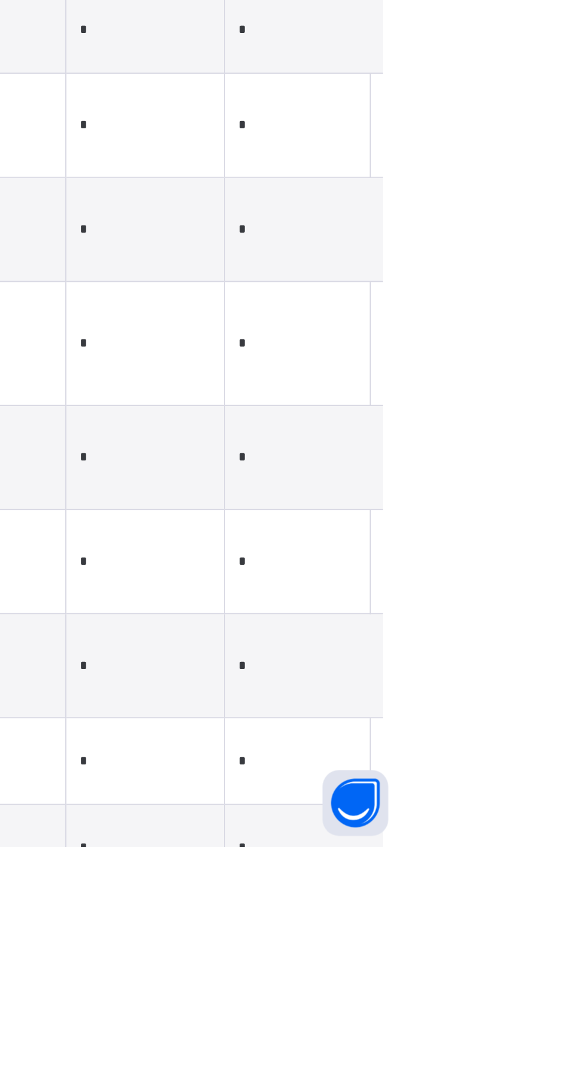
type input "***"
click at [565, 882] on input "*" at bounding box center [529, 873] width 72 height 17
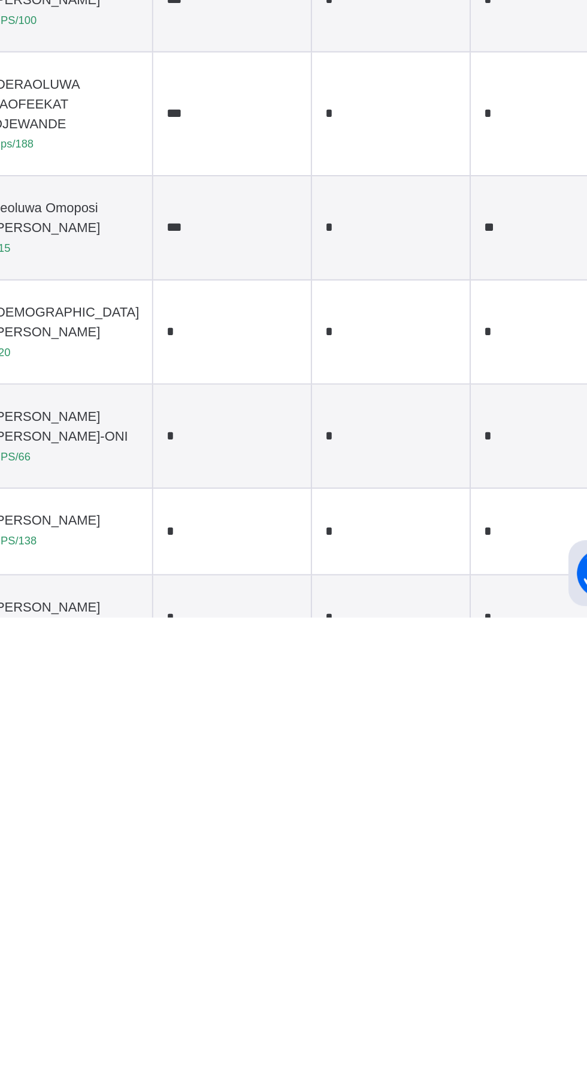
type input "**"
click at [319, 939] on input "*" at bounding box center [355, 930] width 72 height 17
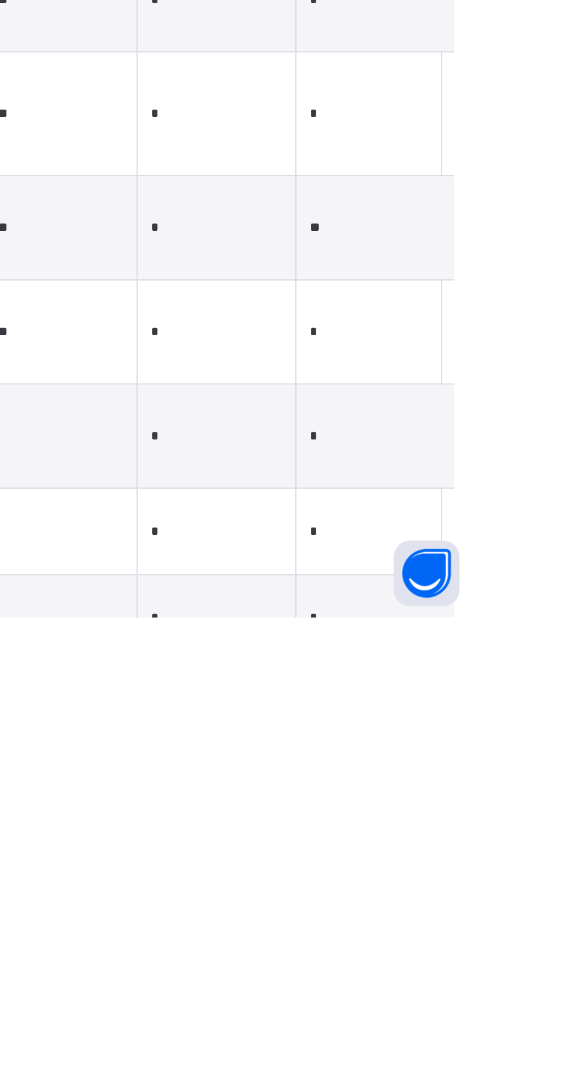
type input "***"
click at [565, 939] on input "*" at bounding box center [529, 930] width 72 height 17
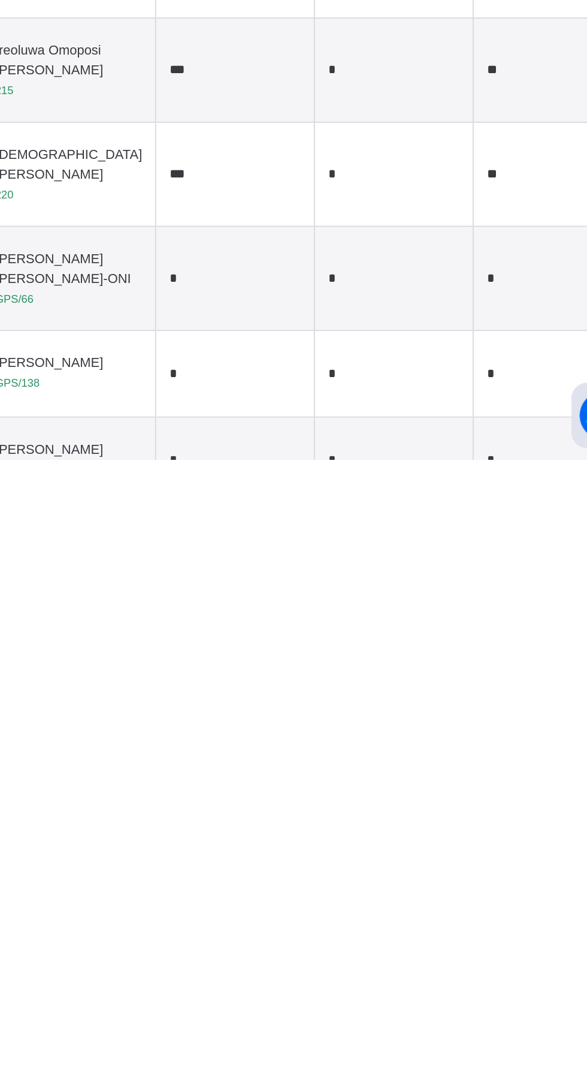
type input "**"
click at [323, 996] on input "*" at bounding box center [355, 987] width 72 height 17
type input "***"
click at [545, 996] on input "*" at bounding box center [529, 987] width 72 height 17
click at [541, 996] on input "*" at bounding box center [529, 987] width 72 height 17
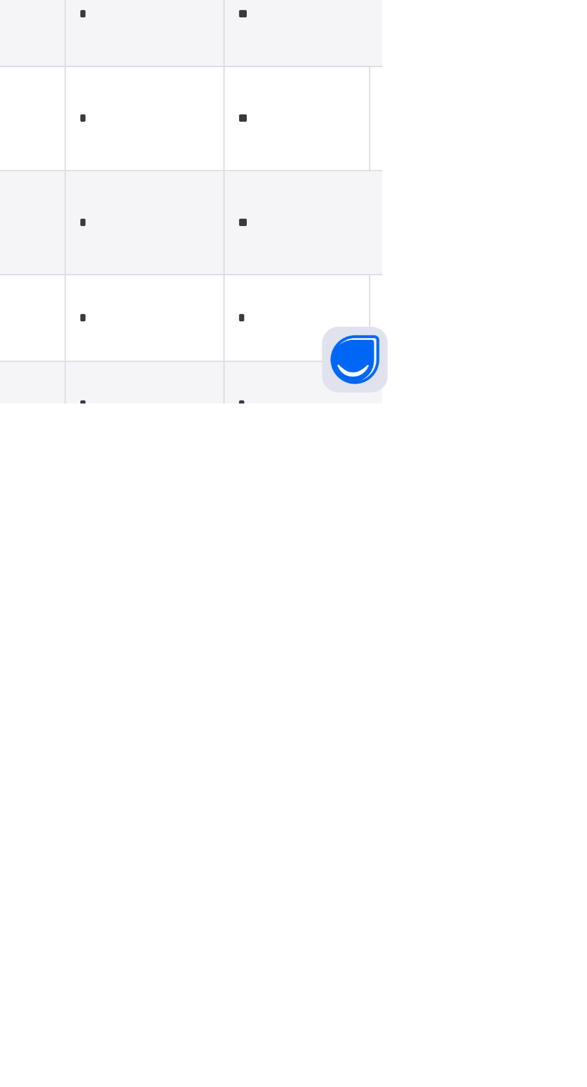
click at [557, 996] on input "**" at bounding box center [529, 987] width 72 height 17
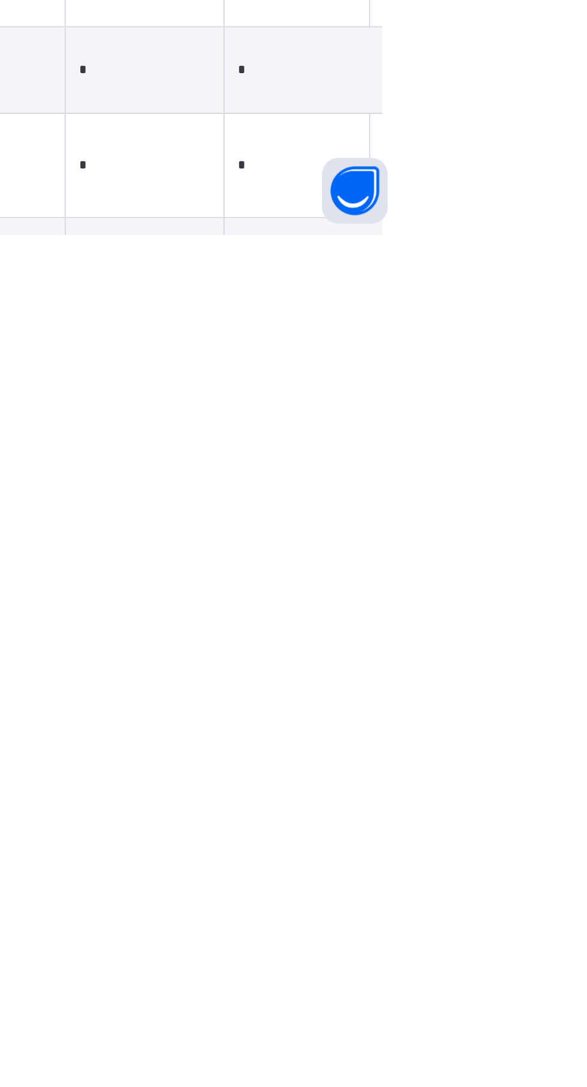
scroll to position [90, 0]
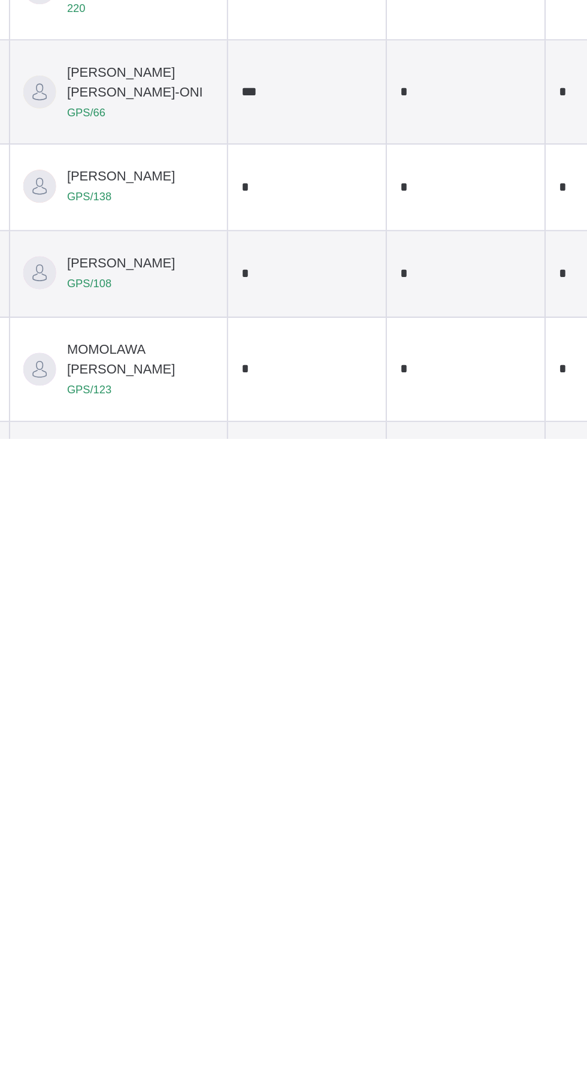
type input "*"
click at [332, 958] on input "*" at bounding box center [355, 949] width 72 height 17
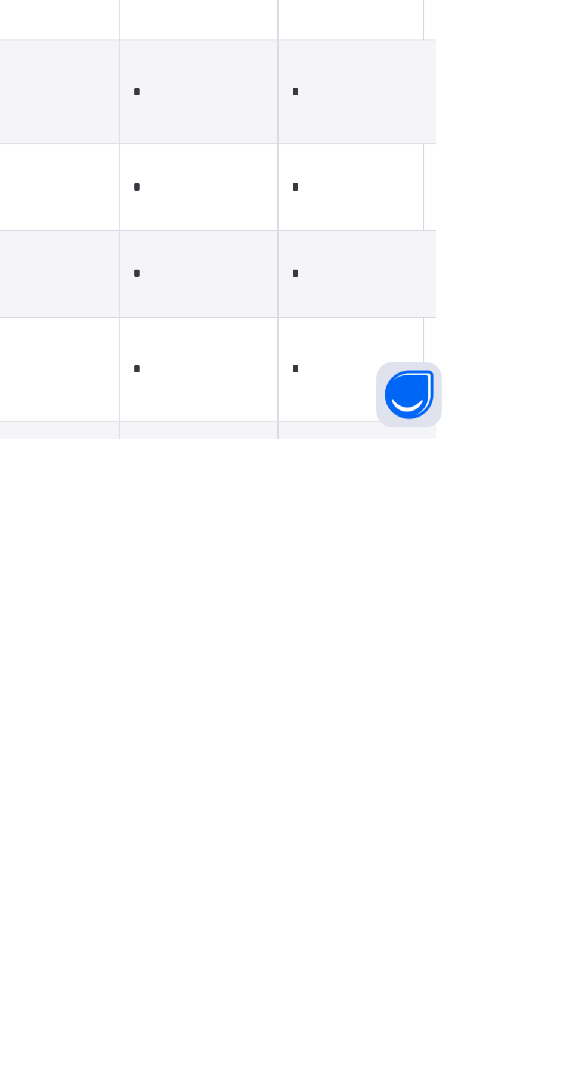
type input "***"
click at [544, 958] on input "*" at bounding box center [529, 949] width 72 height 17
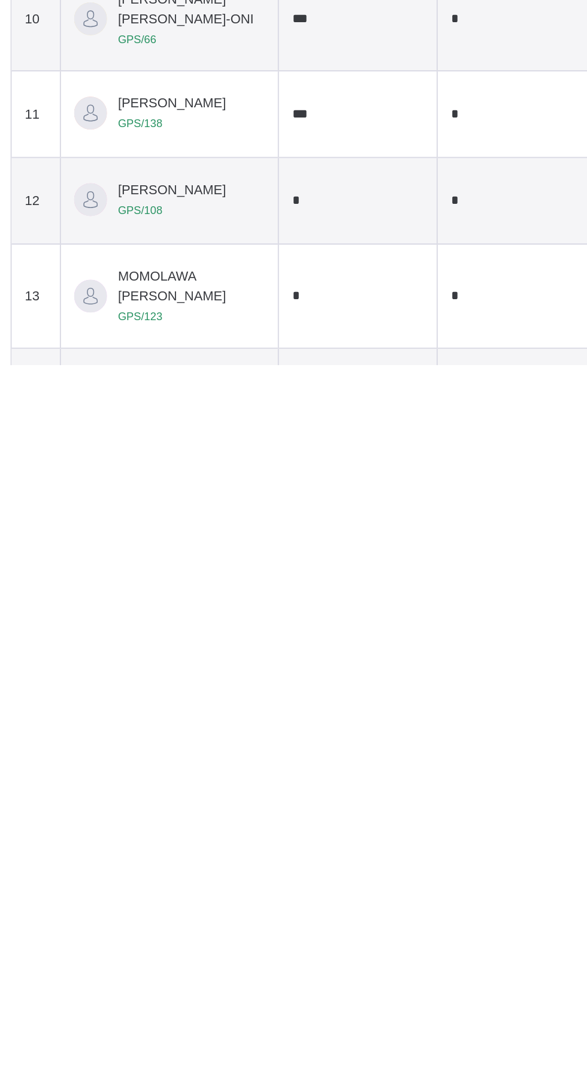
type input "*"
click at [328, 1005] on input "*" at bounding box center [355, 996] width 72 height 17
type input "***"
click at [343, 1057] on input "*" at bounding box center [355, 1048] width 72 height 17
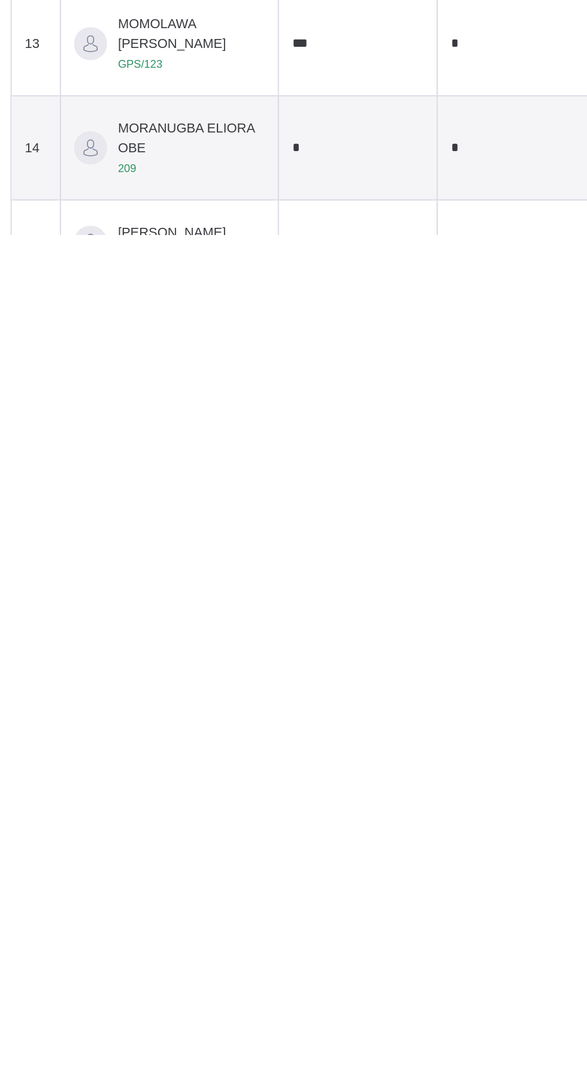
scroll to position [160, 0]
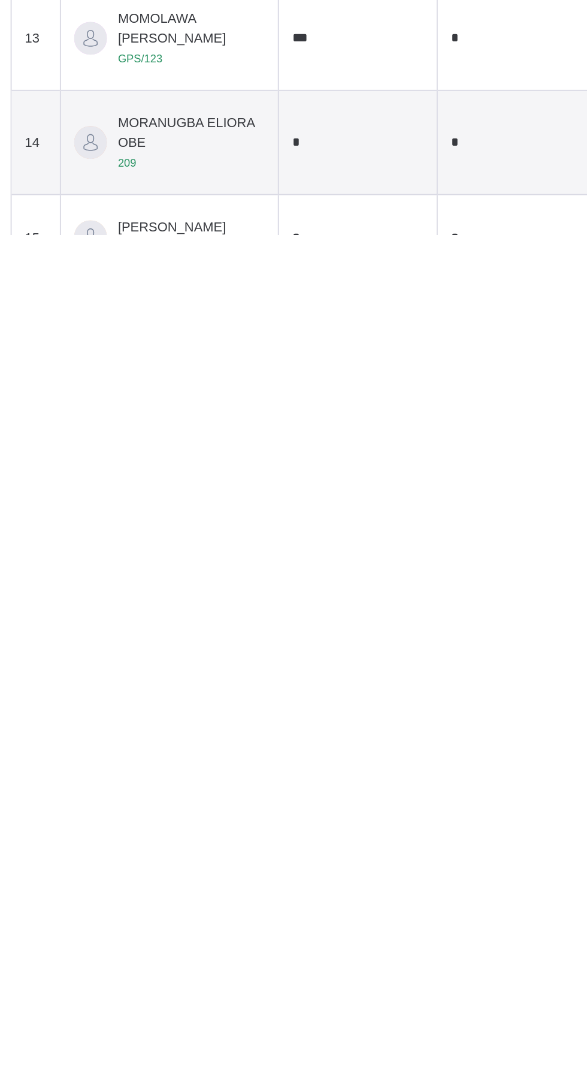
type input "***"
click at [319, 1086] on input "*" at bounding box center [355, 1088] width 72 height 17
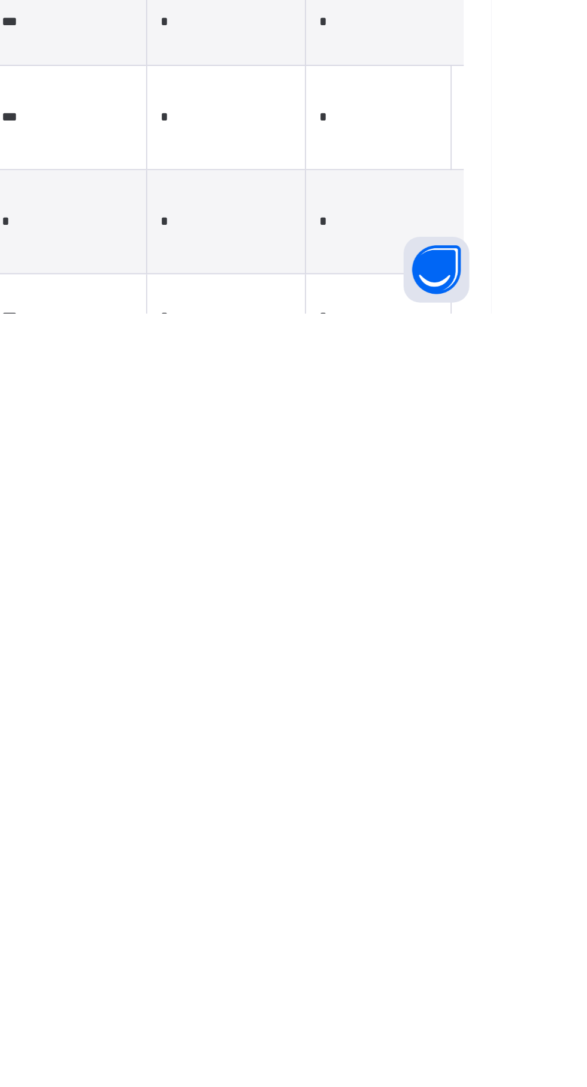
type input "***"
click at [554, 1086] on input "*" at bounding box center [529, 1088] width 72 height 17
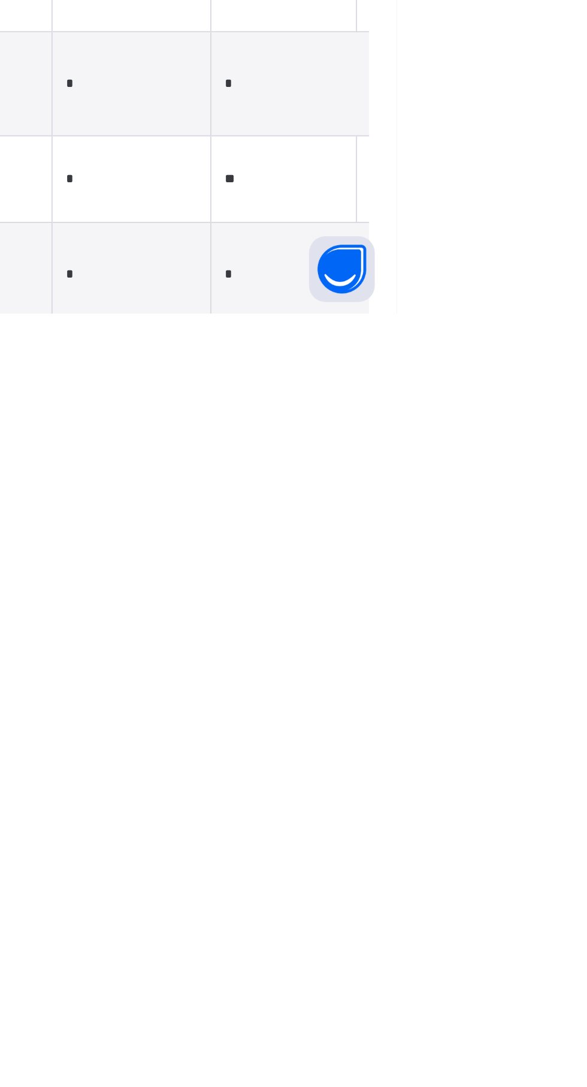
scroll to position [235, 0]
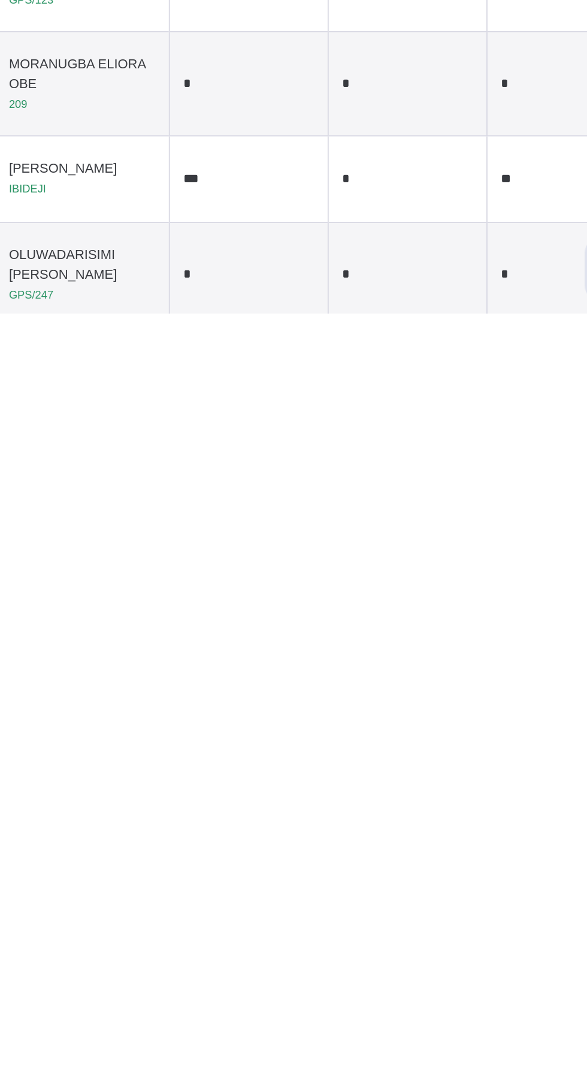
type input "**"
click at [320, 1074] on input "*" at bounding box center [355, 1065] width 72 height 17
type input "***"
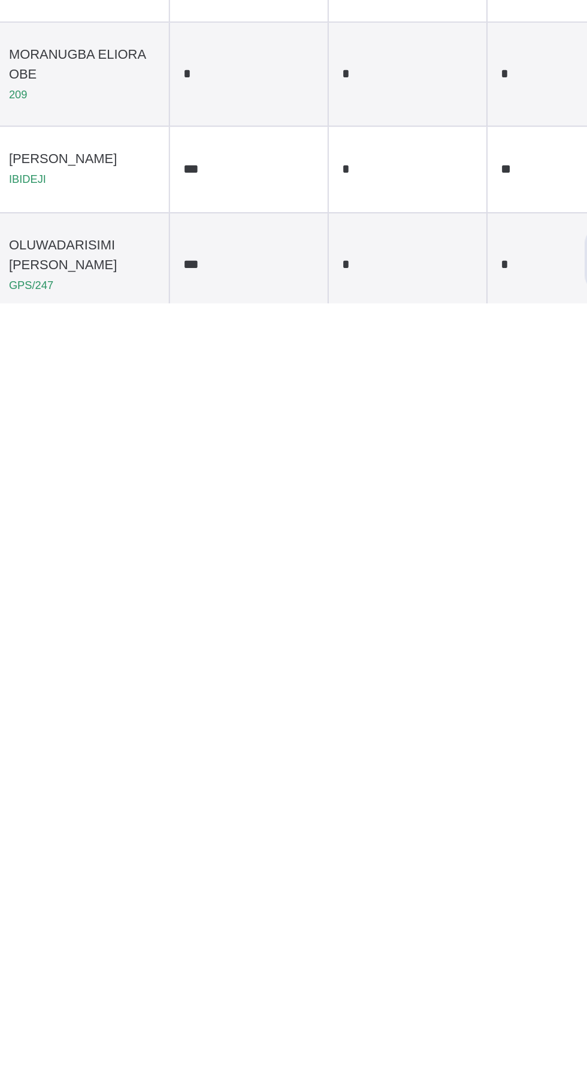
scroll to position [347, 0]
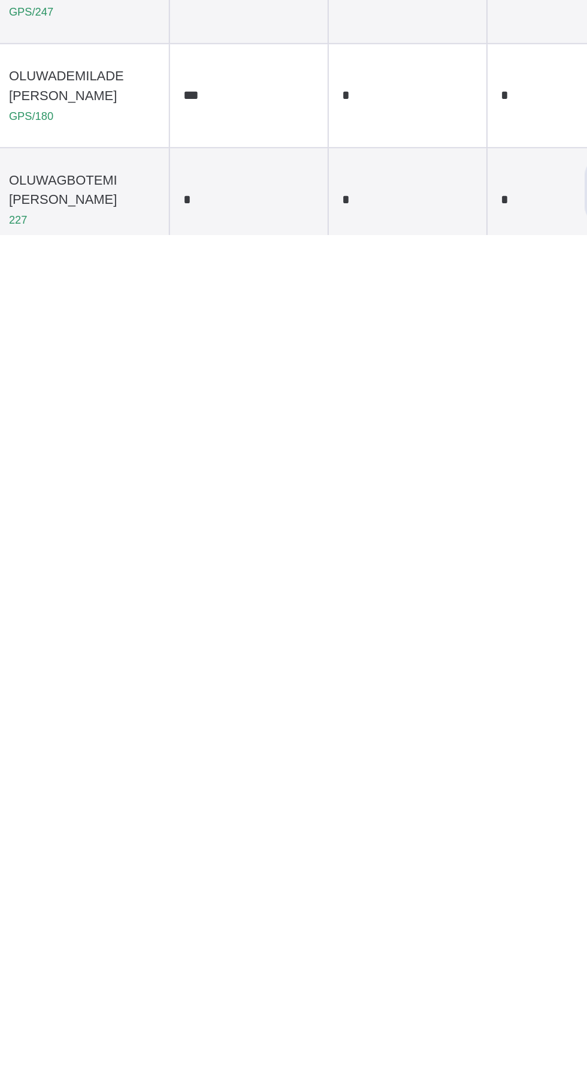
type input "***"
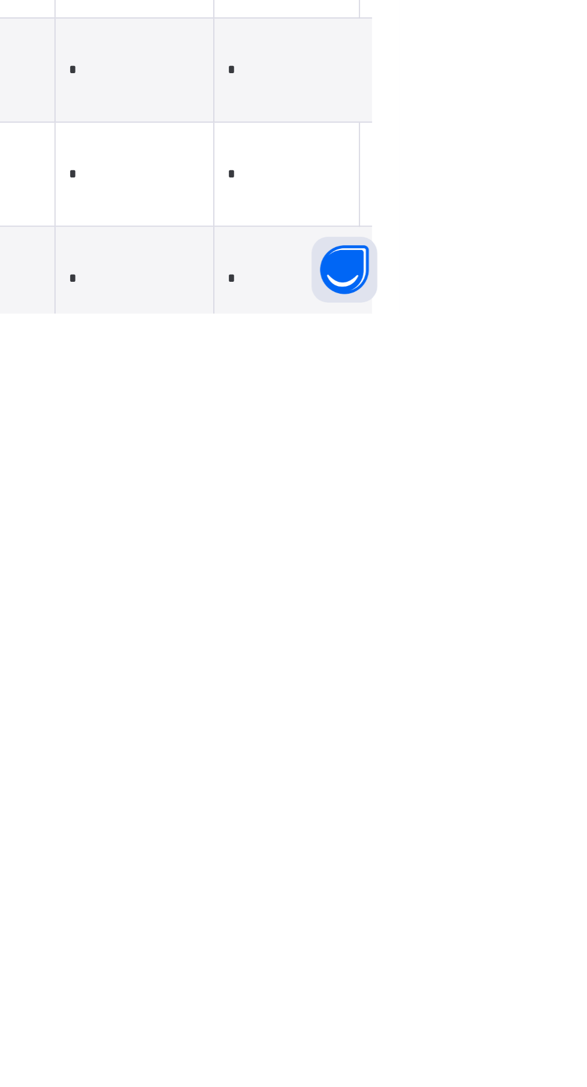
type input "***"
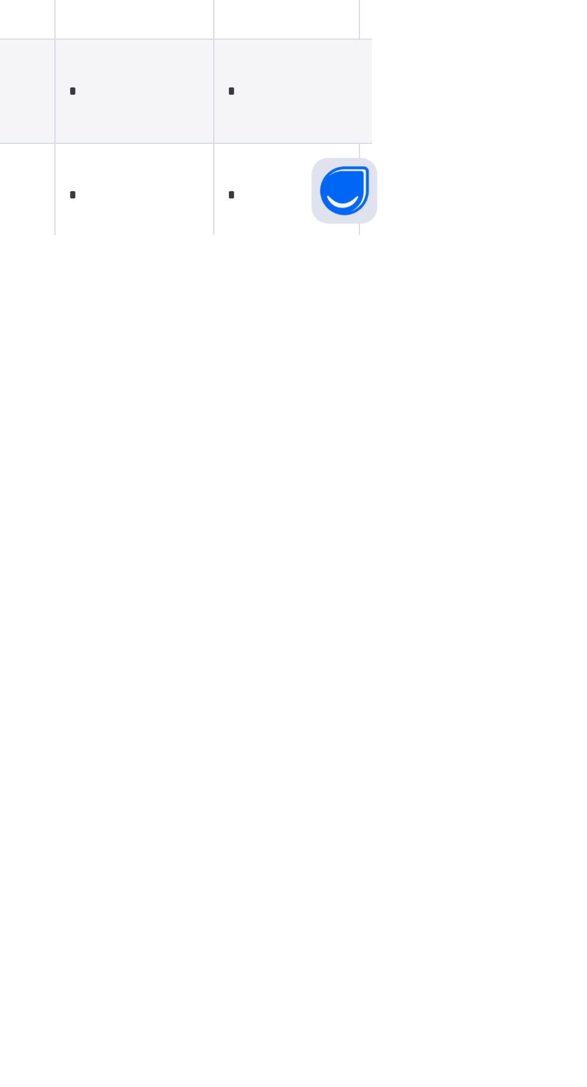
scroll to position [408, 0]
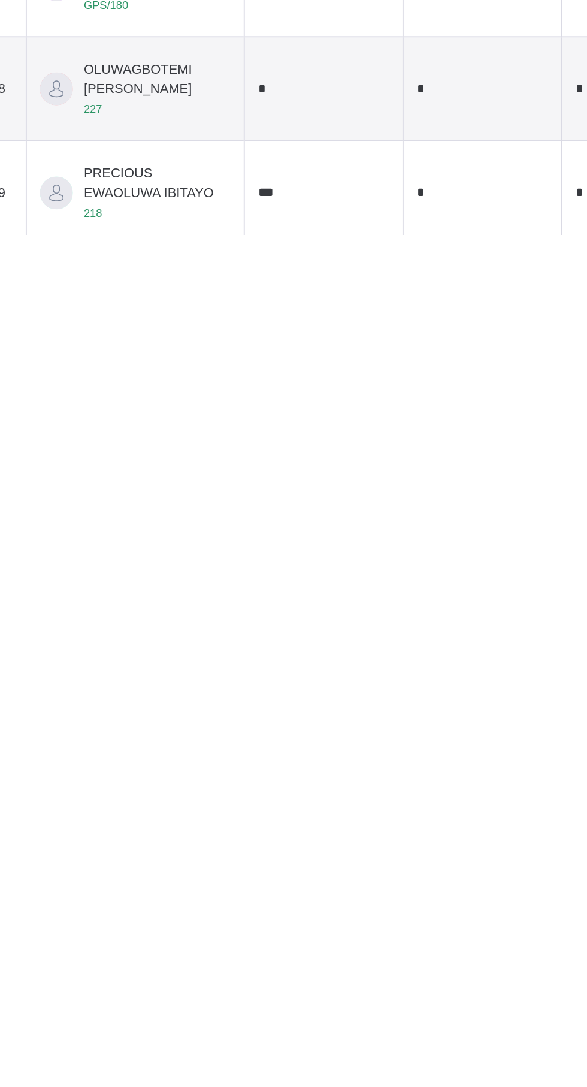
type input "*"
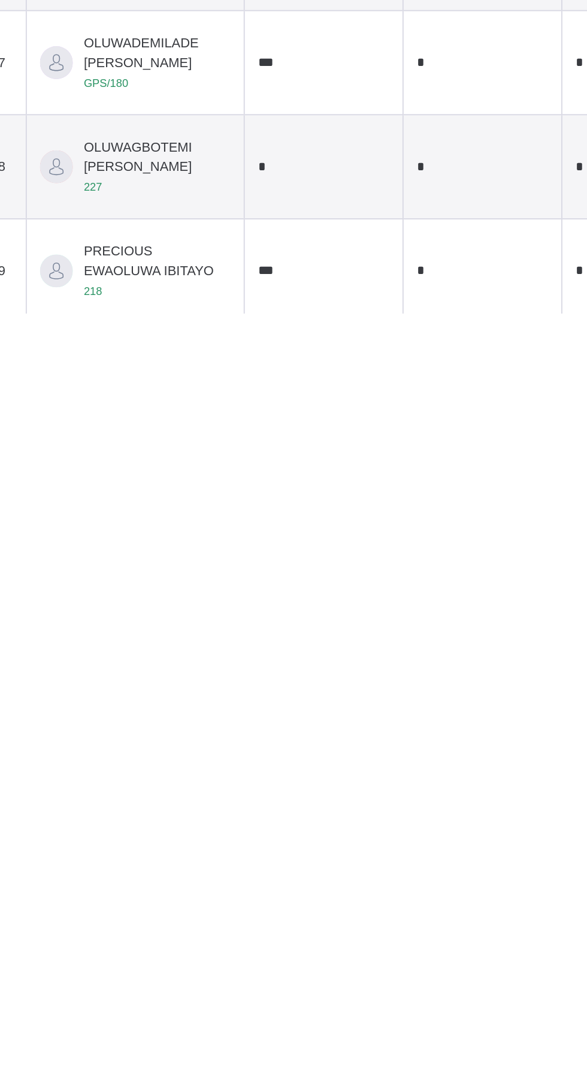
scroll to position [421, 0]
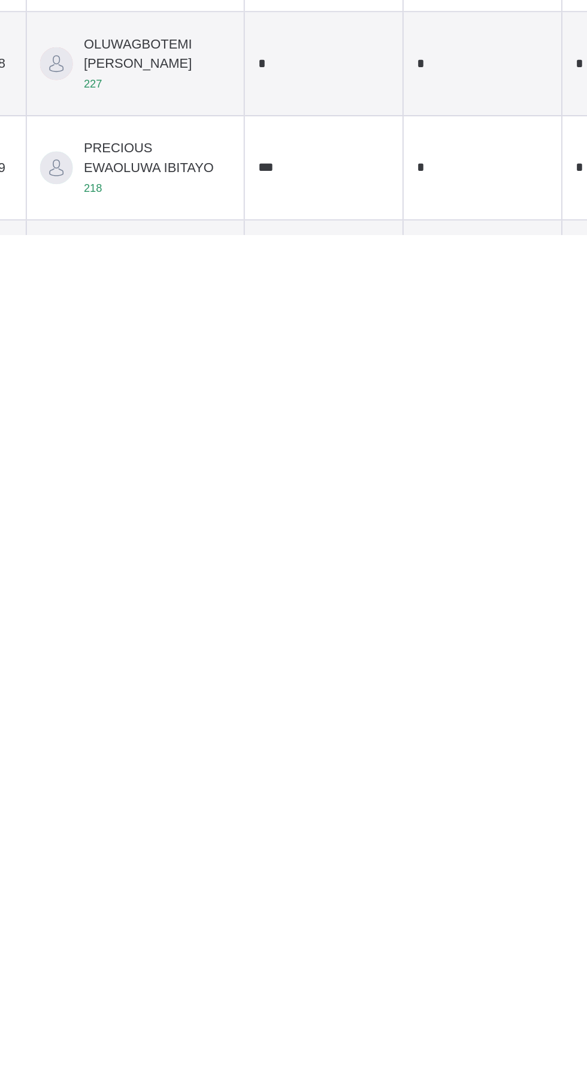
type input "***"
click at [292, 1086] on div "Back / Grade I . Grade I Grade One 3RD TERM [DATE]-[DATE] Class Members Subject…" at bounding box center [366, 404] width 444 height 1530
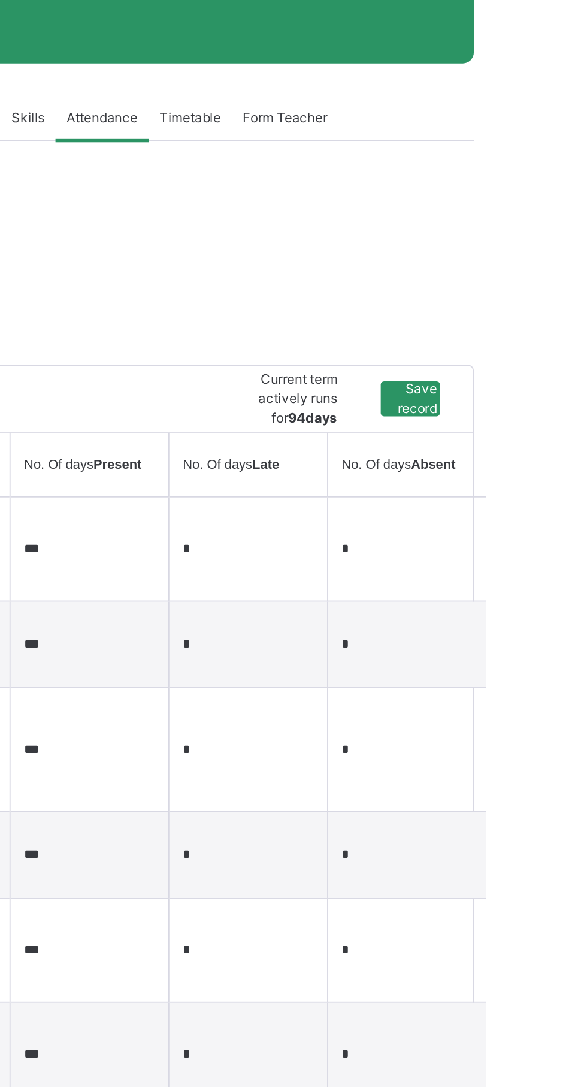
scroll to position [171, 0]
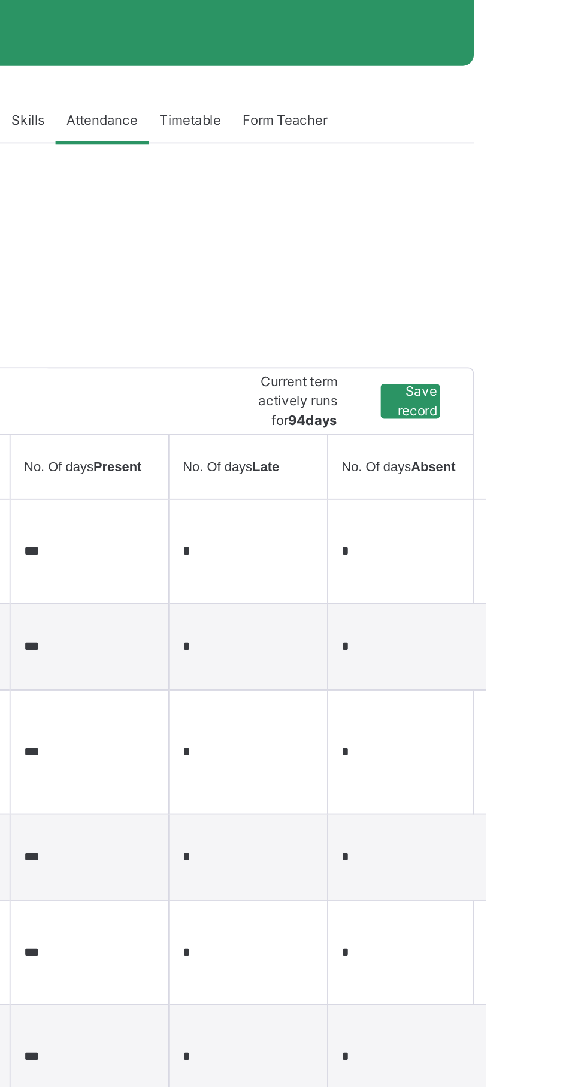
click at [533, 230] on span "Save record" at bounding box center [535, 220] width 22 height 22
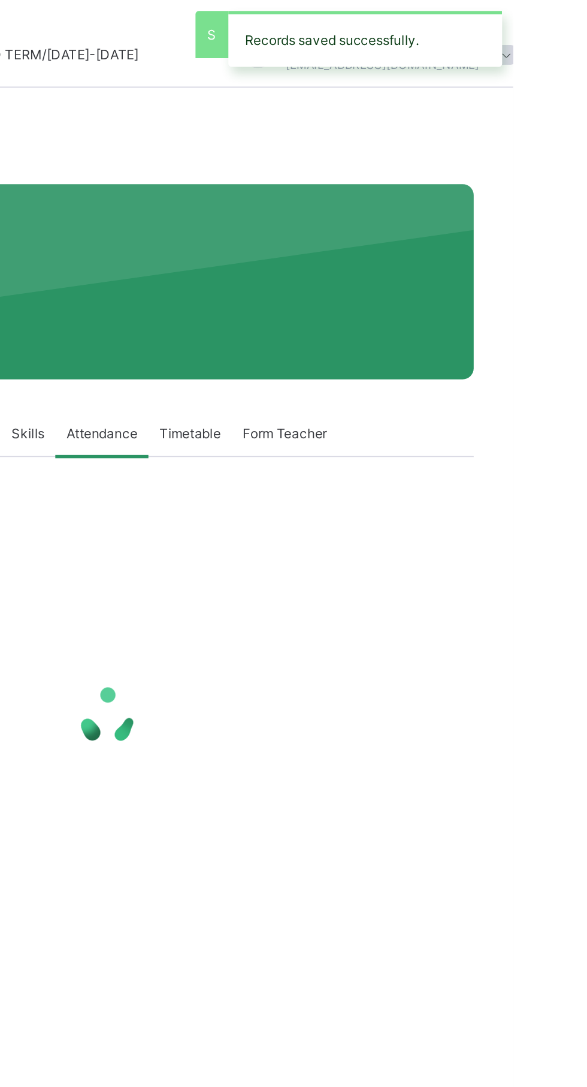
scroll to position [0, 0]
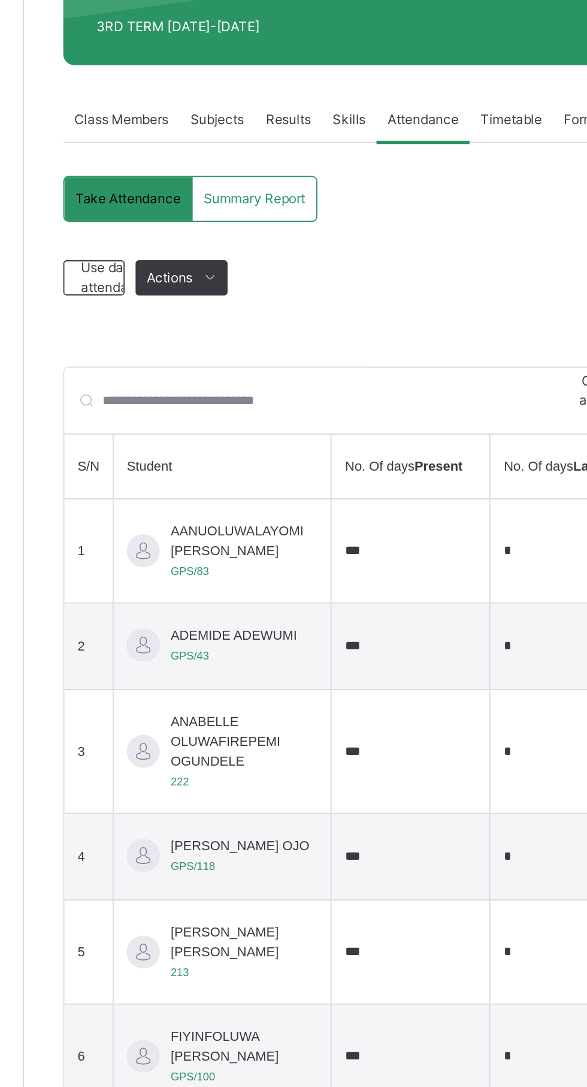
click at [190, 324] on span "Use daily attendance" at bounding box center [194, 324] width 38 height 22
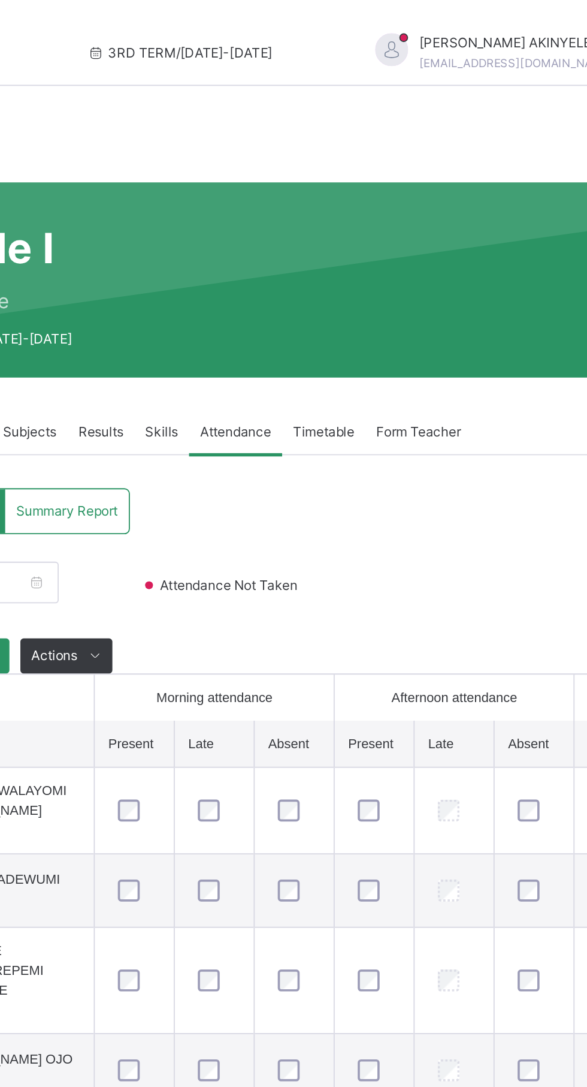
click at [482, 24] on span "[PERSON_NAME]" at bounding box center [516, 24] width 106 height 11
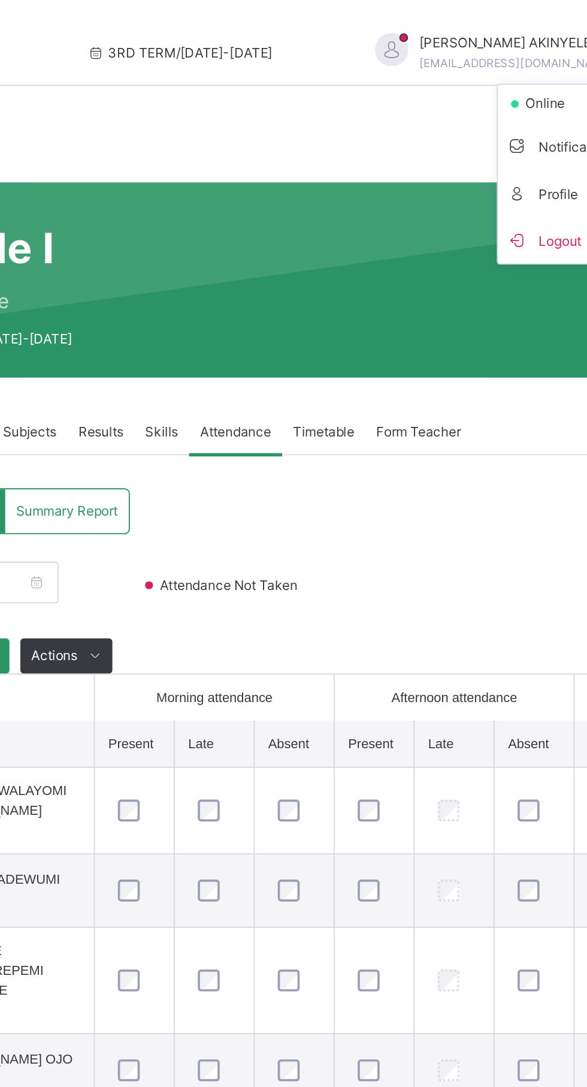
click at [506, 141] on li "Logout" at bounding box center [550, 132] width 89 height 26
